Goal: Information Seeking & Learning: Find specific fact

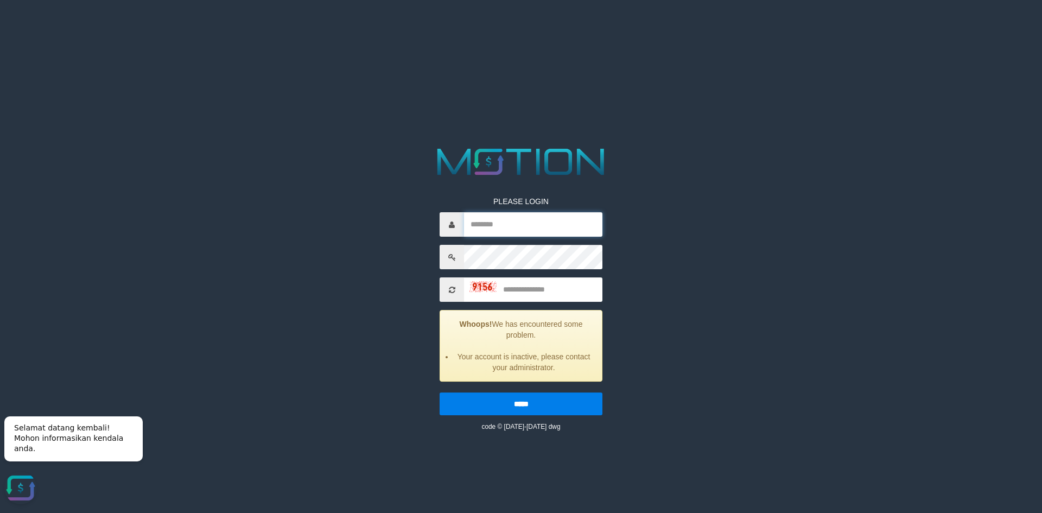
click at [503, 225] on input "text" at bounding box center [533, 224] width 138 height 24
paste input "*********"
type input "*********"
click at [533, 289] on input "text" at bounding box center [533, 289] width 138 height 24
type input "****"
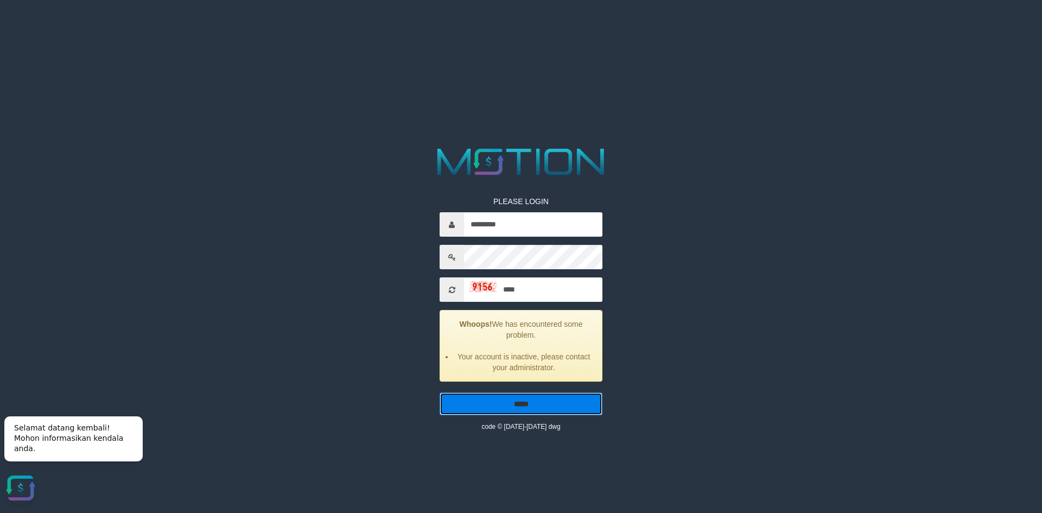
click at [526, 399] on input "*****" at bounding box center [521, 404] width 163 height 23
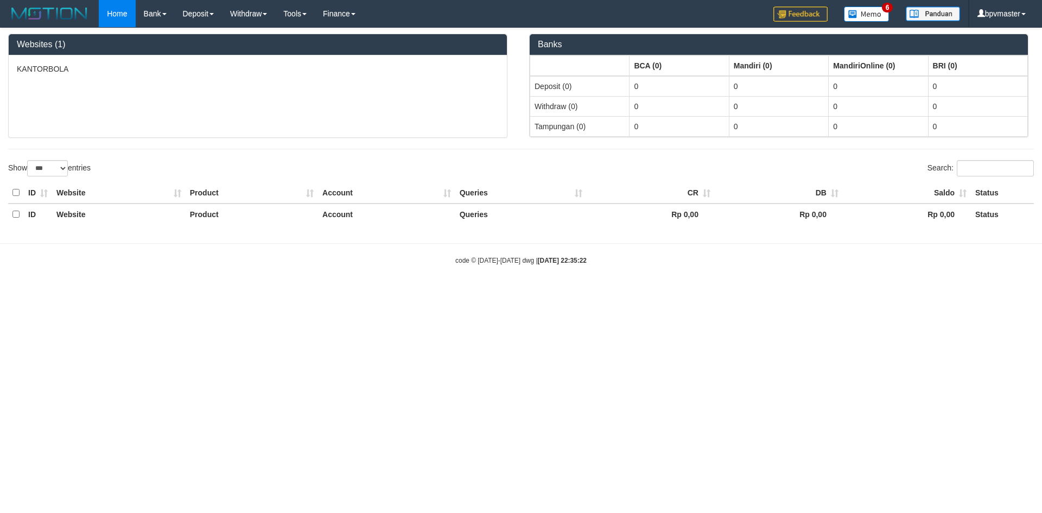
select select "***"
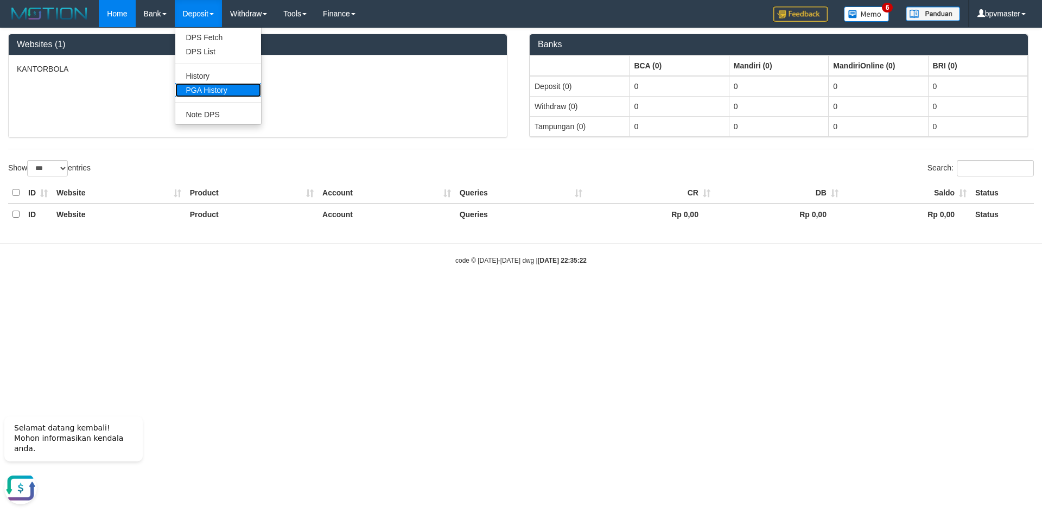
click at [204, 90] on link "PGA History" at bounding box center [218, 90] width 86 height 14
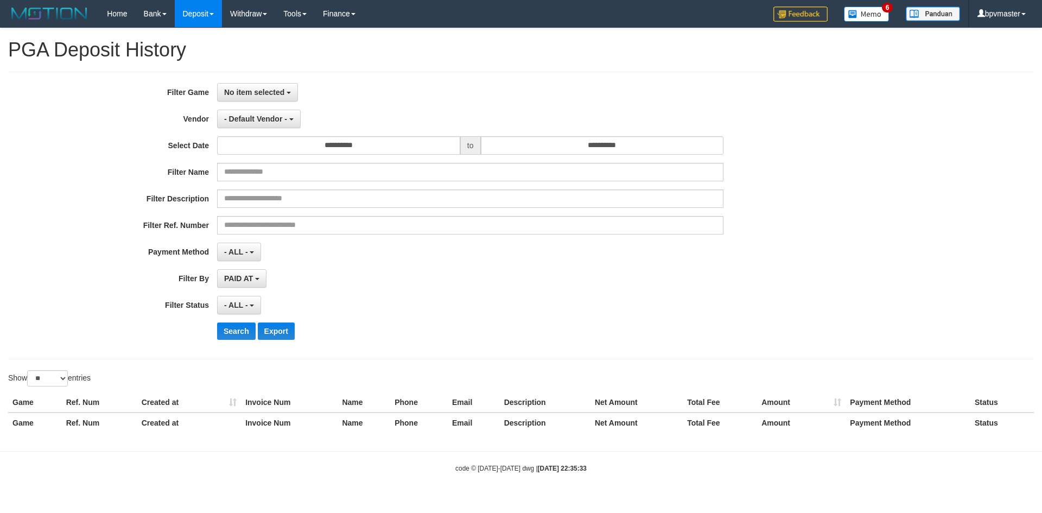
select select
select select "**"
click at [251, 119] on span "- Default Vendor -" at bounding box center [255, 119] width 63 height 9
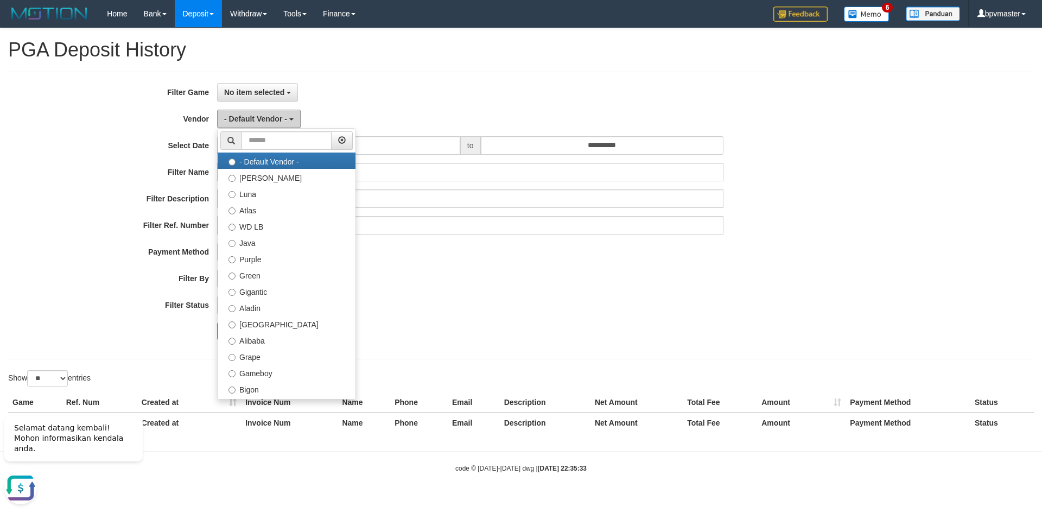
click at [251, 119] on span "- Default Vendor -" at bounding box center [255, 119] width 63 height 9
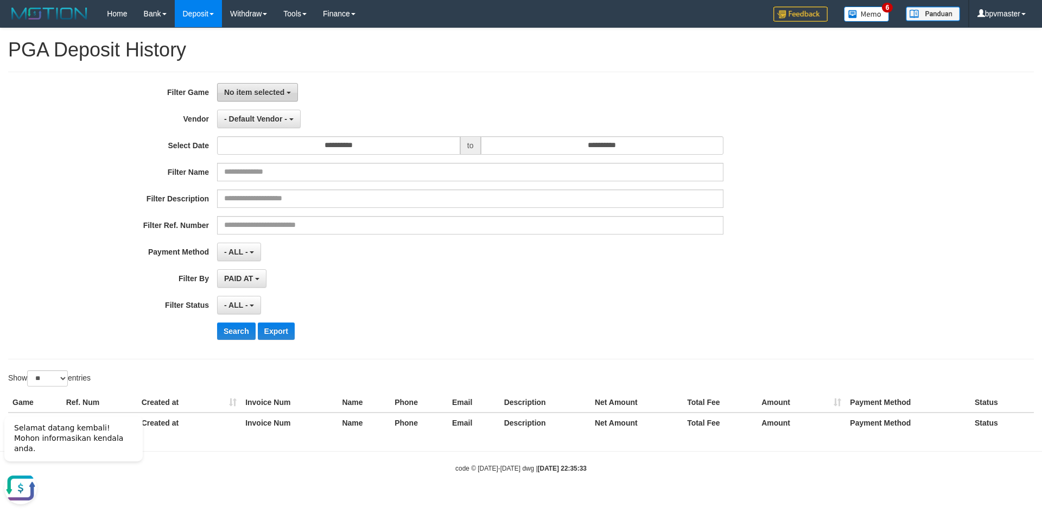
click at [251, 93] on span "No item selected" at bounding box center [254, 92] width 60 height 9
click at [253, 147] on label "[ISPORT] KANTORBOLA" at bounding box center [287, 148] width 138 height 16
select select "****"
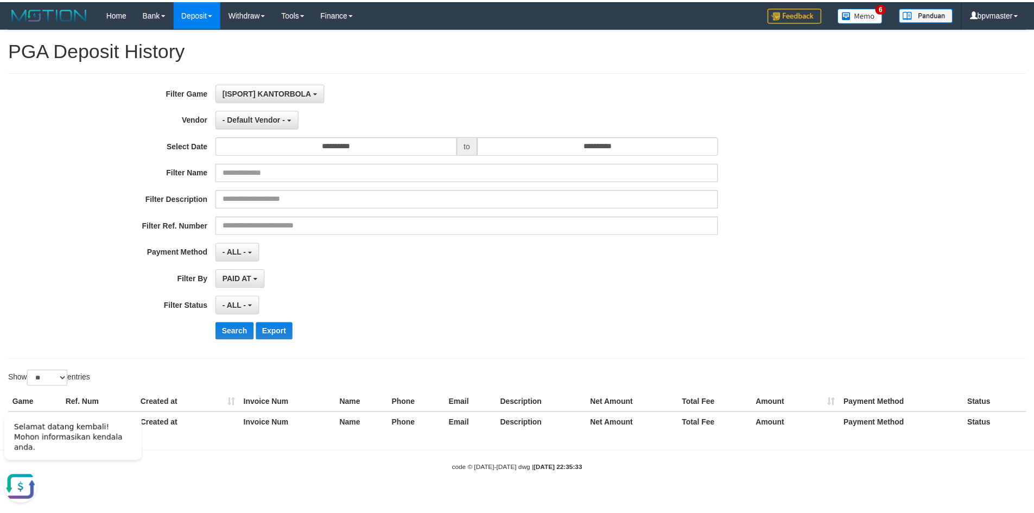
scroll to position [10, 0]
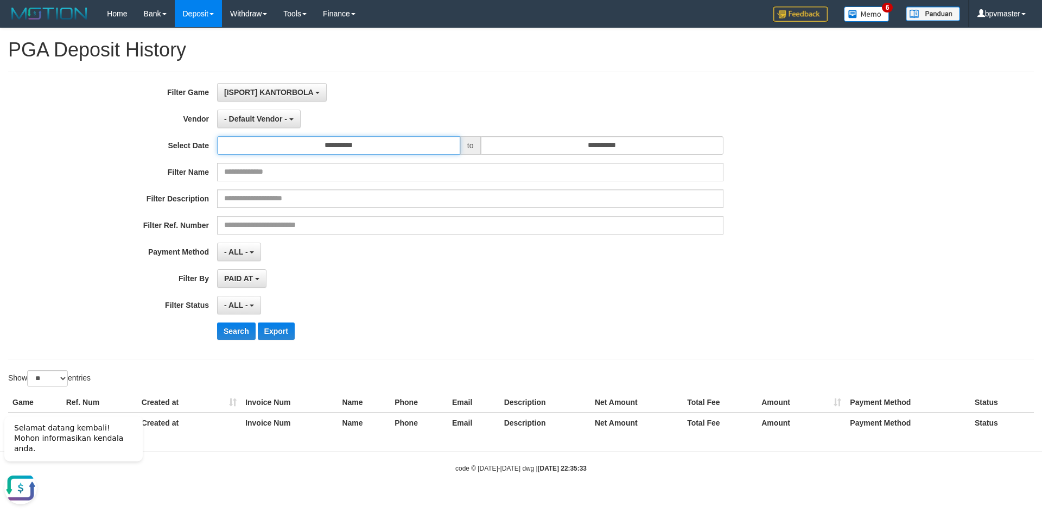
click at [385, 146] on input "**********" at bounding box center [338, 145] width 243 height 18
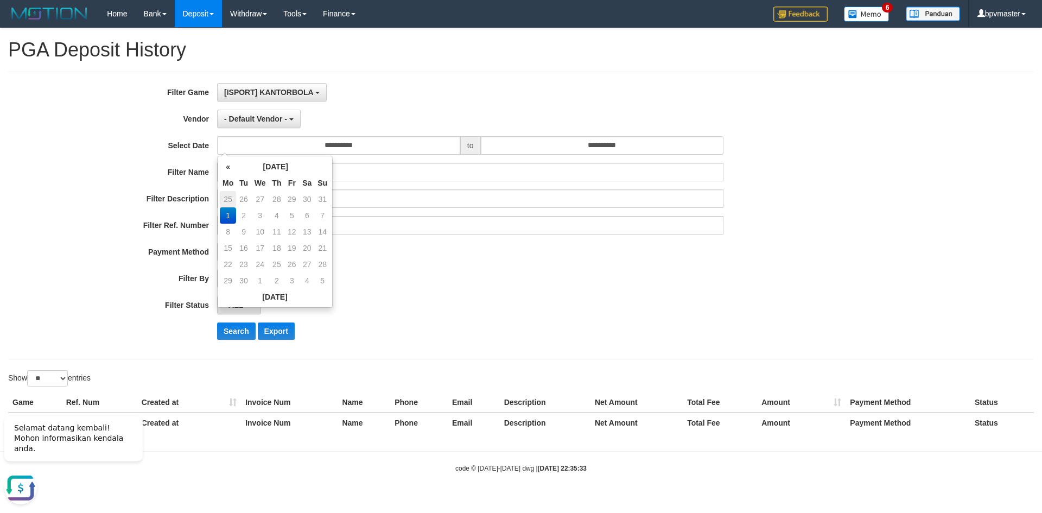
click at [226, 197] on td "25" at bounding box center [228, 199] width 16 height 16
type input "**********"
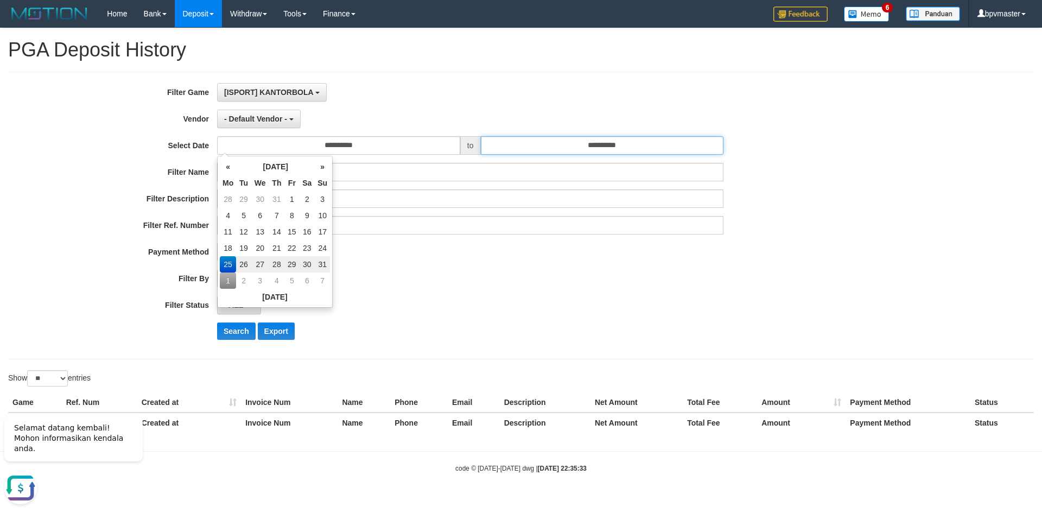
click at [528, 148] on input "**********" at bounding box center [602, 145] width 243 height 18
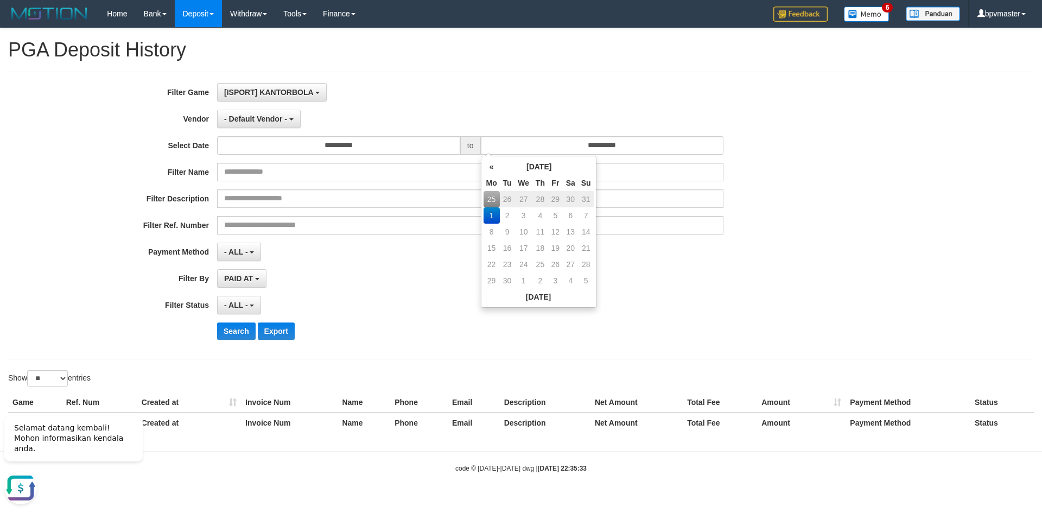
click at [584, 197] on td "31" at bounding box center [586, 199] width 15 height 16
type input "**********"
click at [798, 170] on div "Filter Name" at bounding box center [434, 172] width 869 height 18
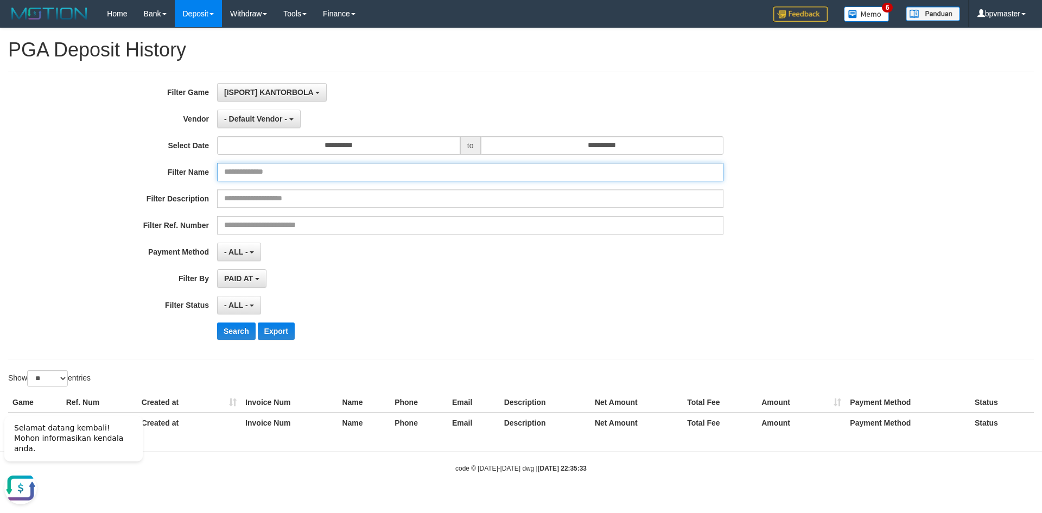
click at [307, 169] on input "text" at bounding box center [470, 172] width 507 height 18
click at [439, 291] on div "**********" at bounding box center [434, 215] width 869 height 265
click at [281, 116] on span "- Default Vendor -" at bounding box center [255, 119] width 63 height 9
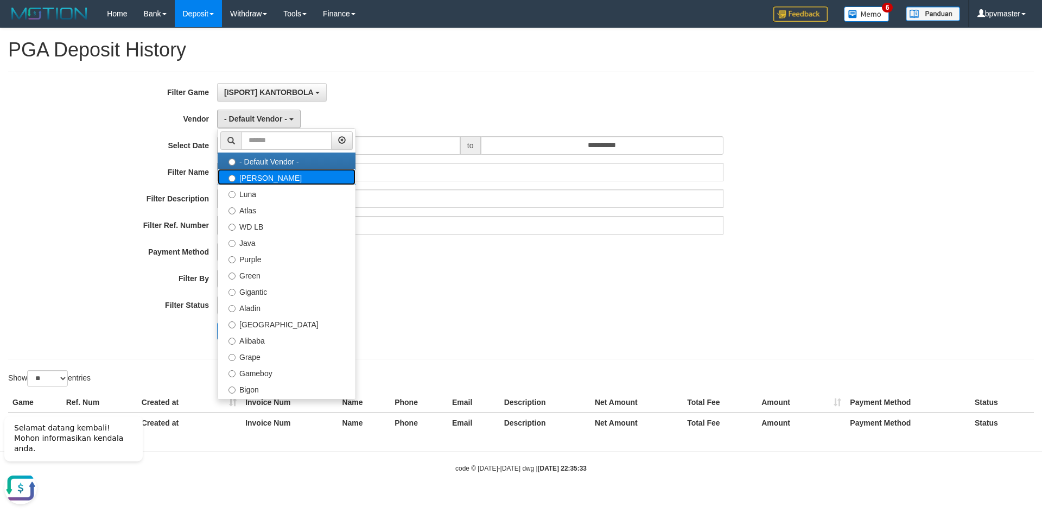
click at [263, 181] on label "Lucy" at bounding box center [287, 177] width 138 height 16
select select "**********"
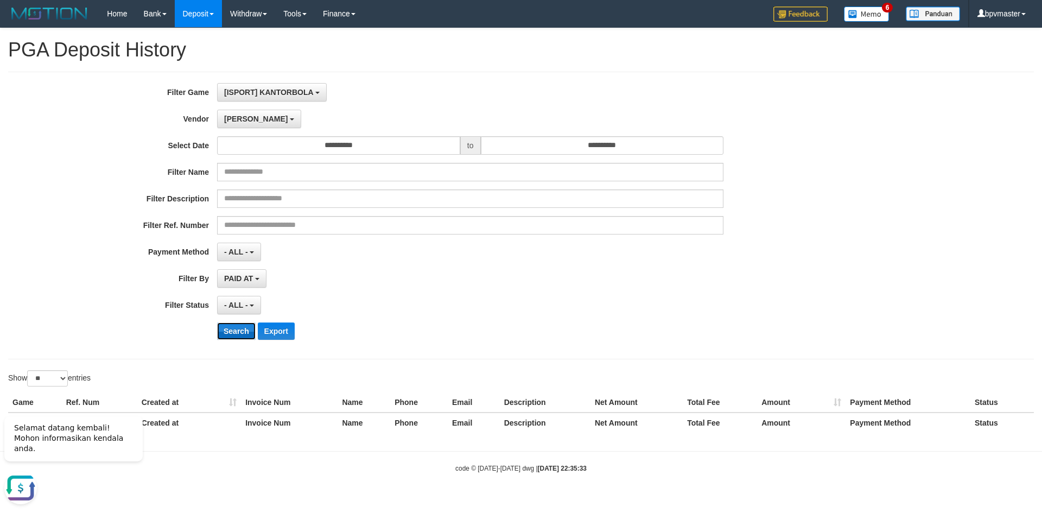
click at [235, 328] on button "Search" at bounding box center [236, 331] width 39 height 17
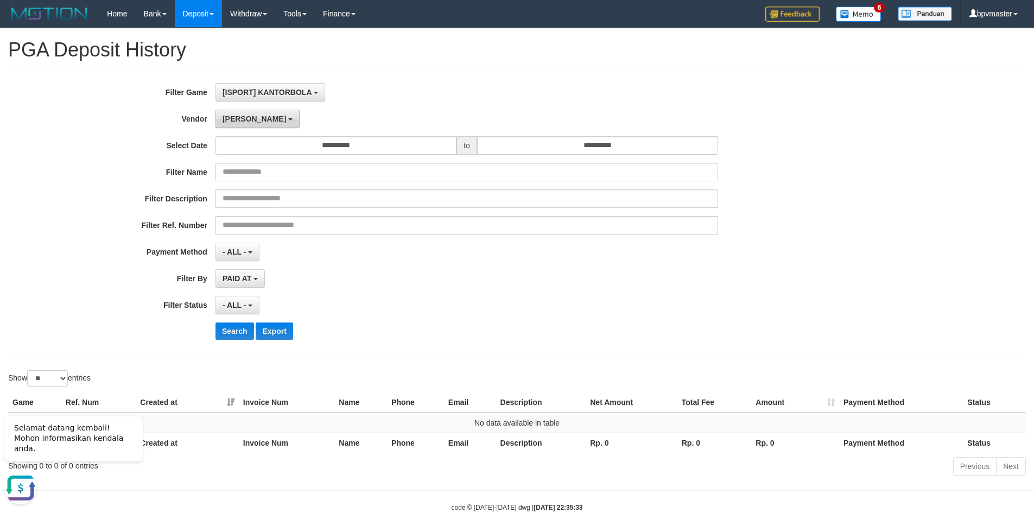
click at [235, 118] on span "[PERSON_NAME]" at bounding box center [255, 119] width 64 height 9
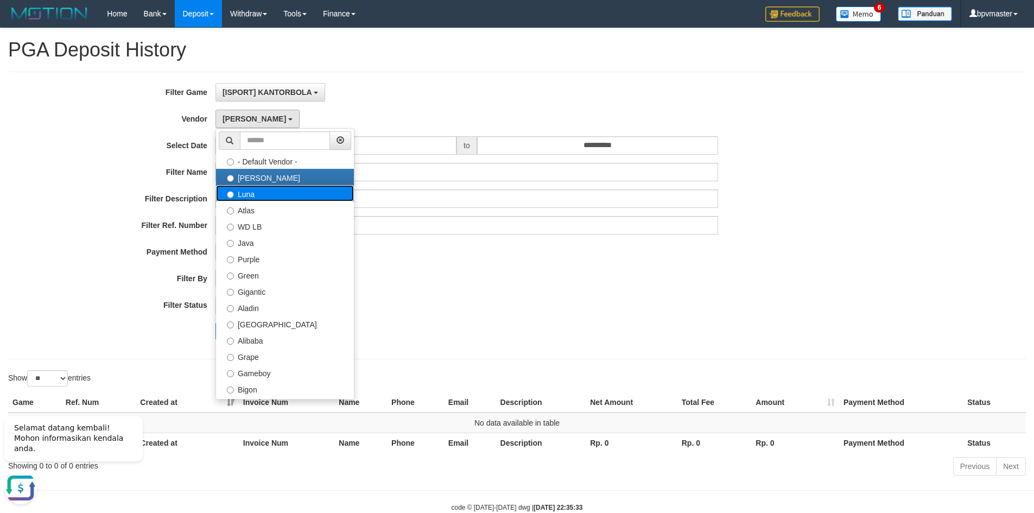
click at [252, 193] on label "Luna" at bounding box center [285, 193] width 138 height 16
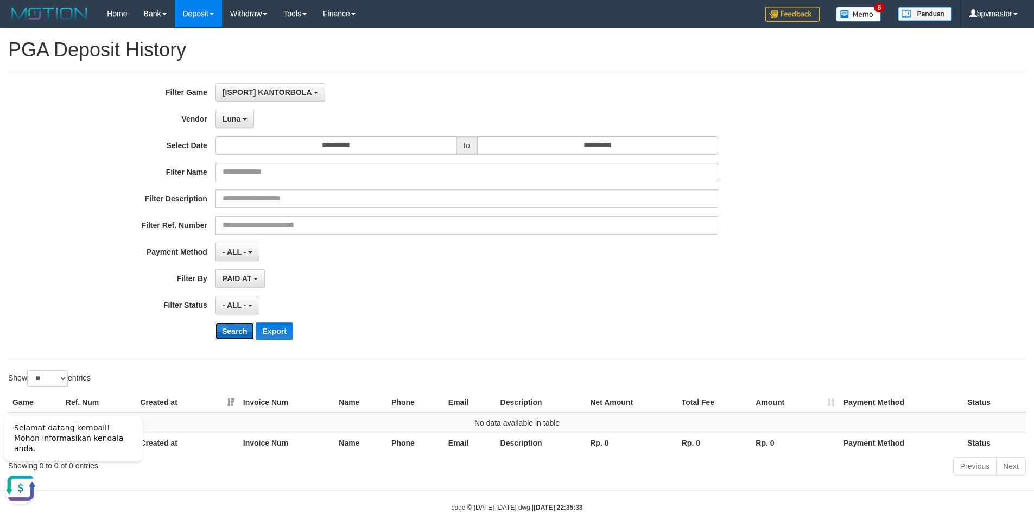
click at [227, 327] on button "Search" at bounding box center [235, 331] width 39 height 17
click at [246, 117] on button "Luna" at bounding box center [235, 119] width 39 height 18
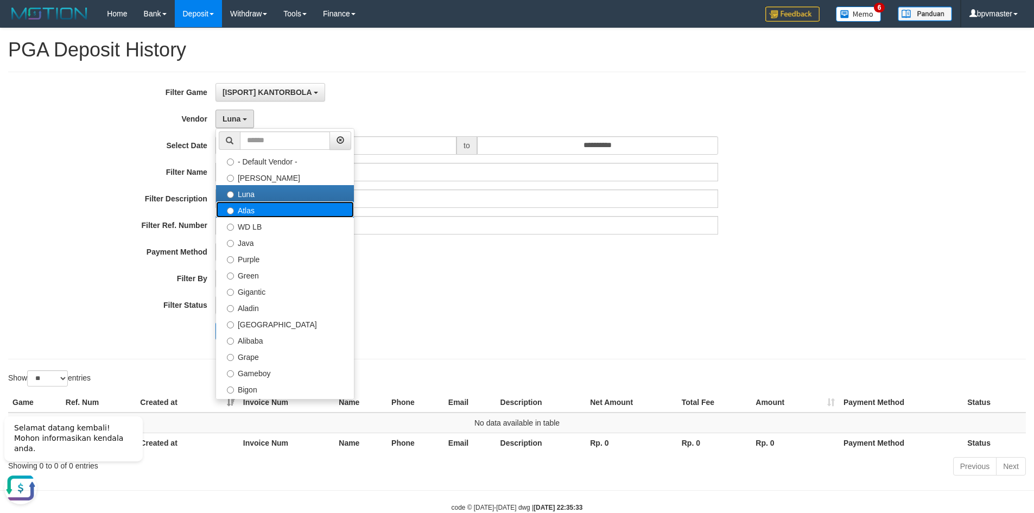
click at [246, 205] on label "Atlas" at bounding box center [285, 209] width 138 height 16
select select "**********"
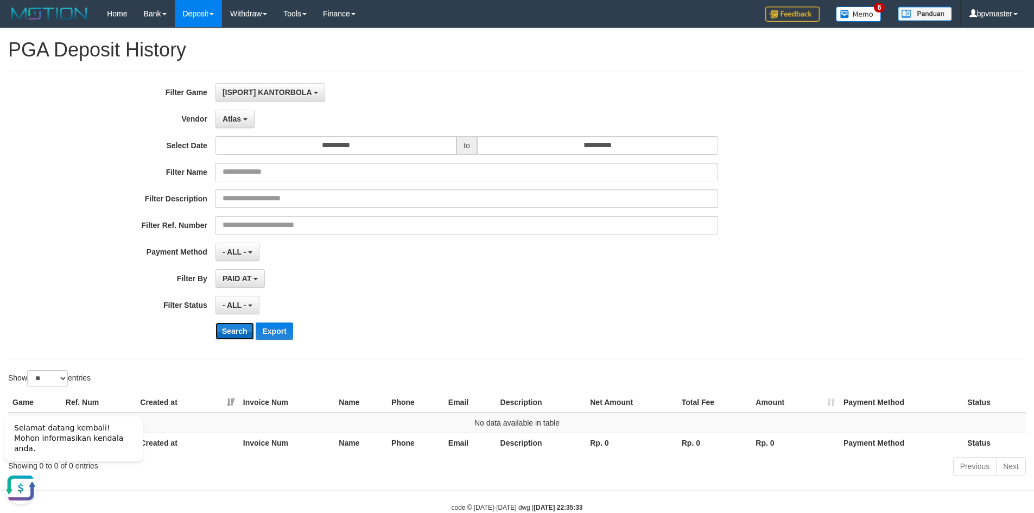
click at [236, 330] on button "Search" at bounding box center [235, 331] width 39 height 17
click at [243, 119] on b "button" at bounding box center [245, 119] width 4 height 2
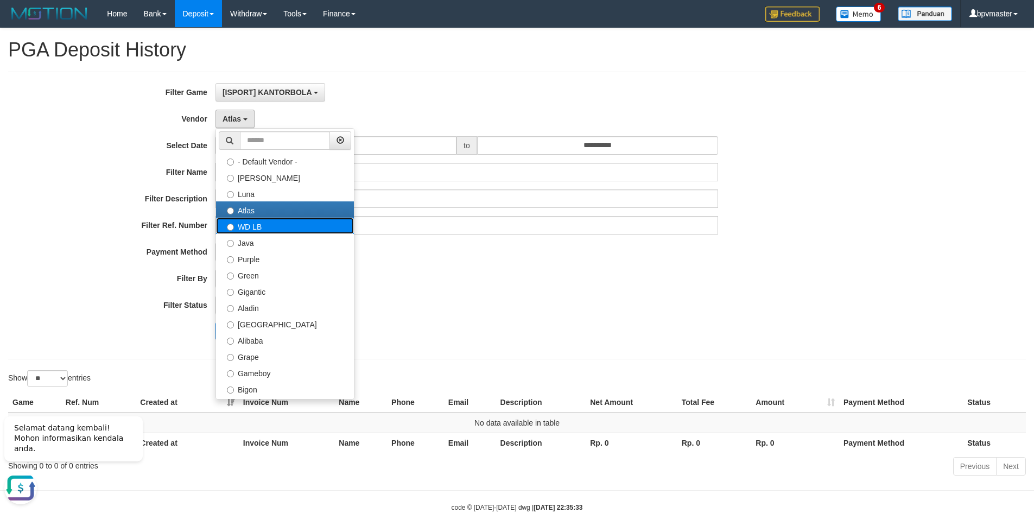
click at [246, 230] on label "WD LB" at bounding box center [285, 226] width 138 height 16
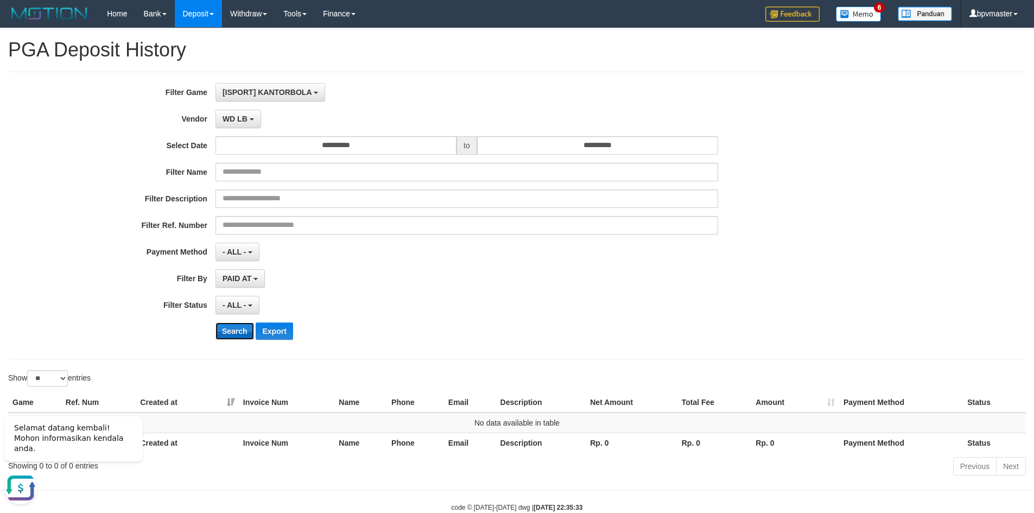
click at [237, 327] on button "Search" at bounding box center [235, 331] width 39 height 17
click at [254, 119] on b "button" at bounding box center [252, 119] width 4 height 2
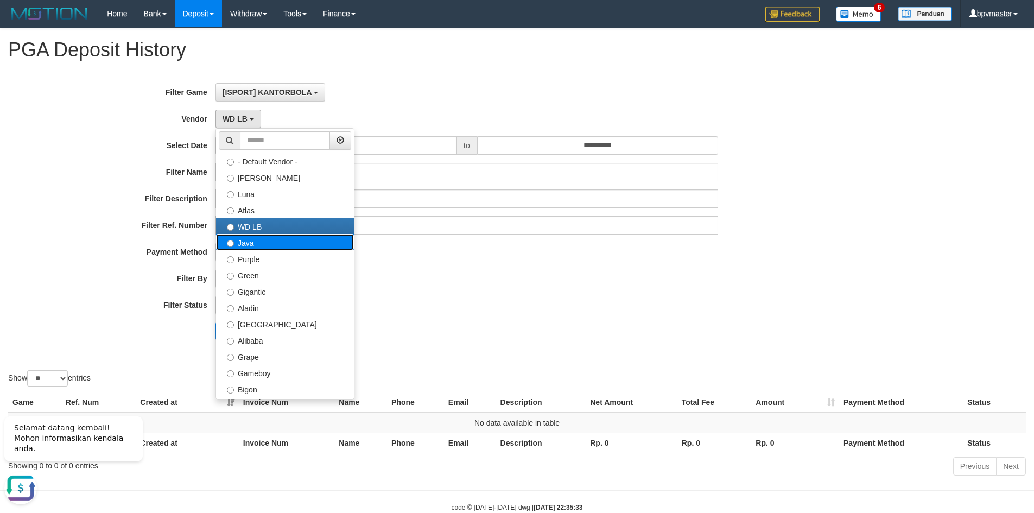
click at [252, 239] on label "Java" at bounding box center [285, 242] width 138 height 16
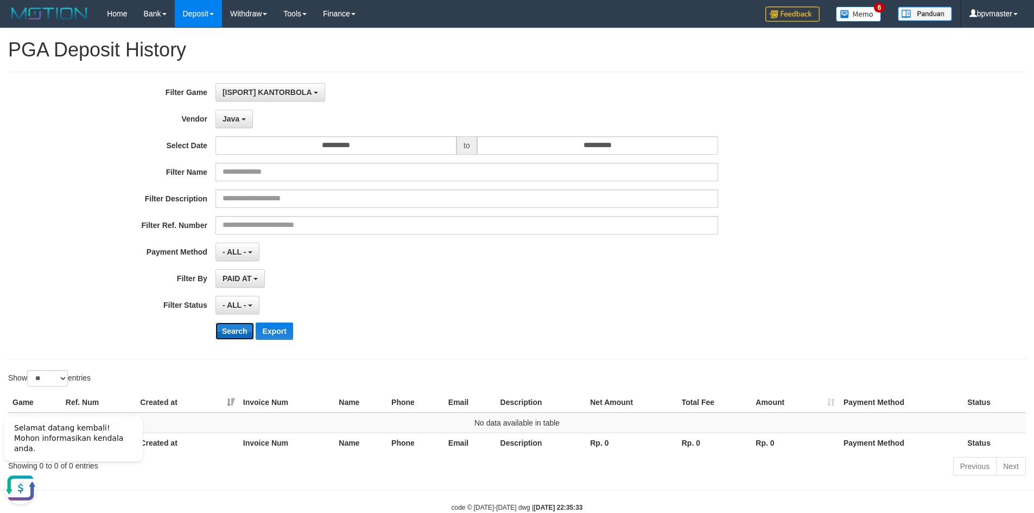
click at [235, 328] on button "Search" at bounding box center [235, 331] width 39 height 17
click at [243, 123] on button "Java" at bounding box center [234, 119] width 37 height 18
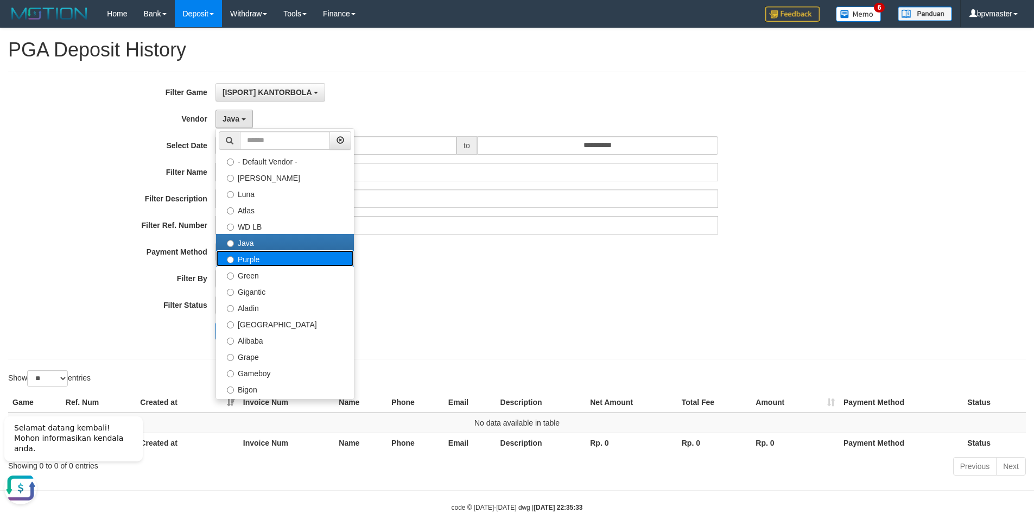
click at [254, 258] on label "Purple" at bounding box center [285, 258] width 138 height 16
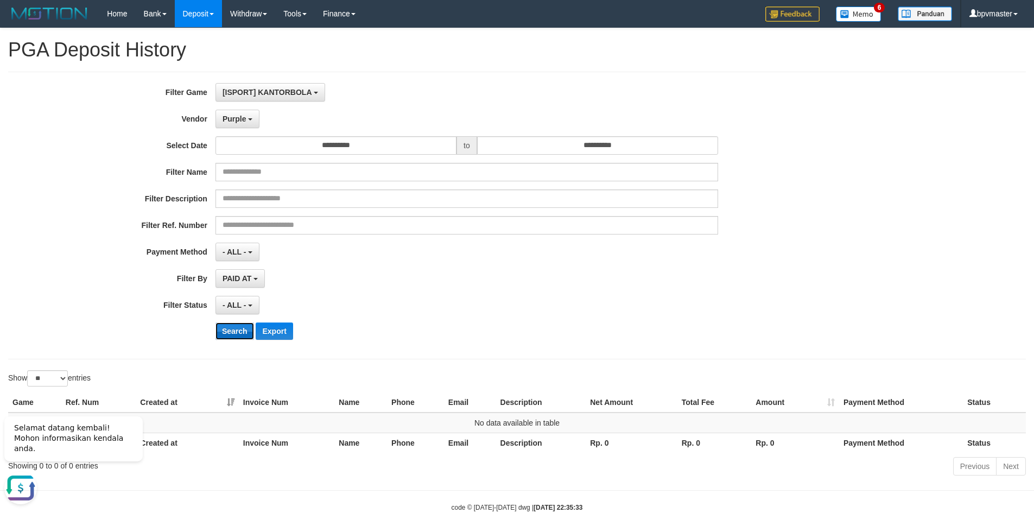
click at [237, 327] on button "Search" at bounding box center [235, 331] width 39 height 17
click at [251, 121] on button "Purple" at bounding box center [238, 119] width 44 height 18
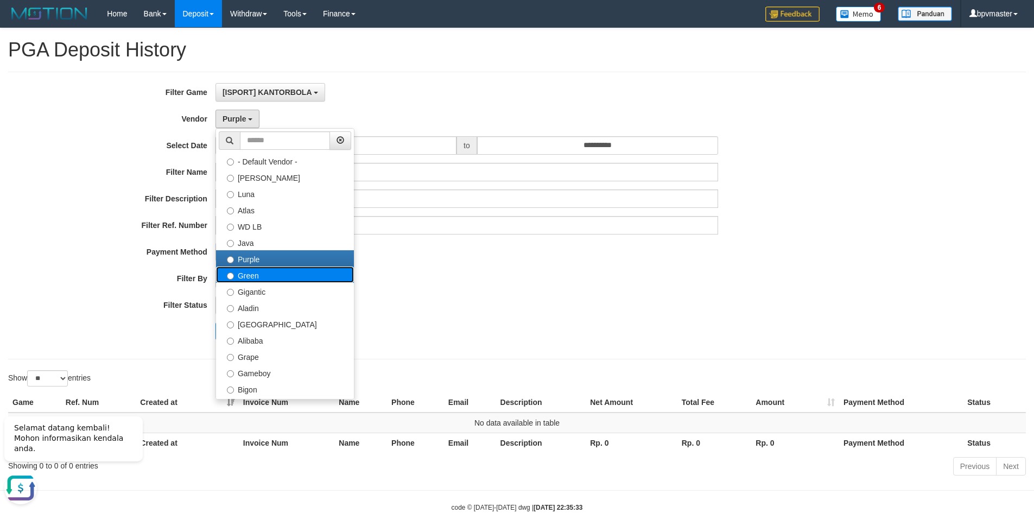
click at [258, 272] on label "Green" at bounding box center [285, 275] width 138 height 16
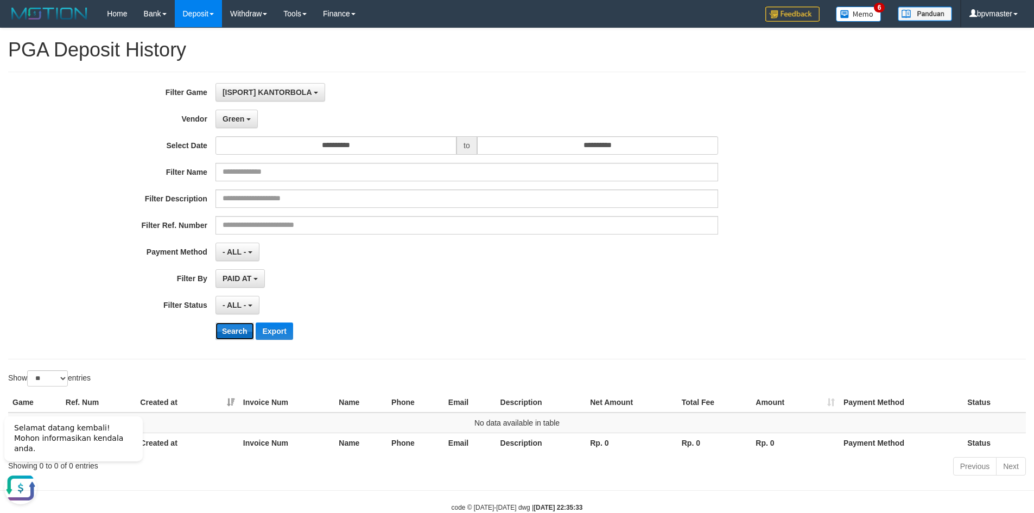
click at [233, 332] on button "Search" at bounding box center [235, 331] width 39 height 17
click at [250, 118] on button "Green" at bounding box center [237, 119] width 42 height 18
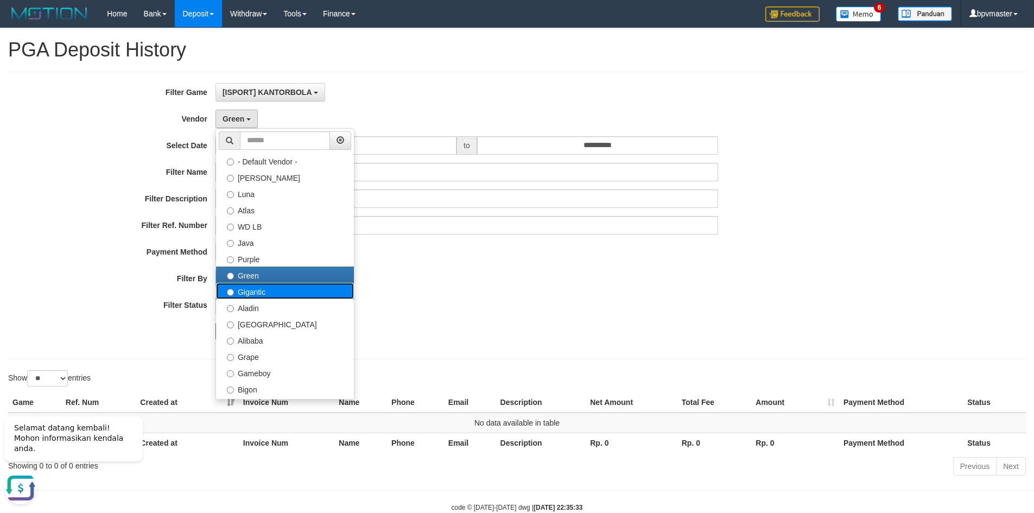
click at [259, 292] on label "Gigantic" at bounding box center [285, 291] width 138 height 16
select select "**********"
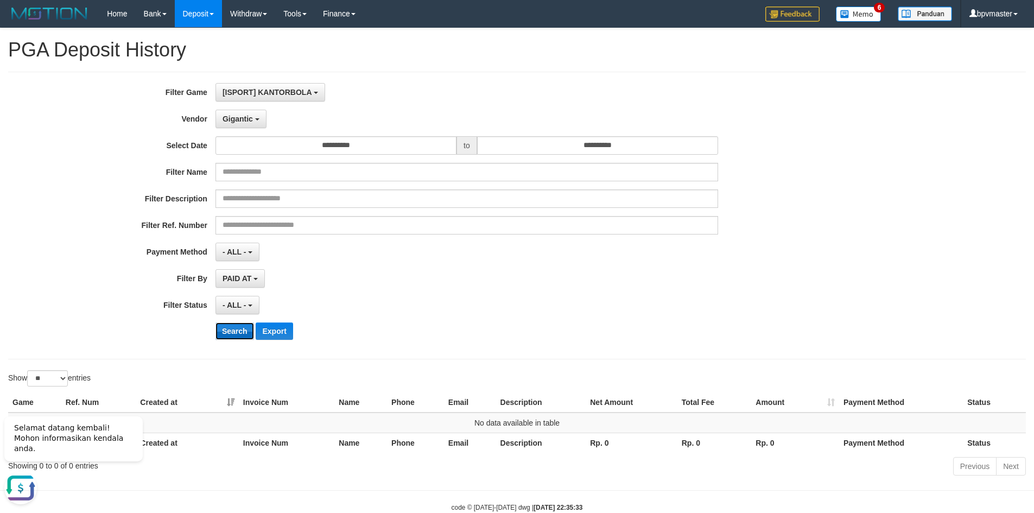
click at [241, 326] on button "Search" at bounding box center [235, 331] width 39 height 17
click at [255, 121] on button "Gigantic" at bounding box center [241, 119] width 51 height 18
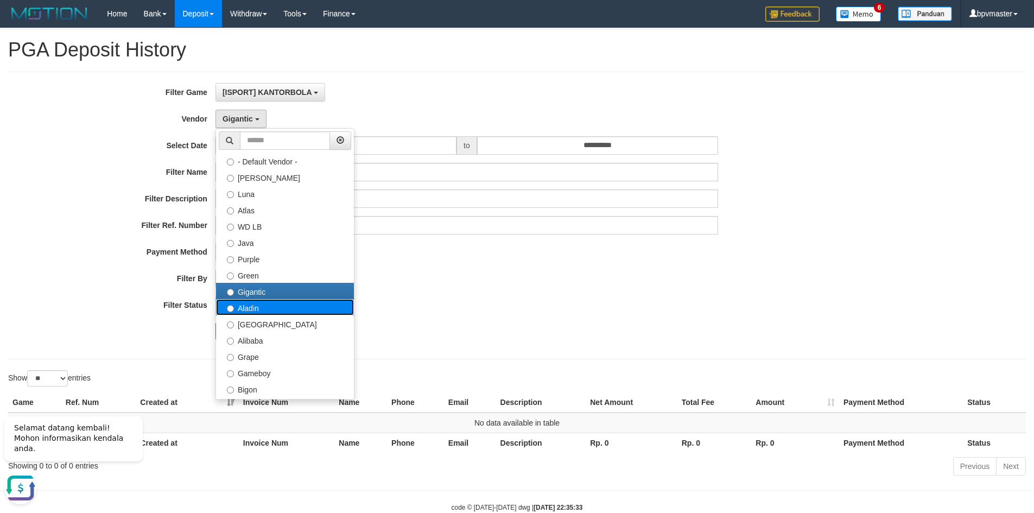
click at [256, 306] on label "Aladin" at bounding box center [285, 307] width 138 height 16
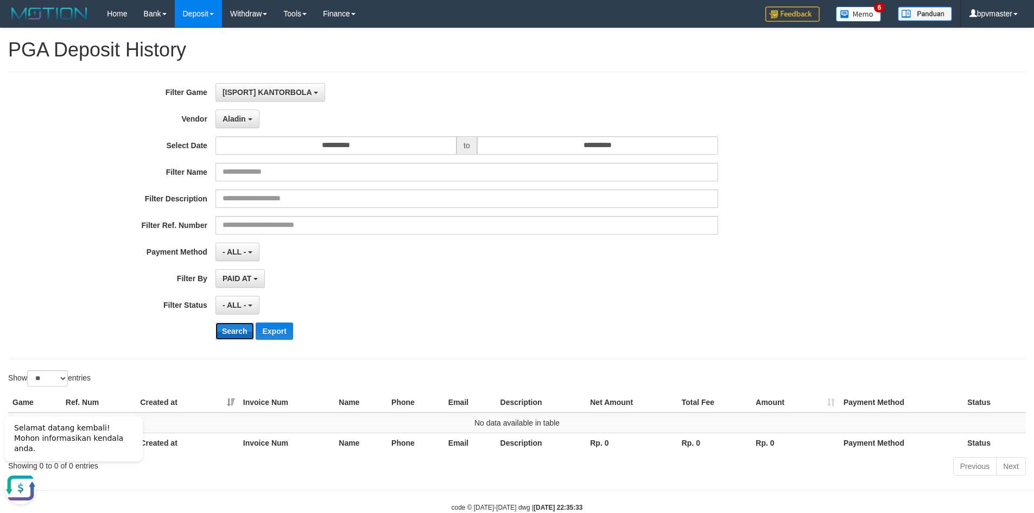
click at [243, 326] on button "Search" at bounding box center [235, 331] width 39 height 17
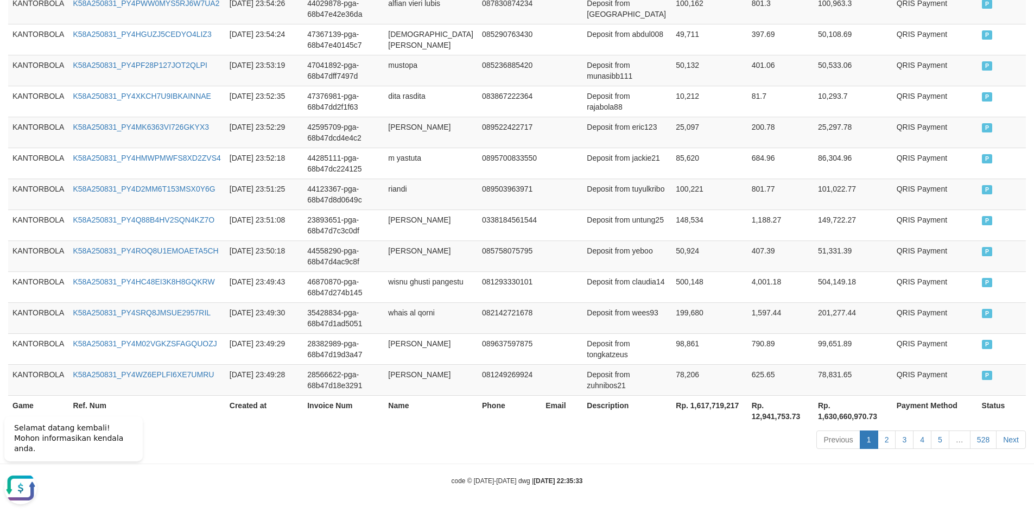
scroll to position [834, 0]
drag, startPoint x: 657, startPoint y: 403, endPoint x: 704, endPoint y: 407, distance: 46.8
click at [704, 407] on th "Rp. 1,617,719,217" at bounding box center [709, 410] width 75 height 31
copy th "1,617,719,217"
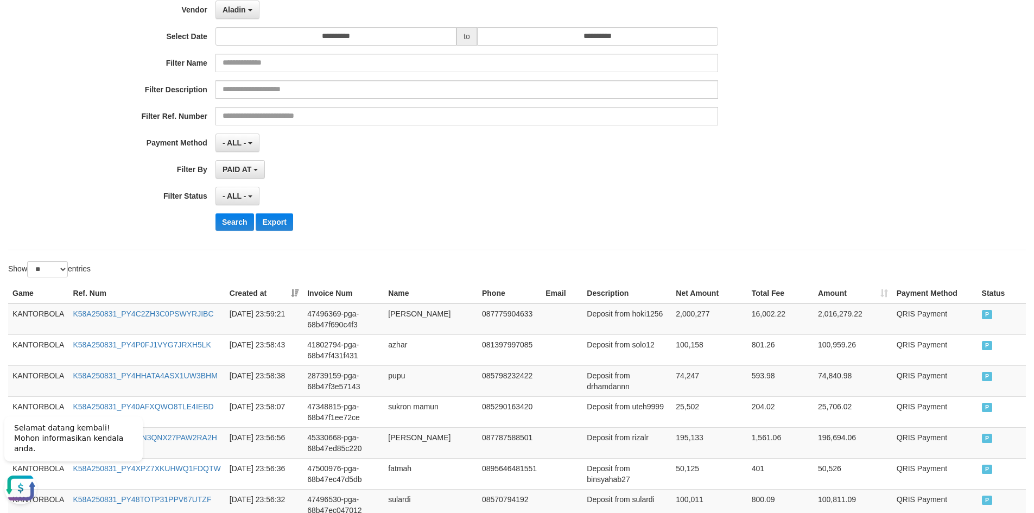
scroll to position [74, 0]
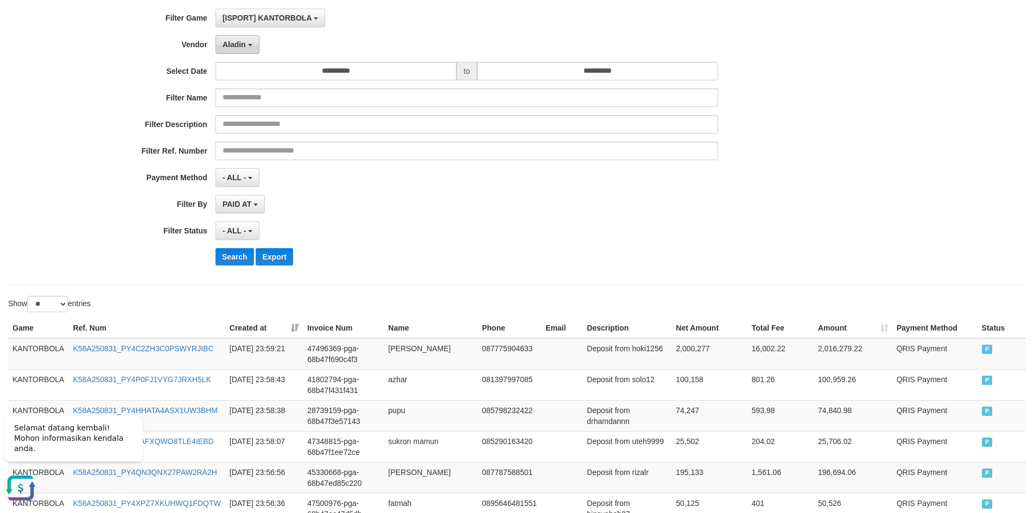
click at [235, 40] on span "Aladin" at bounding box center [234, 44] width 23 height 9
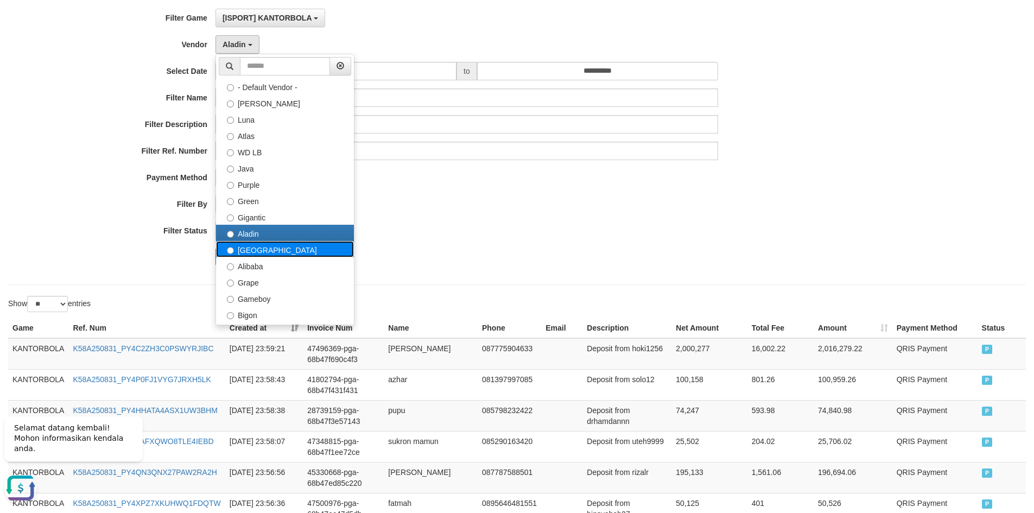
click at [264, 248] on label "[GEOGRAPHIC_DATA]" at bounding box center [285, 249] width 138 height 16
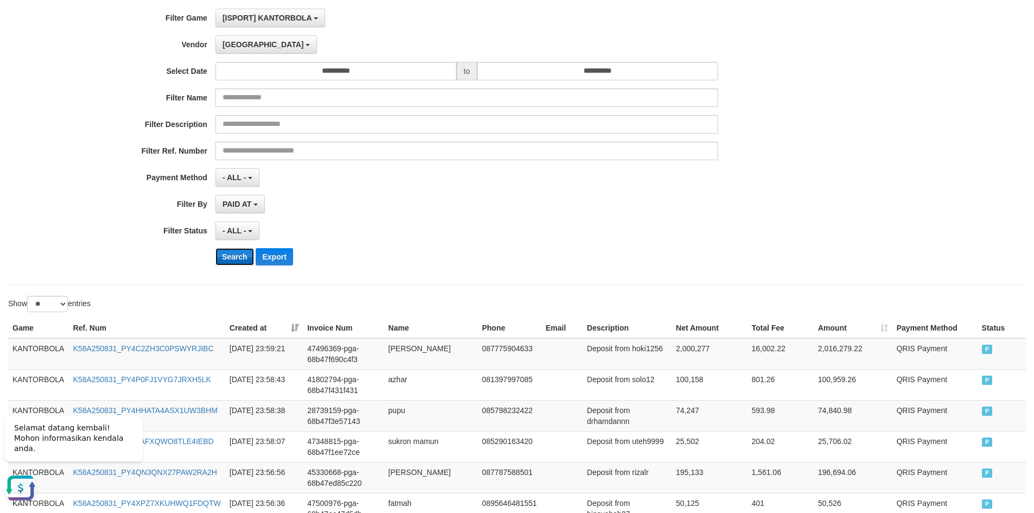
click at [232, 260] on button "Search" at bounding box center [235, 256] width 39 height 17
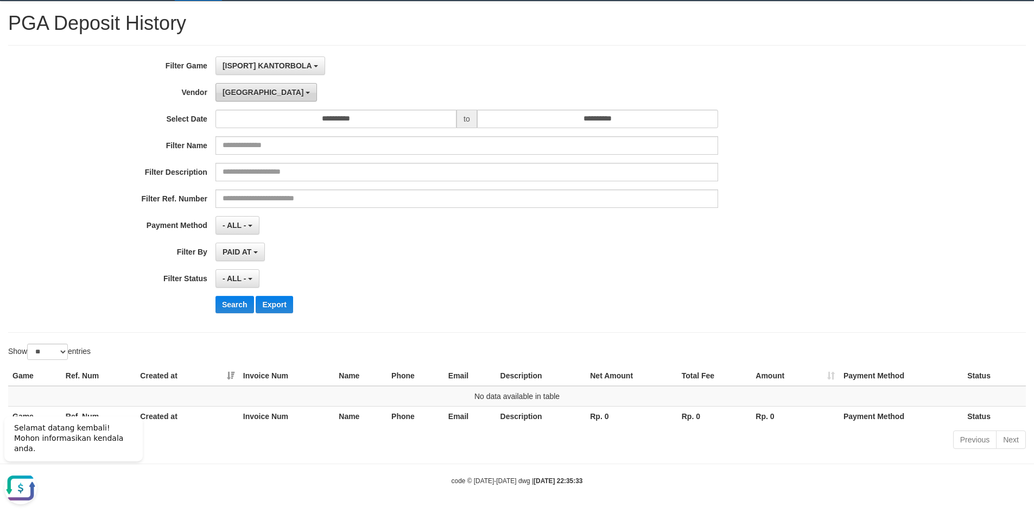
click at [226, 93] on span "[GEOGRAPHIC_DATA]" at bounding box center [263, 92] width 81 height 9
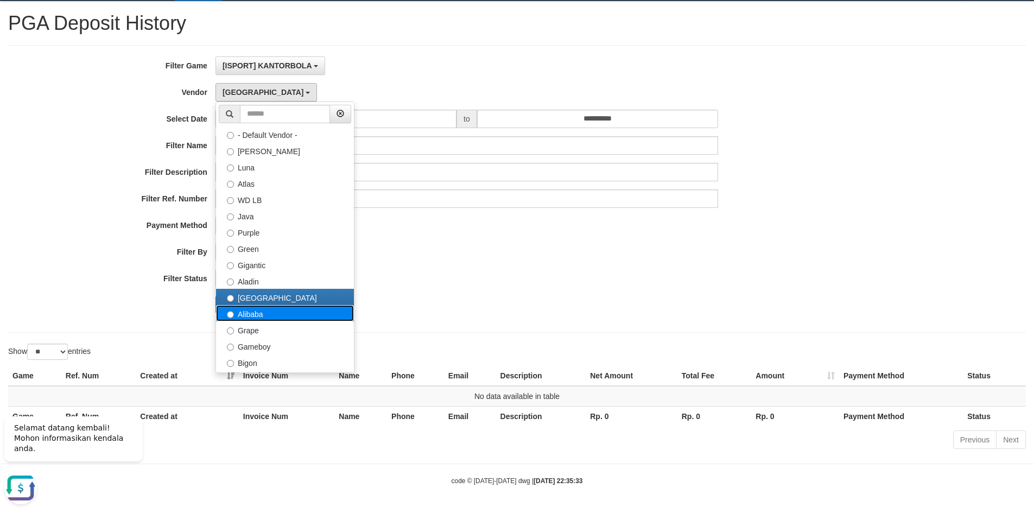
click at [261, 318] on label "Alibaba" at bounding box center [285, 313] width 138 height 16
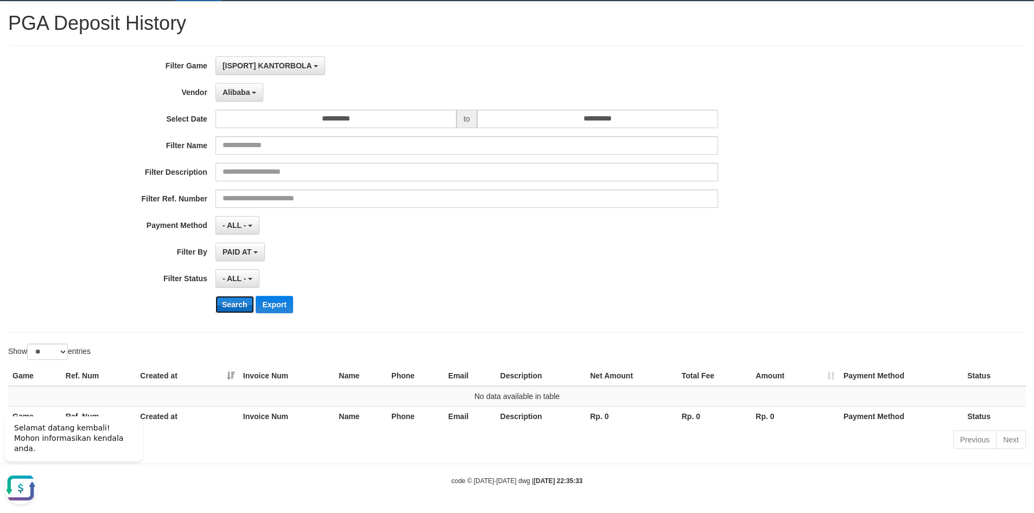
click at [239, 300] on button "Search" at bounding box center [235, 304] width 39 height 17
click at [248, 93] on span "Alibaba" at bounding box center [237, 92] width 28 height 9
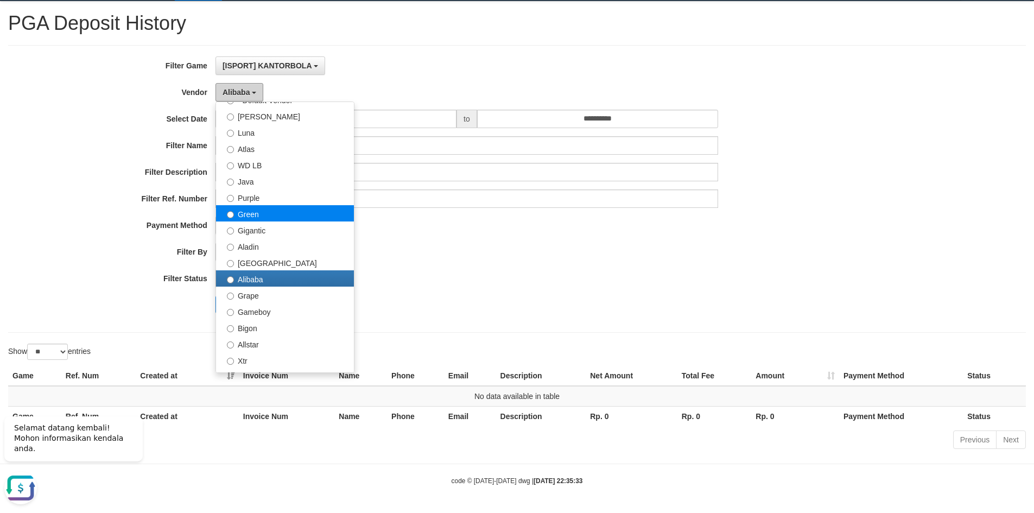
scroll to position [54, 0]
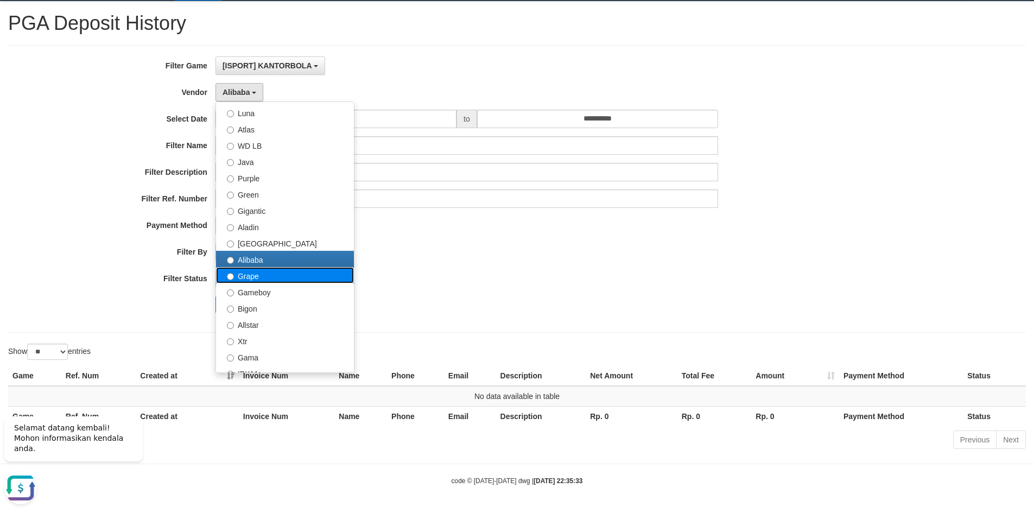
click at [257, 276] on label "Grape" at bounding box center [285, 275] width 138 height 16
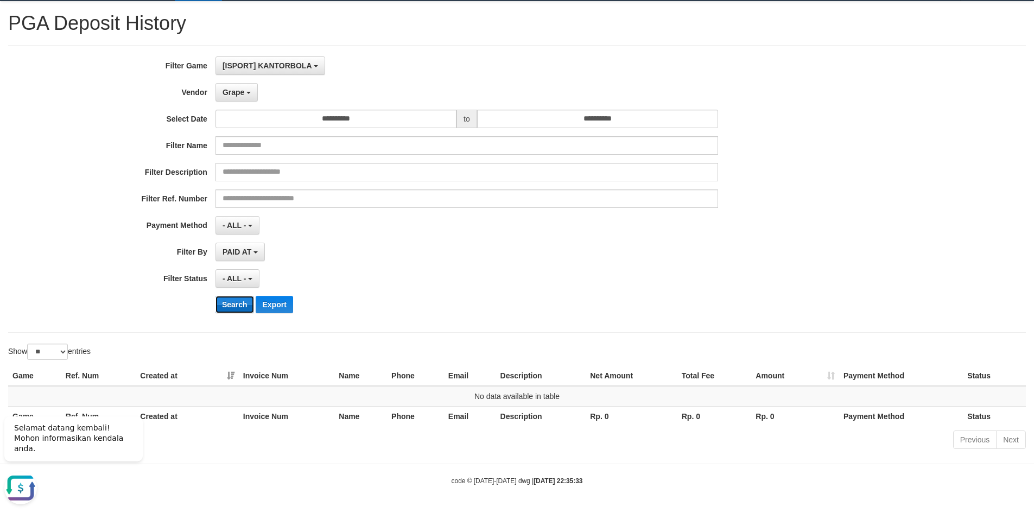
click at [235, 306] on button "Search" at bounding box center [235, 304] width 39 height 17
click at [238, 88] on span "Grape" at bounding box center [234, 92] width 22 height 9
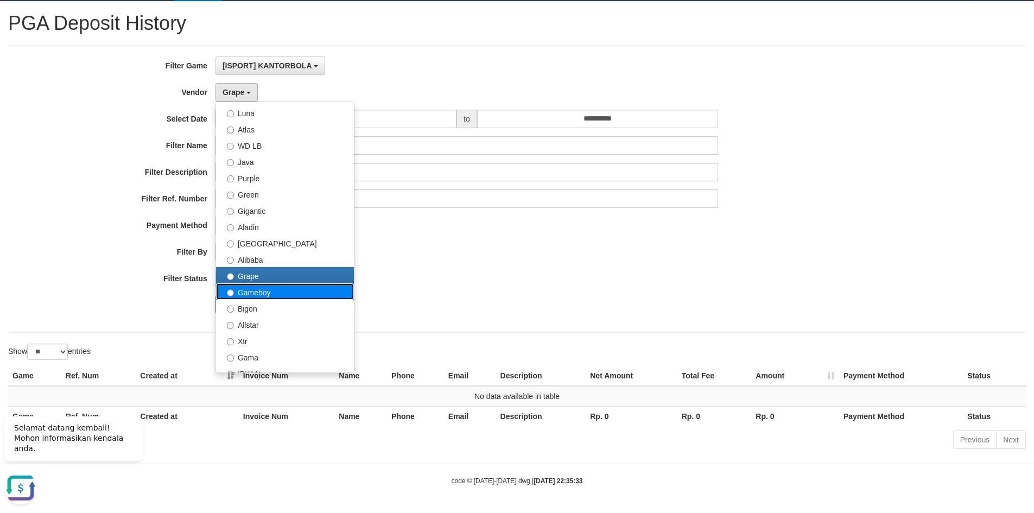
click at [247, 294] on label "Gameboy" at bounding box center [285, 291] width 138 height 16
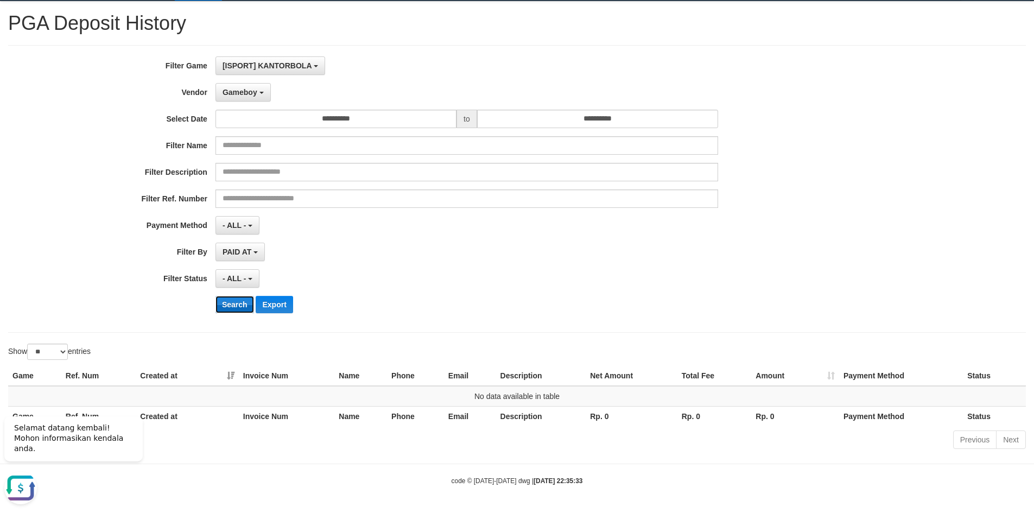
click at [235, 305] on button "Search" at bounding box center [235, 304] width 39 height 17
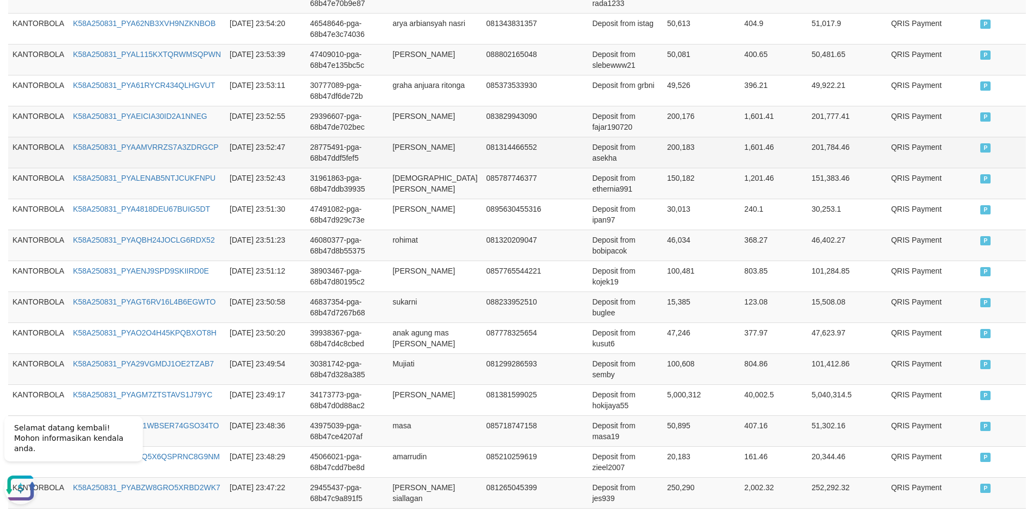
scroll to position [845, 0]
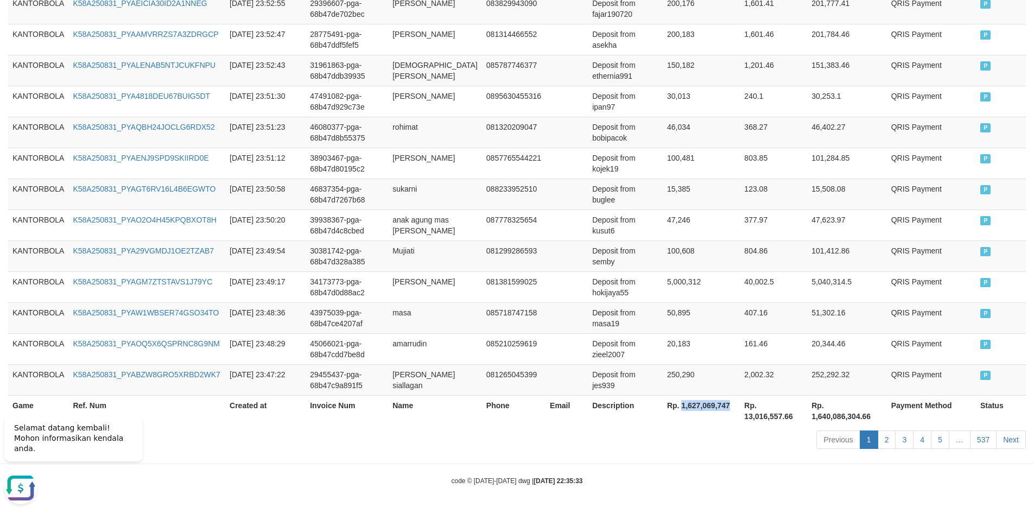
drag, startPoint x: 658, startPoint y: 406, endPoint x: 711, endPoint y: 405, distance: 52.7
click at [711, 405] on th "Rp. 1,627,069,747" at bounding box center [701, 410] width 77 height 31
copy th "1,627,069,747"
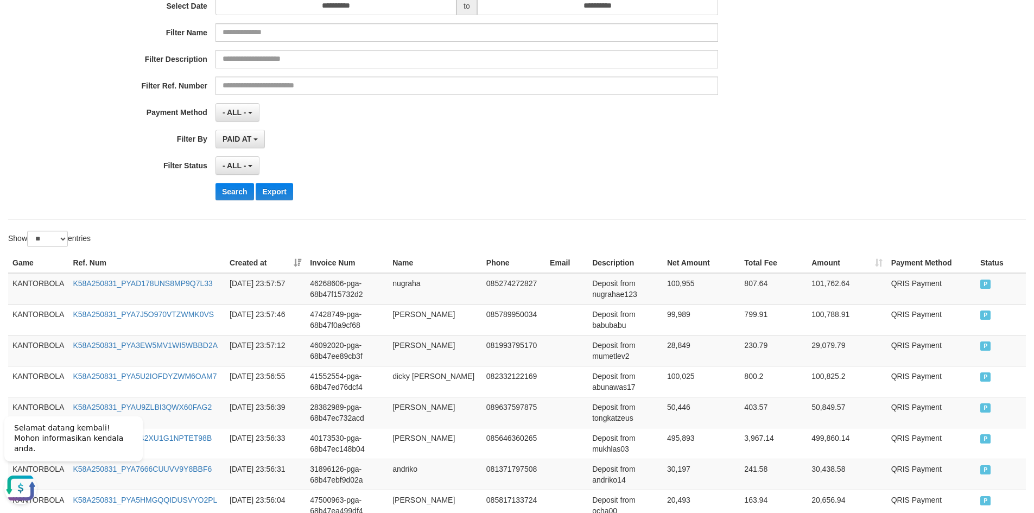
scroll to position [0, 0]
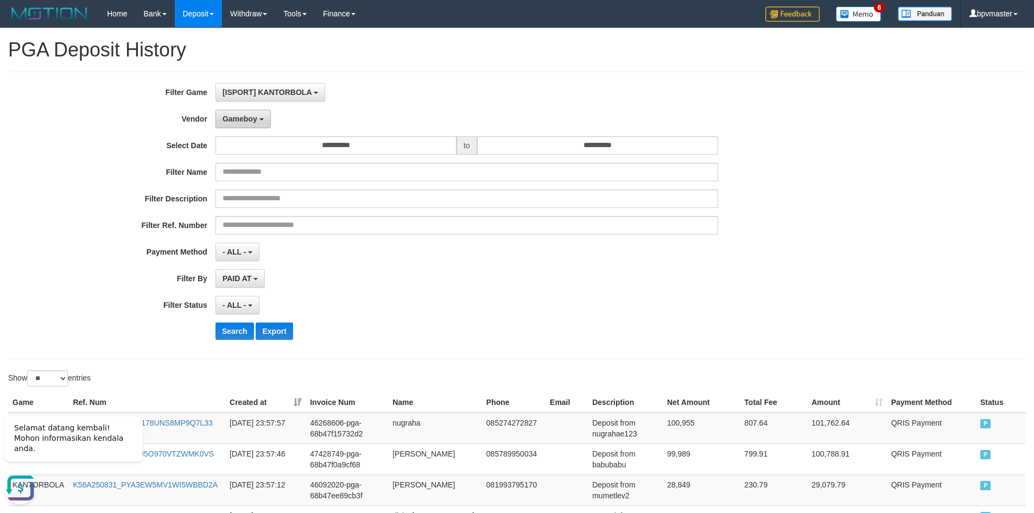
click at [241, 118] on span "Gameboy" at bounding box center [240, 119] width 35 height 9
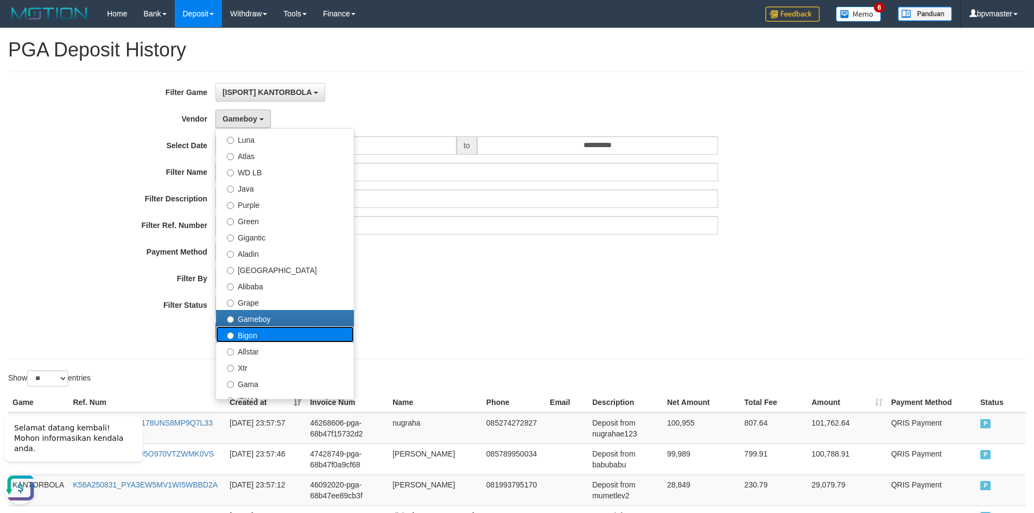
click at [238, 336] on label "Bigon" at bounding box center [285, 334] width 138 height 16
select select "**********"
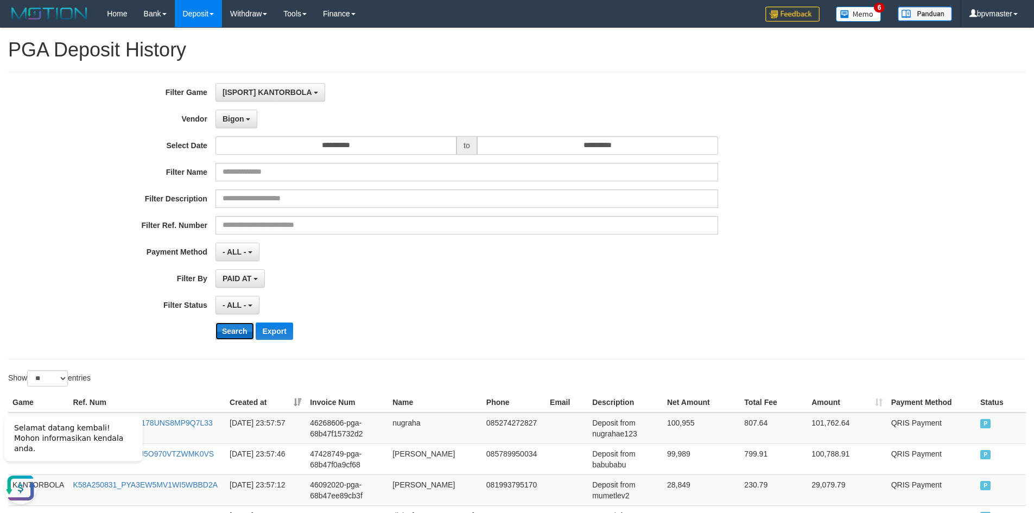
click at [241, 336] on button "Search" at bounding box center [235, 331] width 39 height 17
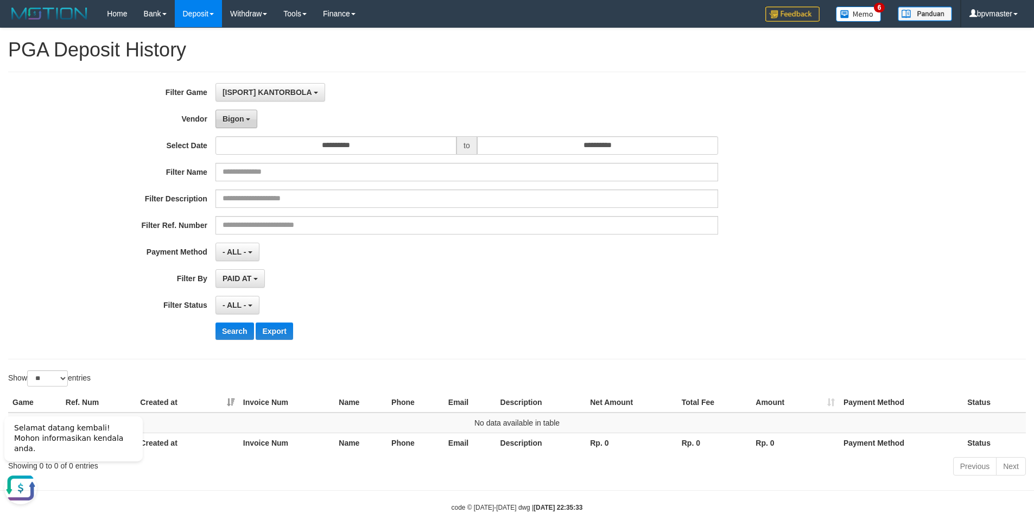
click at [243, 113] on button "Bigon" at bounding box center [237, 119] width 42 height 18
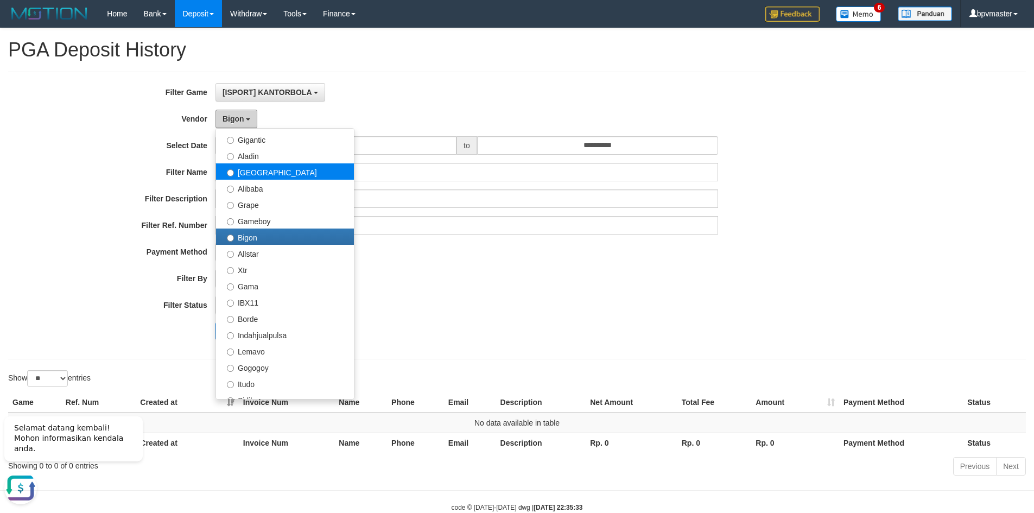
scroll to position [163, 0]
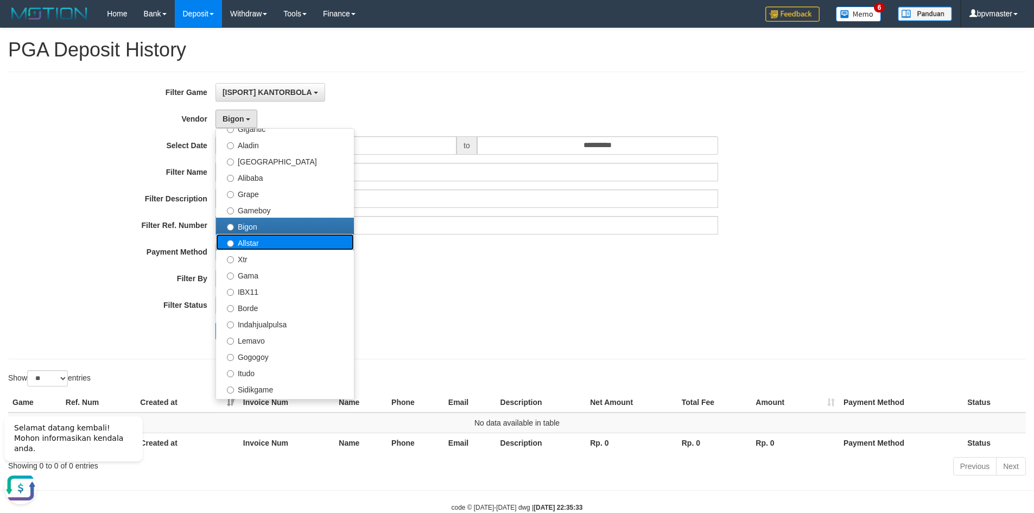
click at [246, 247] on label "Allstar" at bounding box center [285, 242] width 138 height 16
select select "**********"
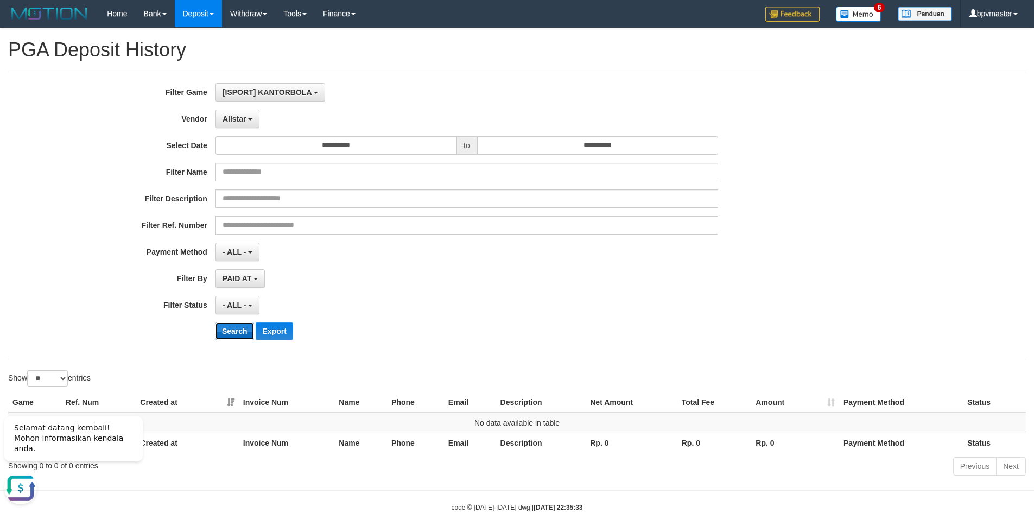
click at [234, 332] on button "Search" at bounding box center [235, 331] width 39 height 17
click at [236, 115] on span "Allstar" at bounding box center [235, 119] width 24 height 9
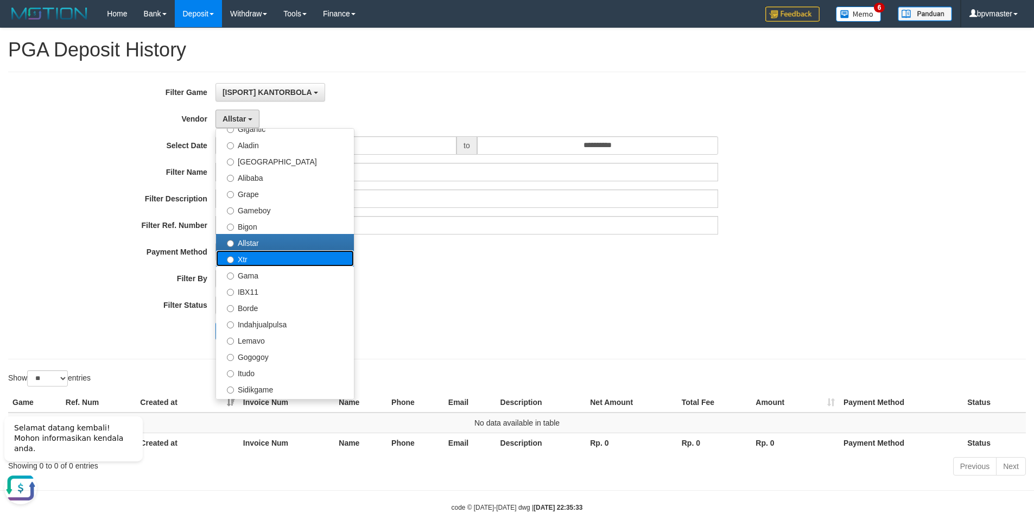
click at [250, 262] on label "Xtr" at bounding box center [285, 258] width 138 height 16
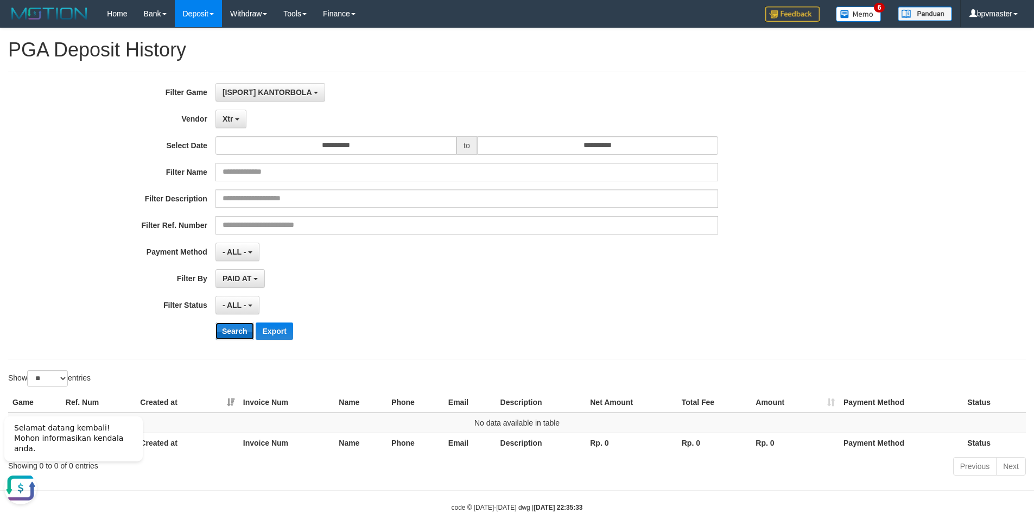
click at [242, 332] on button "Search" at bounding box center [235, 331] width 39 height 17
click at [234, 119] on button "Xtr" at bounding box center [231, 119] width 31 height 18
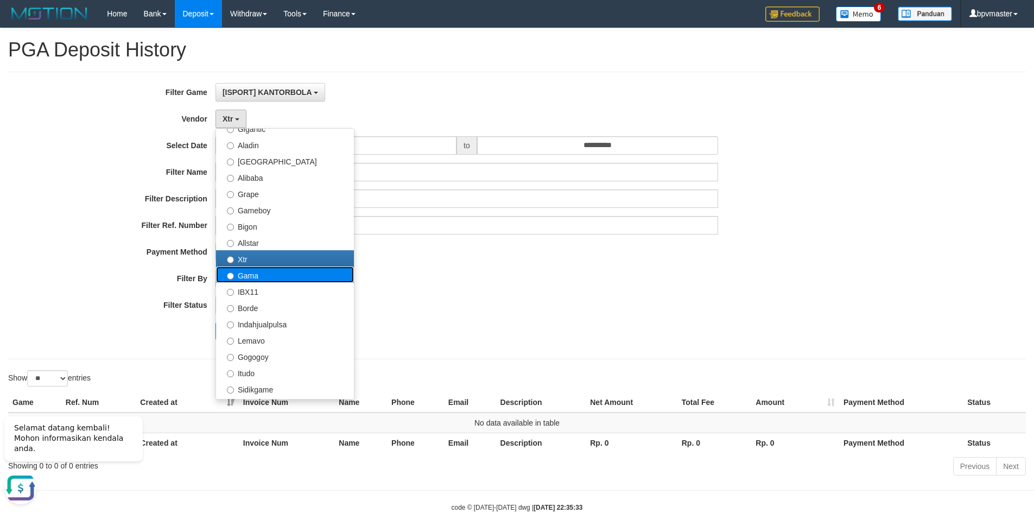
click at [255, 279] on label "Gama" at bounding box center [285, 275] width 138 height 16
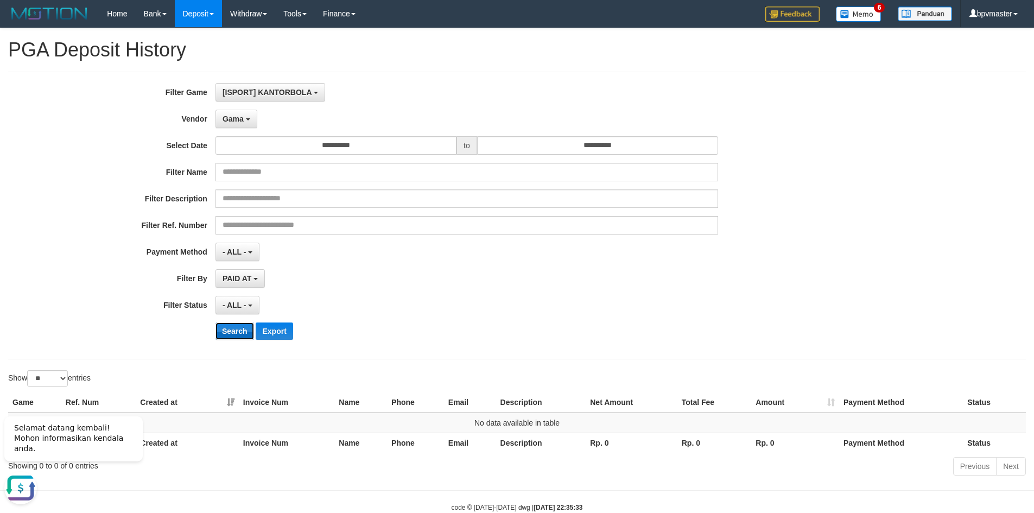
click at [231, 333] on button "Search" at bounding box center [235, 331] width 39 height 17
click at [236, 124] on button "Gama" at bounding box center [237, 119] width 42 height 18
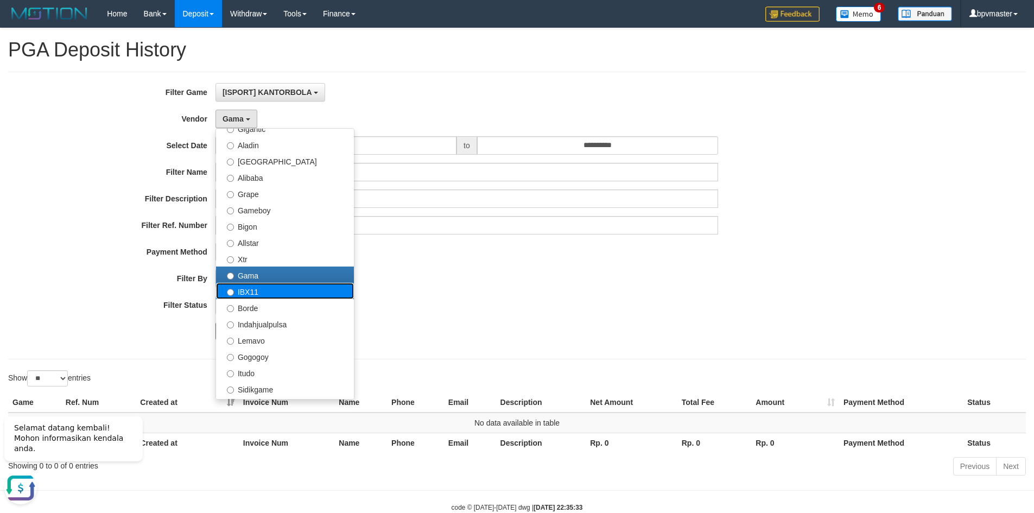
click at [241, 292] on label "IBX11" at bounding box center [285, 291] width 138 height 16
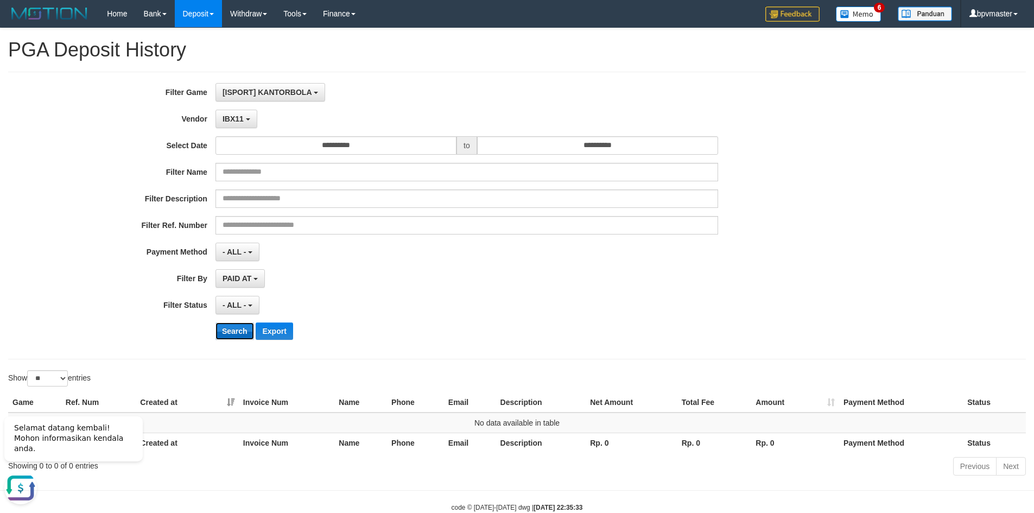
click at [238, 330] on button "Search" at bounding box center [235, 331] width 39 height 17
click at [239, 124] on button "IBX11" at bounding box center [237, 119] width 42 height 18
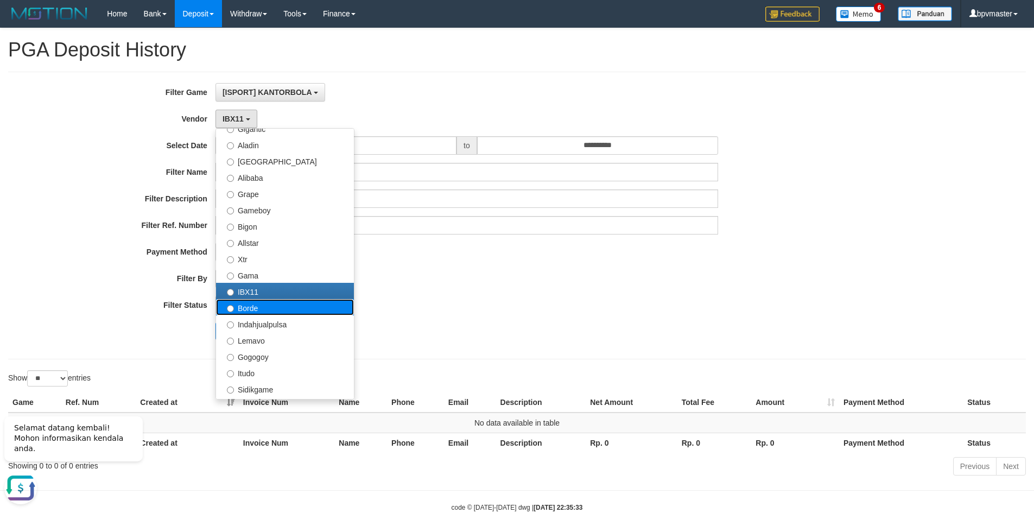
click at [260, 303] on label "Borde" at bounding box center [285, 307] width 138 height 16
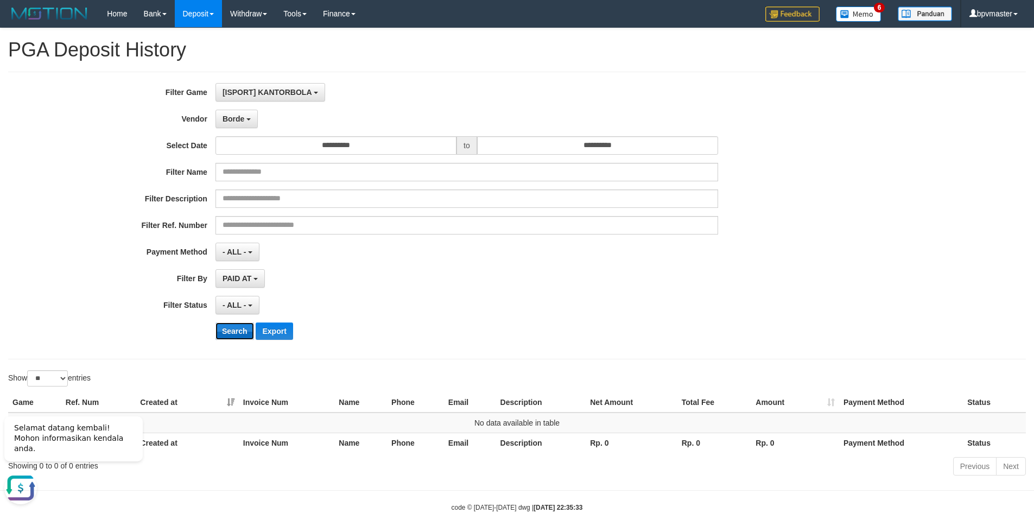
click at [241, 334] on button "Search" at bounding box center [235, 331] width 39 height 17
click at [243, 123] on button "Borde" at bounding box center [237, 119] width 42 height 18
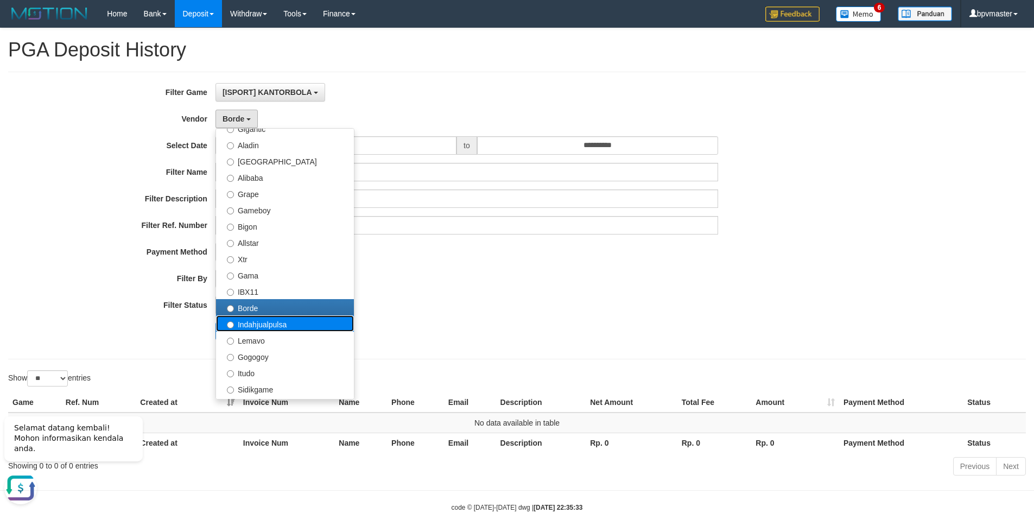
click at [263, 320] on label "Indahjualpulsa" at bounding box center [285, 323] width 138 height 16
select select "**********"
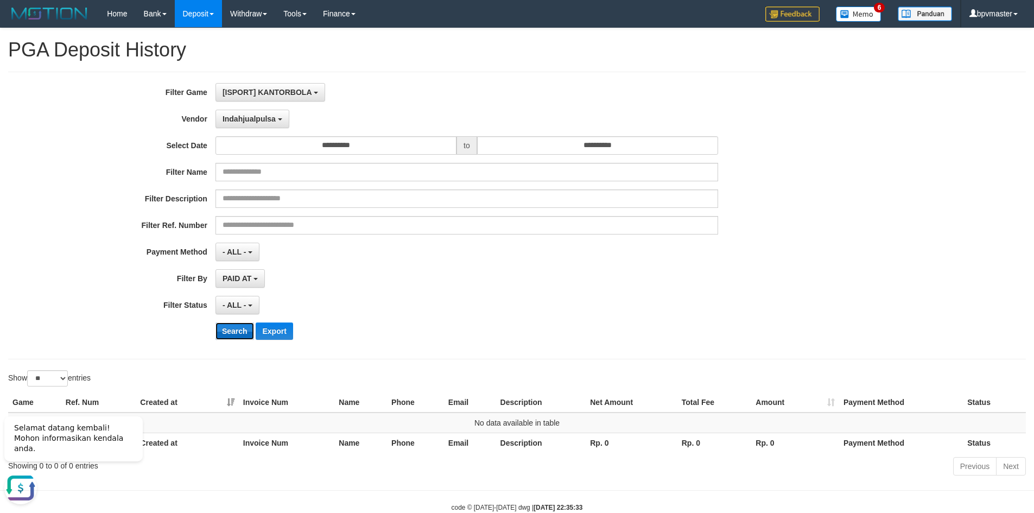
click at [236, 333] on button "Search" at bounding box center [235, 331] width 39 height 17
click at [246, 122] on span "Indahjualpulsa" at bounding box center [249, 119] width 53 height 9
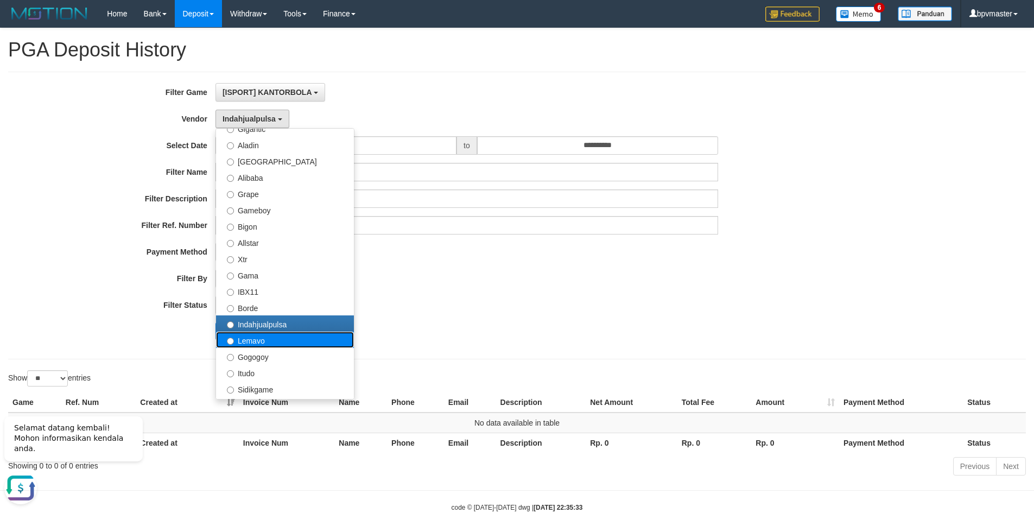
click at [262, 336] on label "Lemavo" at bounding box center [285, 340] width 138 height 16
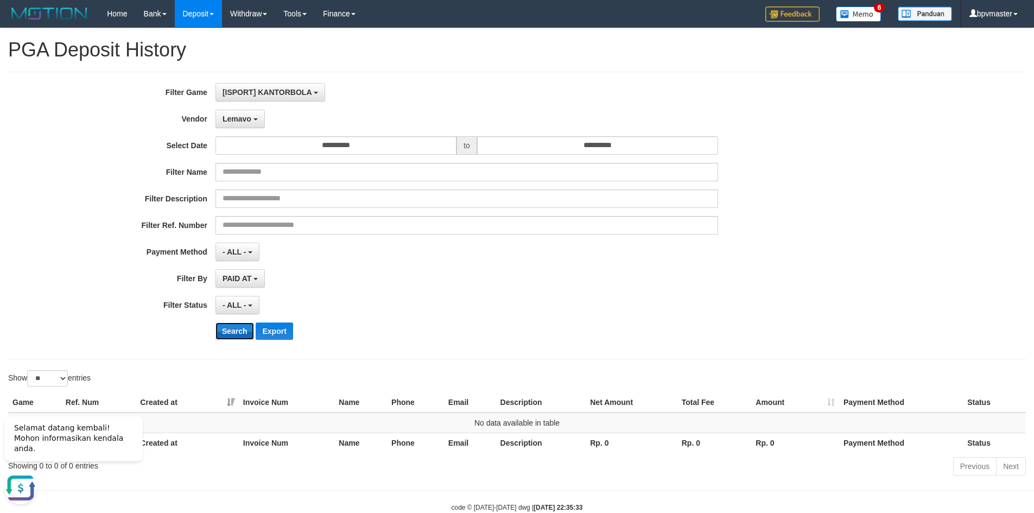
click at [241, 333] on button "Search" at bounding box center [235, 331] width 39 height 17
click at [259, 117] on button "Lemavo" at bounding box center [240, 119] width 49 height 18
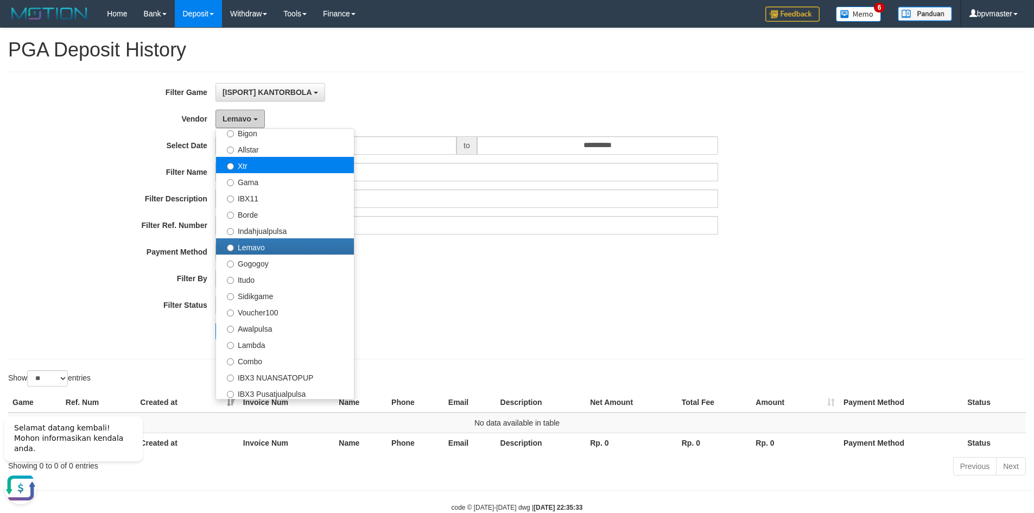
scroll to position [271, 0]
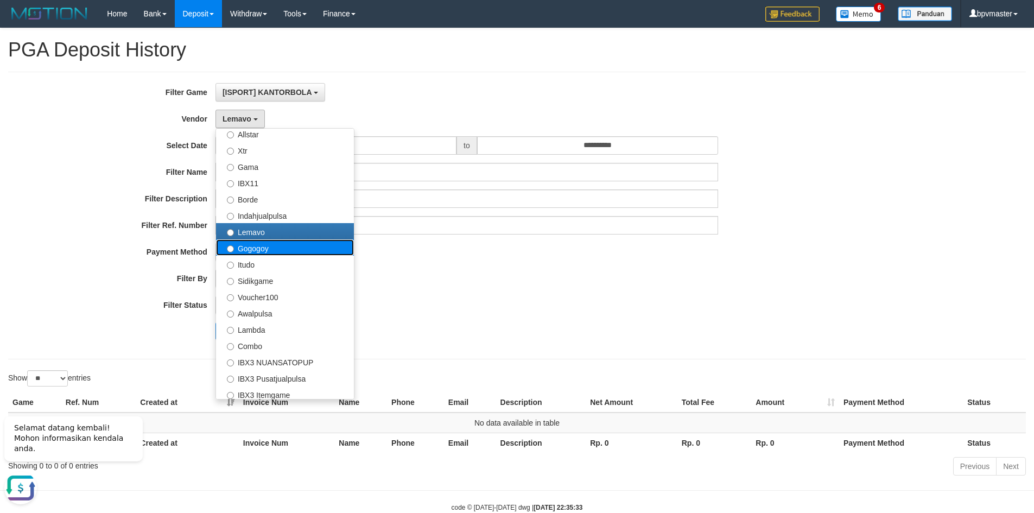
click at [244, 250] on label "Gogogoy" at bounding box center [285, 247] width 138 height 16
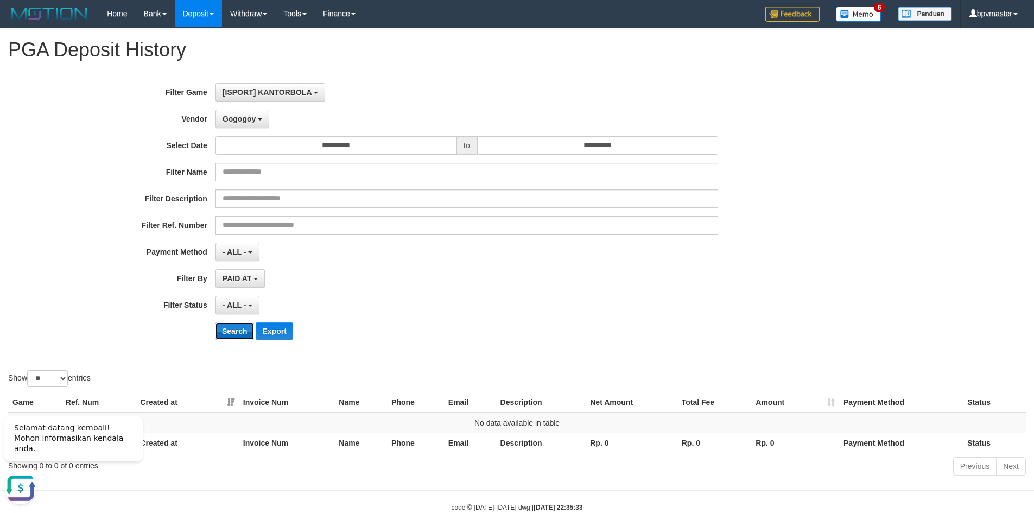
click at [239, 329] on button "Search" at bounding box center [235, 331] width 39 height 17
click at [230, 122] on span "Gogogoy" at bounding box center [239, 119] width 33 height 9
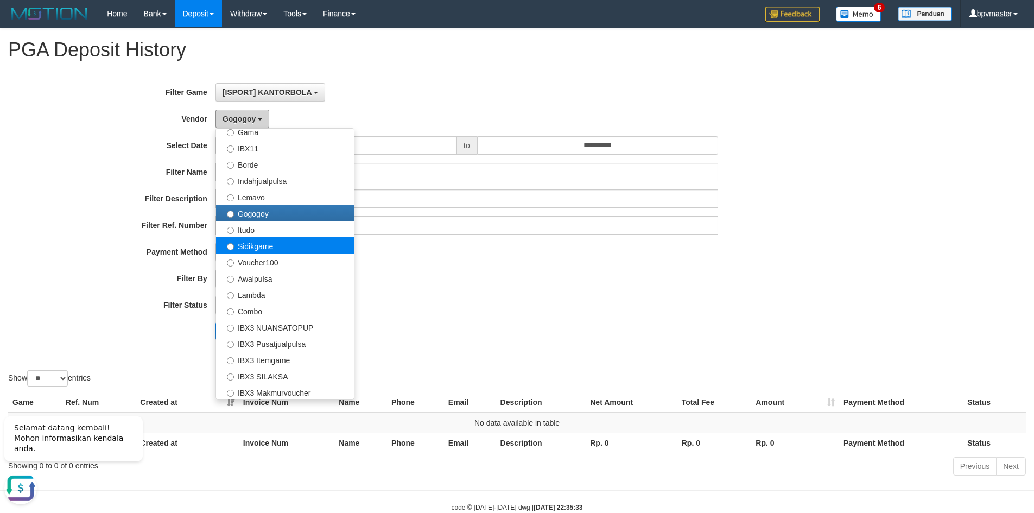
scroll to position [326, 0]
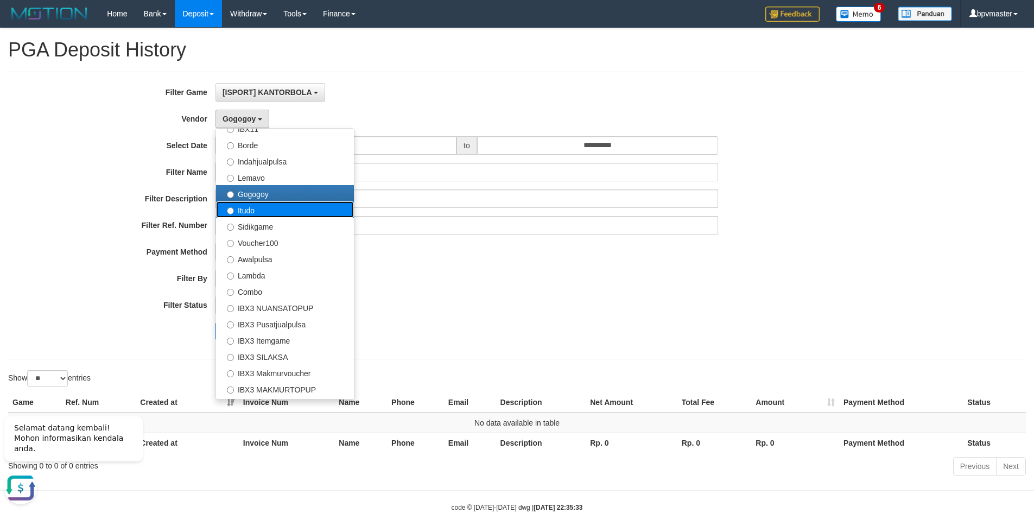
click at [239, 211] on label "Itudo" at bounding box center [285, 209] width 138 height 16
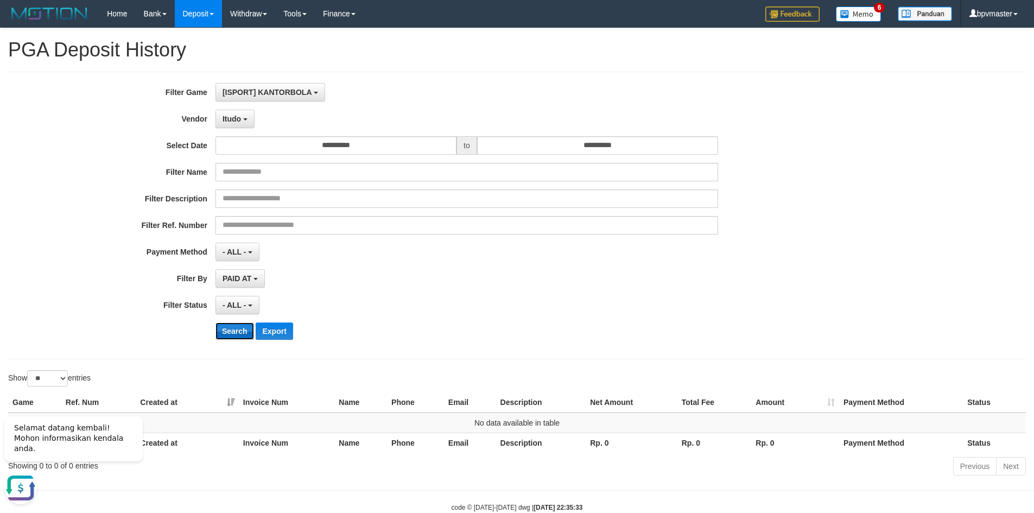
click at [236, 327] on button "Search" at bounding box center [235, 331] width 39 height 17
click at [235, 122] on span "Itudo" at bounding box center [232, 119] width 18 height 9
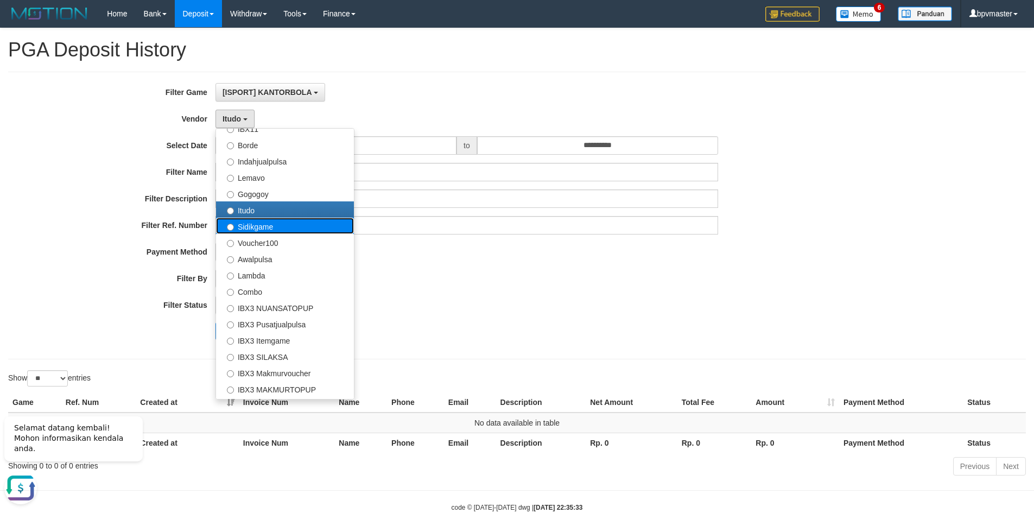
click at [242, 225] on label "Sidikgame" at bounding box center [285, 226] width 138 height 16
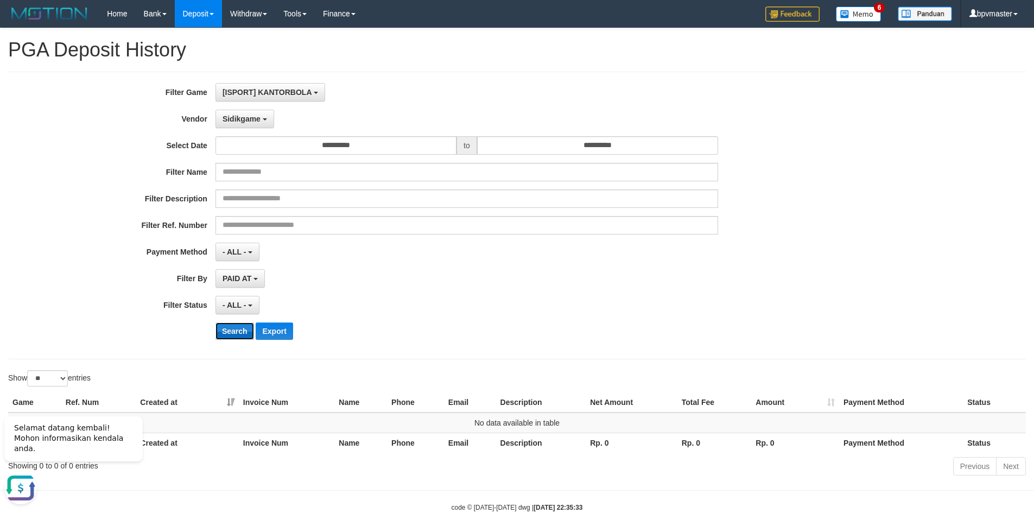
click at [241, 330] on button "Search" at bounding box center [235, 331] width 39 height 17
click at [254, 118] on span "Sidikgame" at bounding box center [242, 119] width 38 height 9
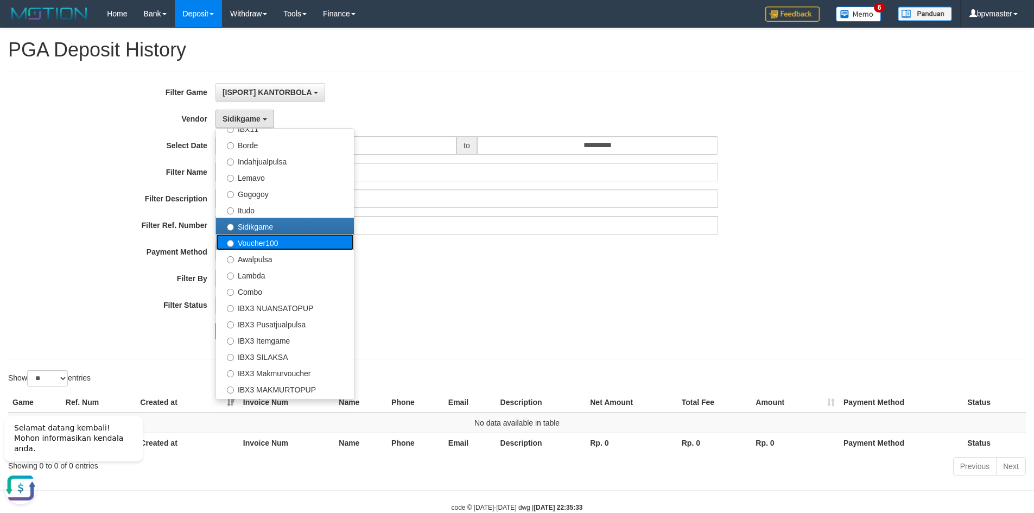
click at [248, 244] on label "Voucher100" at bounding box center [285, 242] width 138 height 16
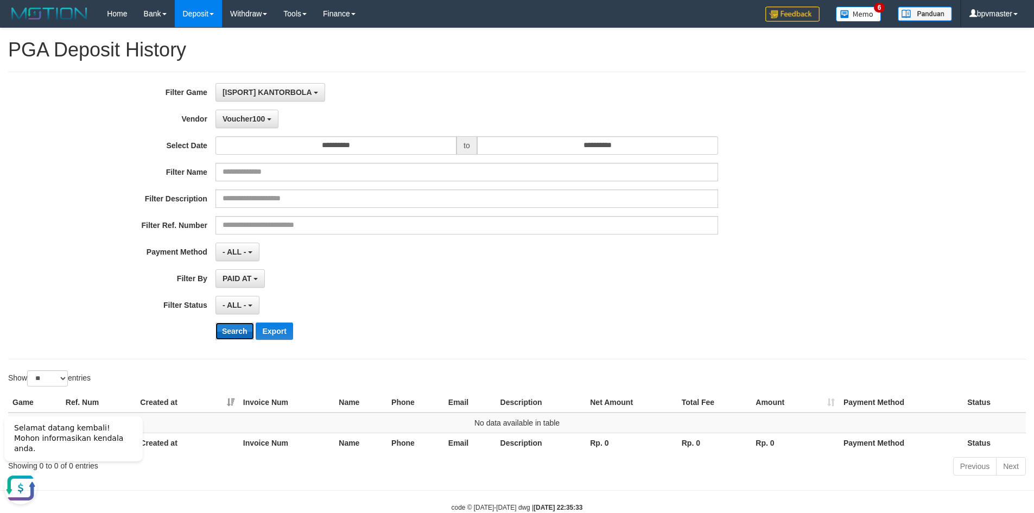
click at [236, 331] on button "Search" at bounding box center [235, 331] width 39 height 17
click at [244, 122] on span "Voucher100" at bounding box center [244, 119] width 42 height 9
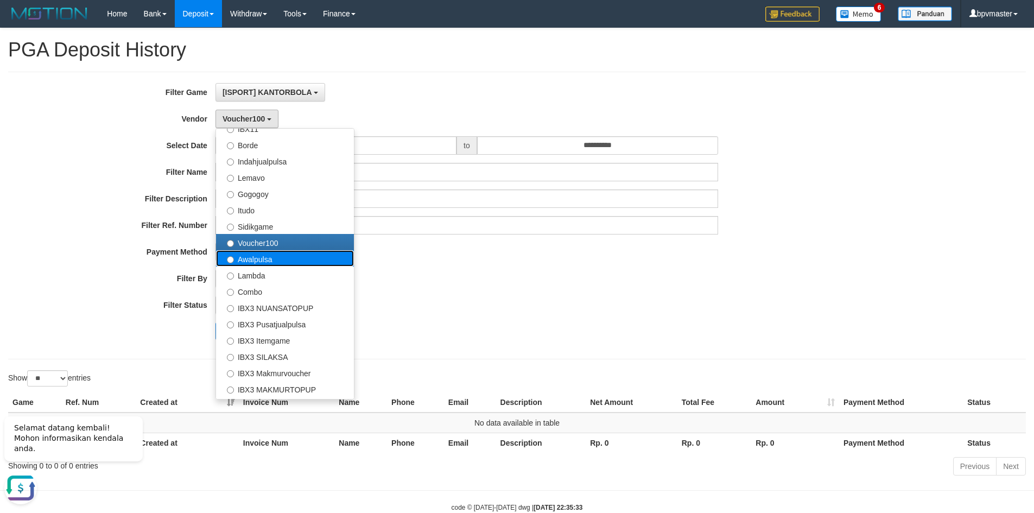
click at [250, 261] on label "Awalpulsa" at bounding box center [285, 258] width 138 height 16
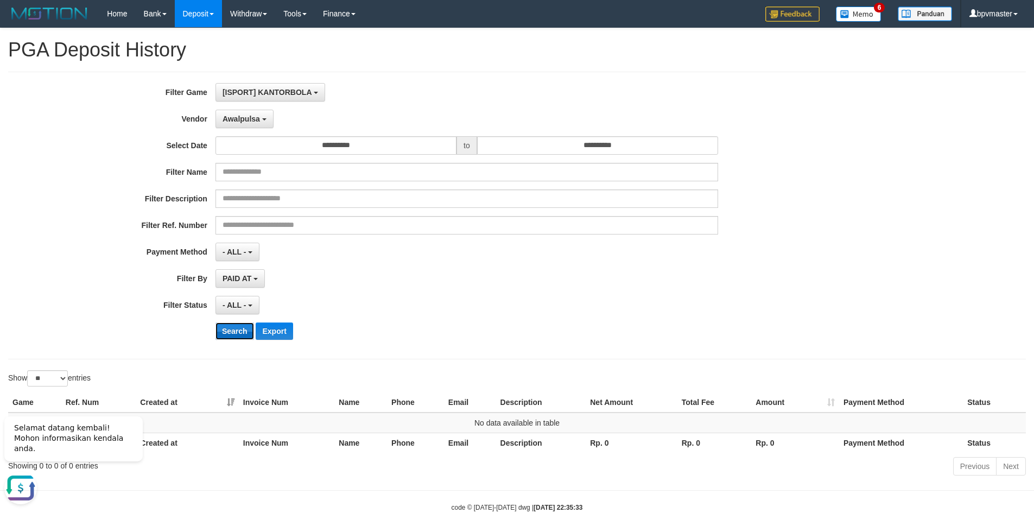
click at [234, 333] on button "Search" at bounding box center [235, 331] width 39 height 17
click at [250, 123] on button "Awalpulsa" at bounding box center [245, 119] width 58 height 18
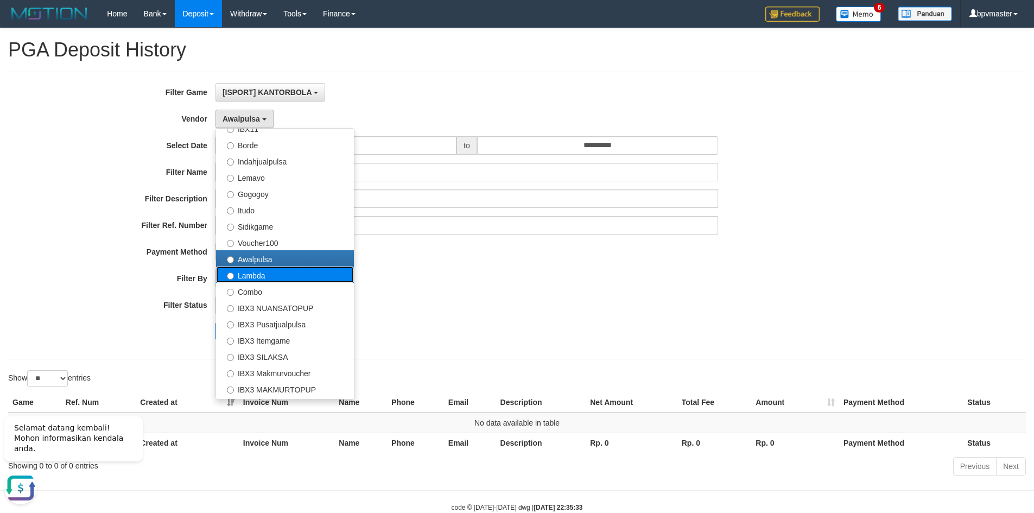
click at [256, 273] on label "Lambda" at bounding box center [285, 275] width 138 height 16
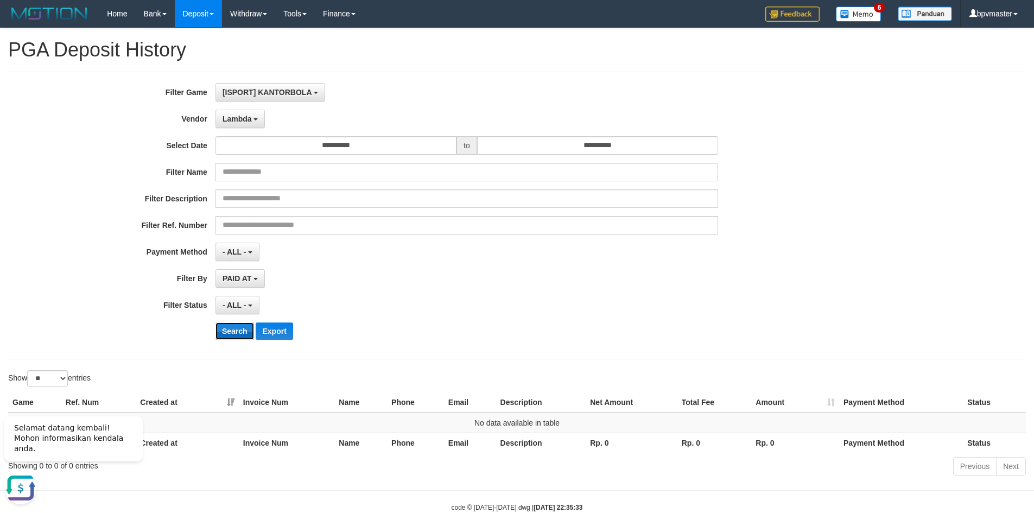
click at [236, 330] on button "Search" at bounding box center [235, 331] width 39 height 17
click at [240, 122] on span "Lambda" at bounding box center [237, 119] width 29 height 9
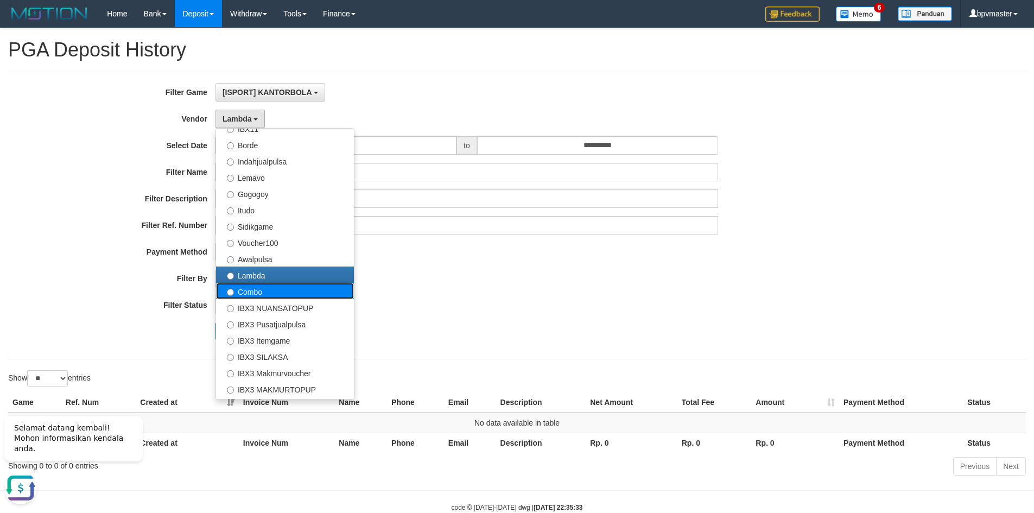
click at [254, 292] on label "Combo" at bounding box center [285, 291] width 138 height 16
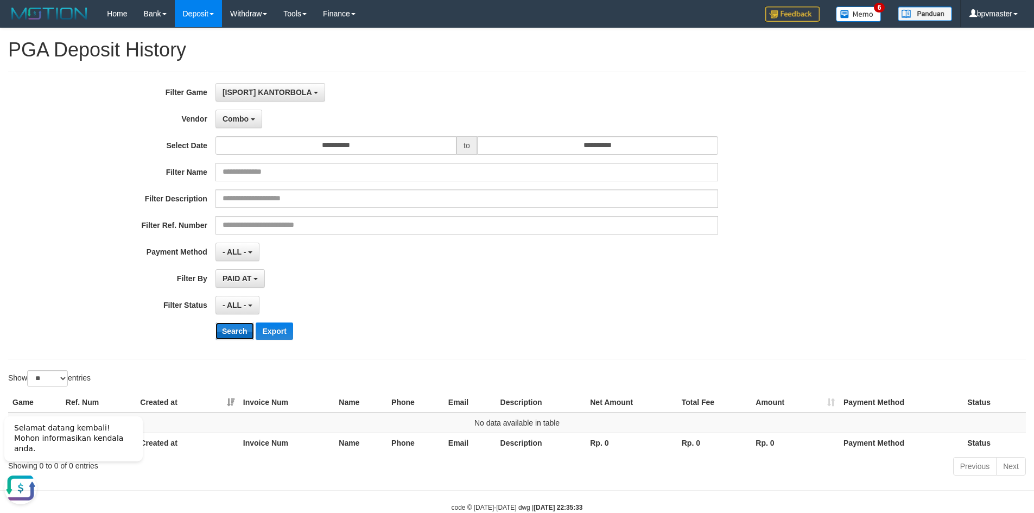
click at [243, 330] on button "Search" at bounding box center [235, 331] width 39 height 17
click at [239, 121] on span "Combo" at bounding box center [236, 119] width 26 height 9
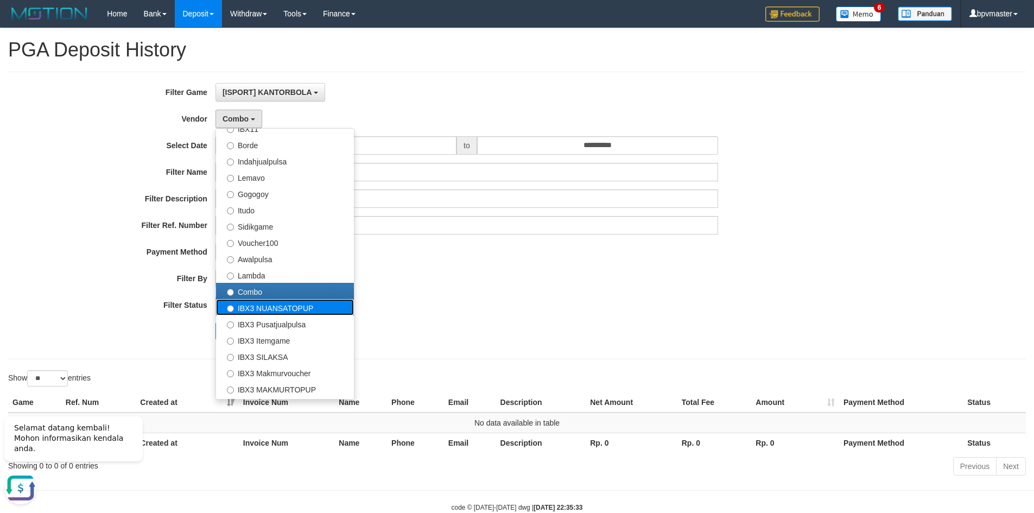
click at [252, 305] on label "IBX3 NUANSATOPUP" at bounding box center [285, 307] width 138 height 16
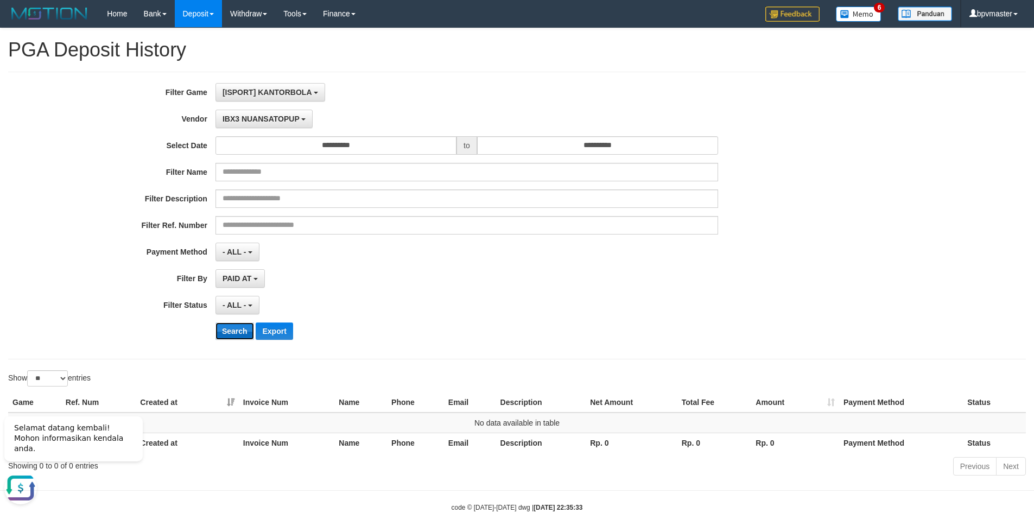
click at [239, 330] on button "Search" at bounding box center [235, 331] width 39 height 17
click at [246, 120] on span "IBX3 NUANSATOPUP" at bounding box center [261, 119] width 77 height 9
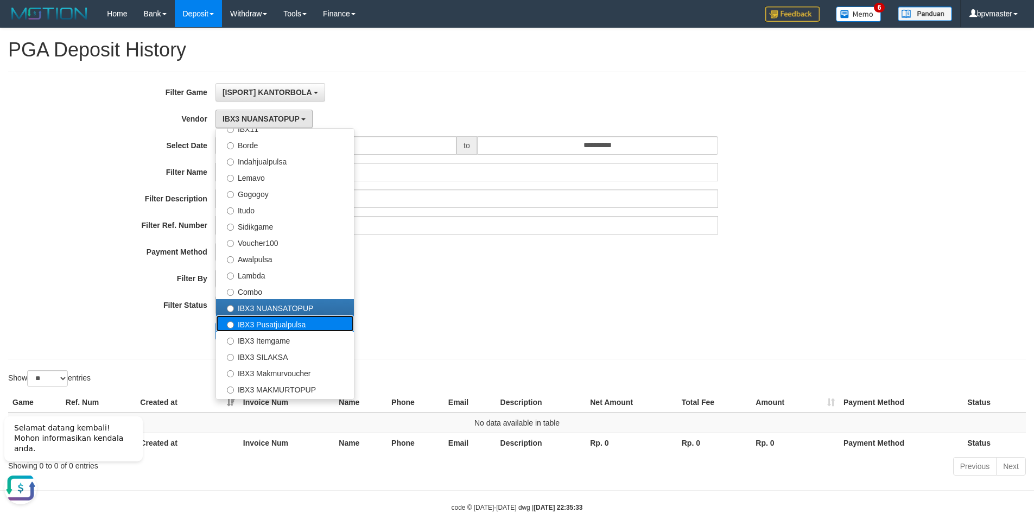
click at [255, 322] on label "IBX3 Pusatjualpulsa" at bounding box center [285, 323] width 138 height 16
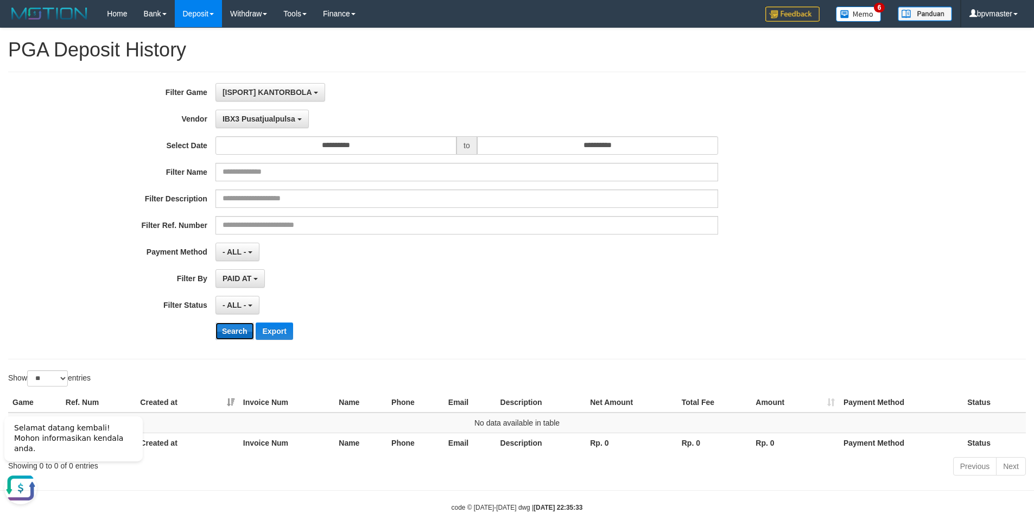
click at [244, 330] on button "Search" at bounding box center [235, 331] width 39 height 17
click at [265, 123] on span "IBX3 Pusatjualpulsa" at bounding box center [259, 119] width 73 height 9
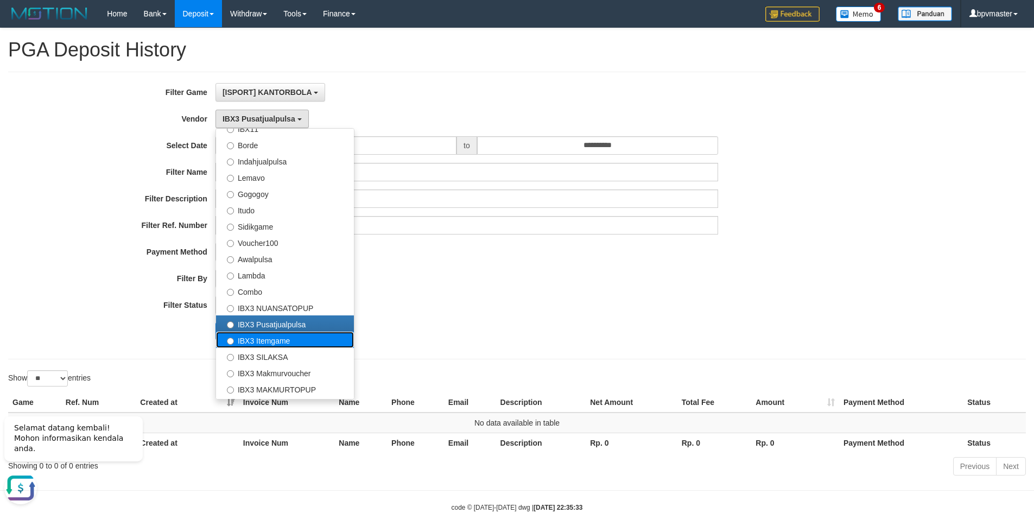
click at [268, 345] on label "IBX3 Itemgame" at bounding box center [285, 340] width 138 height 16
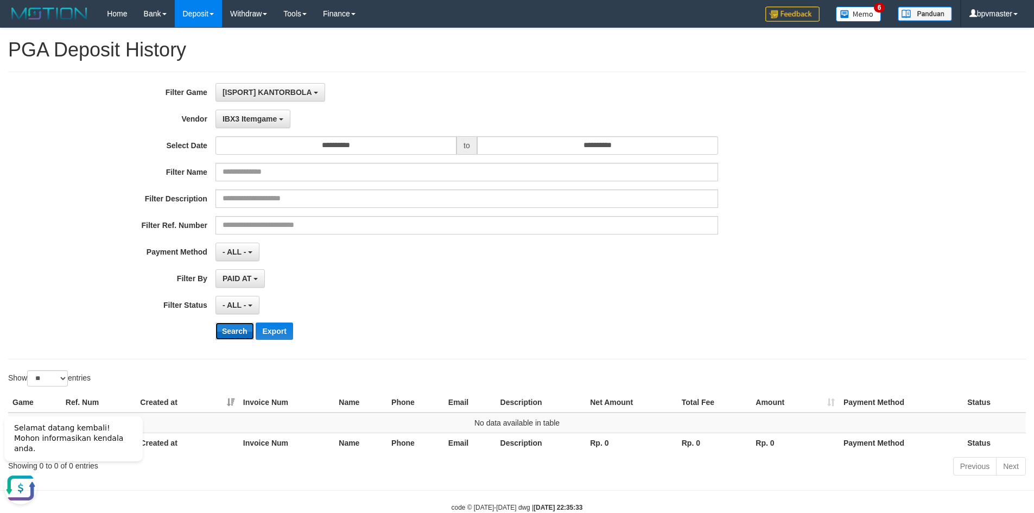
click at [236, 330] on button "Search" at bounding box center [235, 331] width 39 height 17
click at [256, 119] on span "IBX3 Itemgame" at bounding box center [250, 119] width 54 height 9
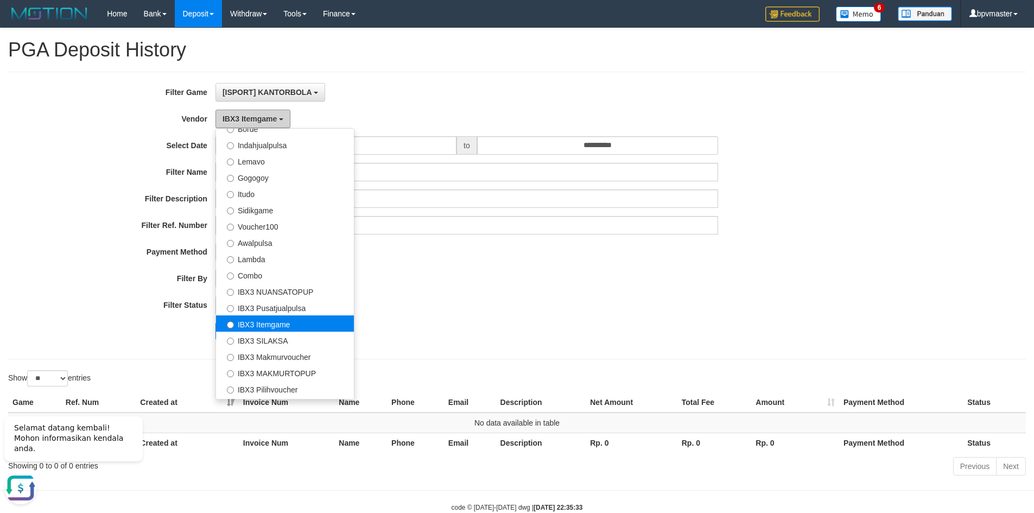
scroll to position [356, 0]
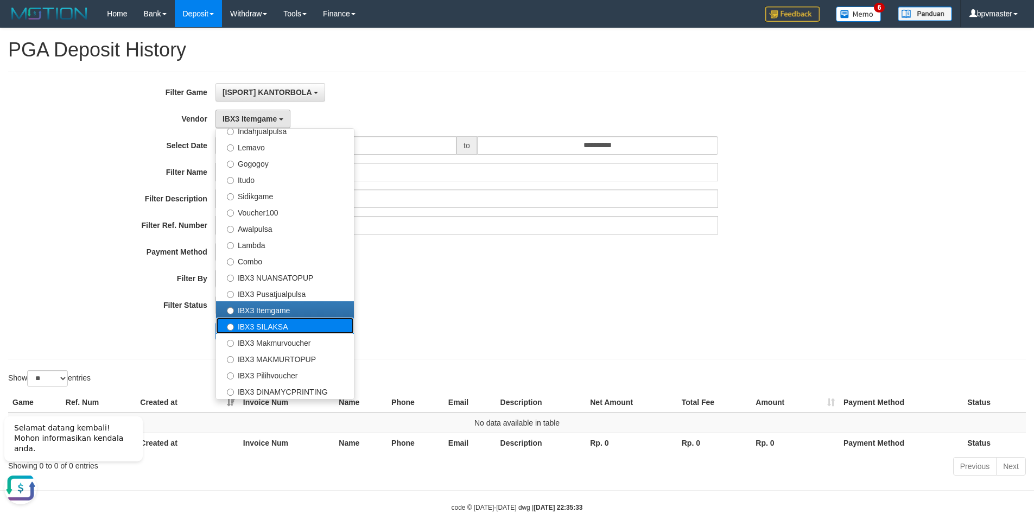
click at [263, 327] on label "IBX3 SILAKSA" at bounding box center [285, 326] width 138 height 16
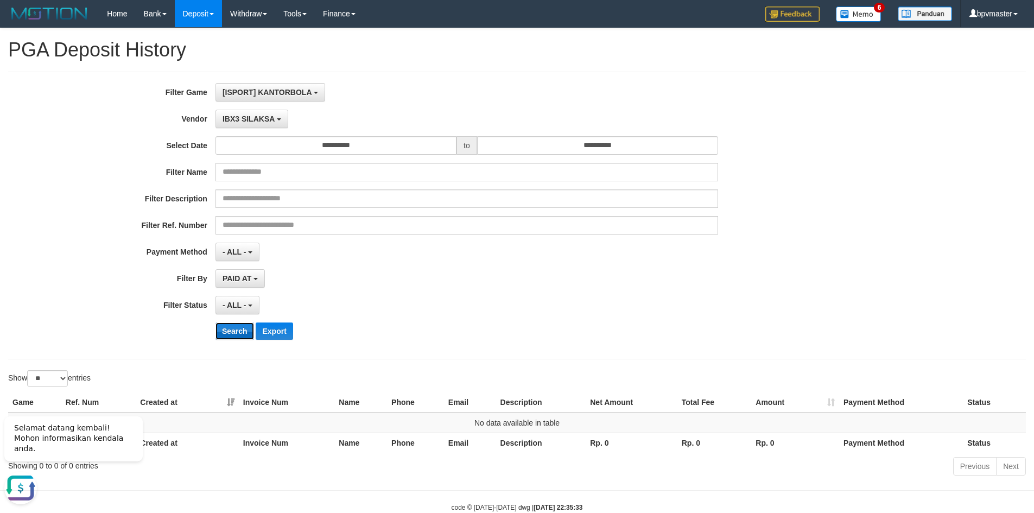
click at [244, 329] on button "Search" at bounding box center [235, 331] width 39 height 17
click at [256, 120] on span "IBX3 SILAKSA" at bounding box center [249, 119] width 52 height 9
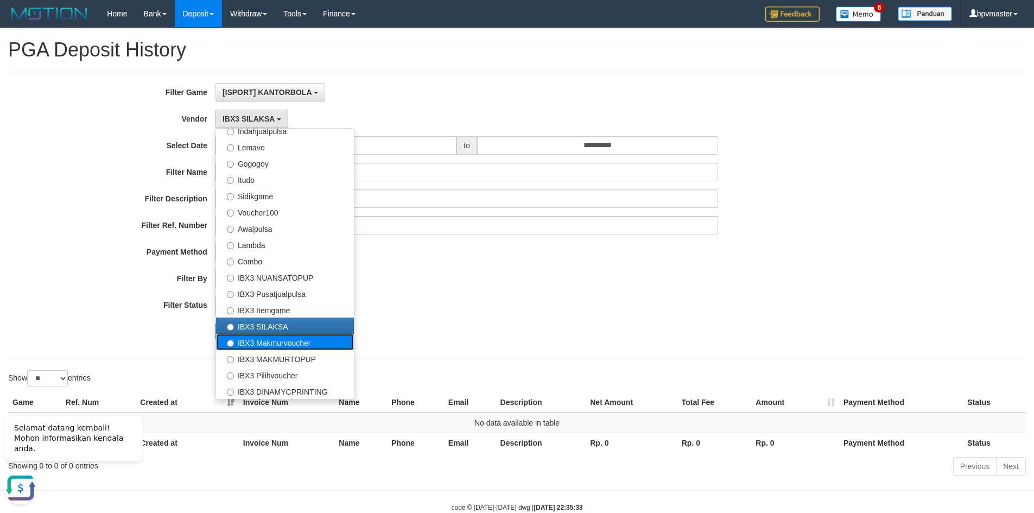
click at [292, 342] on label "IBX3 Makmurvoucher" at bounding box center [285, 342] width 138 height 16
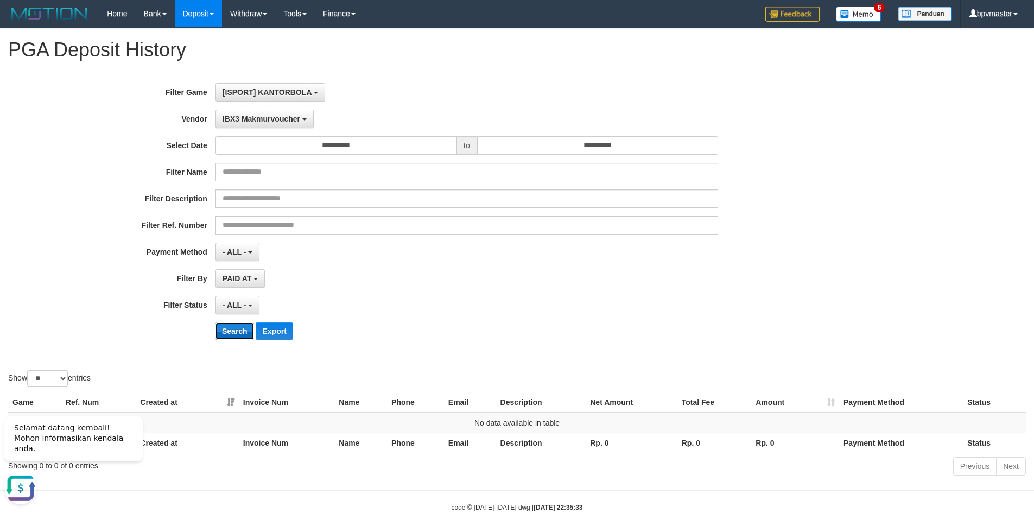
click at [243, 330] on button "Search" at bounding box center [235, 331] width 39 height 17
click at [263, 119] on span "IBX3 Makmurvoucher" at bounding box center [262, 119] width 78 height 9
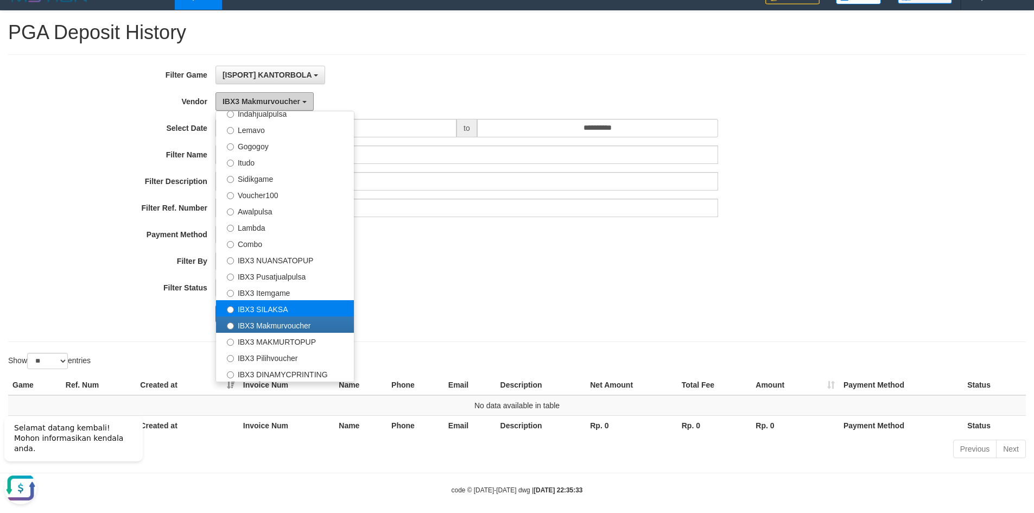
scroll to position [27, 0]
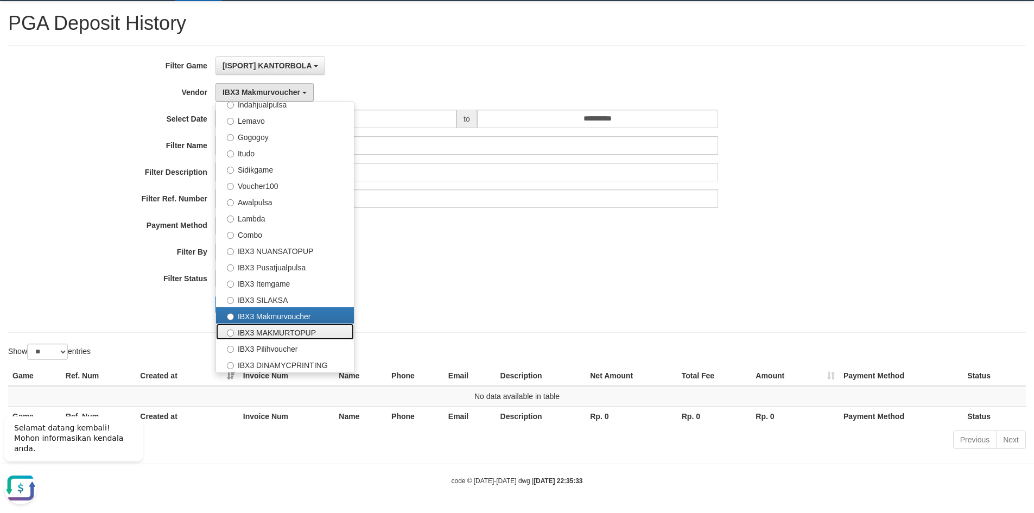
click at [272, 333] on label "IBX3 MAKMURTOPUP" at bounding box center [285, 332] width 138 height 16
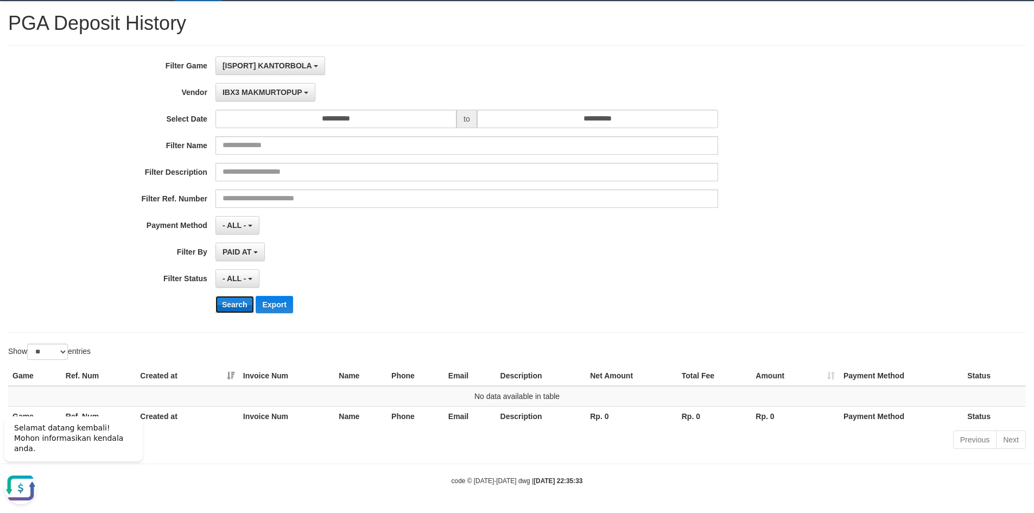
click at [236, 307] on button "Search" at bounding box center [235, 304] width 39 height 17
click at [258, 92] on span "IBX3 MAKMURTOPUP" at bounding box center [263, 92] width 80 height 9
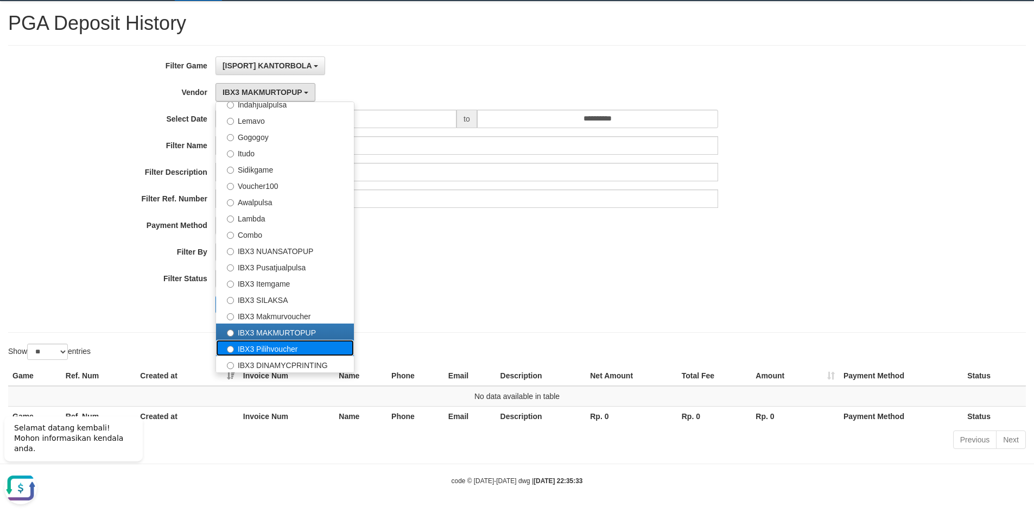
click at [263, 345] on label "IBX3 Pilihvoucher" at bounding box center [285, 348] width 138 height 16
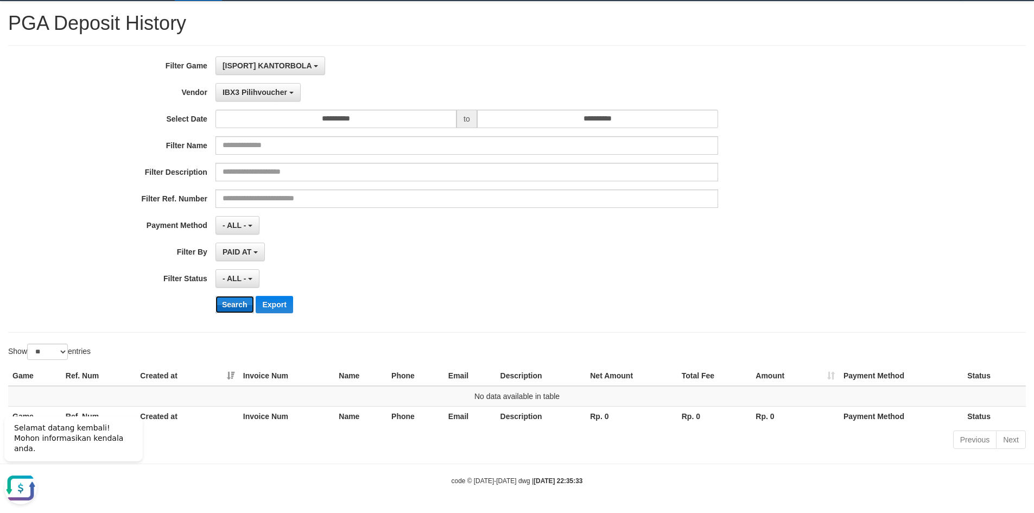
click at [243, 300] on button "Search" at bounding box center [235, 304] width 39 height 17
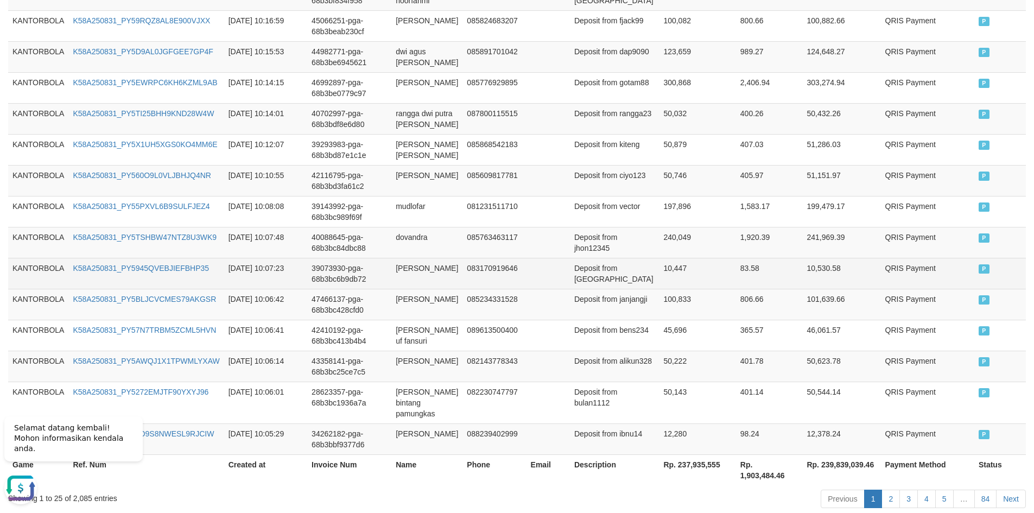
scroll to position [813, 0]
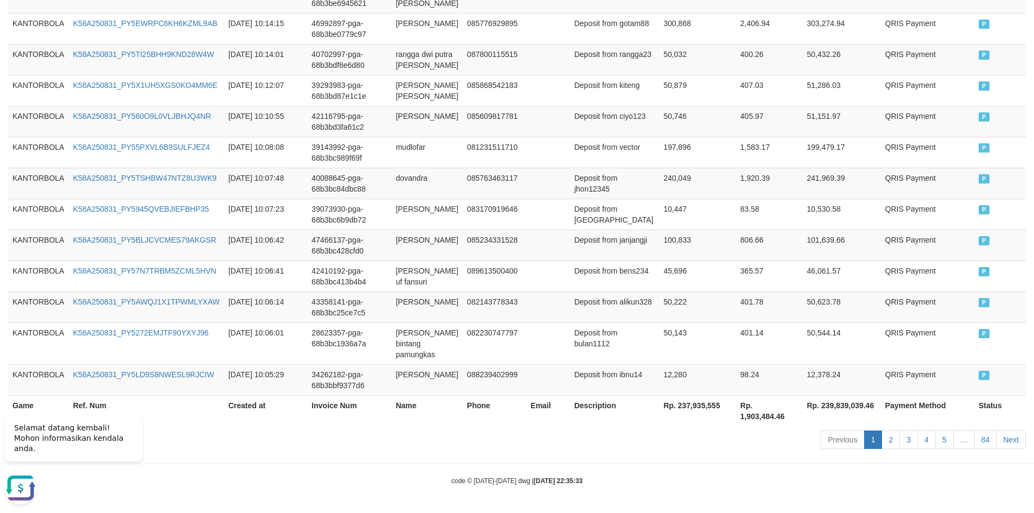
click at [661, 416] on th "Rp. 237,935,555" at bounding box center [697, 410] width 77 height 31
drag, startPoint x: 660, startPoint y: 416, endPoint x: 700, endPoint y: 418, distance: 39.7
click at [700, 418] on th "Rp. 237,935,555" at bounding box center [697, 410] width 77 height 31
copy th "237,935,555"
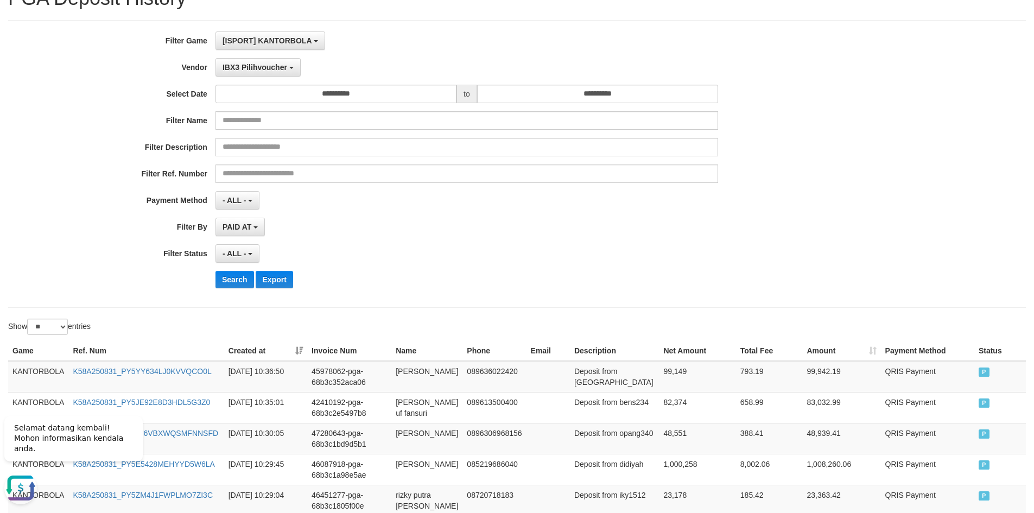
scroll to position [0, 0]
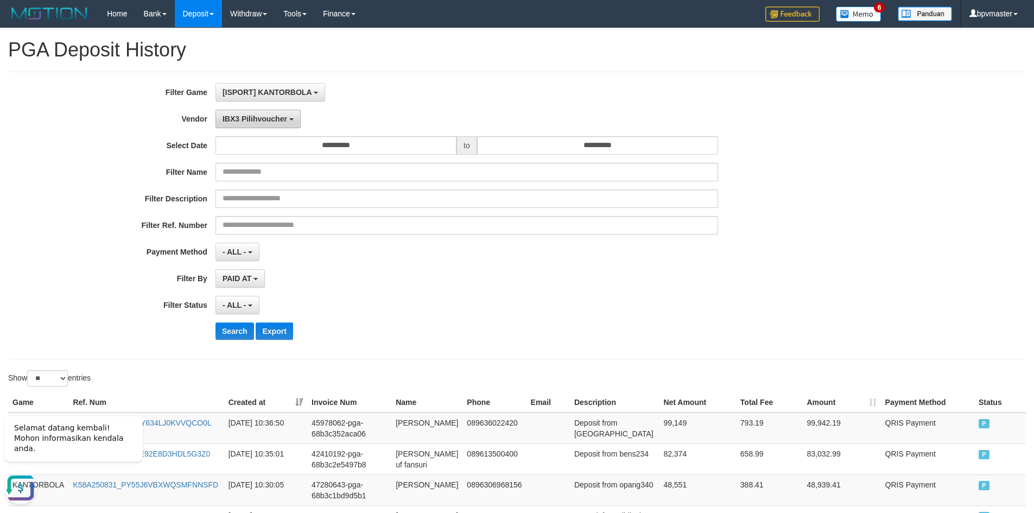
click at [293, 120] on b "button" at bounding box center [291, 119] width 4 height 2
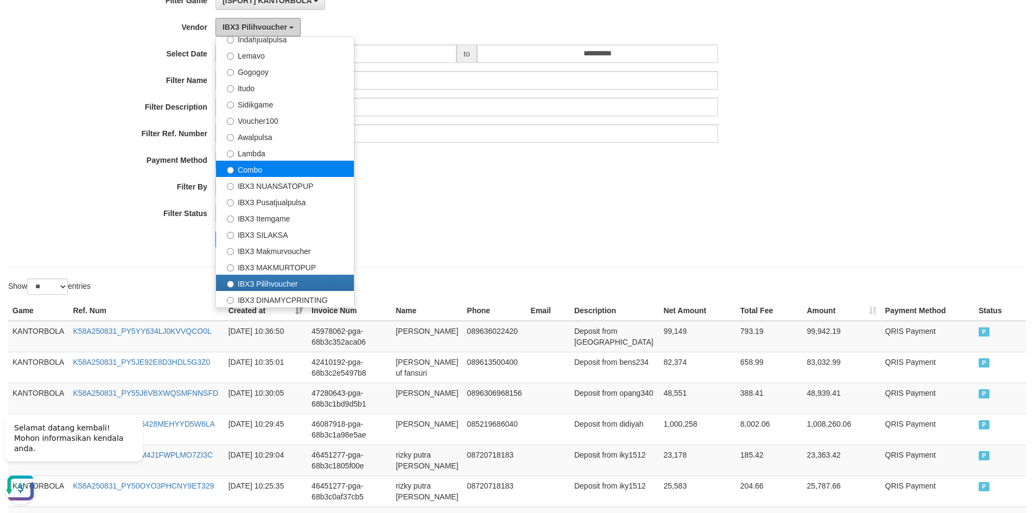
scroll to position [109, 0]
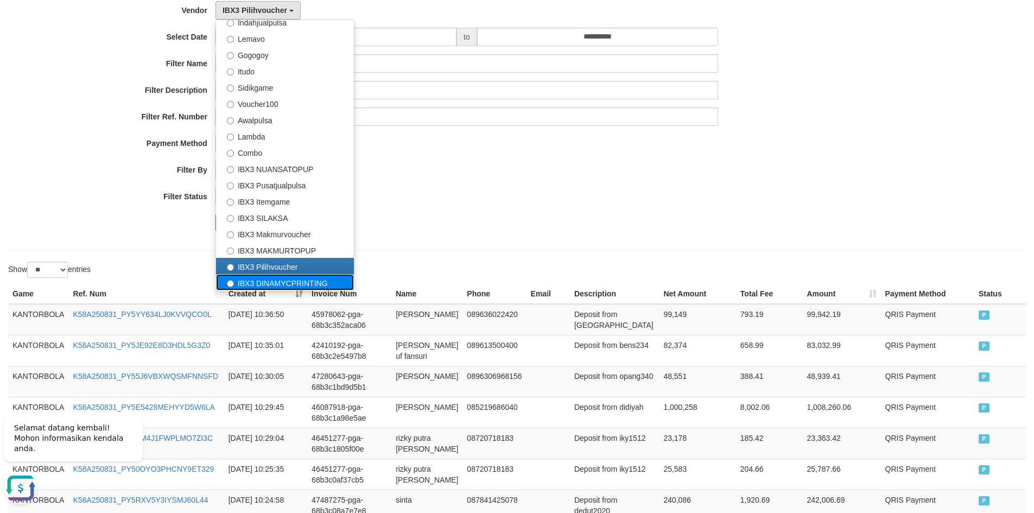
click at [280, 277] on label "IBX3 DINAMYCPRINTING" at bounding box center [285, 282] width 138 height 16
select select "**********"
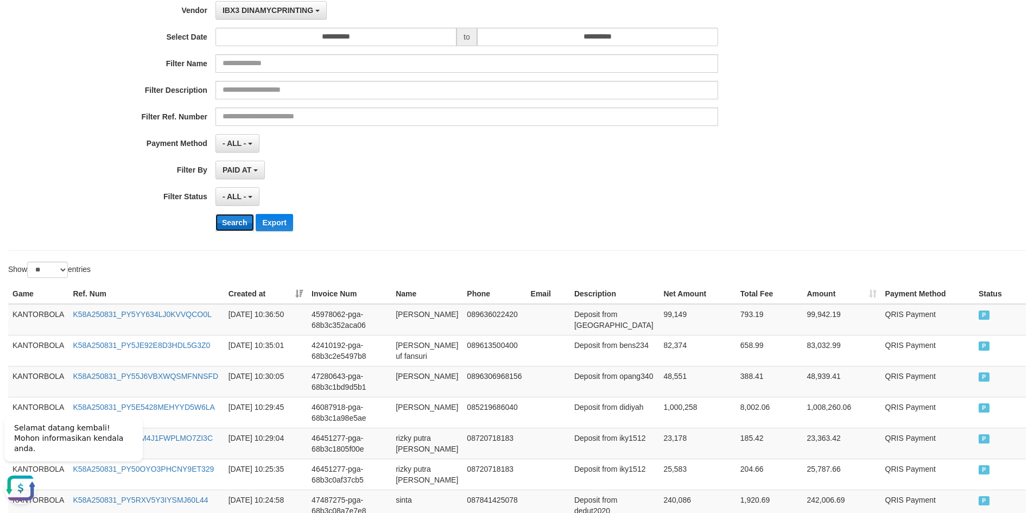
click at [233, 225] on button "Search" at bounding box center [235, 222] width 39 height 17
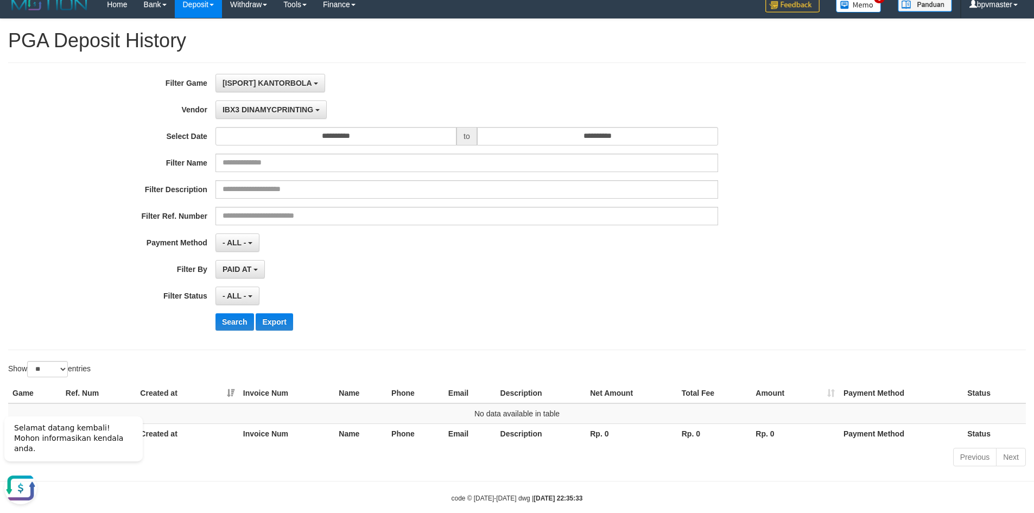
scroll to position [0, 0]
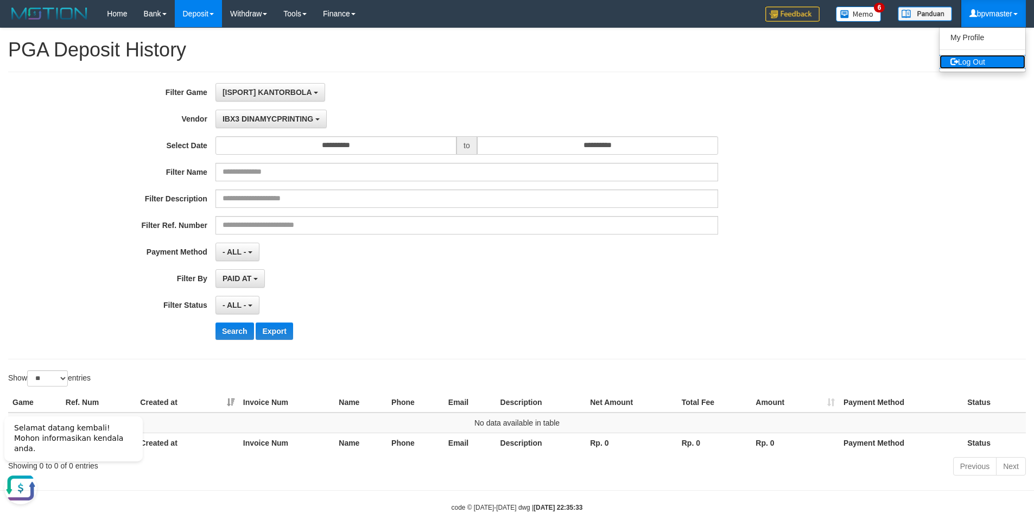
click at [970, 66] on link "Log Out" at bounding box center [983, 62] width 86 height 14
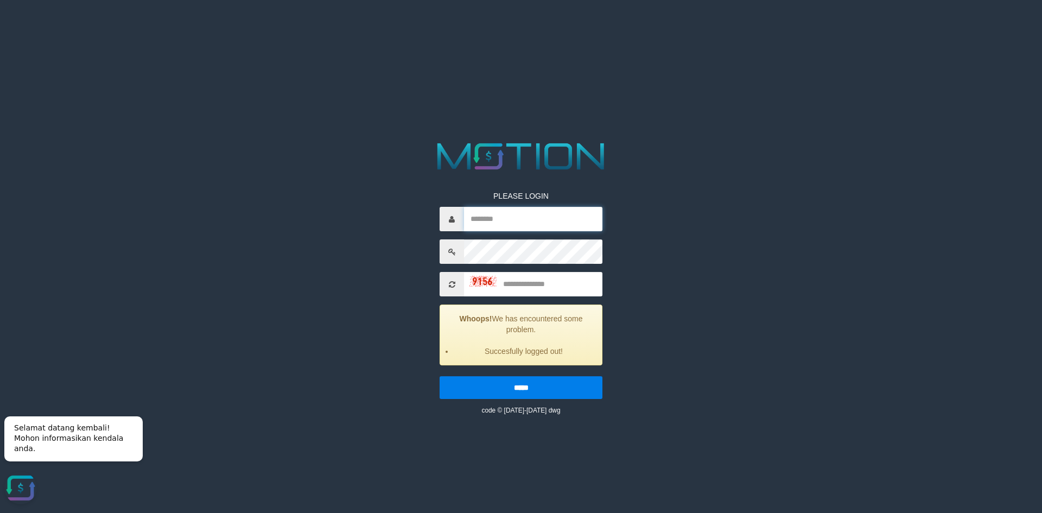
click at [513, 224] on input "text" at bounding box center [533, 219] width 138 height 24
paste input "*********"
type input "*********"
click at [517, 282] on input "text" at bounding box center [533, 284] width 138 height 24
type input "****"
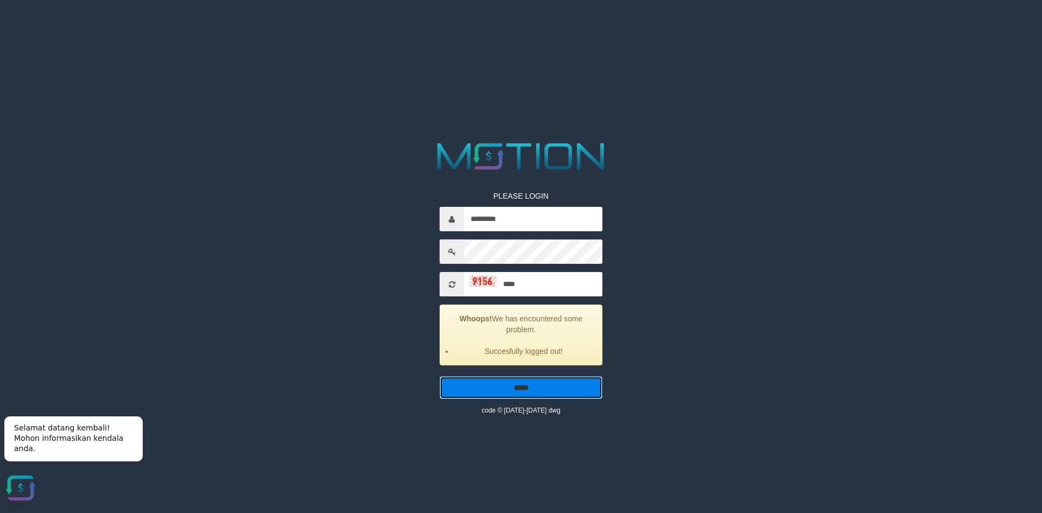
click at [521, 389] on input "*****" at bounding box center [521, 387] width 163 height 23
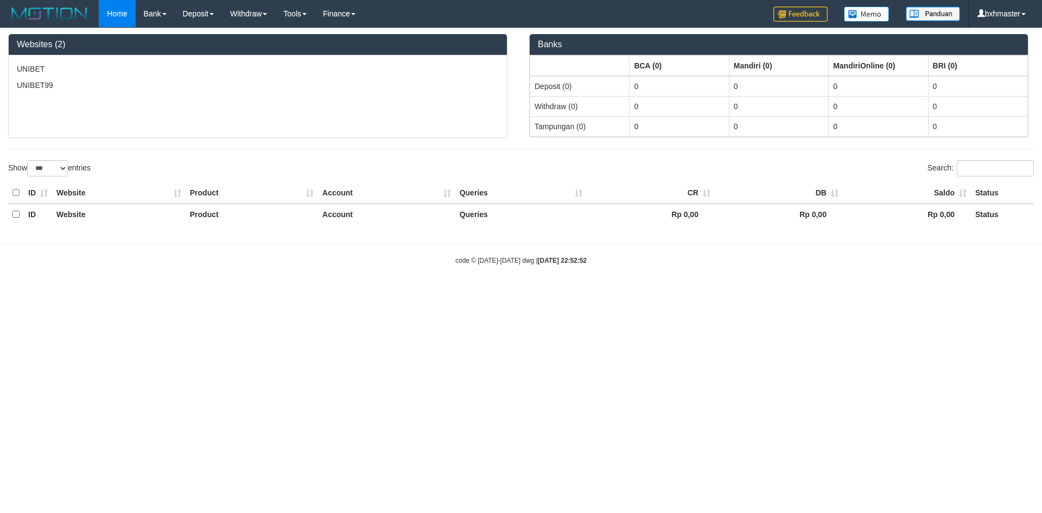
select select "***"
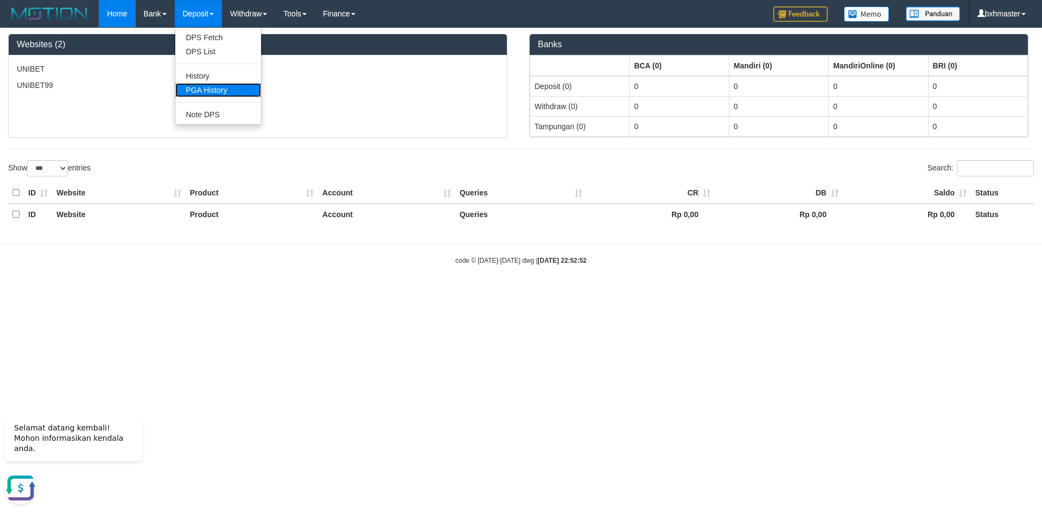
click at [216, 91] on link "PGA History" at bounding box center [218, 90] width 86 height 14
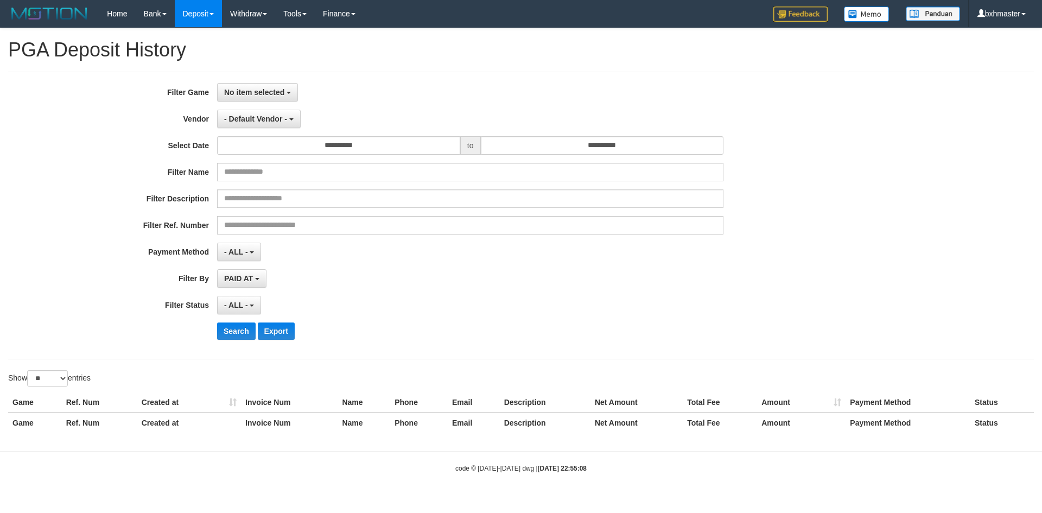
select select
select select "**"
click at [258, 121] on span "- Default Vendor -" at bounding box center [255, 119] width 63 height 9
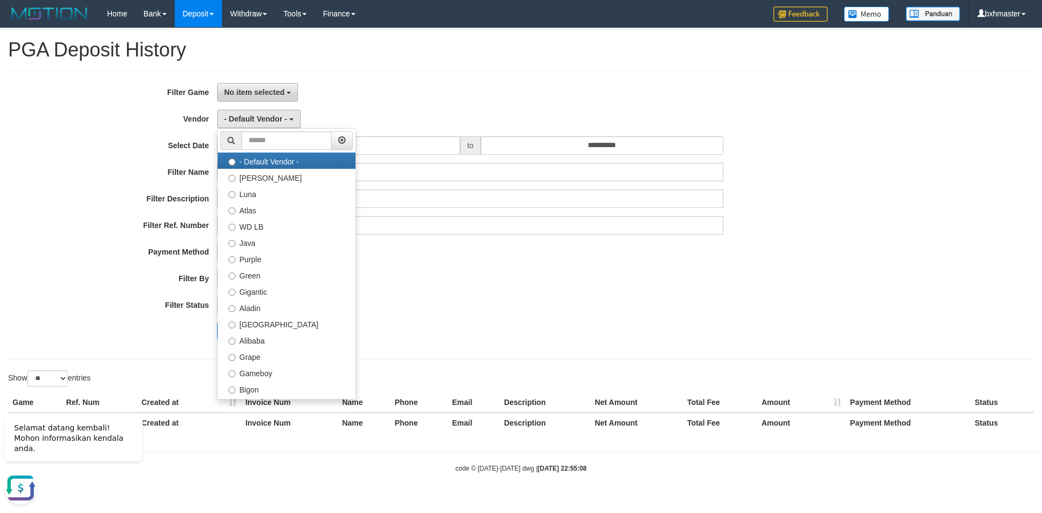
click at [250, 88] on span "No item selected" at bounding box center [254, 92] width 60 height 9
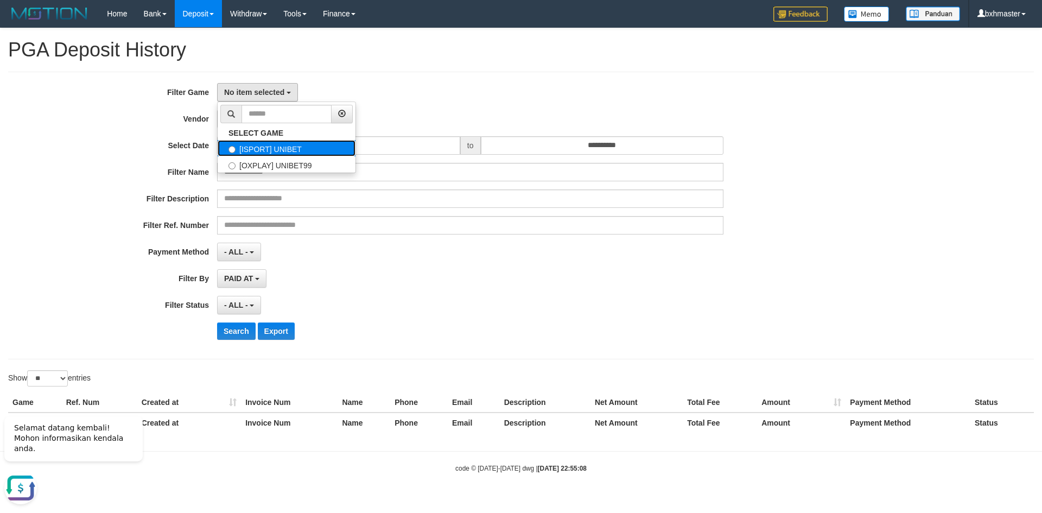
click at [267, 151] on label "[ISPORT] UNIBET" at bounding box center [287, 148] width 138 height 16
select select "****"
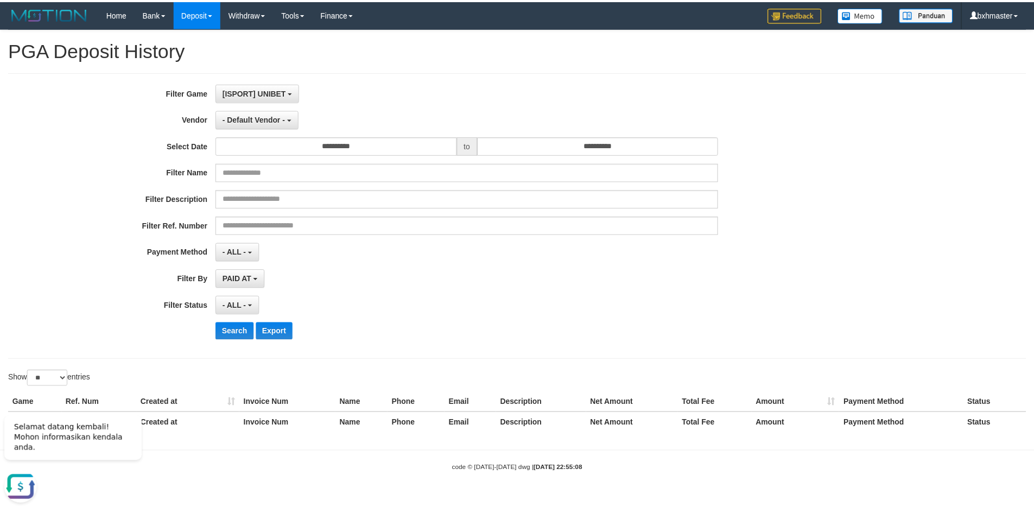
scroll to position [10, 0]
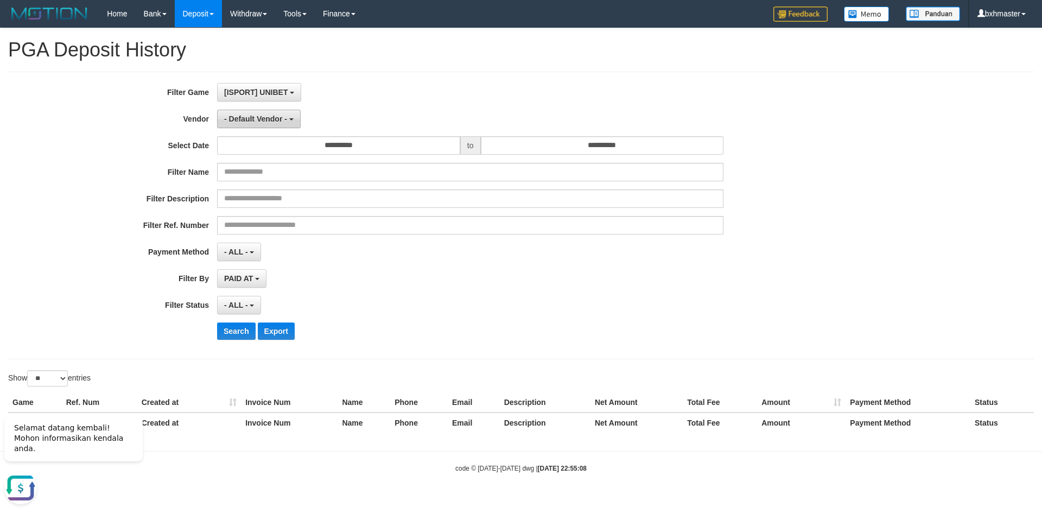
click at [259, 119] on span "- Default Vendor -" at bounding box center [255, 119] width 63 height 9
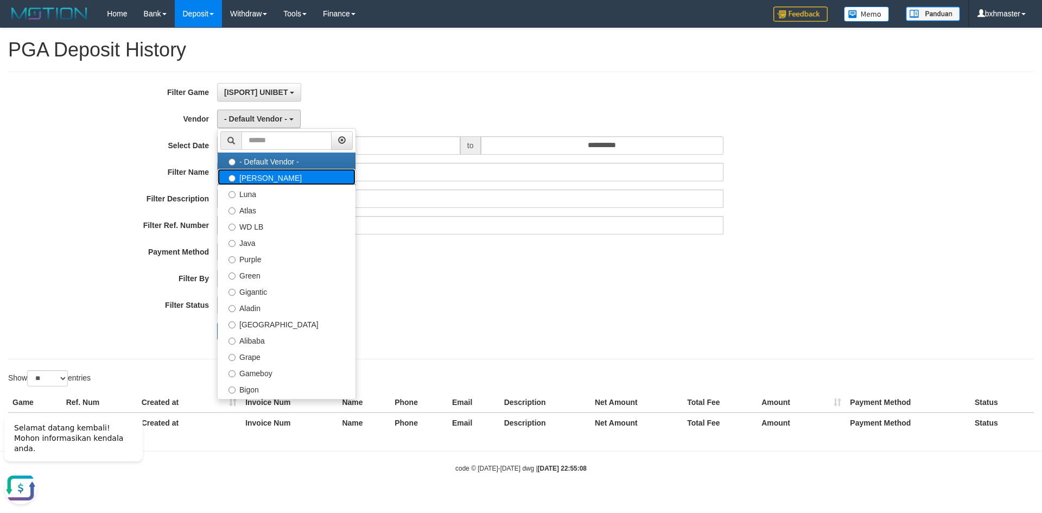
click at [261, 176] on label "[PERSON_NAME]" at bounding box center [287, 177] width 138 height 16
select select "**********"
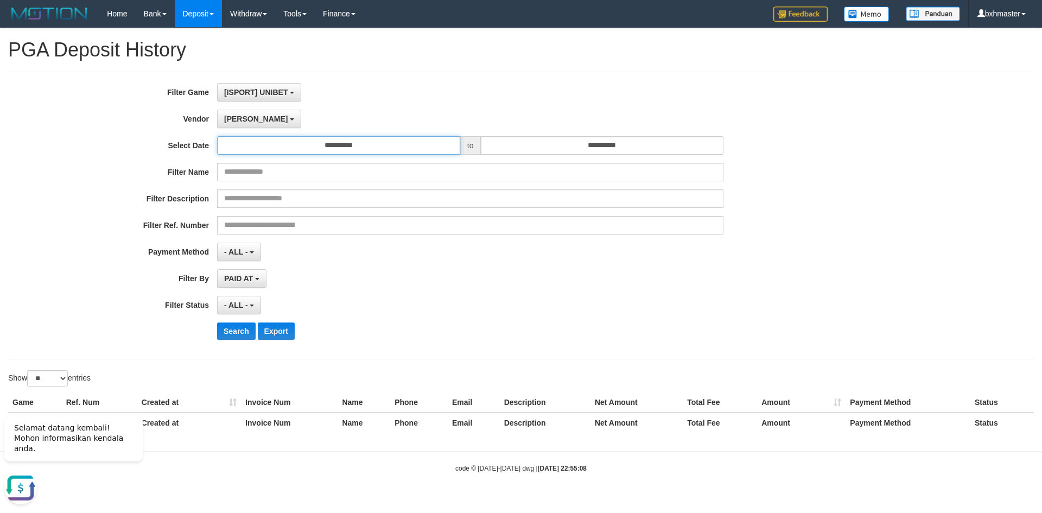
click at [302, 147] on input "**********" at bounding box center [338, 145] width 243 height 18
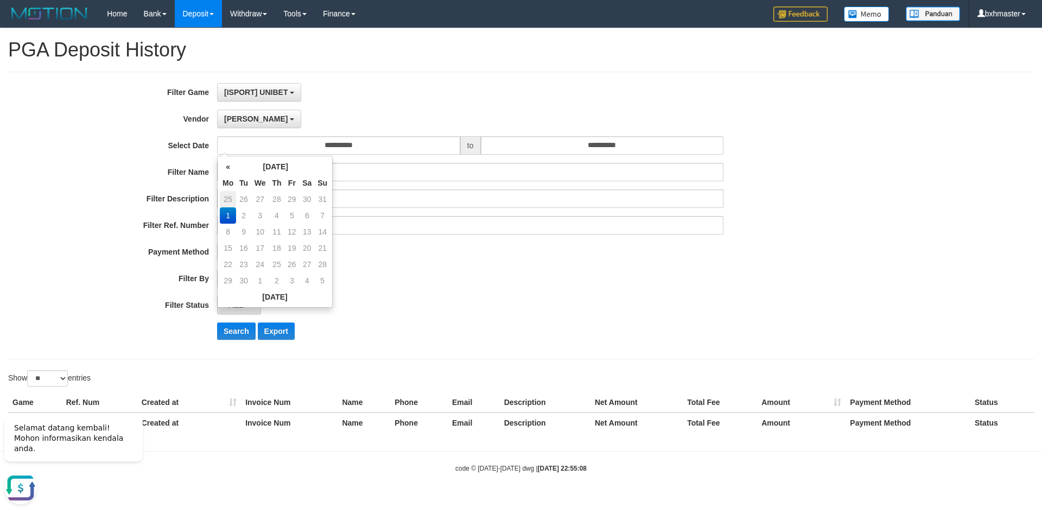
click at [225, 199] on td "25" at bounding box center [228, 199] width 16 height 16
type input "**********"
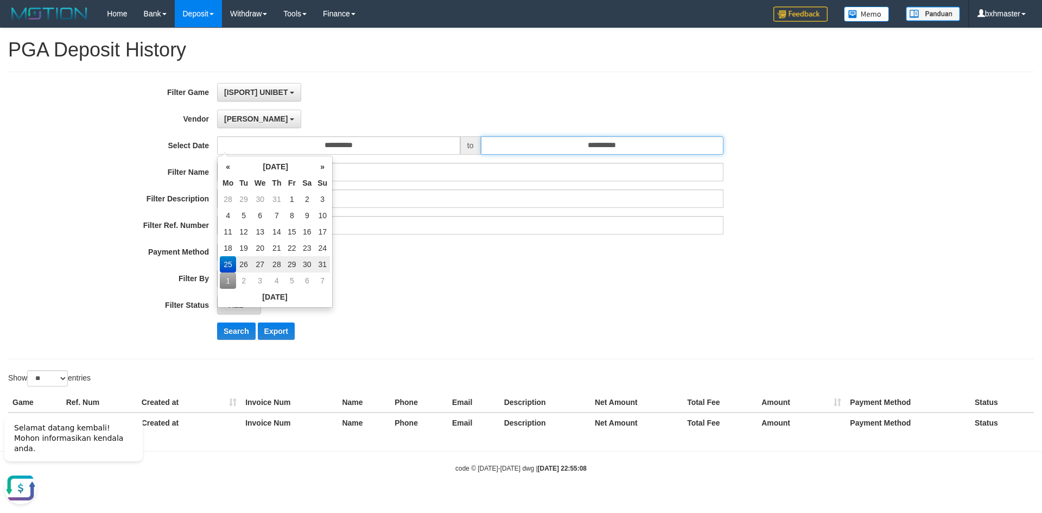
click at [550, 151] on input "**********" at bounding box center [602, 145] width 243 height 18
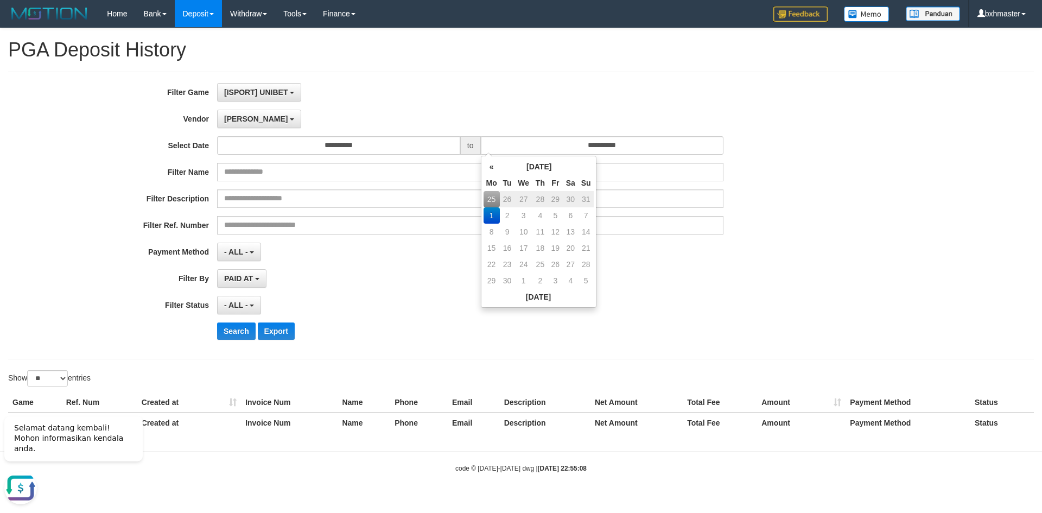
click at [589, 200] on td "31" at bounding box center [586, 199] width 15 height 16
type input "**********"
click at [681, 285] on div "PAID AT PAID AT CREATED AT" at bounding box center [470, 278] width 507 height 18
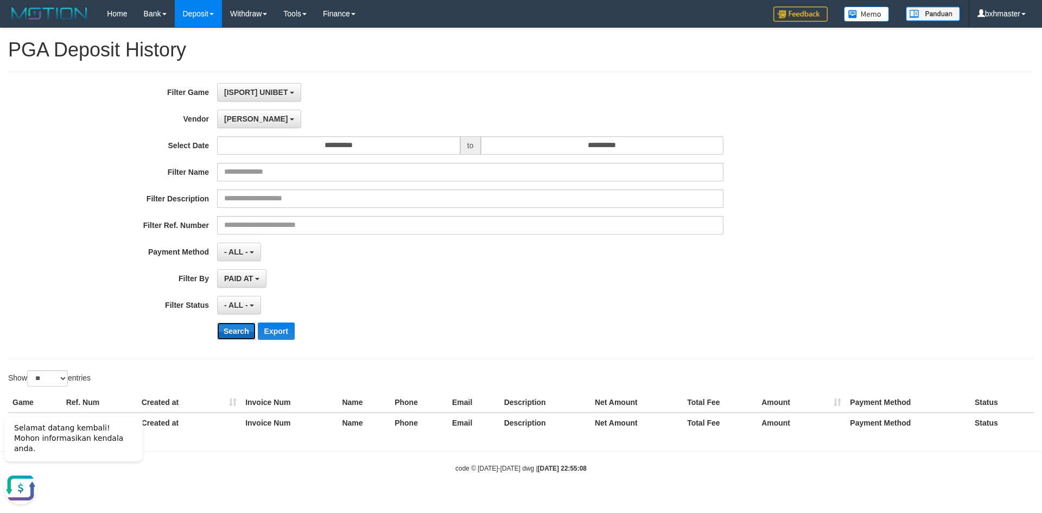
click at [230, 326] on button "Search" at bounding box center [236, 331] width 39 height 17
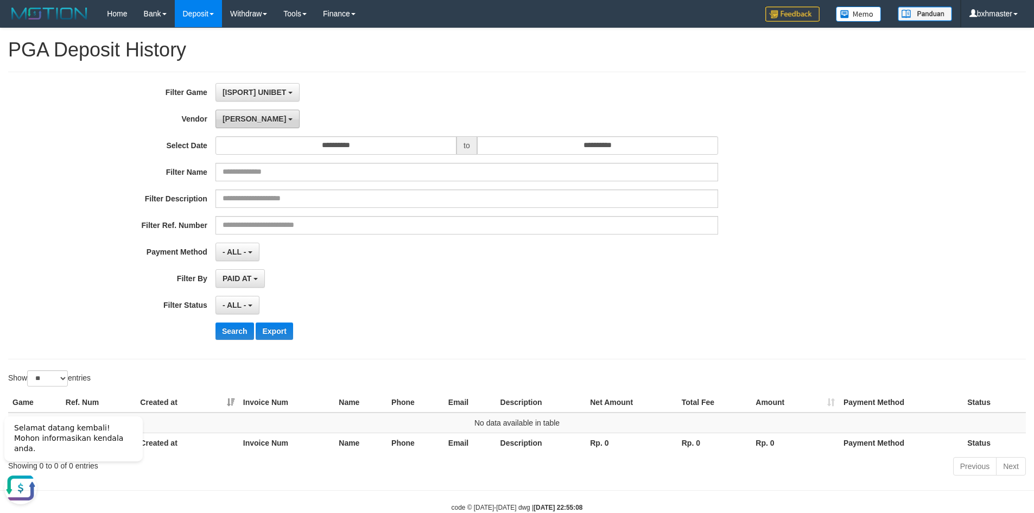
click at [223, 121] on span "[PERSON_NAME]" at bounding box center [255, 119] width 64 height 9
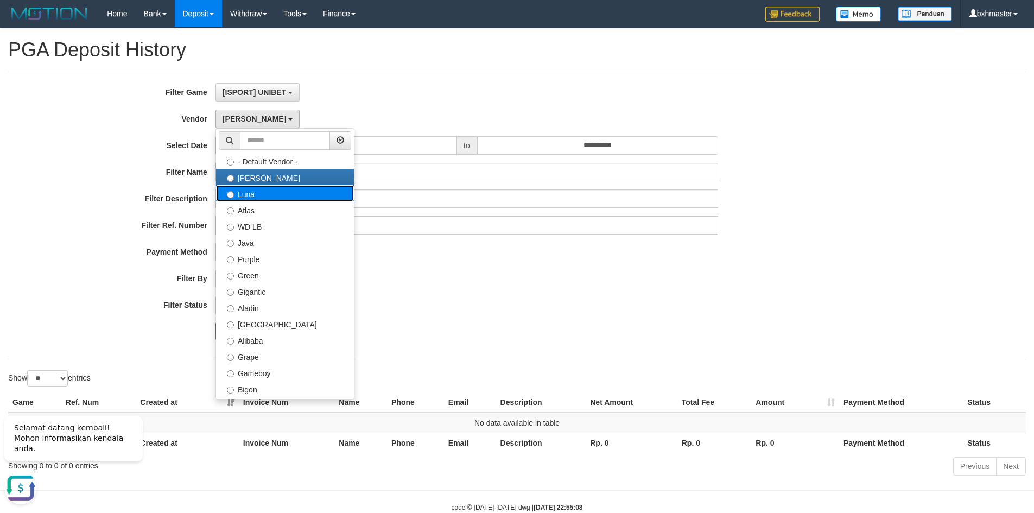
click at [243, 189] on label "Luna" at bounding box center [285, 193] width 138 height 16
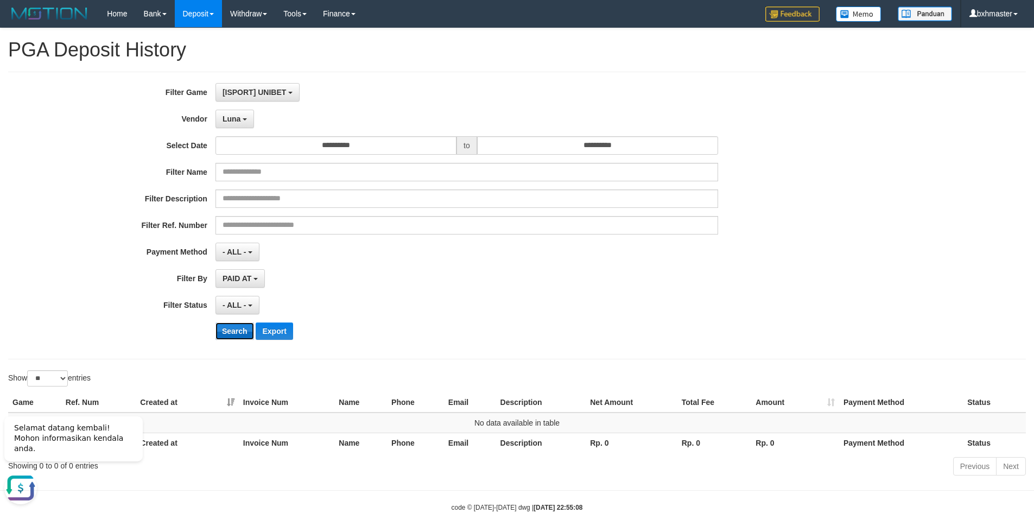
click at [235, 328] on button "Search" at bounding box center [235, 331] width 39 height 17
click at [237, 119] on span "Luna" at bounding box center [232, 119] width 18 height 9
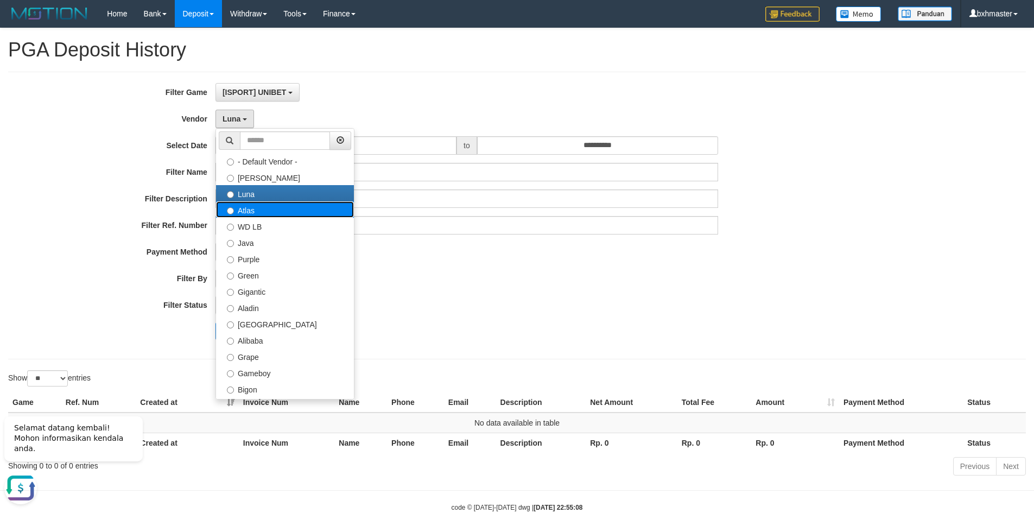
click at [250, 210] on label "Atlas" at bounding box center [285, 209] width 138 height 16
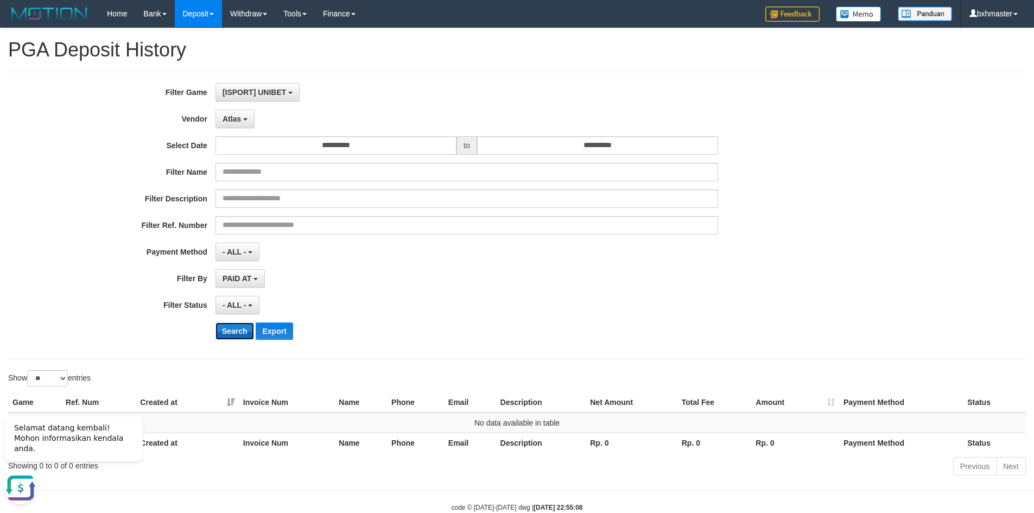
click at [234, 330] on button "Search" at bounding box center [235, 331] width 39 height 17
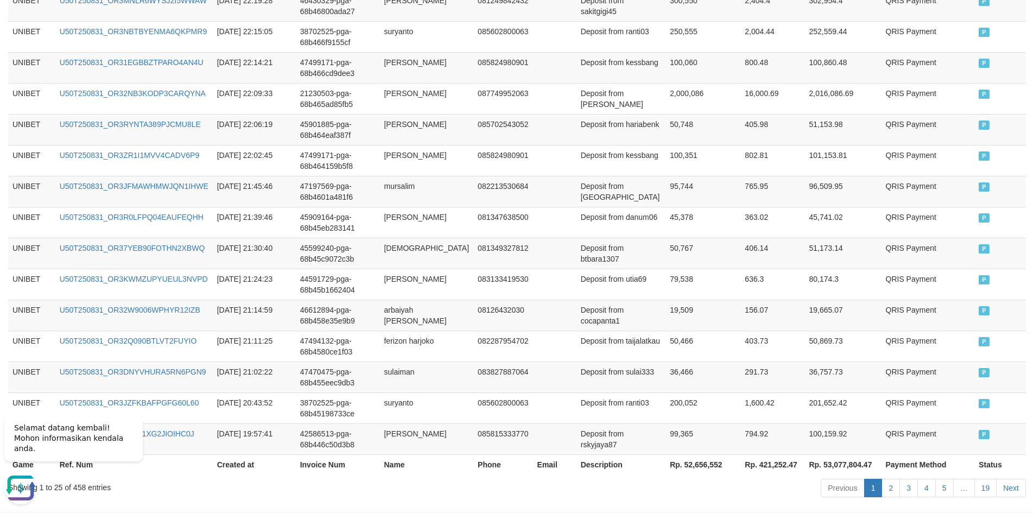
scroll to position [802, 0]
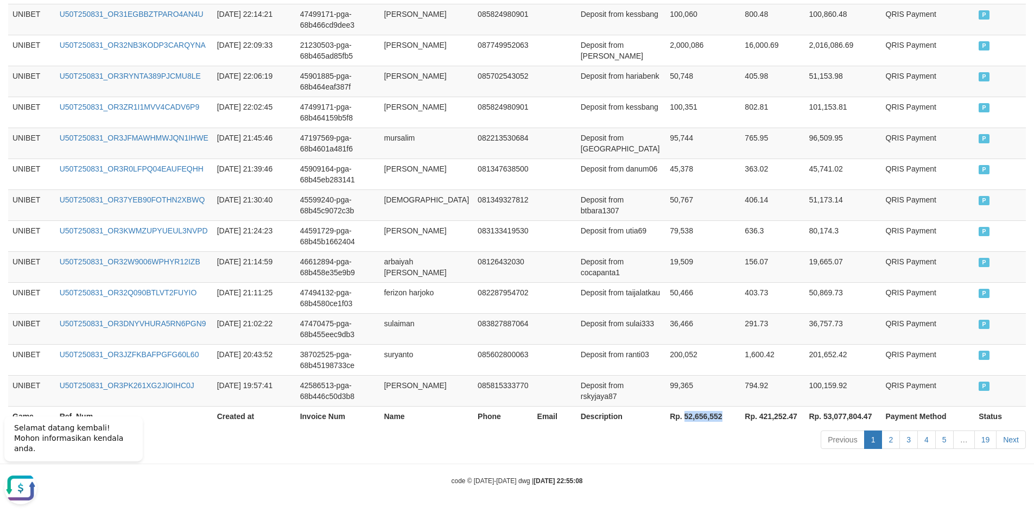
drag, startPoint x: 663, startPoint y: 418, endPoint x: 691, endPoint y: 416, distance: 27.7
click at [691, 416] on th "Rp. 52,656,552" at bounding box center [703, 416] width 75 height 20
copy th "52,656,552"
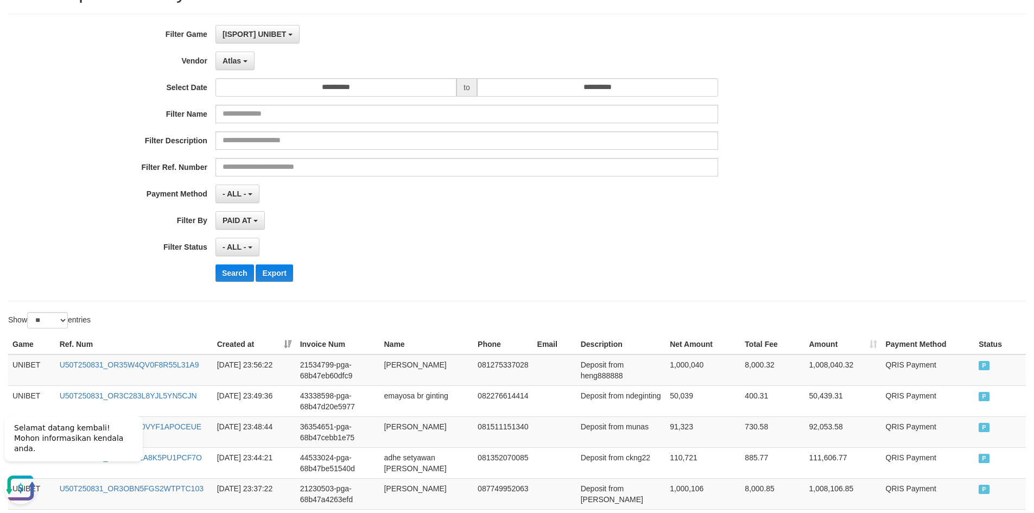
scroll to position [0, 0]
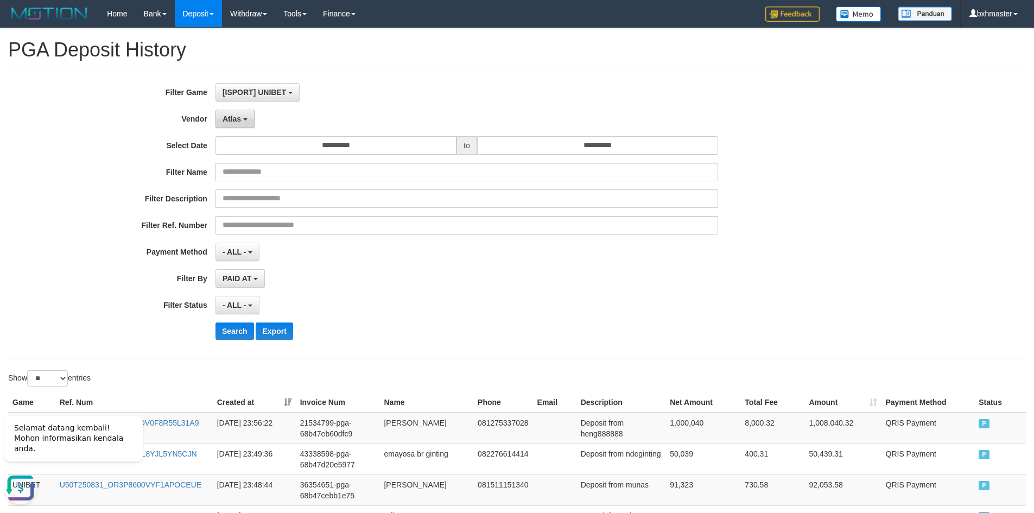
click at [239, 119] on span "Atlas" at bounding box center [232, 119] width 18 height 9
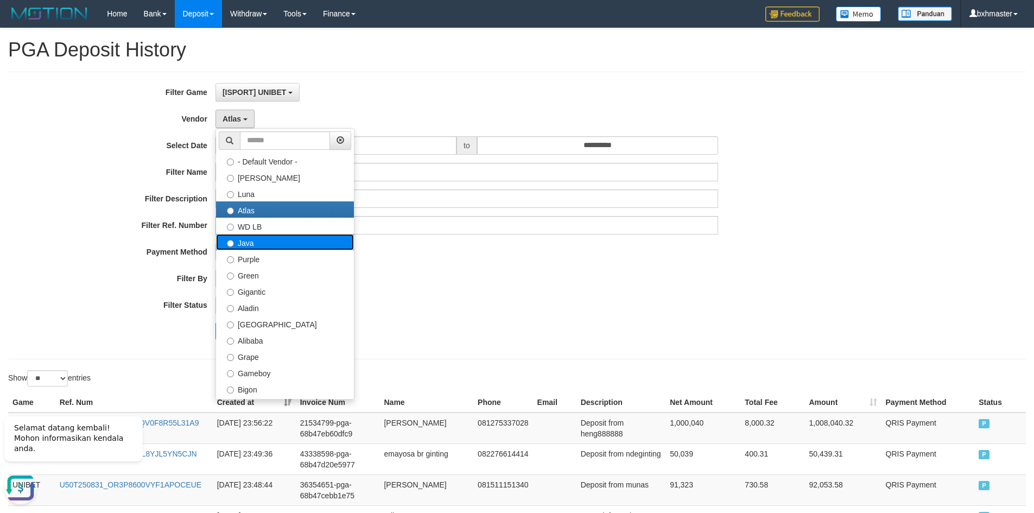
click at [257, 242] on label "Java" at bounding box center [285, 242] width 138 height 16
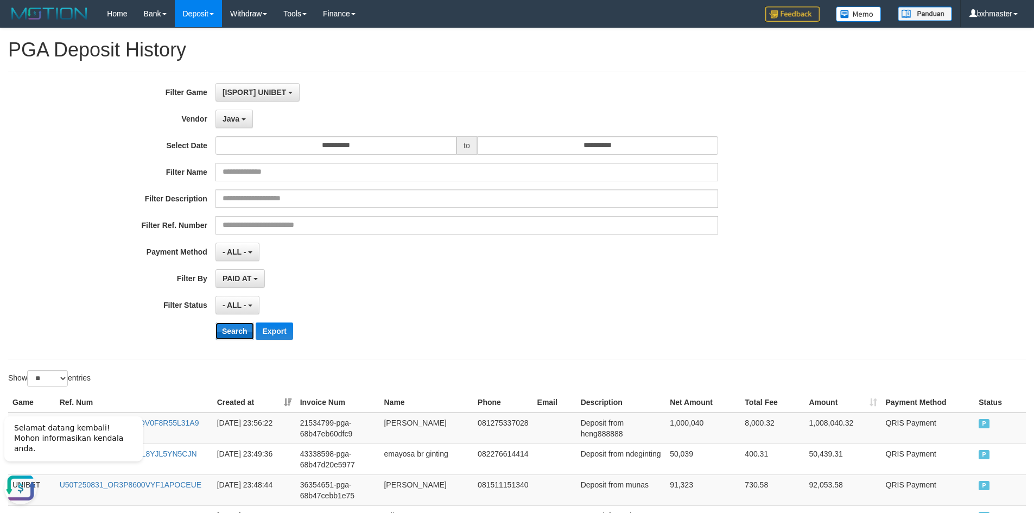
click at [238, 330] on button "Search" at bounding box center [235, 331] width 39 height 17
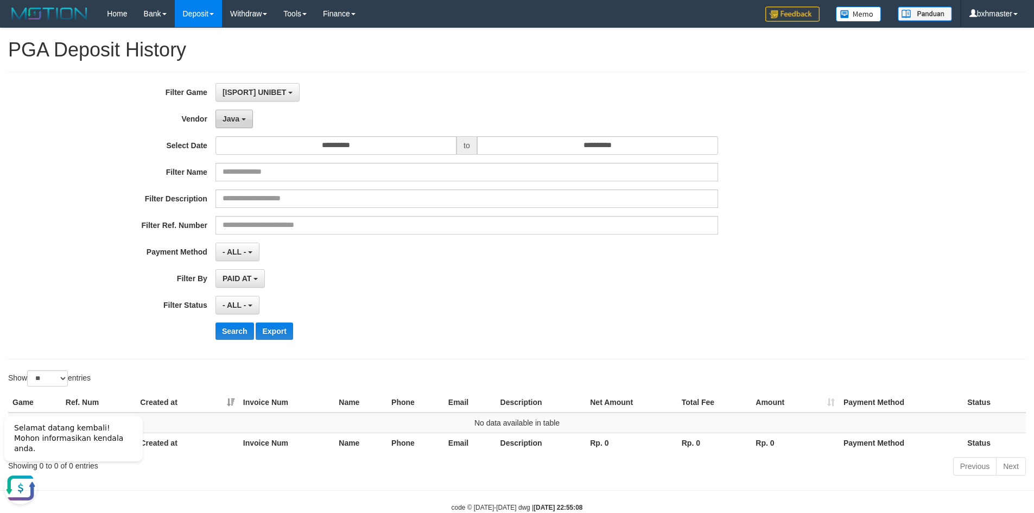
click at [234, 119] on span "Java" at bounding box center [231, 119] width 17 height 9
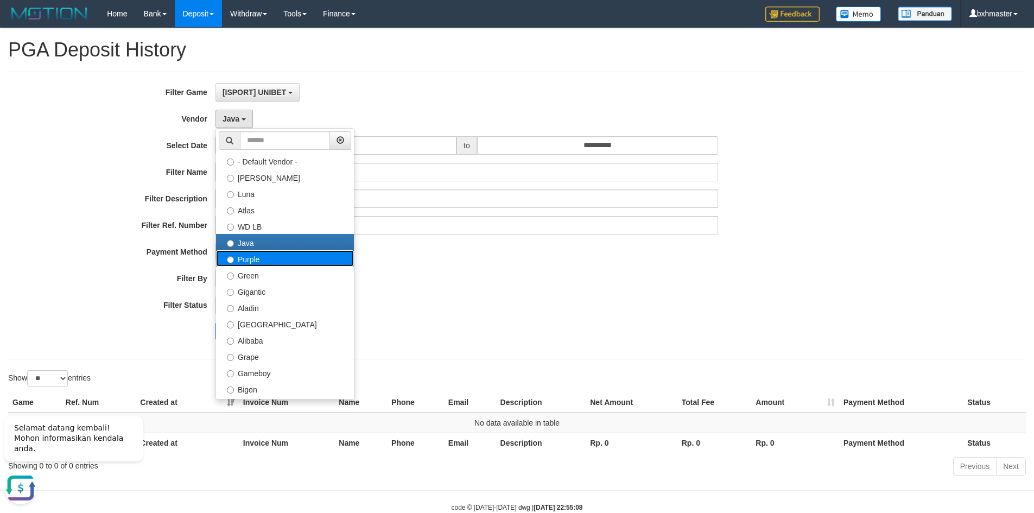
click at [247, 255] on label "Purple" at bounding box center [285, 258] width 138 height 16
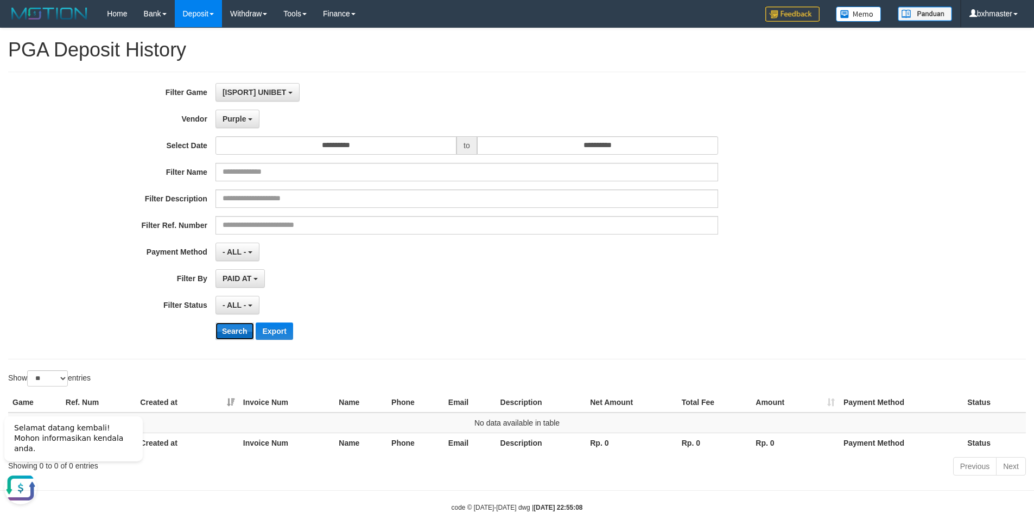
click at [231, 332] on button "Search" at bounding box center [235, 331] width 39 height 17
click at [243, 120] on span "Purple" at bounding box center [235, 119] width 24 height 9
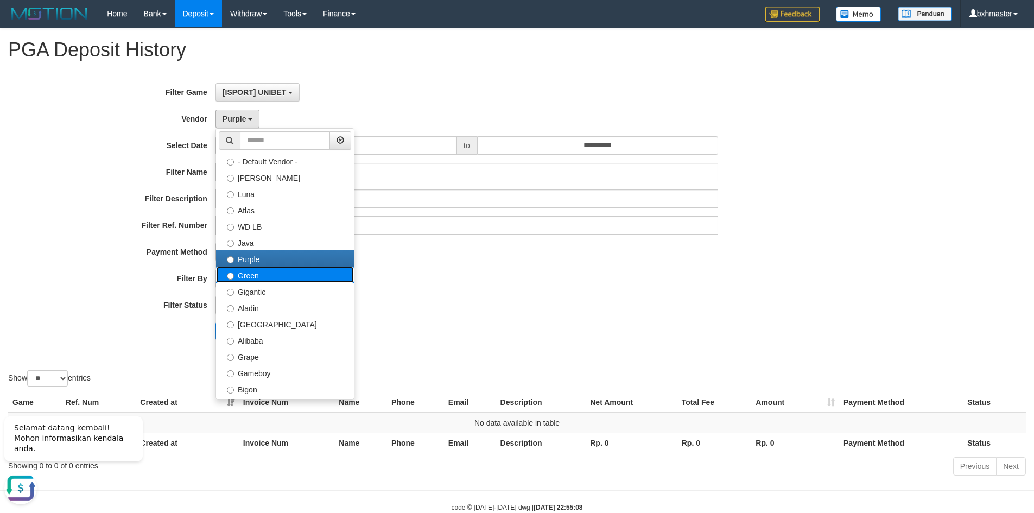
click at [258, 273] on label "Green" at bounding box center [285, 275] width 138 height 16
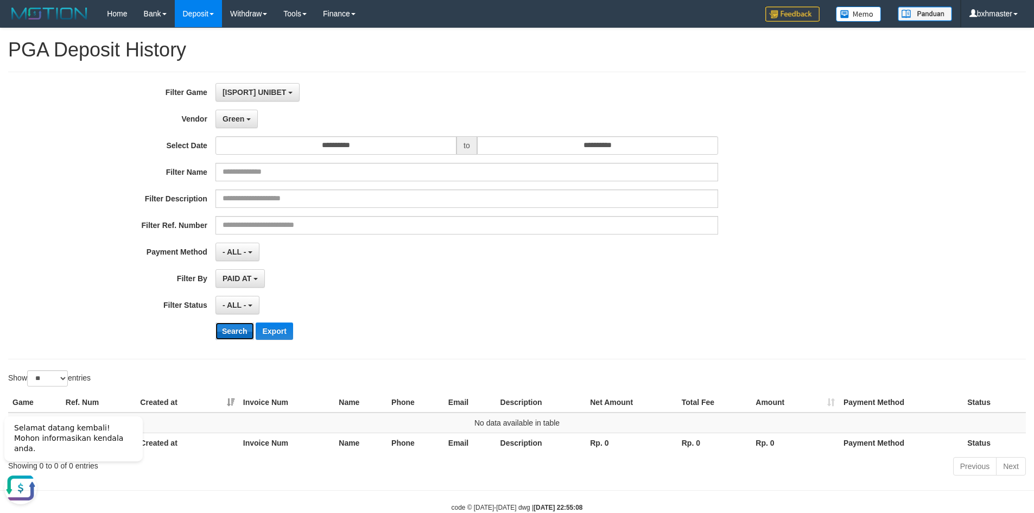
click at [238, 326] on button "Search" at bounding box center [235, 331] width 39 height 17
click at [242, 120] on span "Green" at bounding box center [234, 119] width 22 height 9
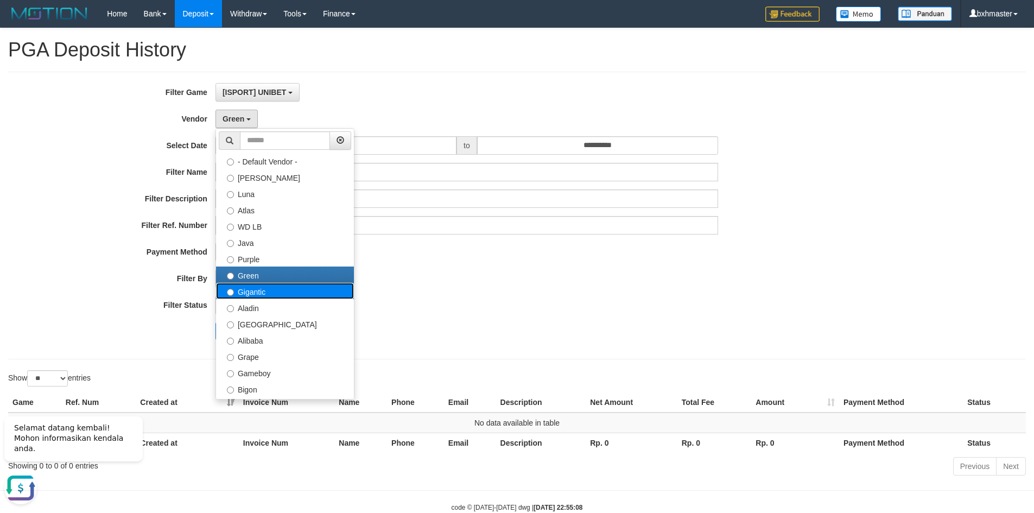
click at [243, 295] on label "Gigantic" at bounding box center [285, 291] width 138 height 16
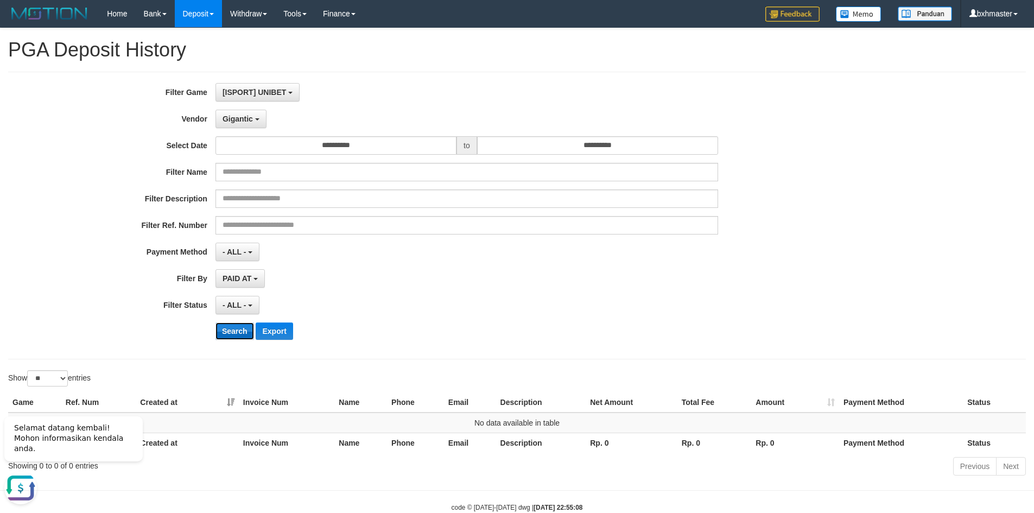
click at [235, 332] on button "Search" at bounding box center [235, 331] width 39 height 17
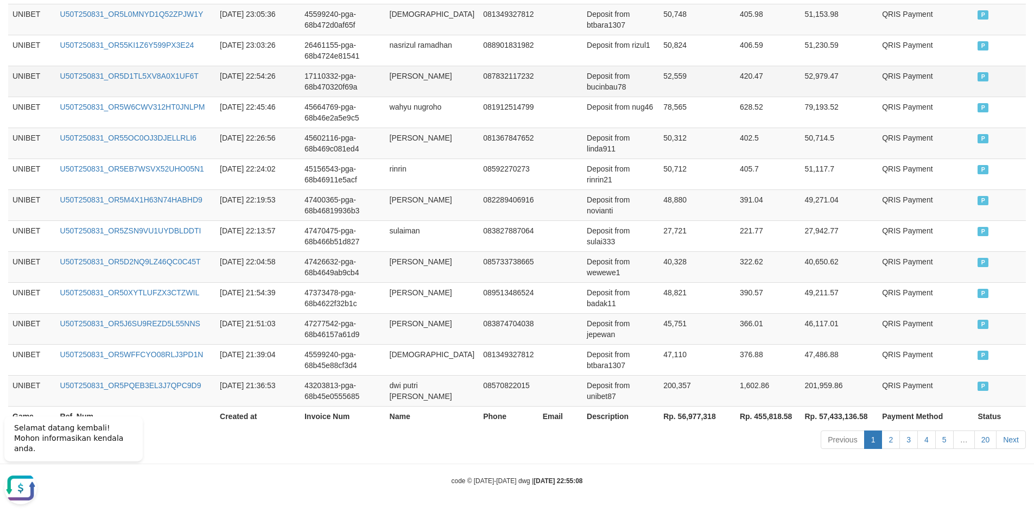
scroll to position [802, 0]
drag, startPoint x: 660, startPoint y: 416, endPoint x: 699, endPoint y: 415, distance: 39.1
click at [699, 415] on th "Rp. 56,977,318" at bounding box center [697, 416] width 77 height 20
copy th "56,977,318"
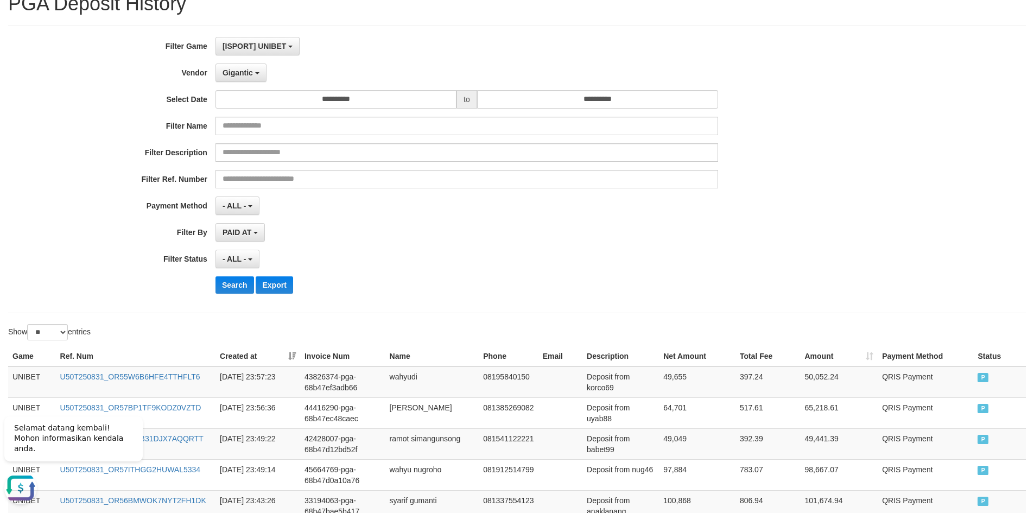
scroll to position [42, 0]
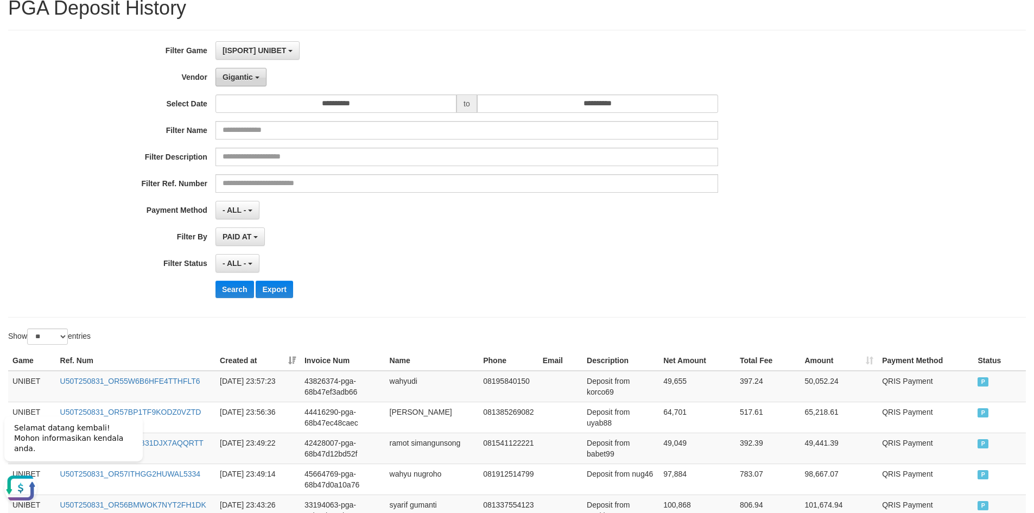
click at [248, 75] on span "Gigantic" at bounding box center [238, 77] width 30 height 9
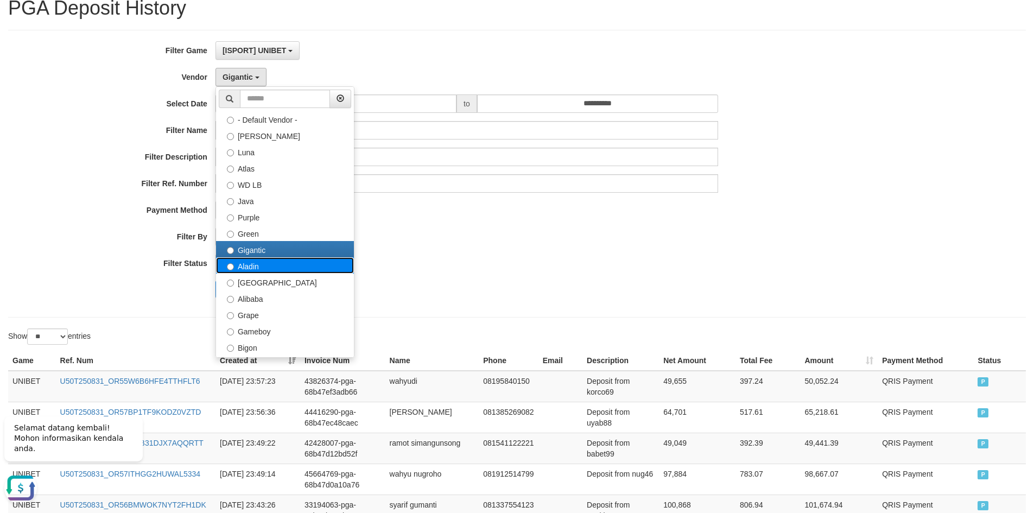
click at [246, 270] on label "Aladin" at bounding box center [285, 265] width 138 height 16
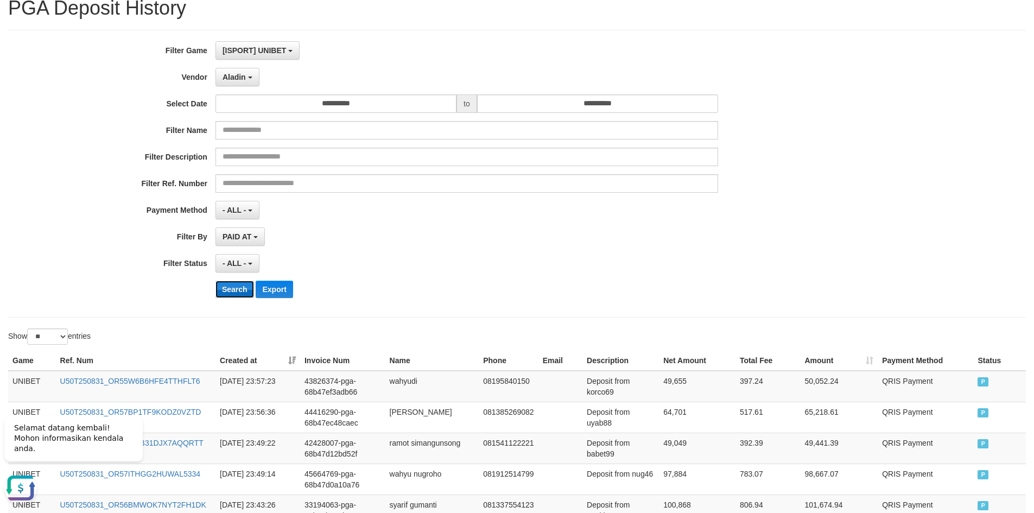
click at [236, 290] on button "Search" at bounding box center [235, 289] width 39 height 17
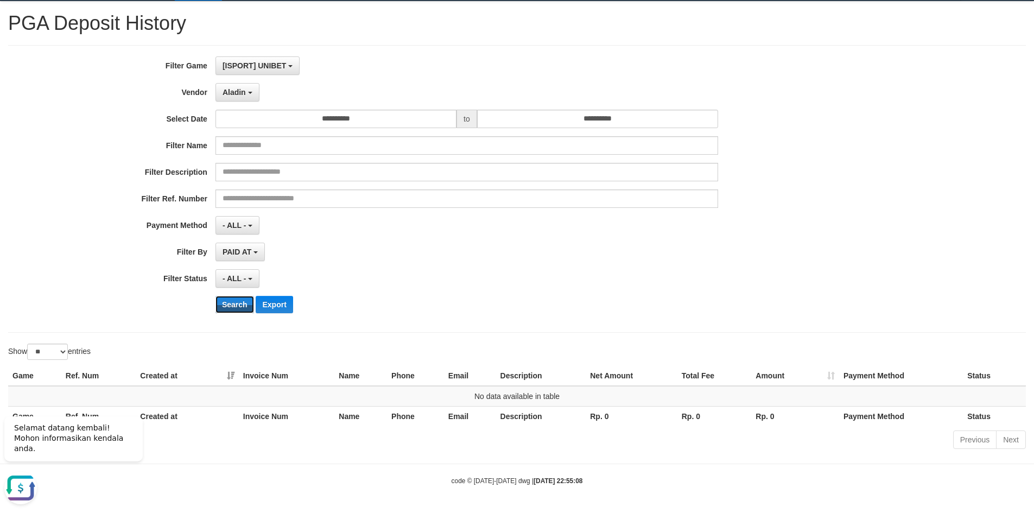
scroll to position [27, 0]
click at [233, 88] on span "Aladin" at bounding box center [234, 92] width 23 height 9
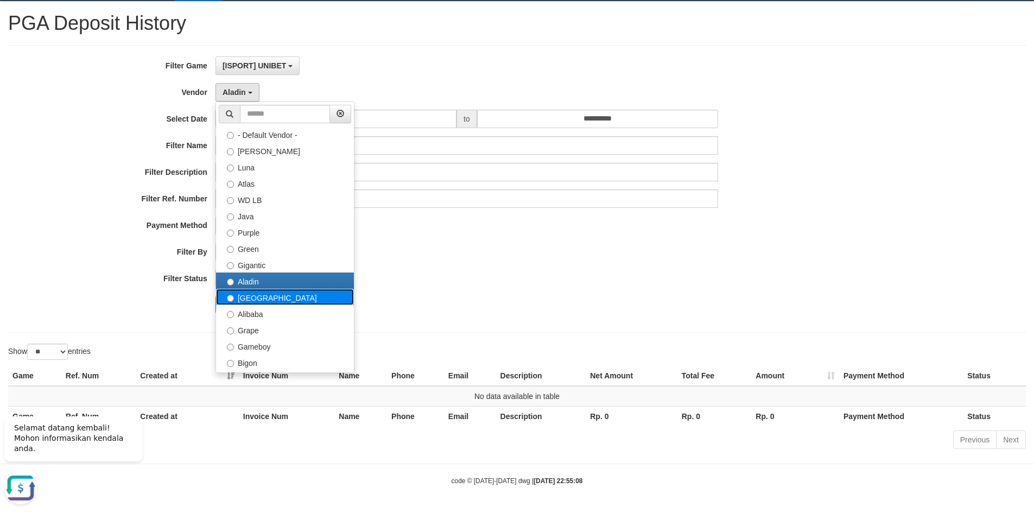
click at [248, 301] on label "[GEOGRAPHIC_DATA]" at bounding box center [285, 297] width 138 height 16
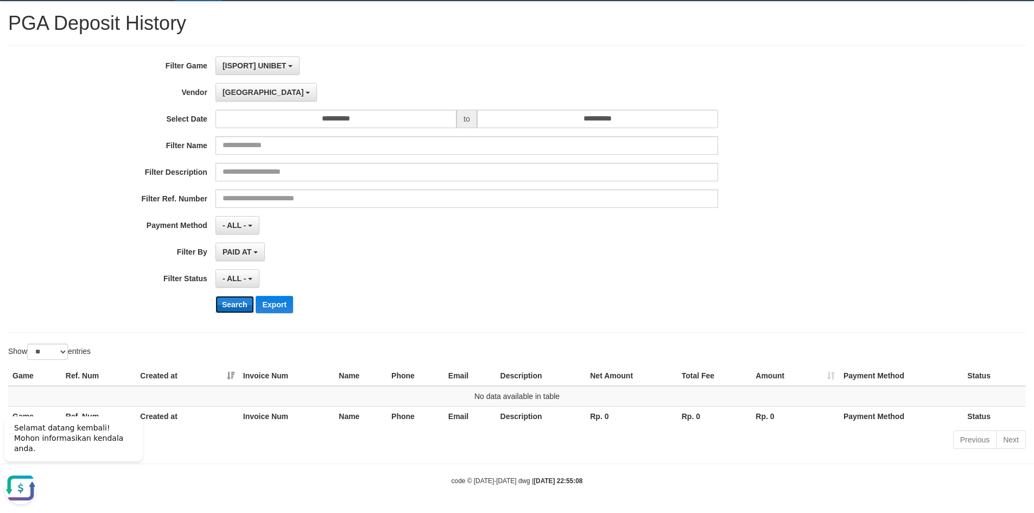
click at [236, 305] on button "Search" at bounding box center [235, 304] width 39 height 17
click at [239, 93] on span "[GEOGRAPHIC_DATA]" at bounding box center [263, 92] width 81 height 9
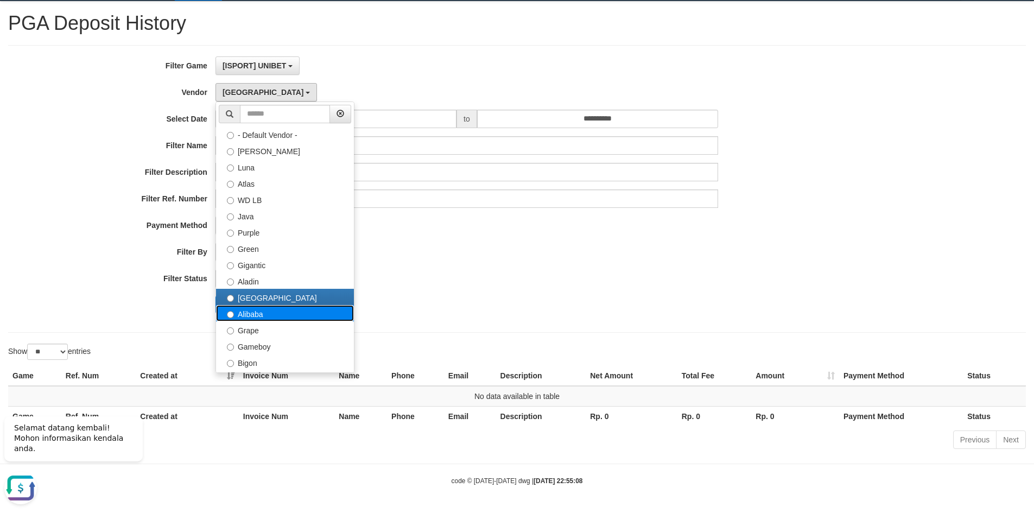
click at [248, 314] on label "Alibaba" at bounding box center [285, 313] width 138 height 16
select select "**********"
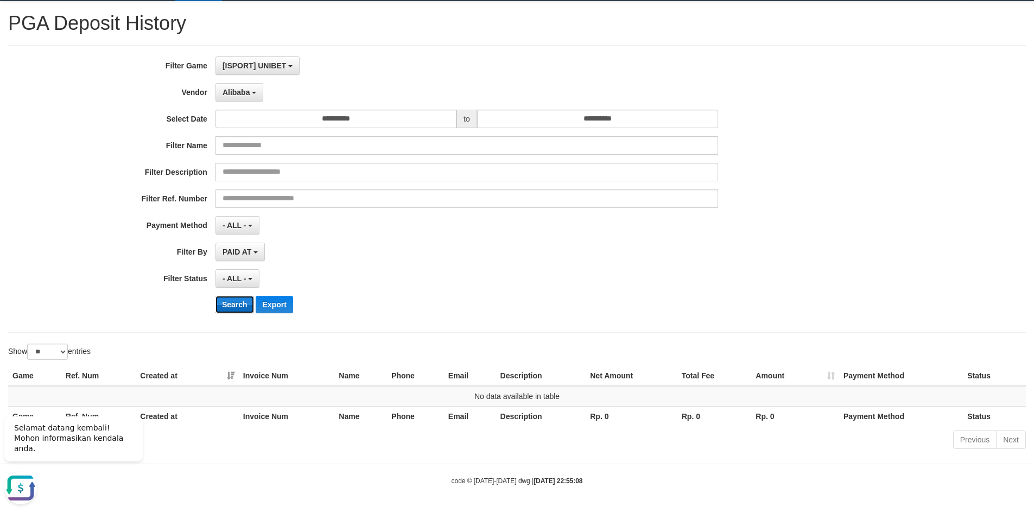
click at [237, 305] on button "Search" at bounding box center [235, 304] width 39 height 17
click at [252, 91] on button "Alibaba" at bounding box center [240, 92] width 48 height 18
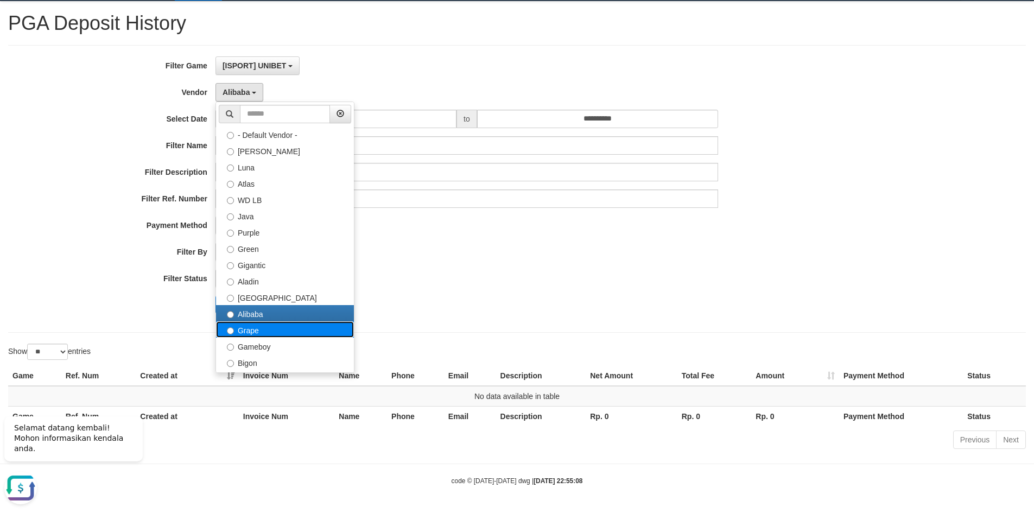
click at [249, 328] on label "Grape" at bounding box center [285, 329] width 138 height 16
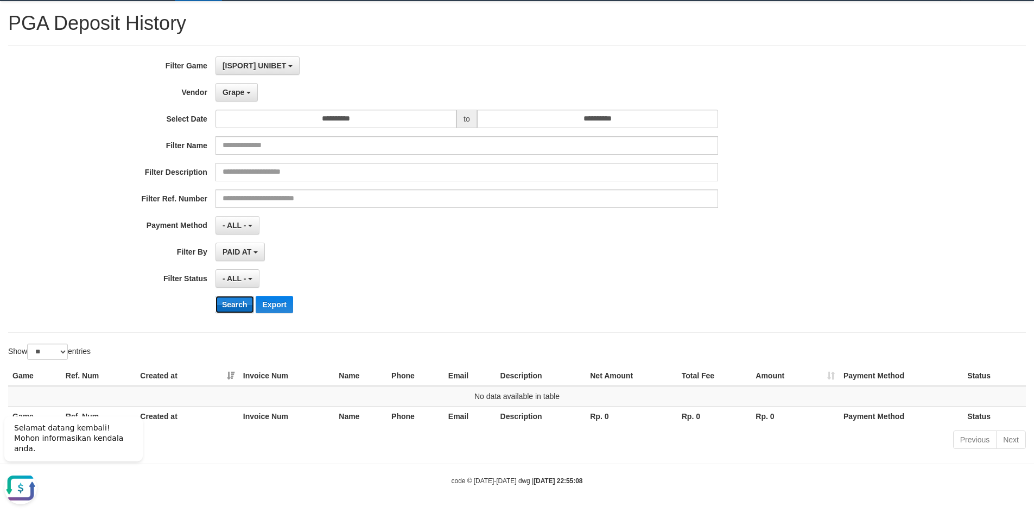
click at [237, 307] on button "Search" at bounding box center [235, 304] width 39 height 17
click at [236, 93] on span "Grape" at bounding box center [234, 92] width 22 height 9
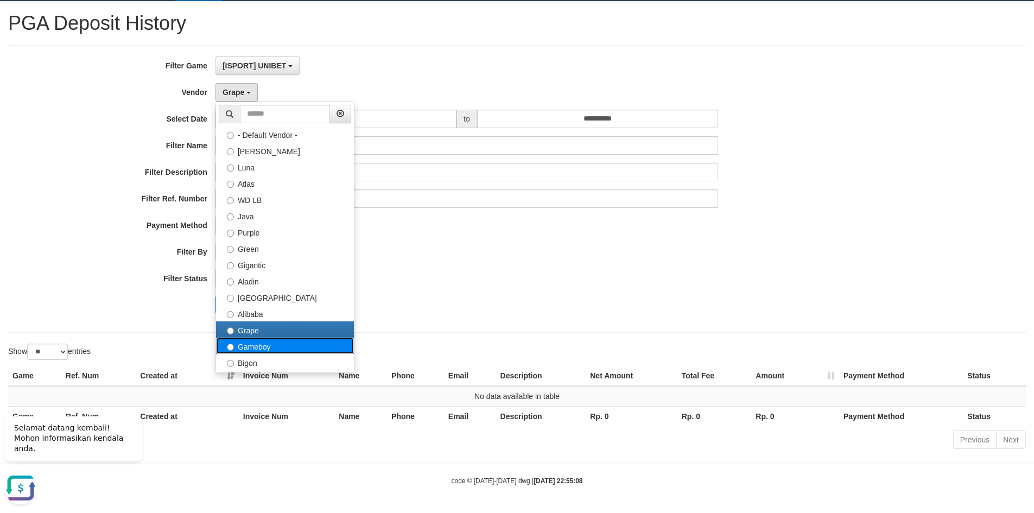
click at [256, 345] on label "Gameboy" at bounding box center [285, 346] width 138 height 16
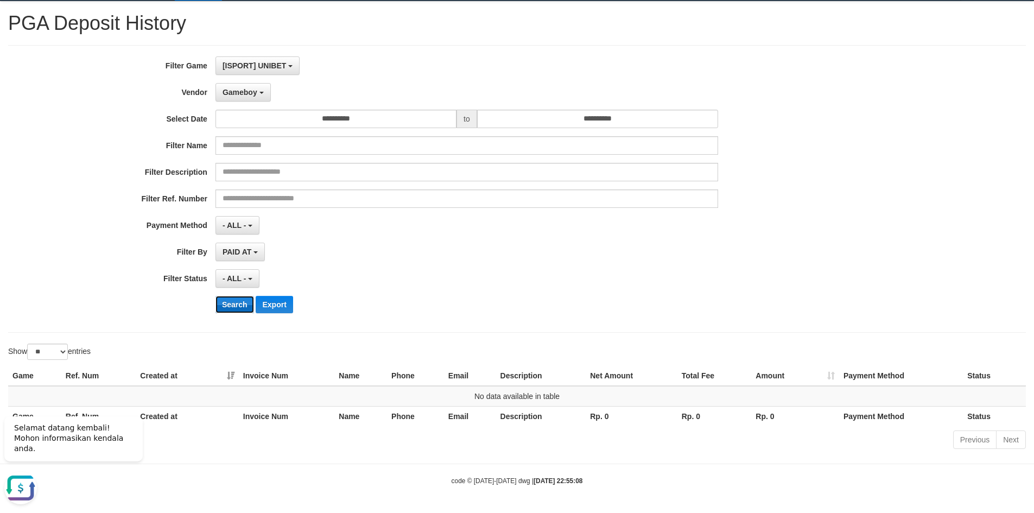
click at [239, 307] on button "Search" at bounding box center [235, 304] width 39 height 17
click at [246, 88] on span "Gameboy" at bounding box center [240, 92] width 35 height 9
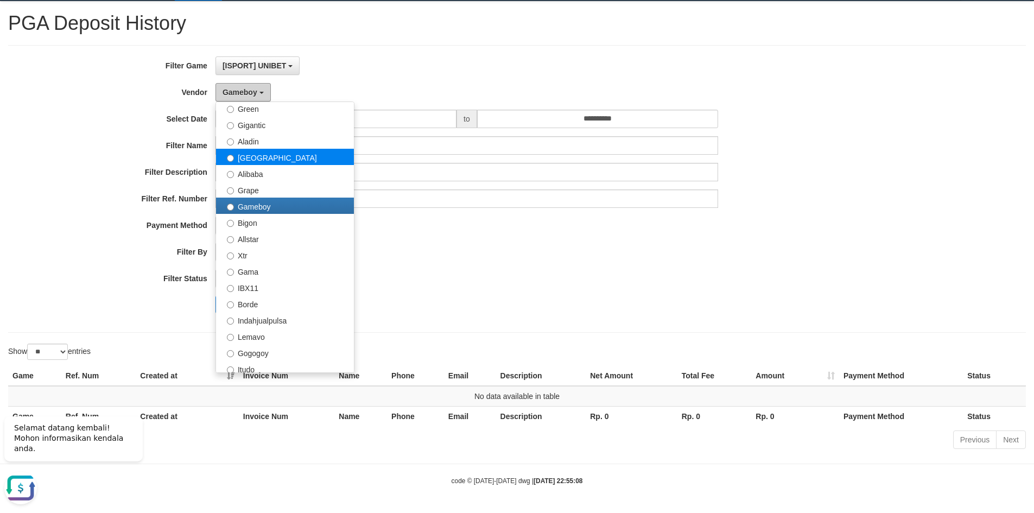
scroll to position [217, 0]
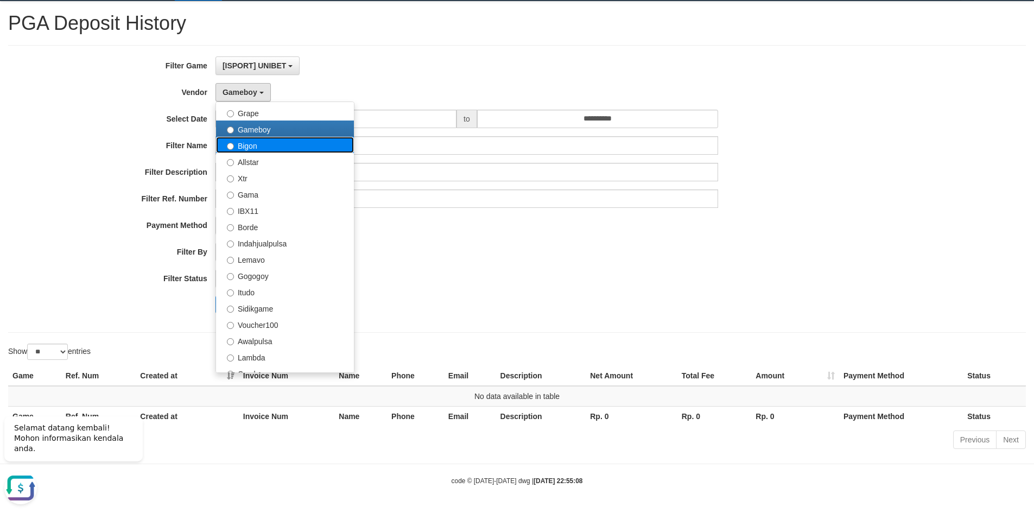
click at [252, 148] on label "Bigon" at bounding box center [285, 145] width 138 height 16
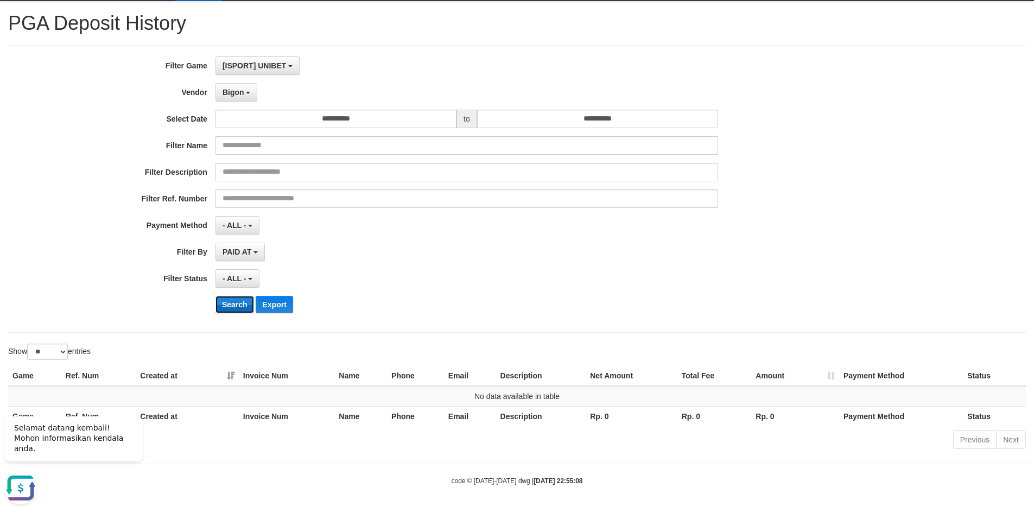
click at [236, 306] on button "Search" at bounding box center [235, 304] width 39 height 17
click at [245, 91] on button "Bigon" at bounding box center [237, 92] width 42 height 18
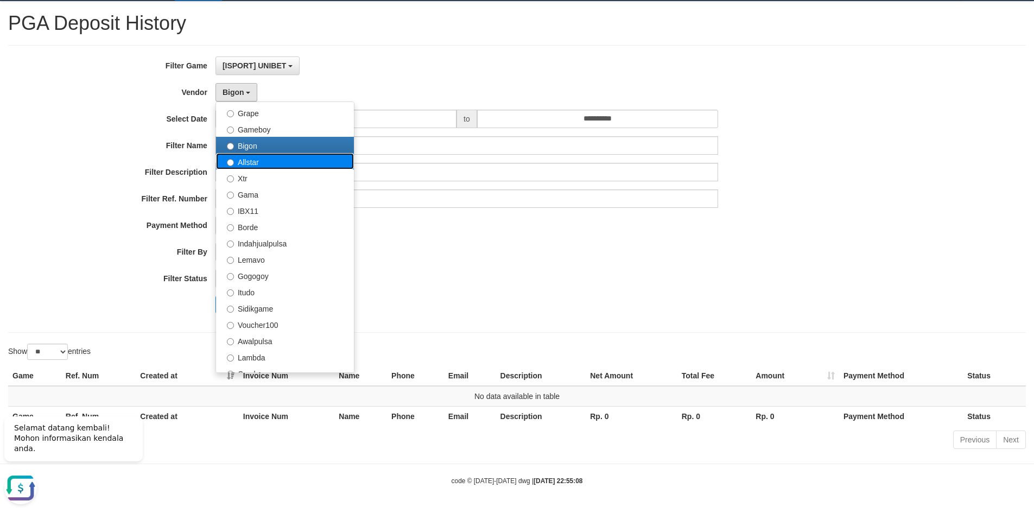
click at [252, 165] on label "Allstar" at bounding box center [285, 161] width 138 height 16
select select "**********"
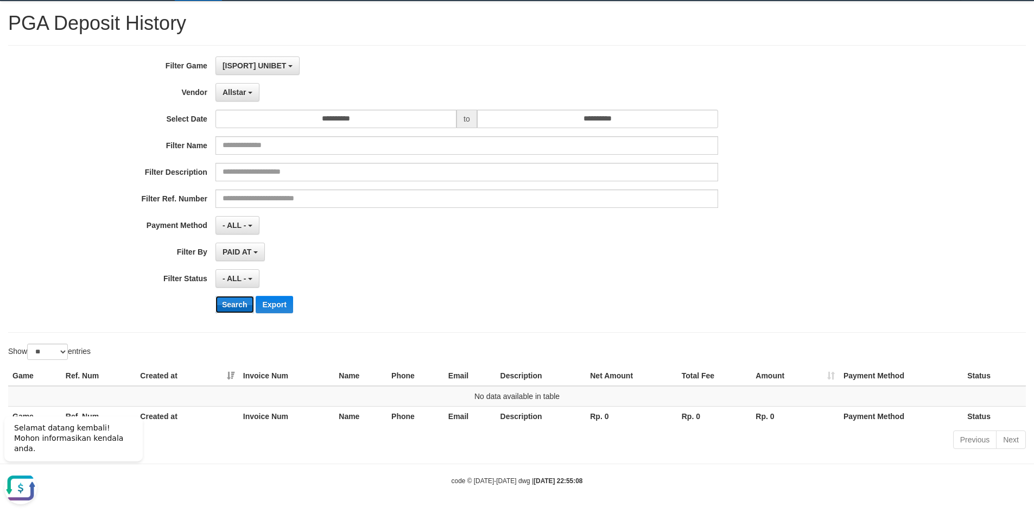
click at [237, 299] on button "Search" at bounding box center [235, 304] width 39 height 17
click at [245, 92] on span "Allstar" at bounding box center [235, 92] width 24 height 9
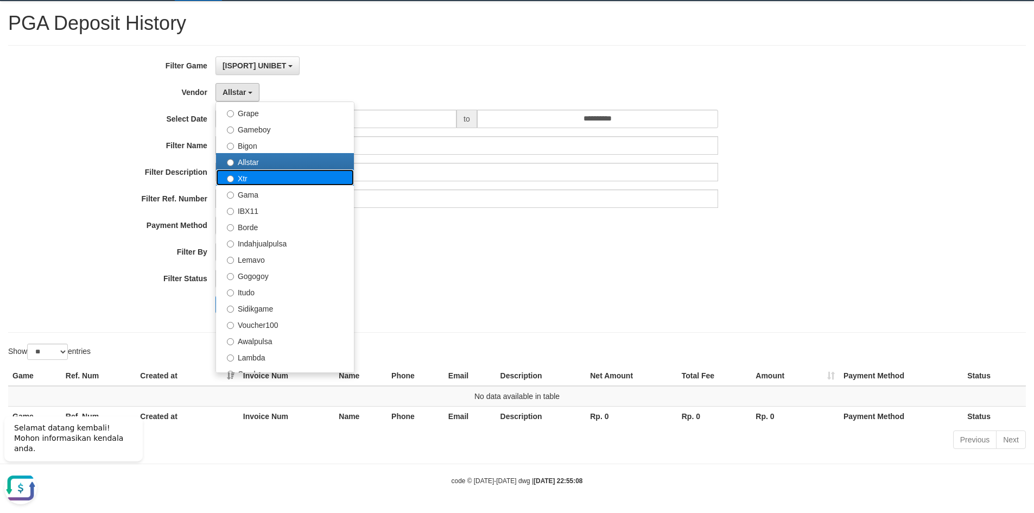
click at [250, 178] on label "Xtr" at bounding box center [285, 177] width 138 height 16
select select "**********"
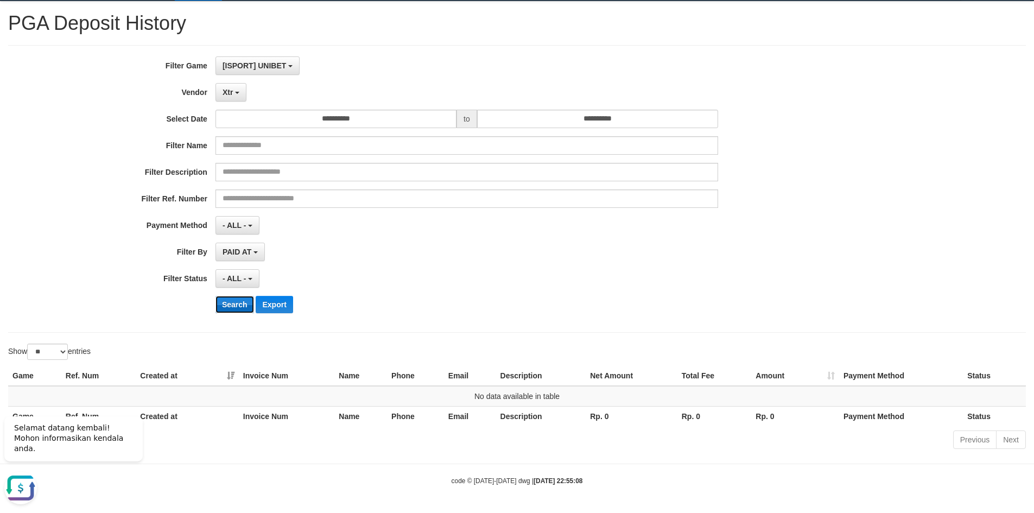
click at [241, 302] on button "Search" at bounding box center [235, 304] width 39 height 17
click at [236, 96] on button "Xtr" at bounding box center [231, 92] width 31 height 18
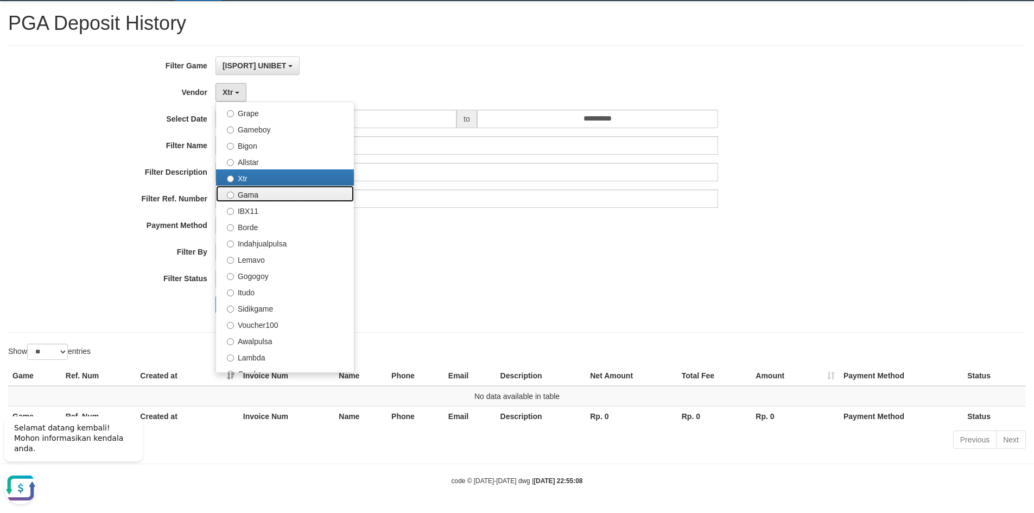
click at [249, 188] on label "Gama" at bounding box center [285, 194] width 138 height 16
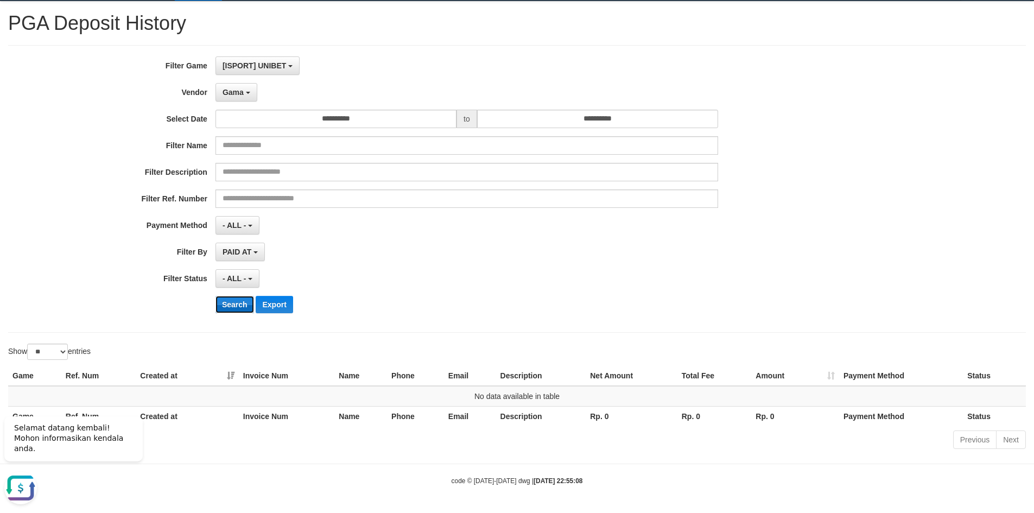
click at [230, 304] on button "Search" at bounding box center [235, 304] width 39 height 17
click at [239, 92] on span "Gama" at bounding box center [233, 92] width 21 height 9
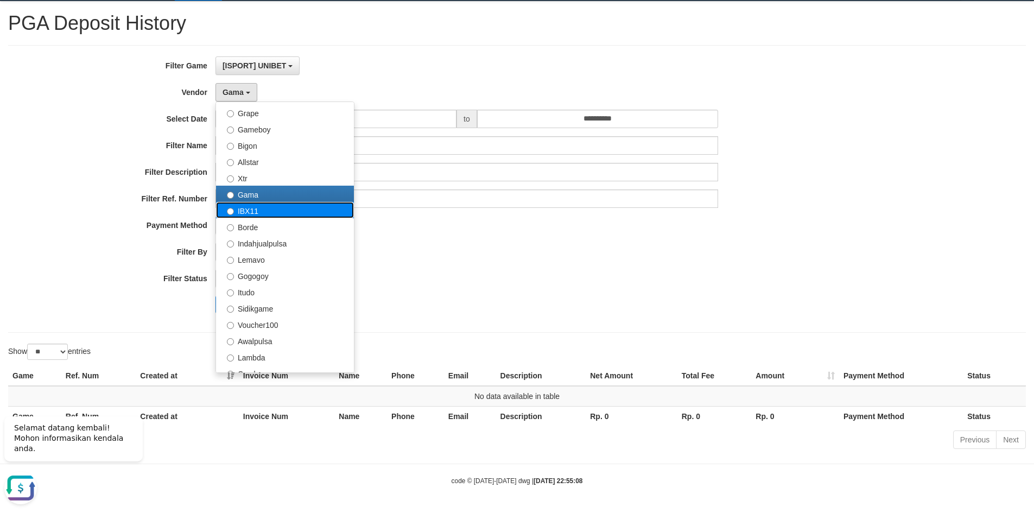
click at [246, 210] on label "IBX11" at bounding box center [285, 210] width 138 height 16
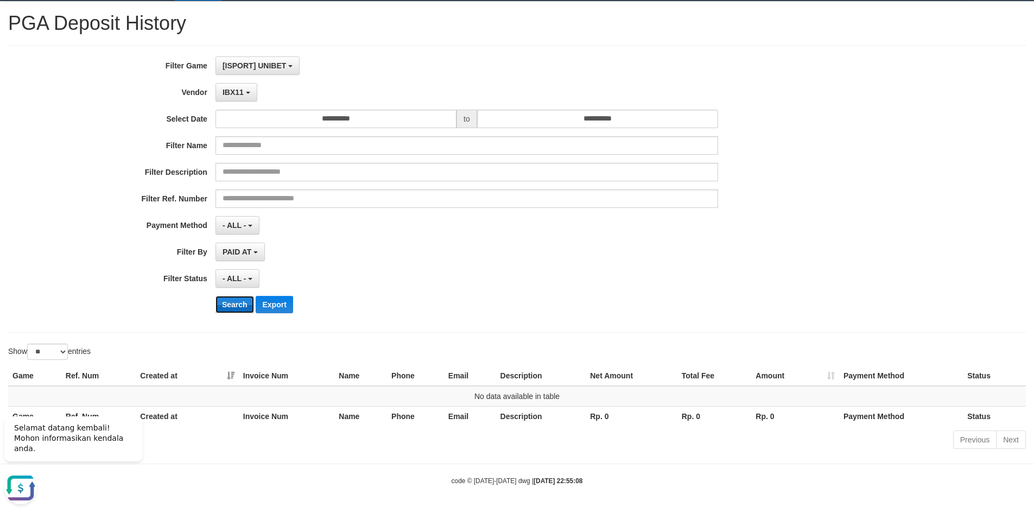
click at [237, 302] on button "Search" at bounding box center [235, 304] width 39 height 17
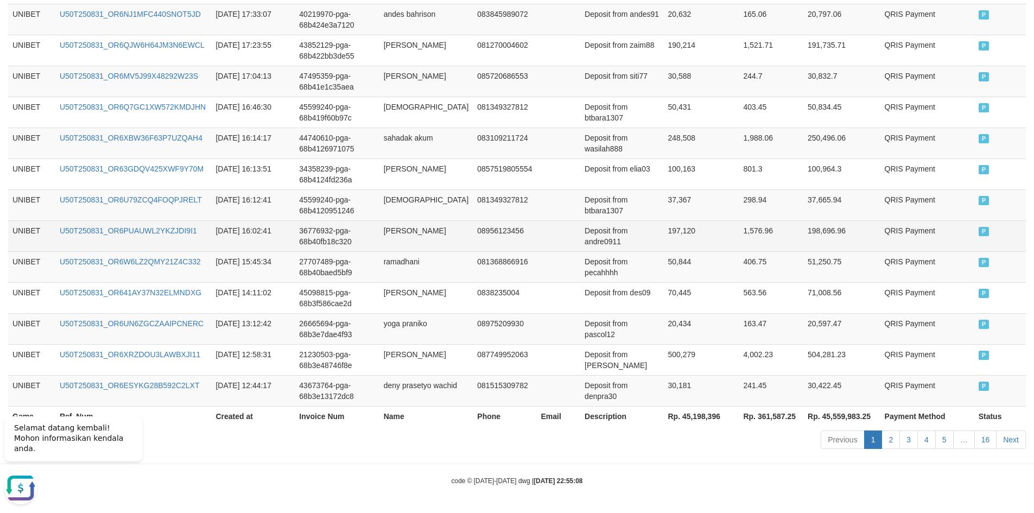
scroll to position [802, 0]
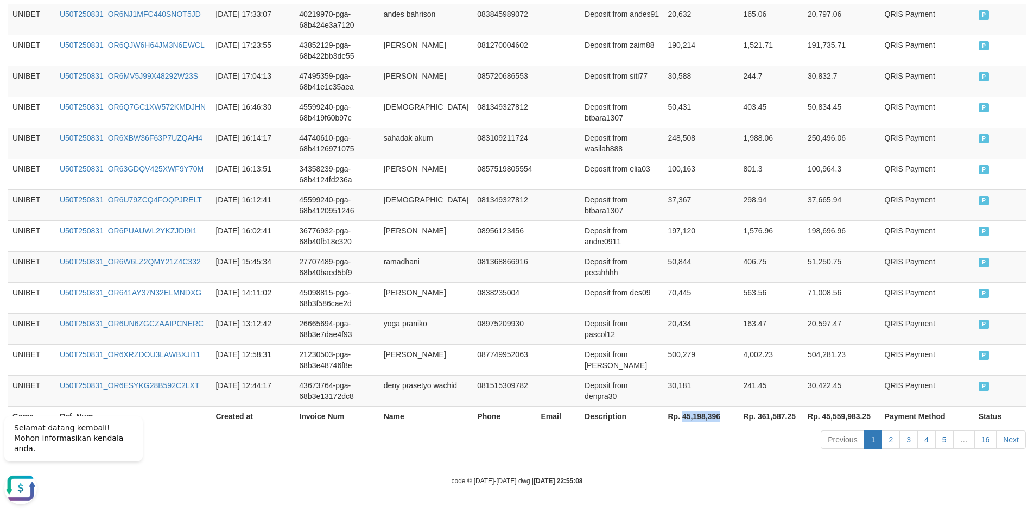
drag, startPoint x: 654, startPoint y: 412, endPoint x: 693, endPoint y: 417, distance: 40.0
click at [693, 417] on th "Rp. 45,198,396" at bounding box center [700, 416] width 75 height 20
copy th "45,198,396"
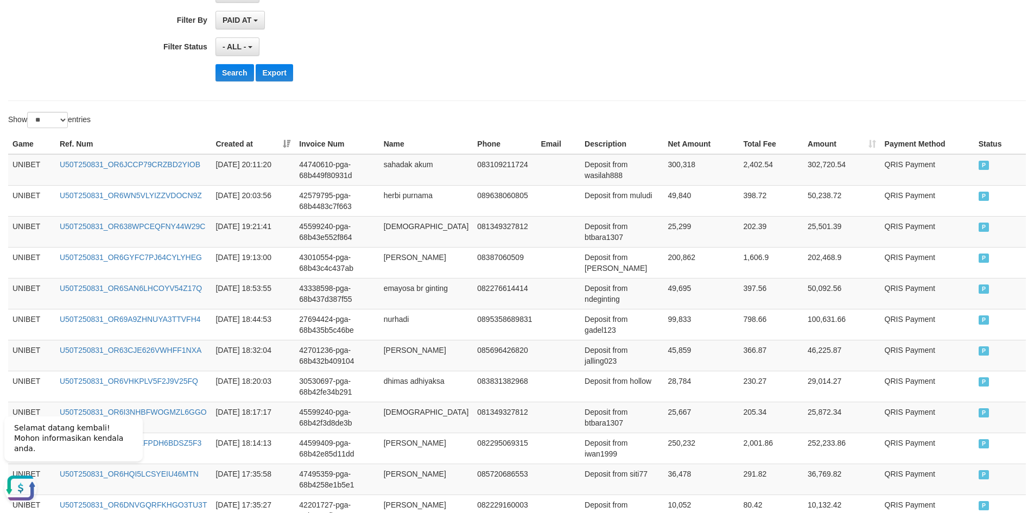
scroll to position [42, 0]
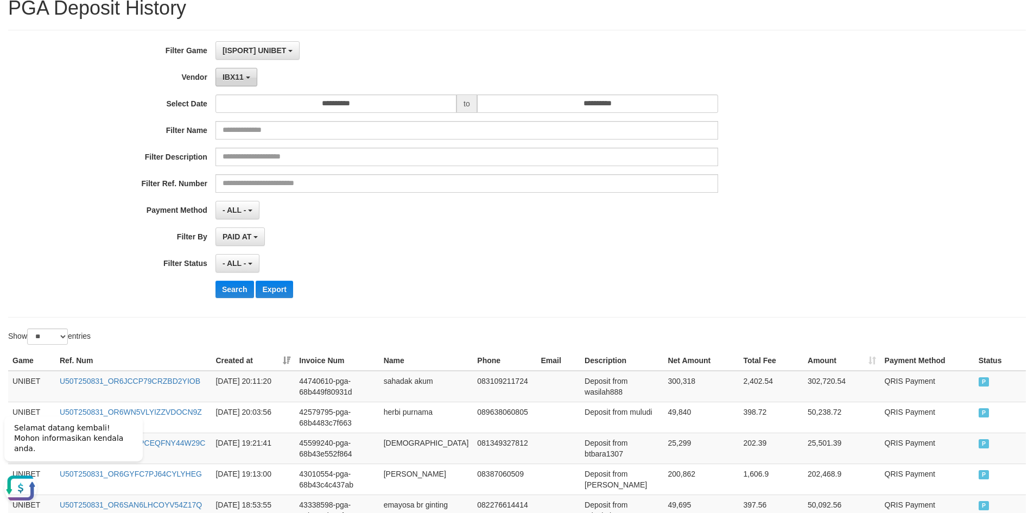
click at [239, 79] on span "IBX11" at bounding box center [233, 77] width 21 height 9
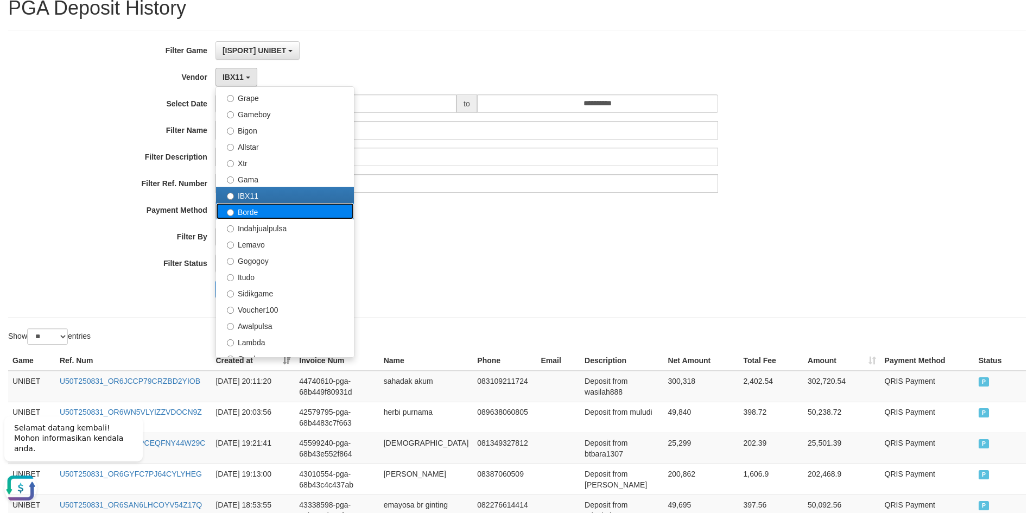
click at [255, 214] on label "Borde" at bounding box center [285, 211] width 138 height 16
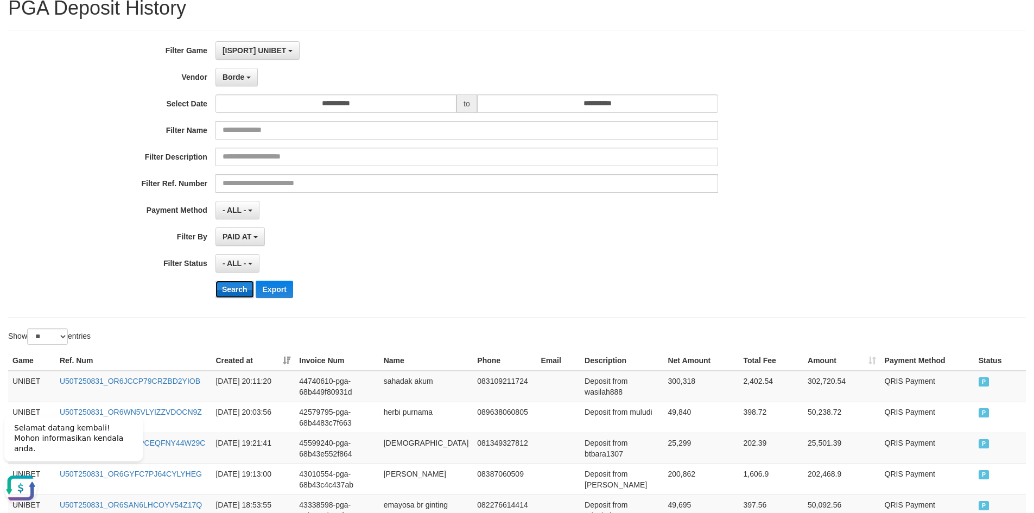
click at [238, 288] on button "Search" at bounding box center [235, 289] width 39 height 17
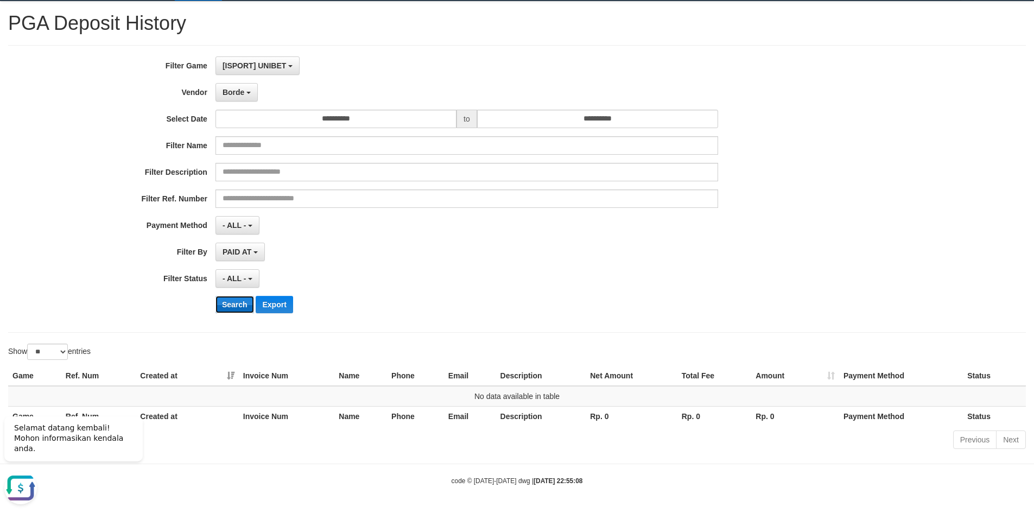
scroll to position [27, 0]
click at [239, 91] on span "Borde" at bounding box center [234, 92] width 22 height 9
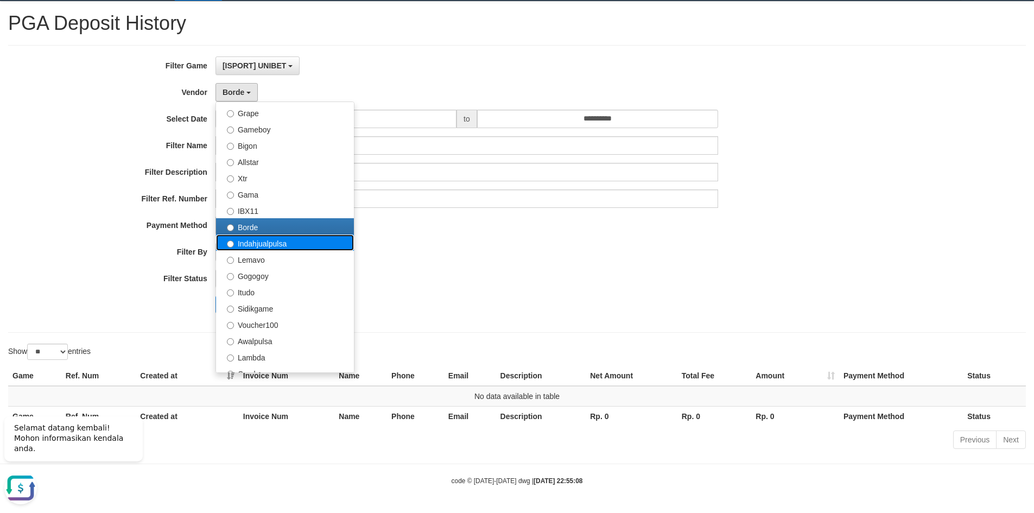
click at [249, 244] on label "Indahjualpulsa" at bounding box center [285, 243] width 138 height 16
select select "**********"
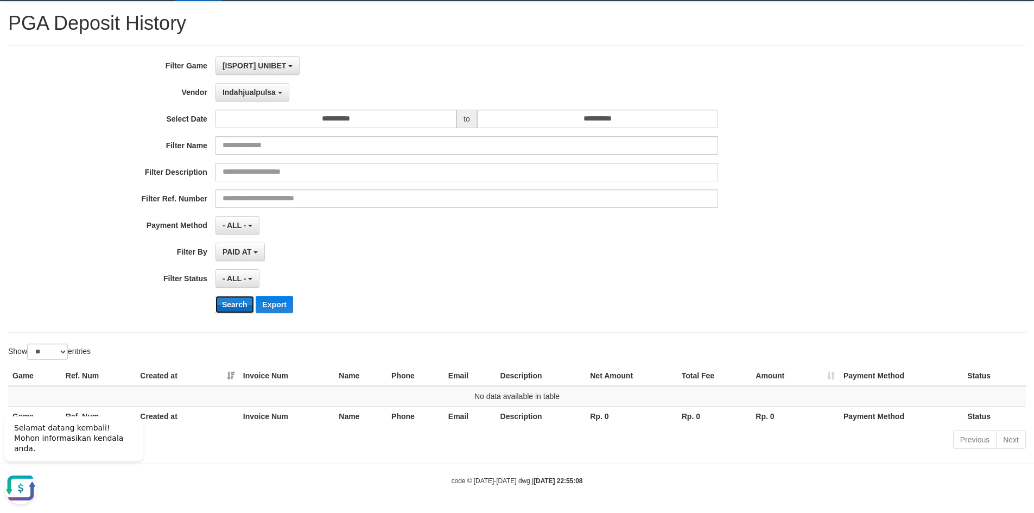
click at [238, 300] on button "Search" at bounding box center [235, 304] width 39 height 17
click at [249, 94] on span "Indahjualpulsa" at bounding box center [249, 92] width 53 height 9
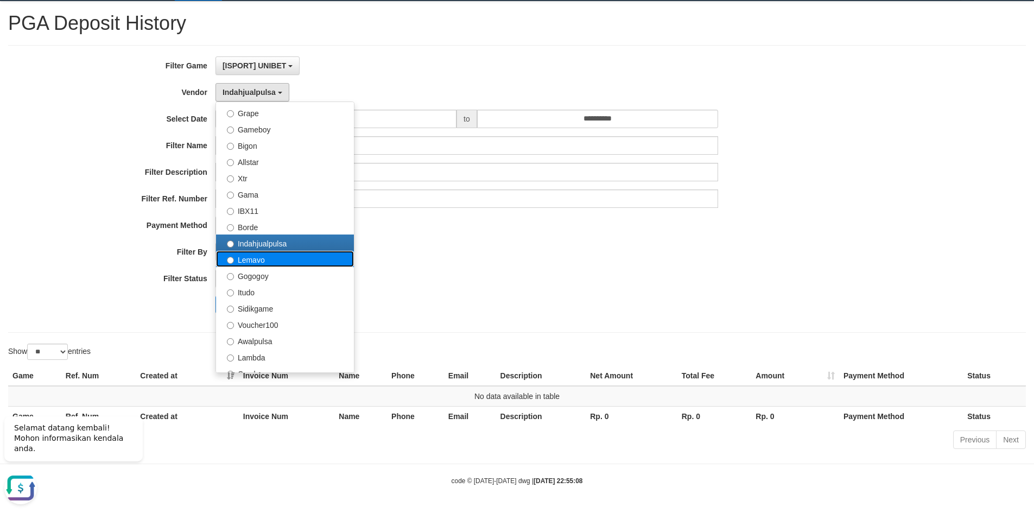
click at [251, 261] on label "Lemavo" at bounding box center [285, 259] width 138 height 16
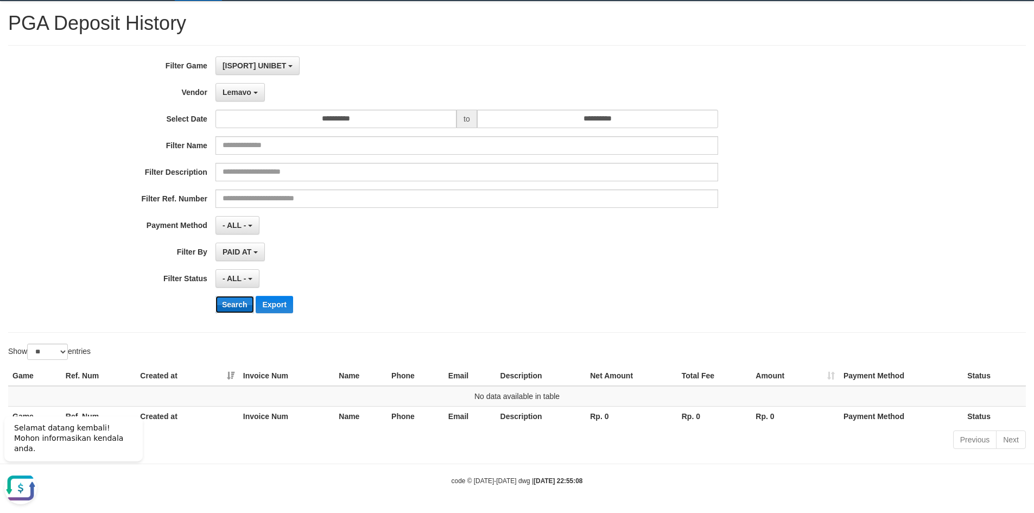
click at [239, 304] on button "Search" at bounding box center [235, 304] width 39 height 17
click at [233, 85] on button "Lemavo" at bounding box center [240, 92] width 49 height 18
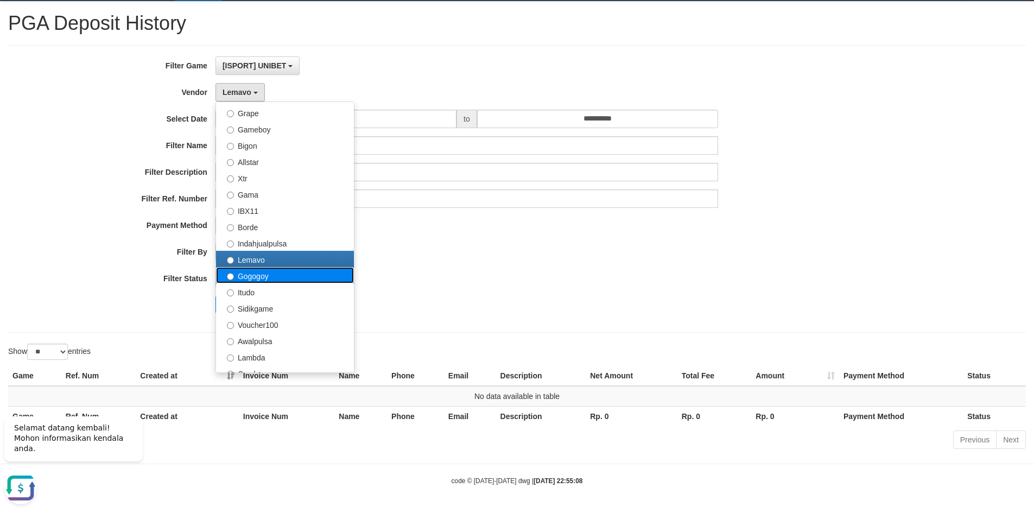
click at [245, 275] on label "Gogogoy" at bounding box center [285, 275] width 138 height 16
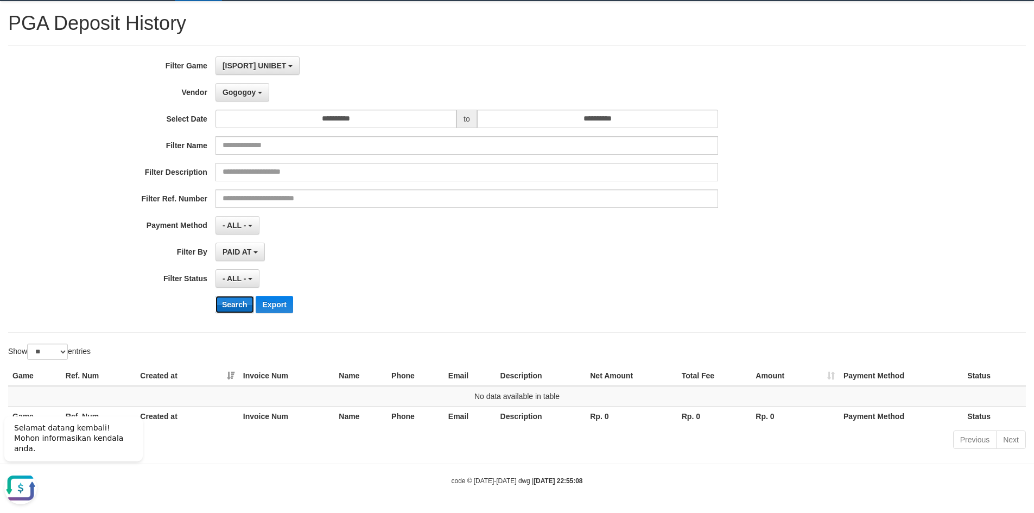
click at [236, 304] on button "Search" at bounding box center [235, 304] width 39 height 17
click at [241, 94] on span "Gogogoy" at bounding box center [239, 92] width 33 height 9
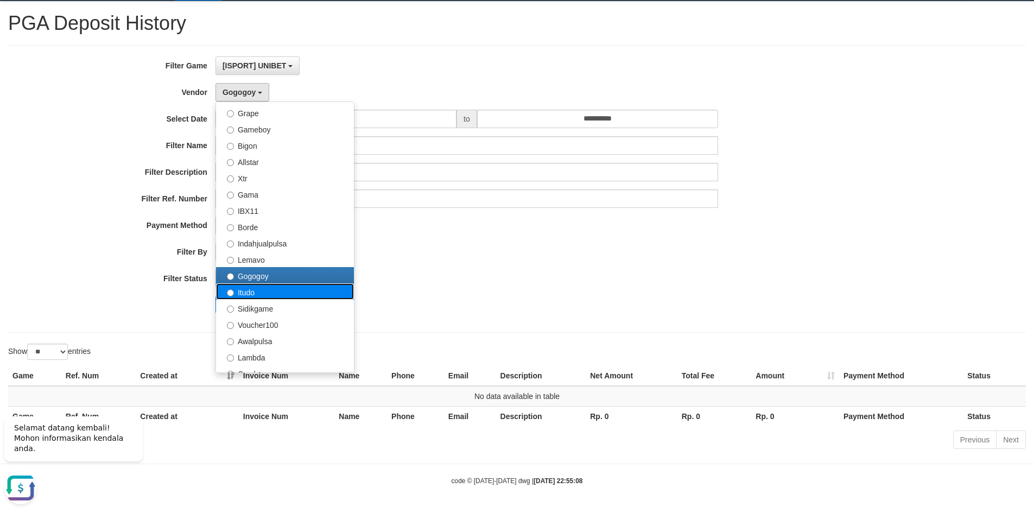
click at [252, 290] on label "Itudo" at bounding box center [285, 291] width 138 height 16
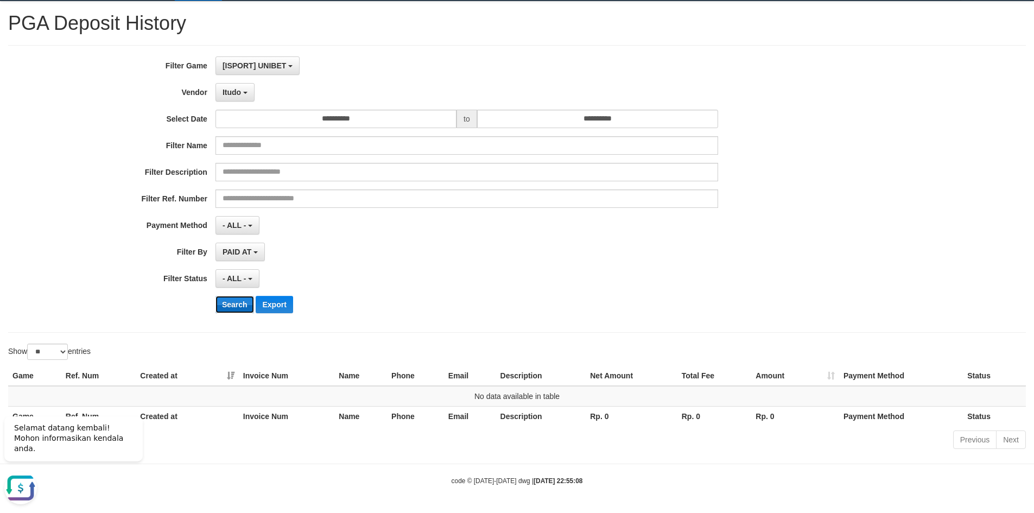
click at [240, 305] on button "Search" at bounding box center [235, 304] width 39 height 17
click at [245, 93] on b "button" at bounding box center [245, 93] width 4 height 2
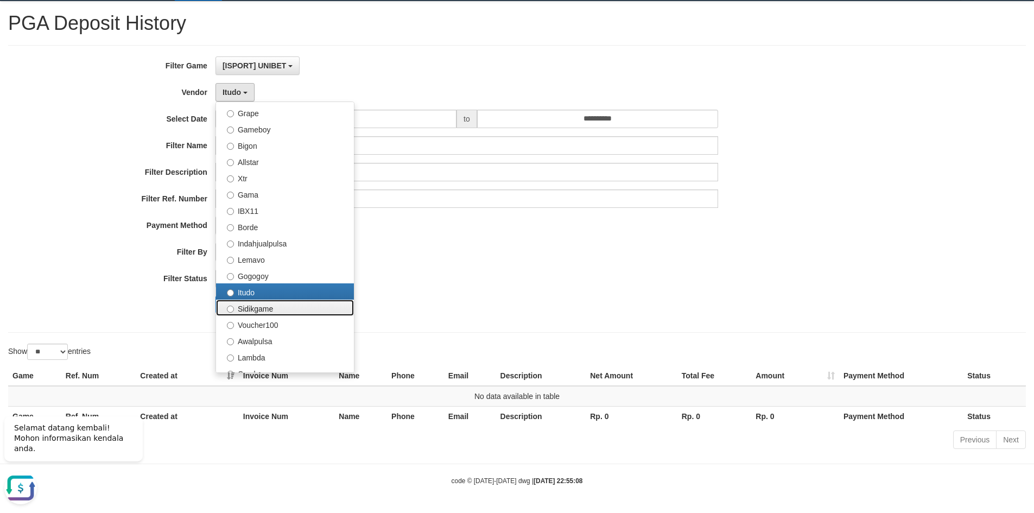
click at [254, 311] on label "Sidikgame" at bounding box center [285, 308] width 138 height 16
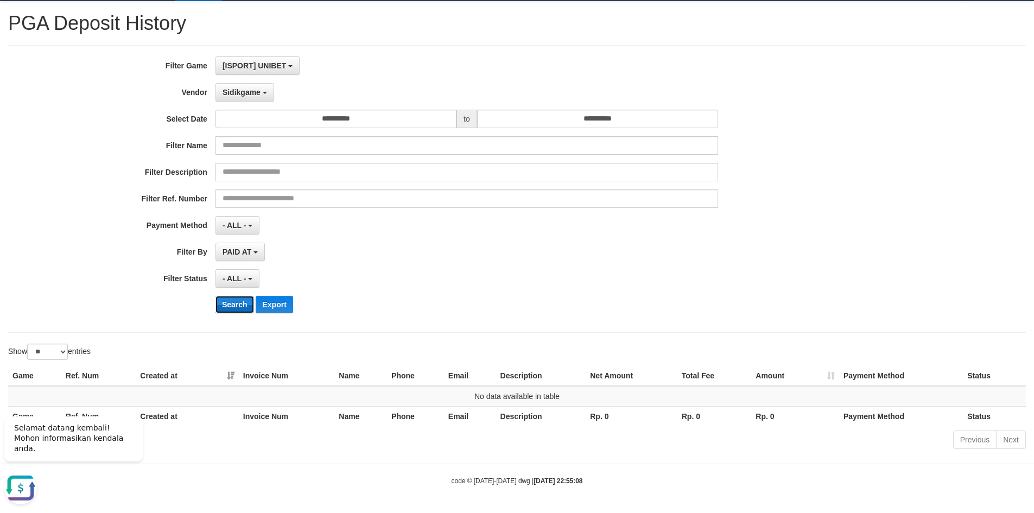
click at [243, 304] on button "Search" at bounding box center [235, 304] width 39 height 17
click at [256, 95] on span "Sidikgame" at bounding box center [242, 92] width 38 height 9
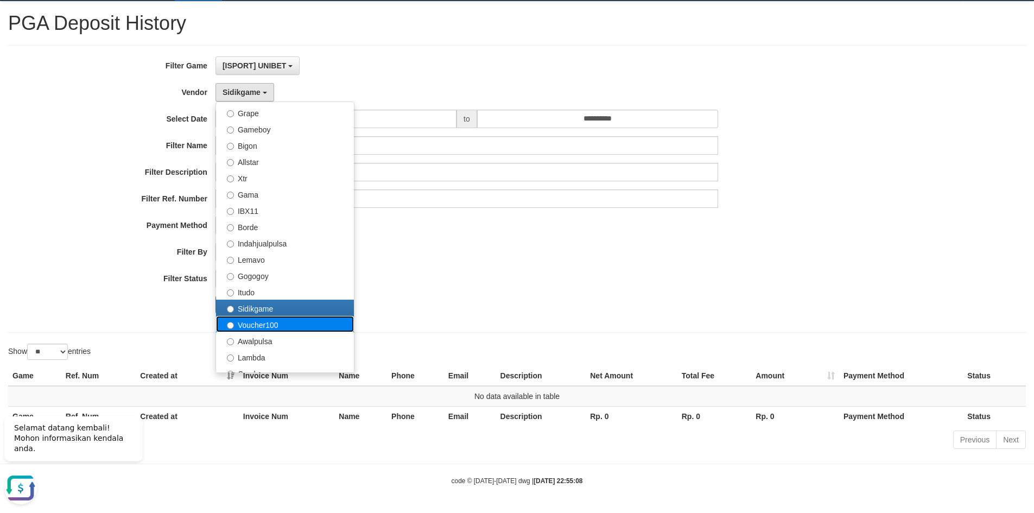
click at [263, 321] on label "Voucher100" at bounding box center [285, 324] width 138 height 16
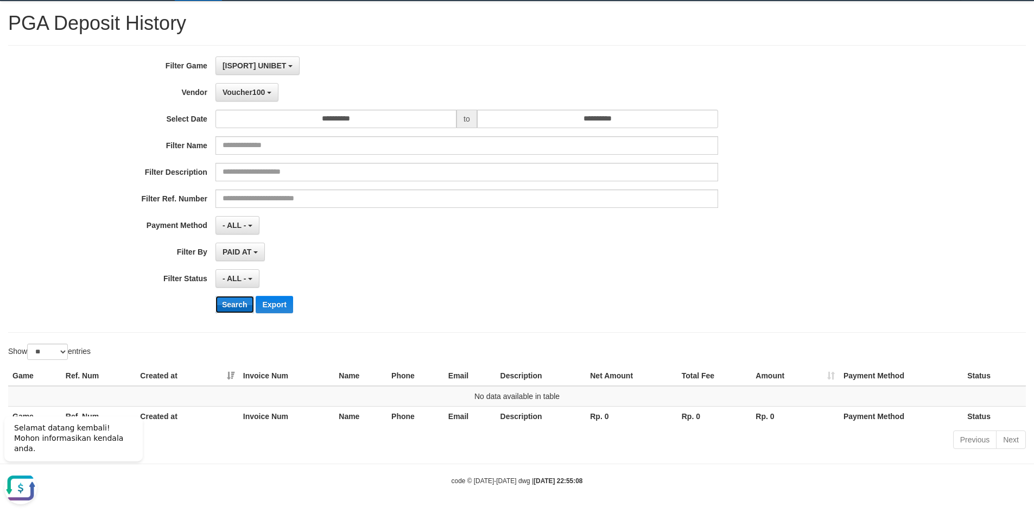
click at [242, 305] on button "Search" at bounding box center [235, 304] width 39 height 17
click at [265, 93] on button "Voucher100" at bounding box center [247, 92] width 63 height 18
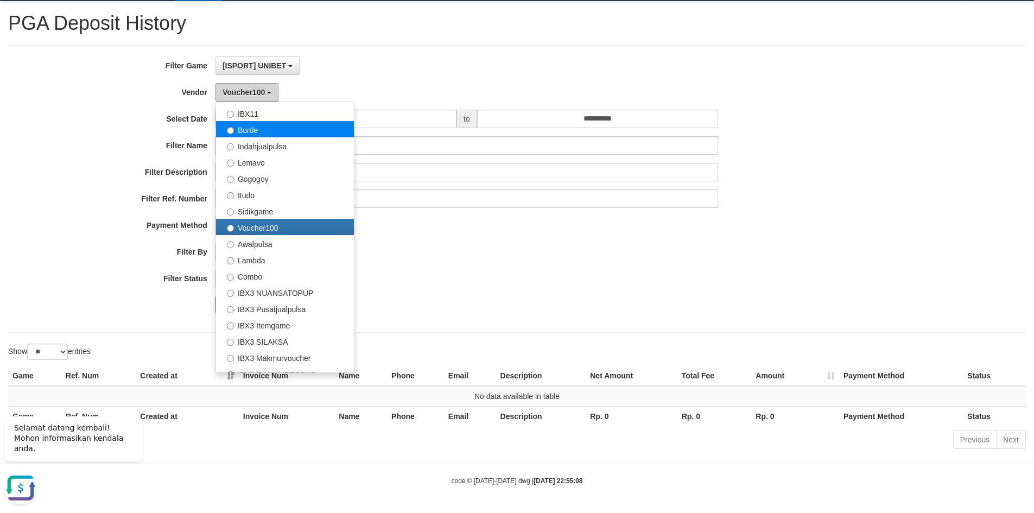
scroll to position [356, 0]
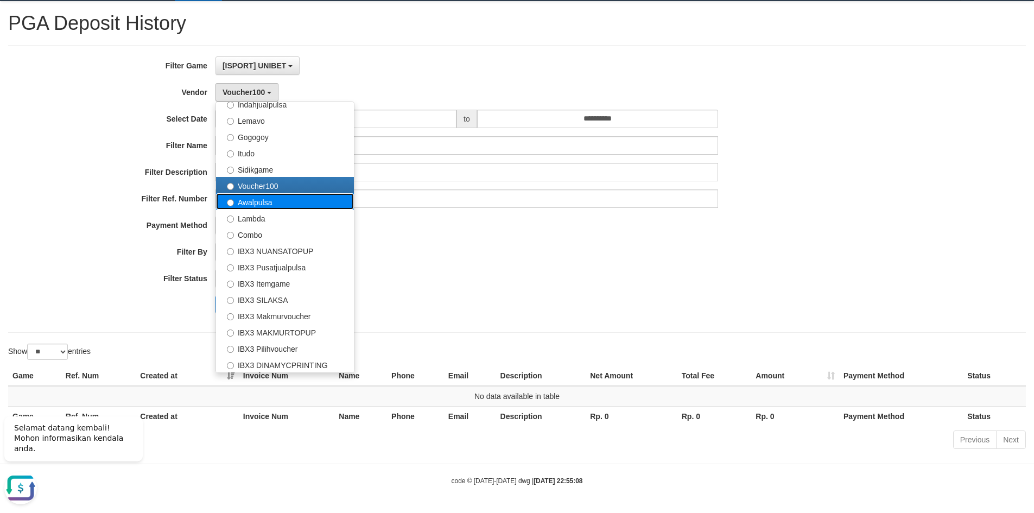
click at [258, 201] on label "Awalpulsa" at bounding box center [285, 201] width 138 height 16
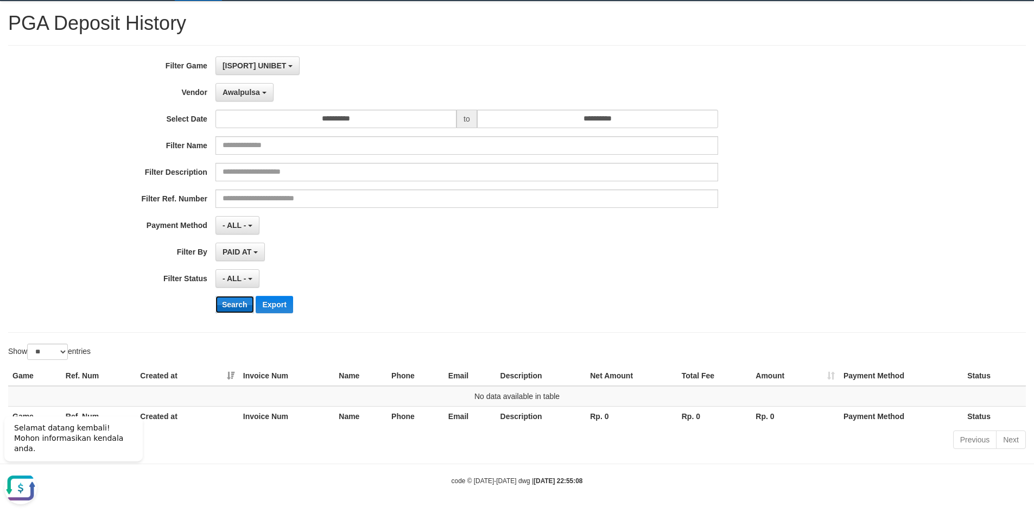
click at [239, 304] on button "Search" at bounding box center [235, 304] width 39 height 17
click at [252, 90] on span "Awalpulsa" at bounding box center [241, 92] width 37 height 9
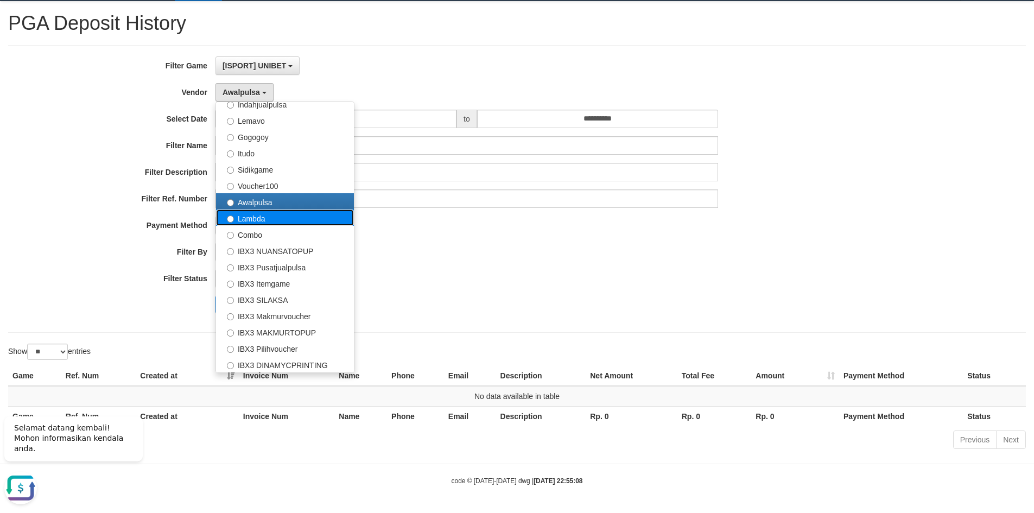
click at [253, 218] on label "Lambda" at bounding box center [285, 218] width 138 height 16
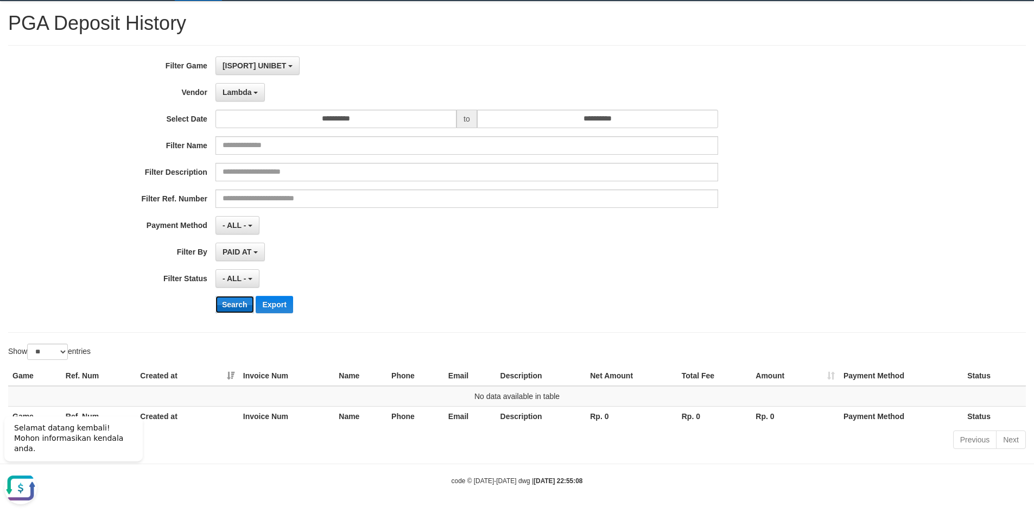
click at [238, 305] on button "Search" at bounding box center [235, 304] width 39 height 17
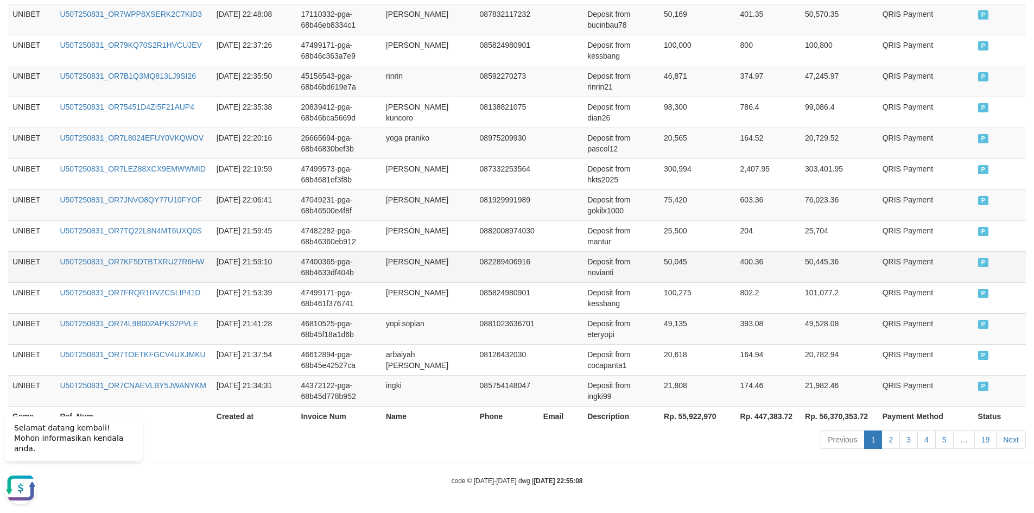
scroll to position [813, 0]
drag, startPoint x: 655, startPoint y: 418, endPoint x: 694, endPoint y: 417, distance: 39.1
click at [694, 417] on th "Rp. 55,922,970" at bounding box center [698, 416] width 77 height 20
copy th "55,922,970"
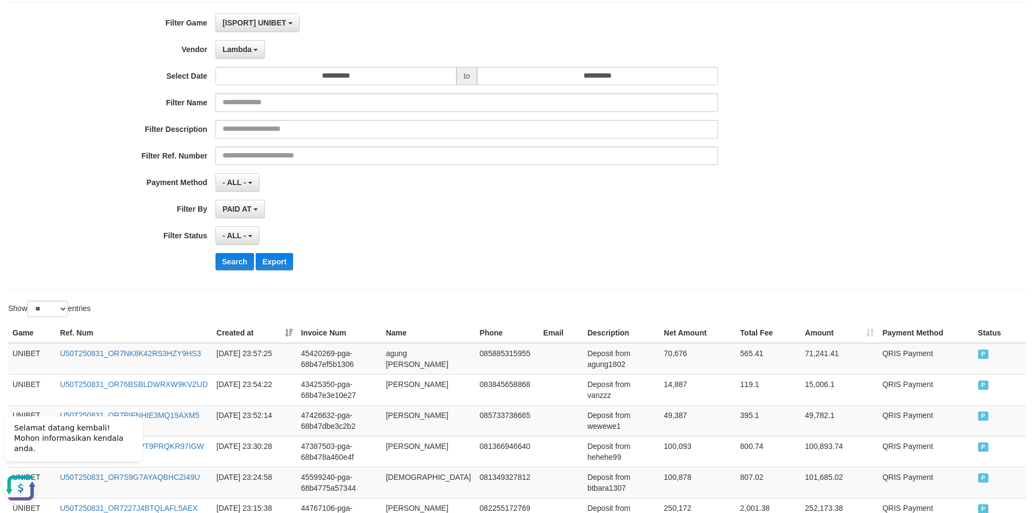
scroll to position [0, 0]
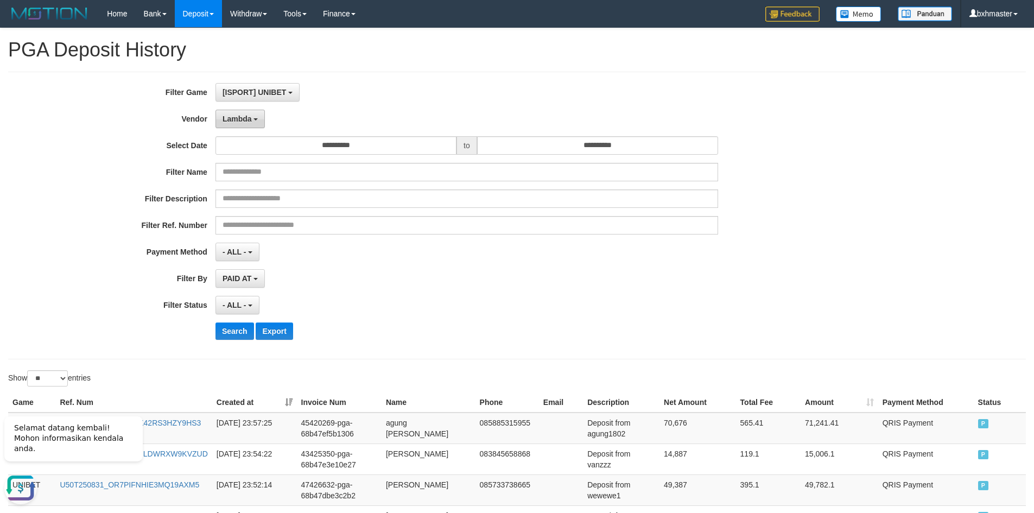
click at [258, 113] on button "Lambda" at bounding box center [241, 119] width 50 height 18
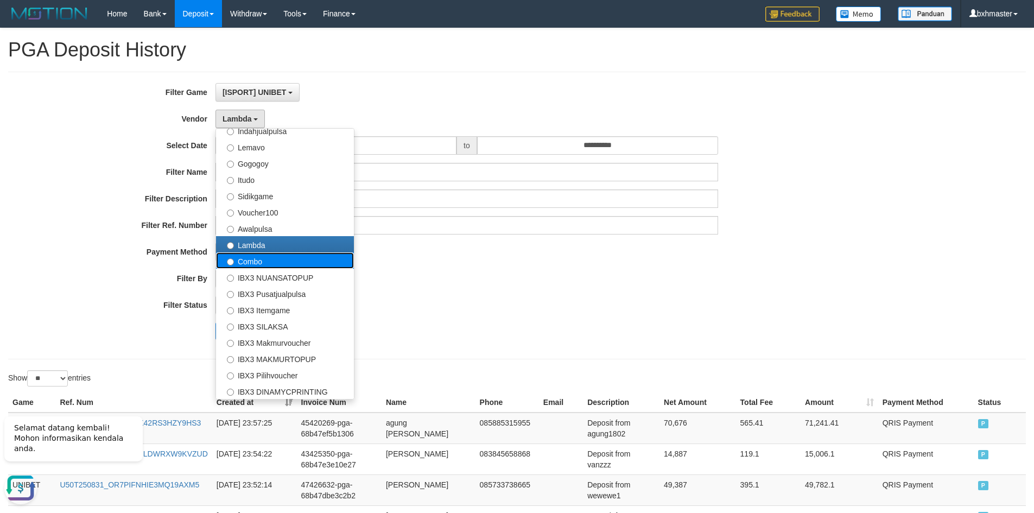
click at [247, 263] on label "Combo" at bounding box center [285, 260] width 138 height 16
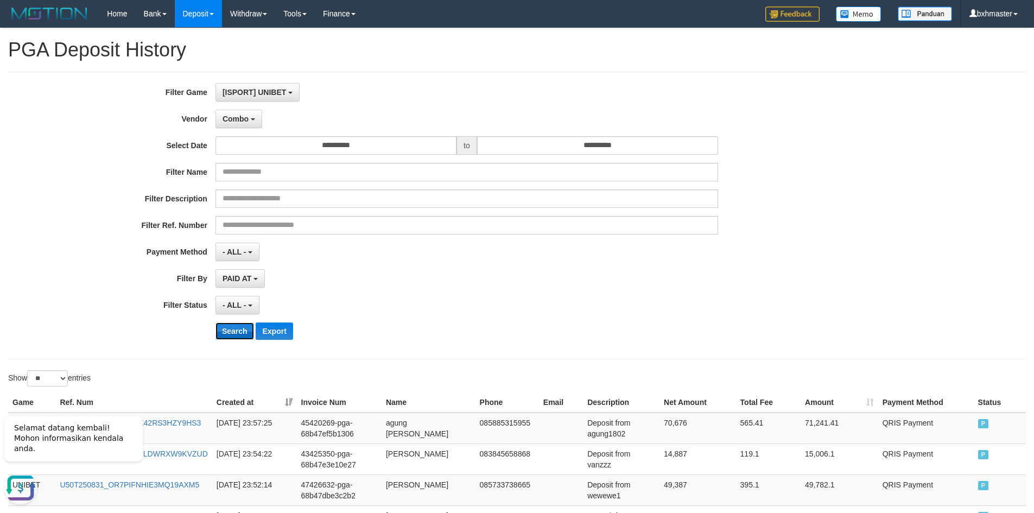
click at [232, 334] on button "Search" at bounding box center [235, 331] width 39 height 17
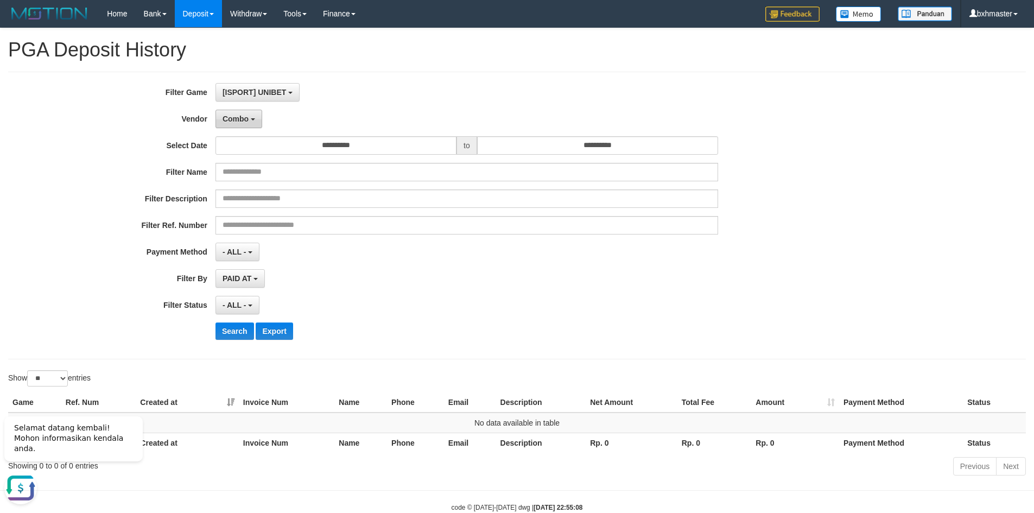
click at [249, 119] on button "Combo" at bounding box center [239, 119] width 47 height 18
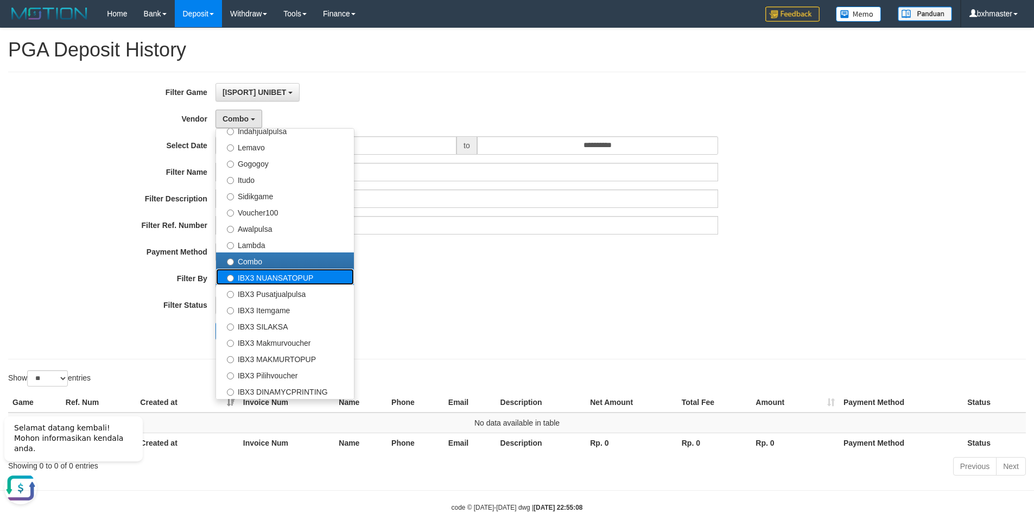
click at [251, 280] on label "IBX3 NUANSATOPUP" at bounding box center [285, 277] width 138 height 16
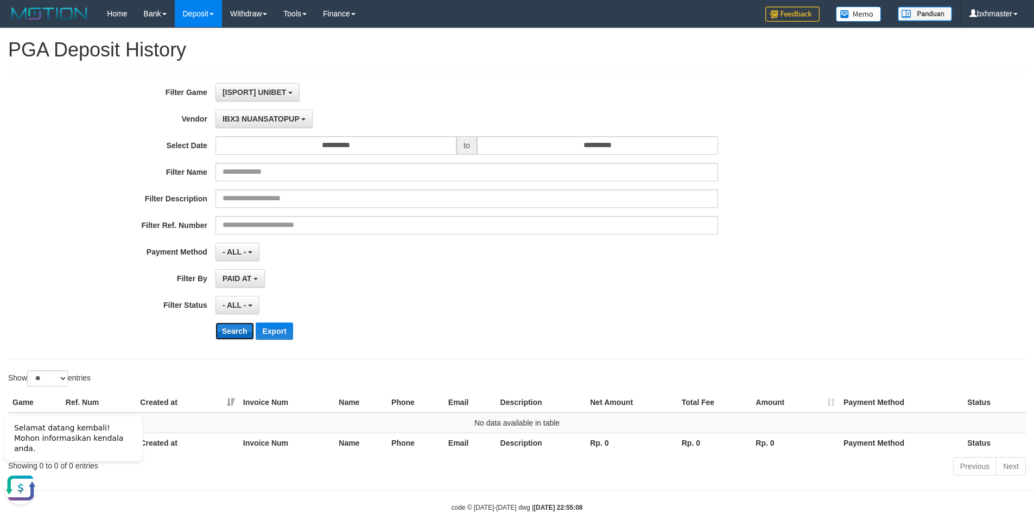
click at [234, 331] on button "Search" at bounding box center [235, 331] width 39 height 17
click at [246, 117] on span "IBX3 NUANSATOPUP" at bounding box center [261, 119] width 77 height 9
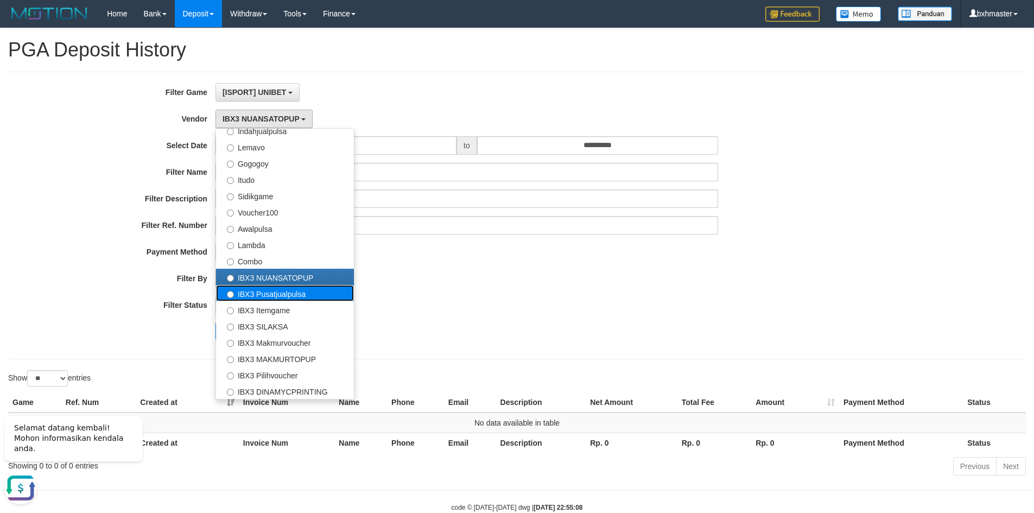
click at [262, 291] on label "IBX3 Pusatjualpulsa" at bounding box center [285, 293] width 138 height 16
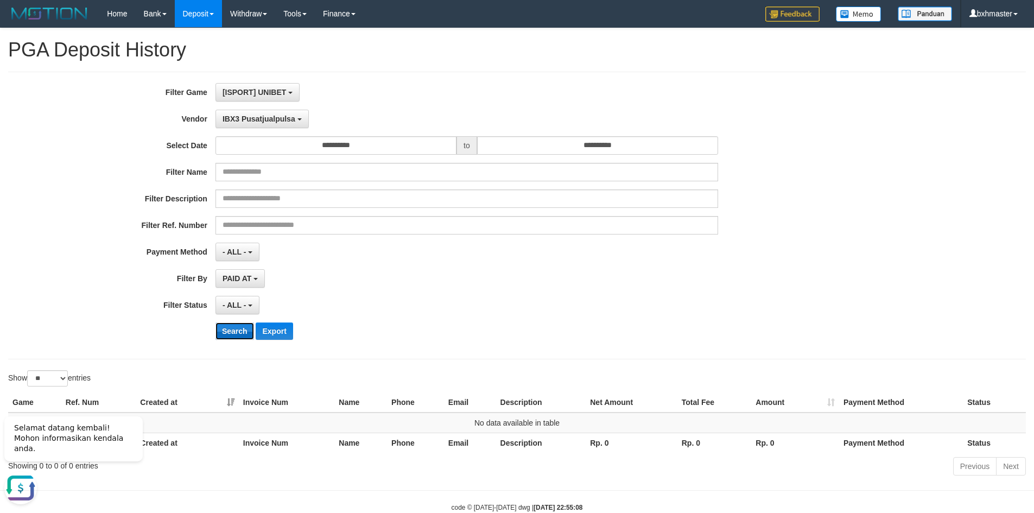
click at [234, 337] on button "Search" at bounding box center [235, 331] width 39 height 17
click at [264, 121] on span "IBX3 Pusatjualpulsa" at bounding box center [259, 119] width 73 height 9
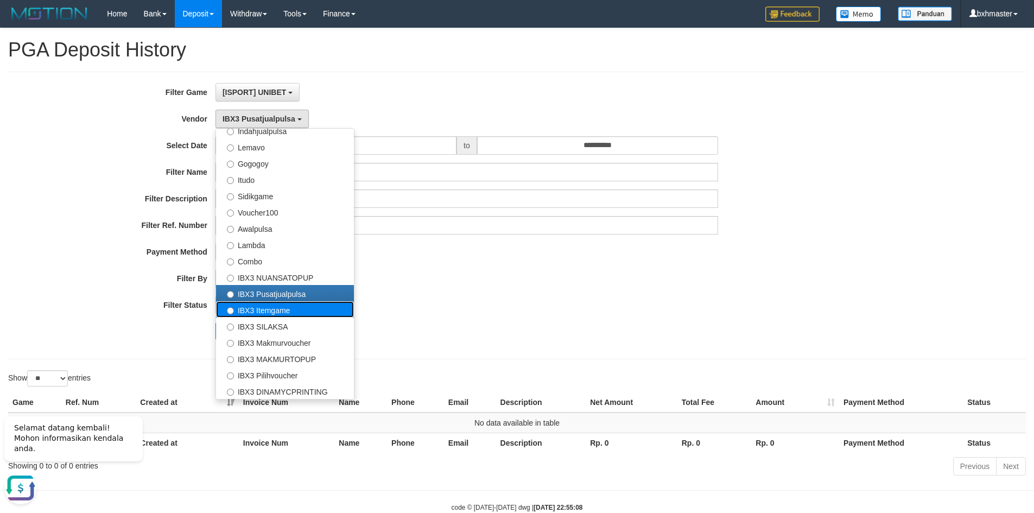
click at [253, 309] on label "IBX3 Itemgame" at bounding box center [285, 309] width 138 height 16
select select "**********"
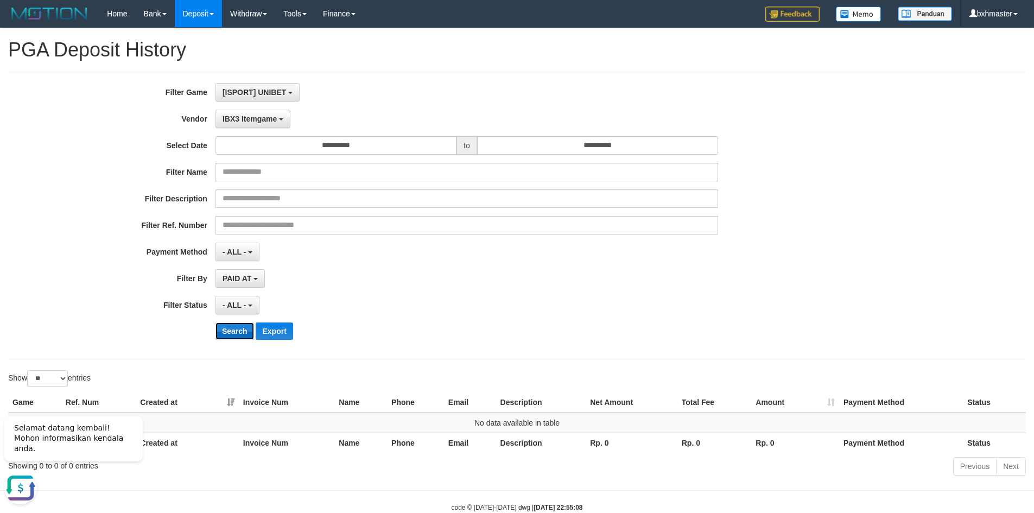
click at [236, 334] on button "Search" at bounding box center [235, 331] width 39 height 17
click at [248, 122] on span "IBX3 Itemgame" at bounding box center [250, 119] width 54 height 9
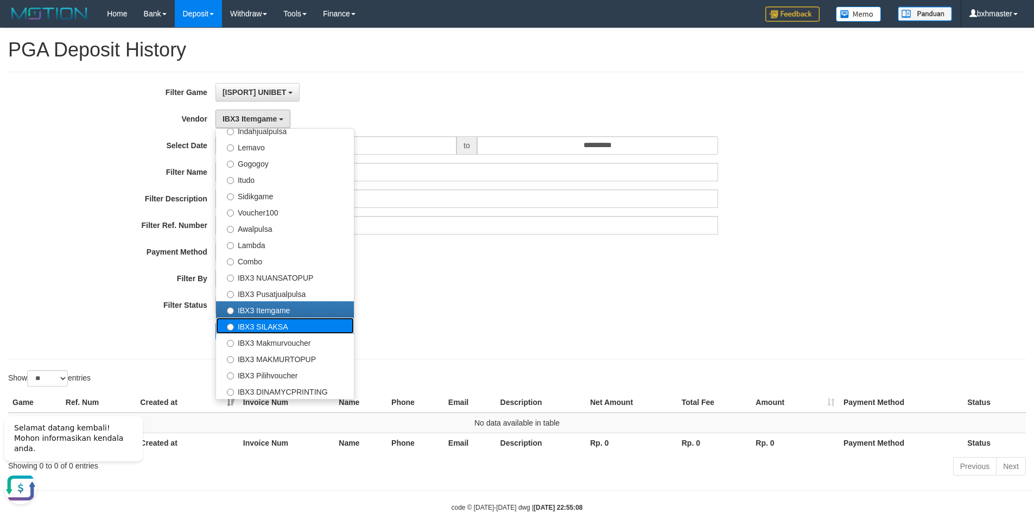
click at [242, 324] on label "IBX3 SILAKSA" at bounding box center [285, 326] width 138 height 16
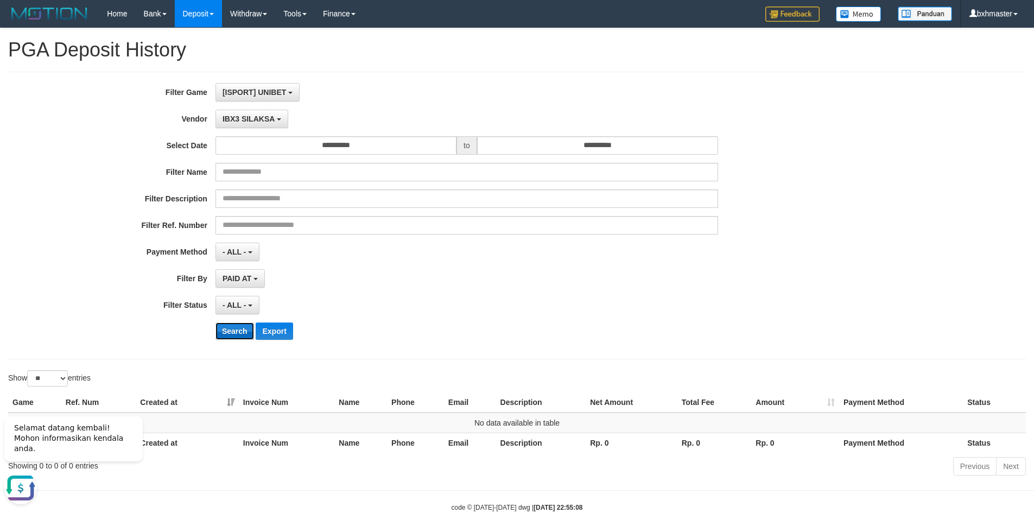
click at [239, 334] on button "Search" at bounding box center [235, 331] width 39 height 17
click at [262, 121] on span "IBX3 SILAKSA" at bounding box center [249, 119] width 52 height 9
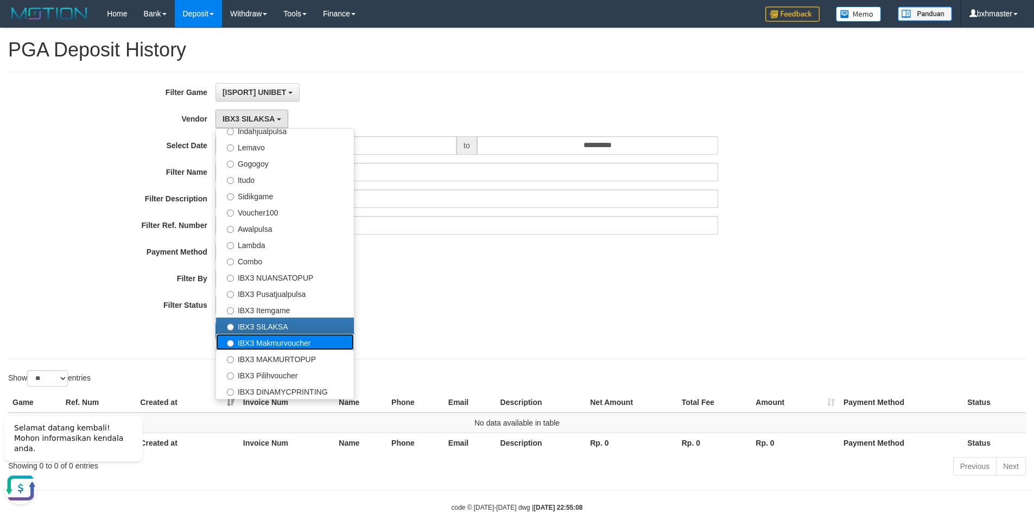
click at [261, 339] on label "IBX3 Makmurvoucher" at bounding box center [285, 342] width 138 height 16
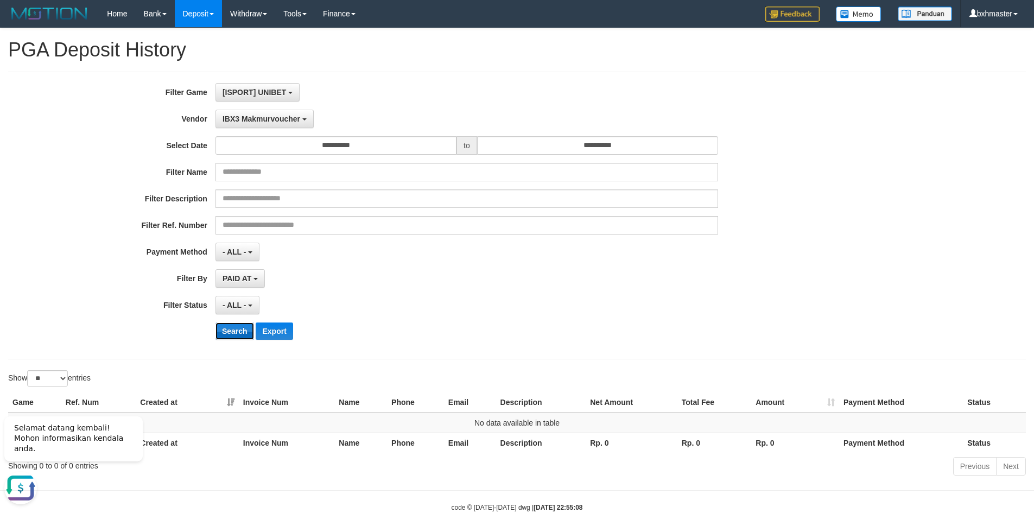
click at [237, 326] on button "Search" at bounding box center [235, 331] width 39 height 17
click at [252, 115] on span "IBX3 Makmurvoucher" at bounding box center [262, 119] width 78 height 9
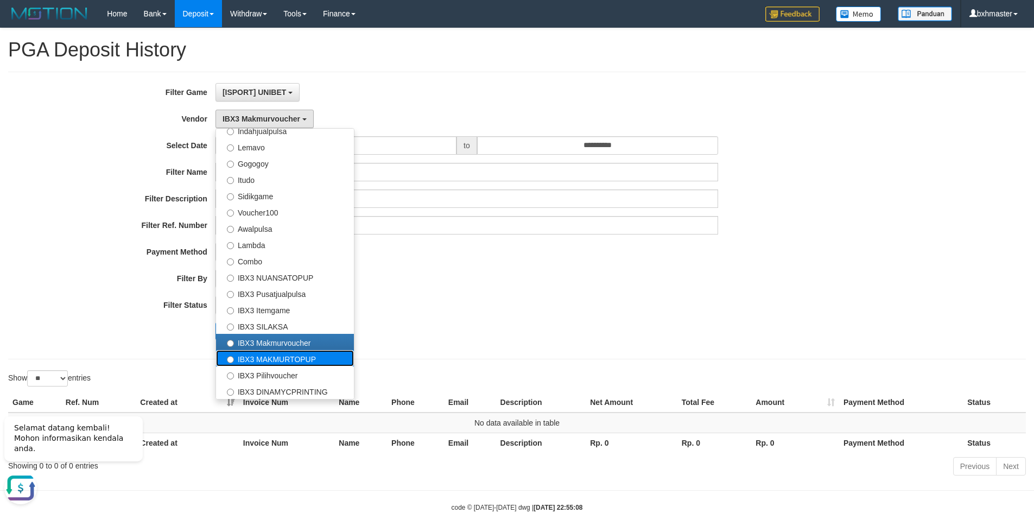
click at [267, 359] on label "IBX3 MAKMURTOPUP" at bounding box center [285, 358] width 138 height 16
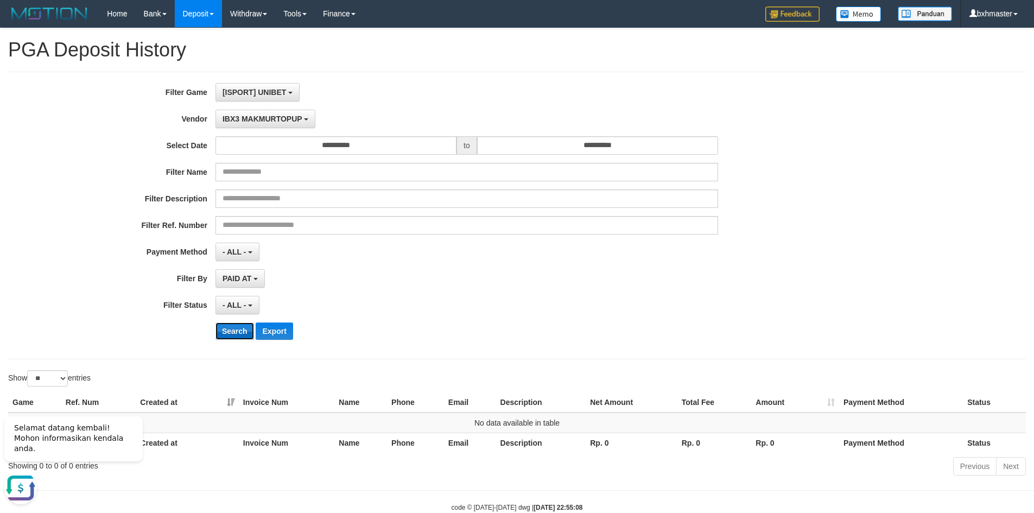
click at [235, 331] on button "Search" at bounding box center [235, 331] width 39 height 17
click at [261, 117] on span "IBX3 MAKMURTOPUP" at bounding box center [263, 119] width 80 height 9
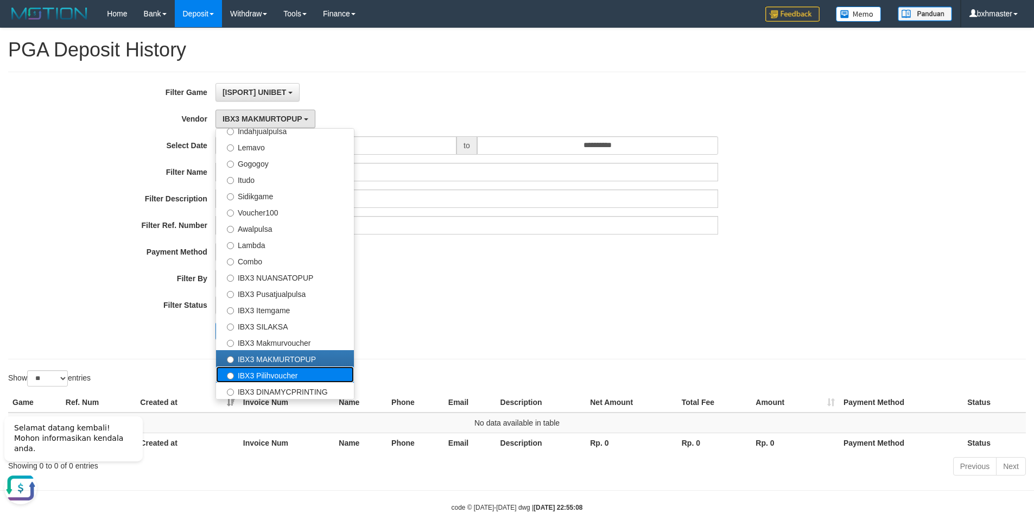
click at [272, 376] on label "IBX3 Pilihvoucher" at bounding box center [285, 374] width 138 height 16
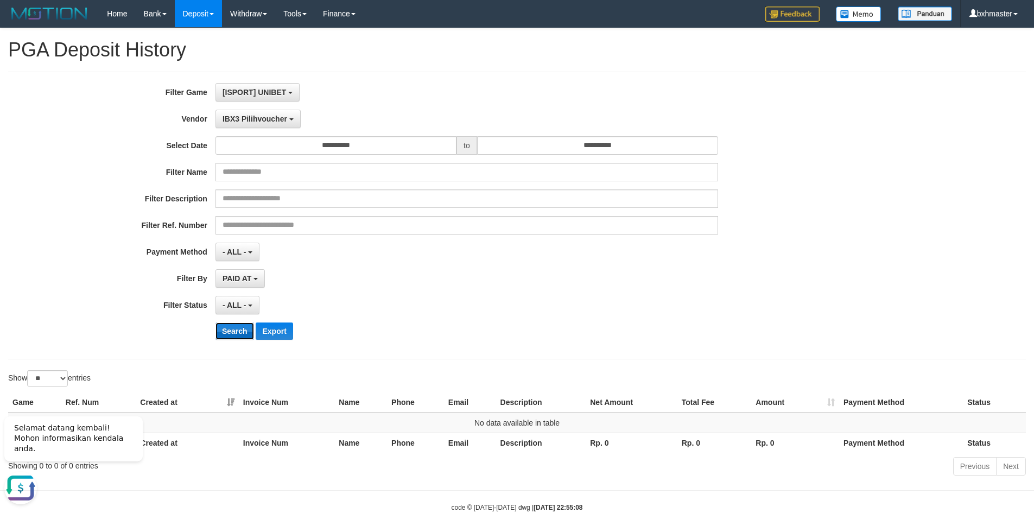
click at [241, 330] on button "Search" at bounding box center [235, 331] width 39 height 17
click at [248, 121] on span "IBX3 Pilihvoucher" at bounding box center [255, 119] width 65 height 9
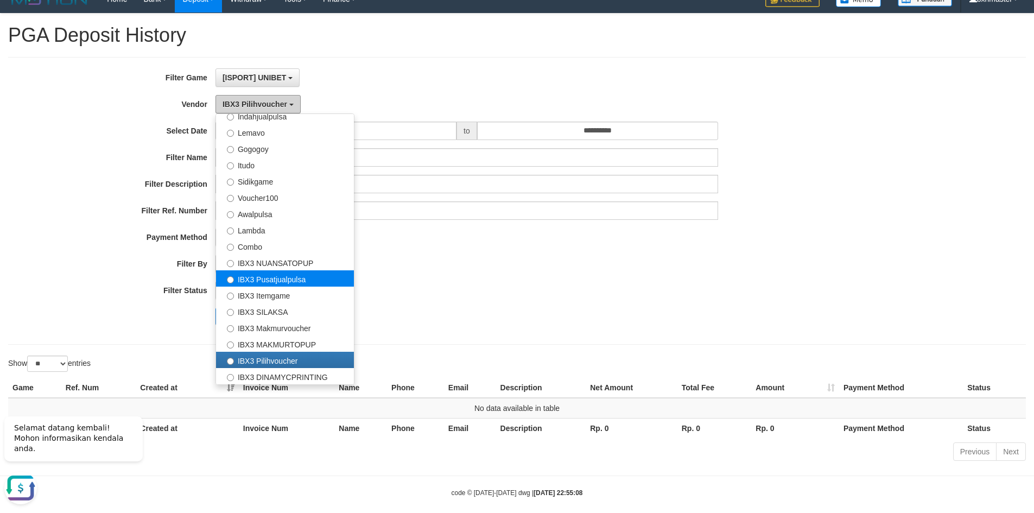
scroll to position [27, 0]
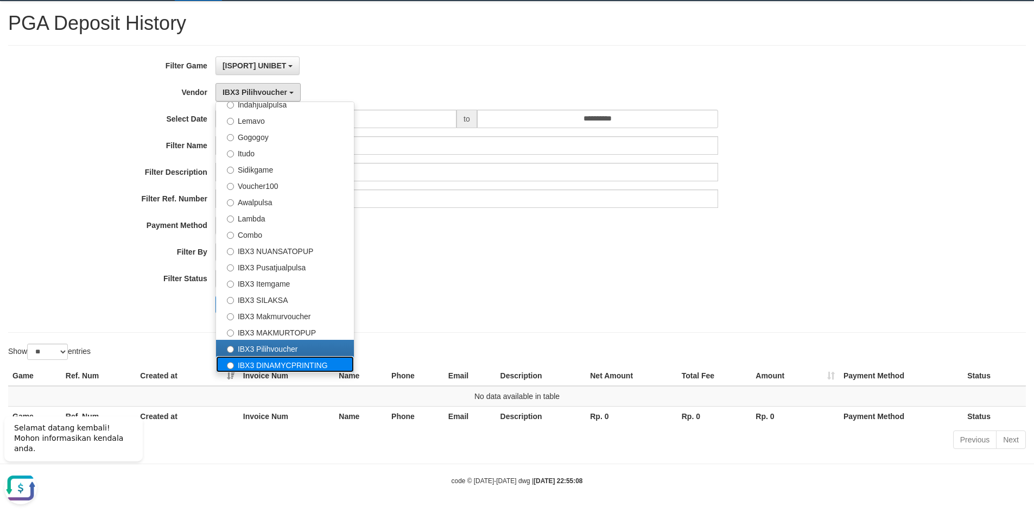
click at [275, 365] on label "IBX3 DINAMYCPRINTING" at bounding box center [285, 364] width 138 height 16
select select "**********"
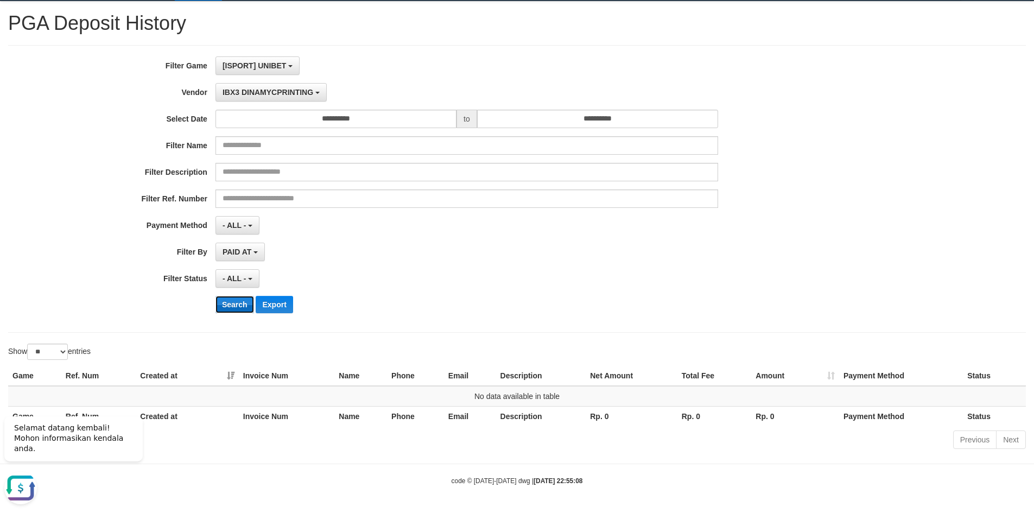
click at [235, 305] on button "Search" at bounding box center [235, 304] width 39 height 17
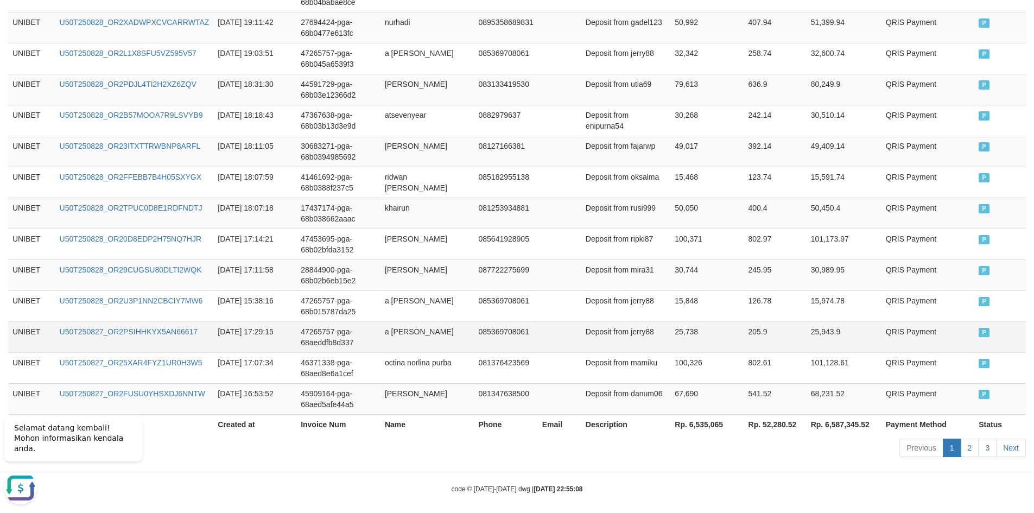
scroll to position [813, 0]
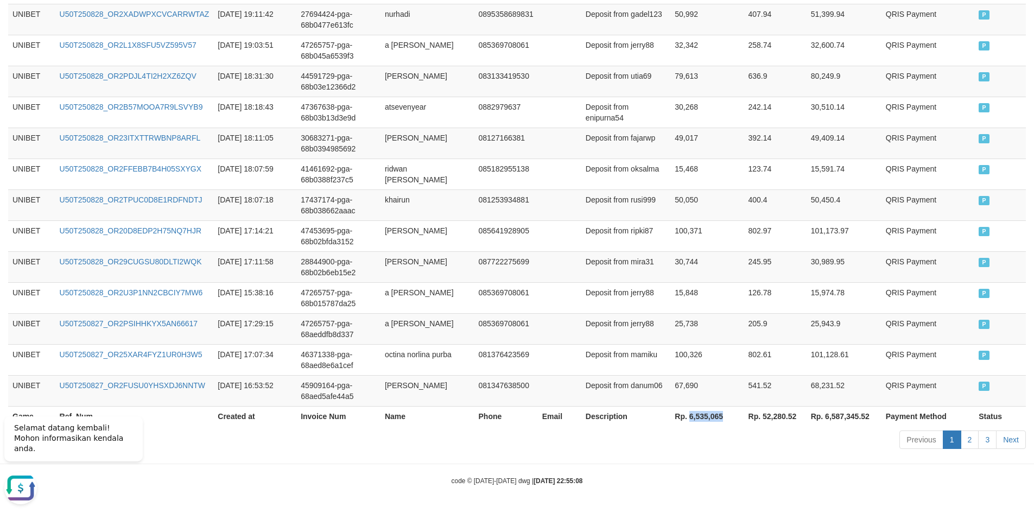
drag, startPoint x: 656, startPoint y: 415, endPoint x: 694, endPoint y: 415, distance: 37.5
click at [694, 415] on th "Rp. 6,535,065" at bounding box center [707, 416] width 73 height 20
copy th "6,535,065"
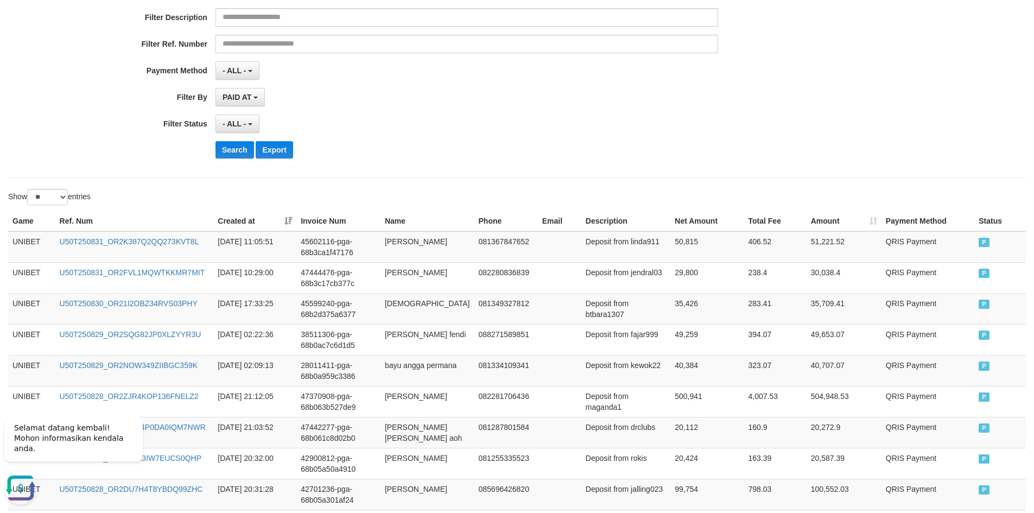
scroll to position [53, 0]
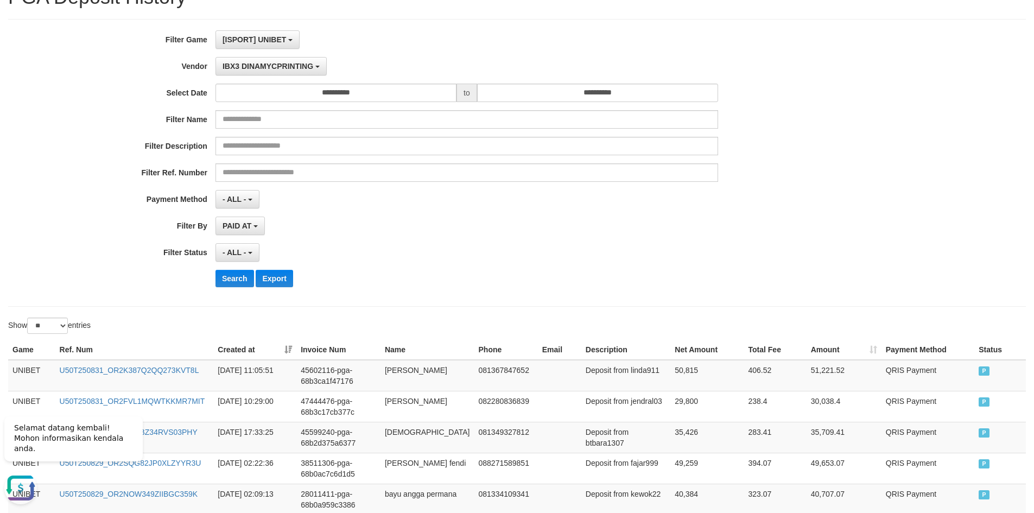
drag, startPoint x: 475, startPoint y: 38, endPoint x: 439, endPoint y: 43, distance: 36.2
click at [475, 38] on div "[ISPORT] UNIBET SELECT GAME [ISPORT] UNIBET [OXPLAY] UNIBET99" at bounding box center [467, 39] width 503 height 18
click at [311, 70] on span "IBX3 DINAMYCPRINTING" at bounding box center [268, 66] width 91 height 9
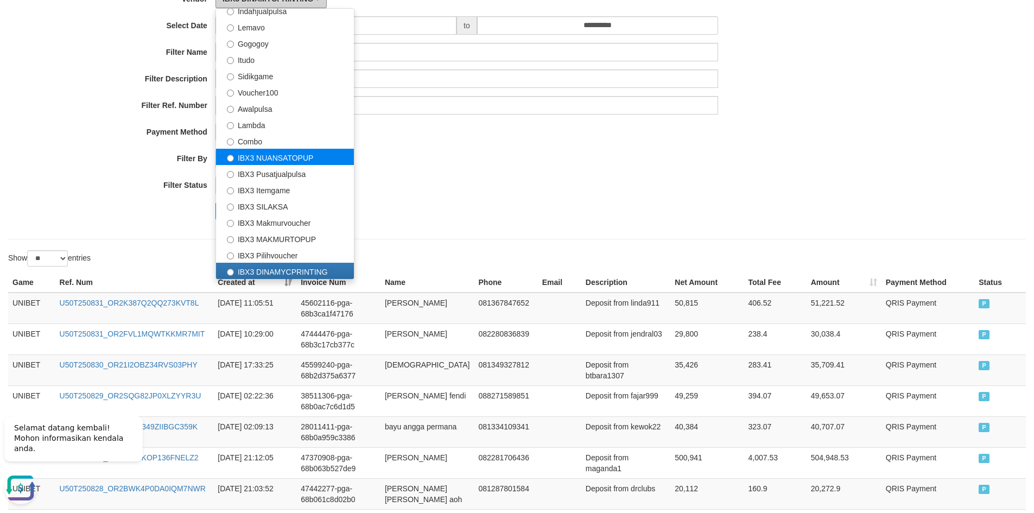
scroll to position [161, 0]
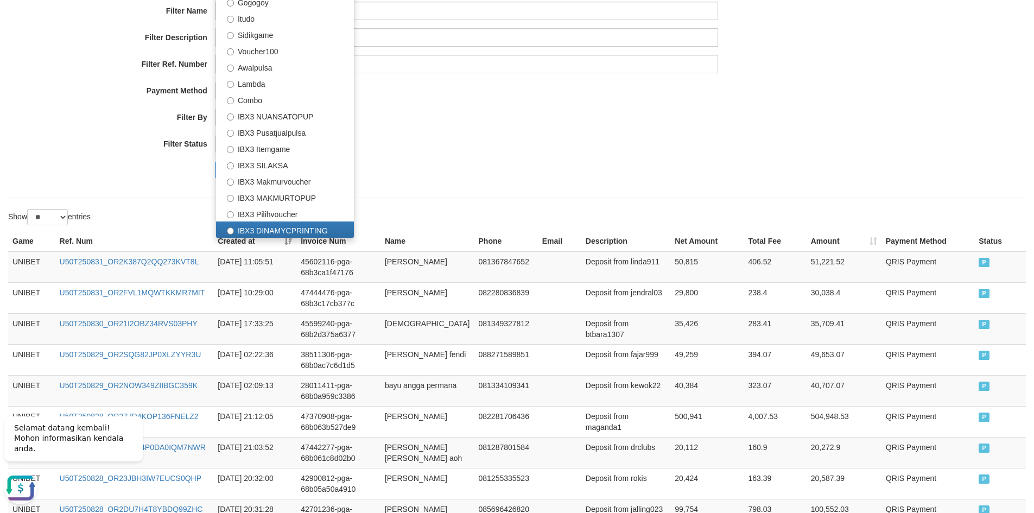
click at [515, 170] on div "Search Export" at bounding box center [539, 169] width 647 height 17
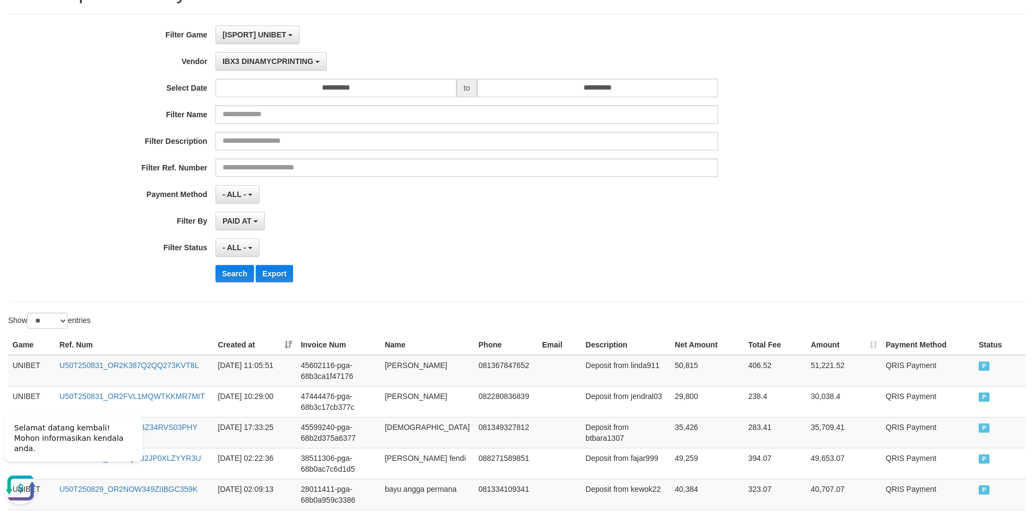
scroll to position [53, 0]
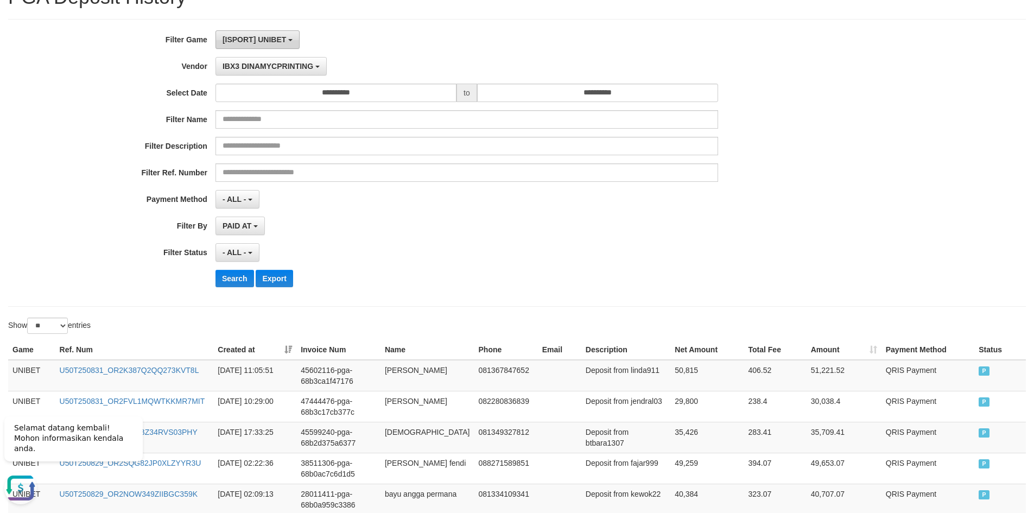
click at [255, 39] on span "[ISPORT] UNIBET" at bounding box center [255, 39] width 64 height 9
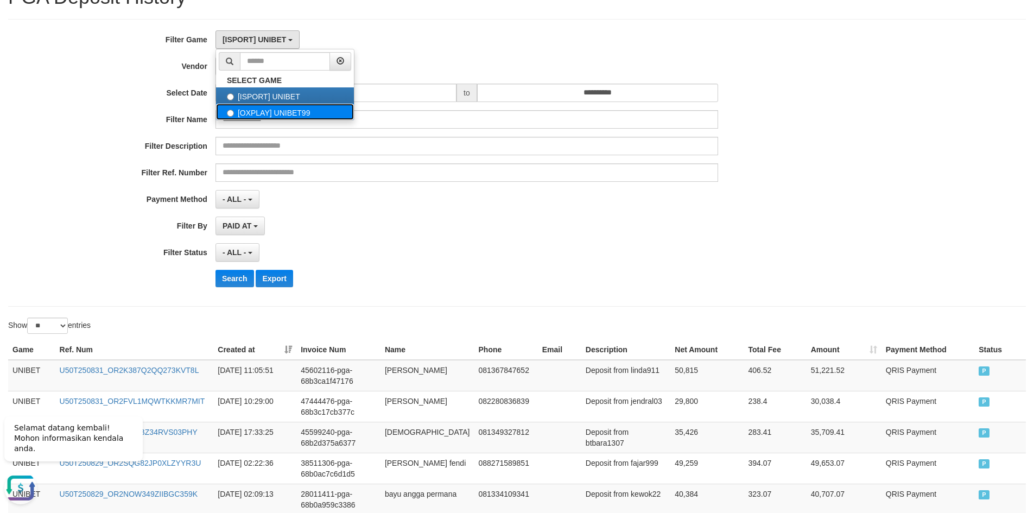
click at [256, 113] on label "[OXPLAY] UNIBET99" at bounding box center [285, 112] width 138 height 16
select select "****"
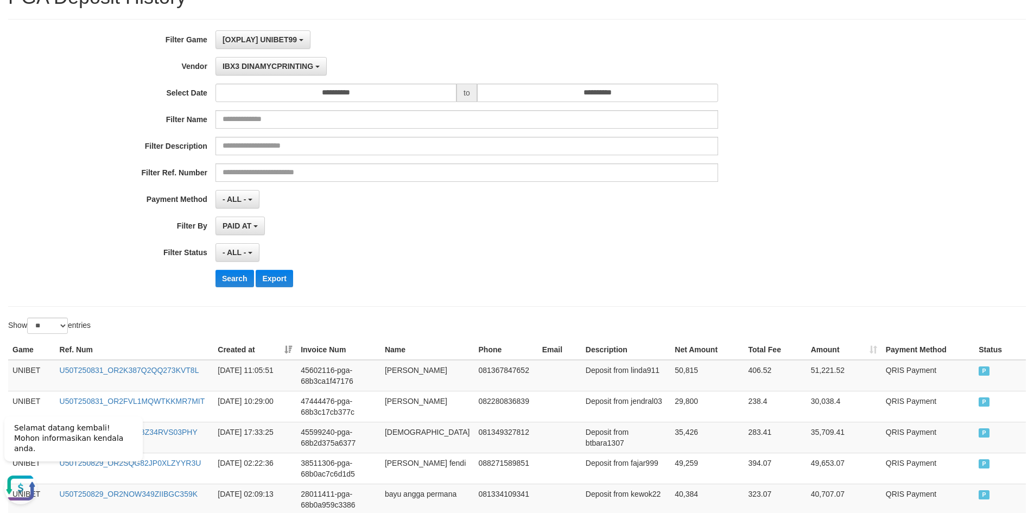
scroll to position [19, 0]
click at [262, 68] on span "IBX3 DINAMYCPRINTING" at bounding box center [268, 66] width 91 height 9
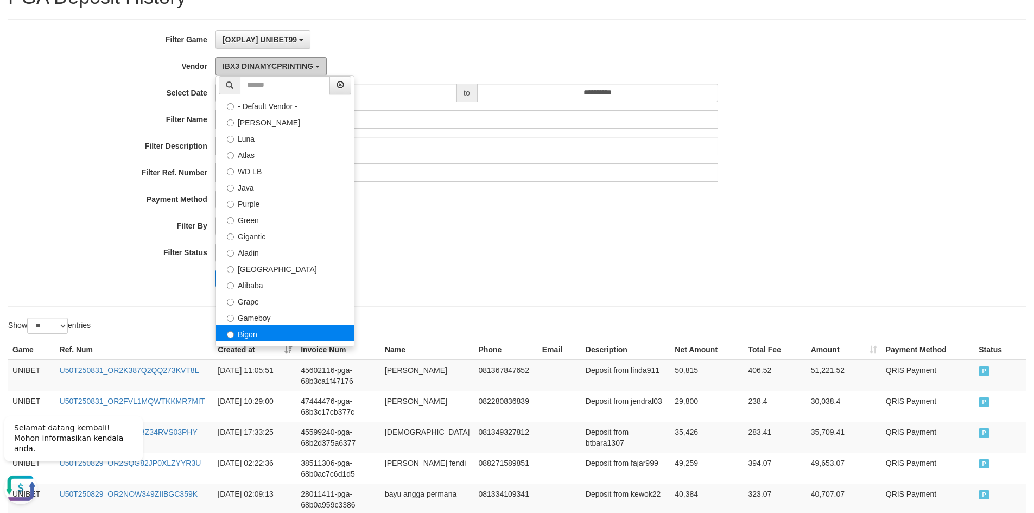
scroll to position [0, 0]
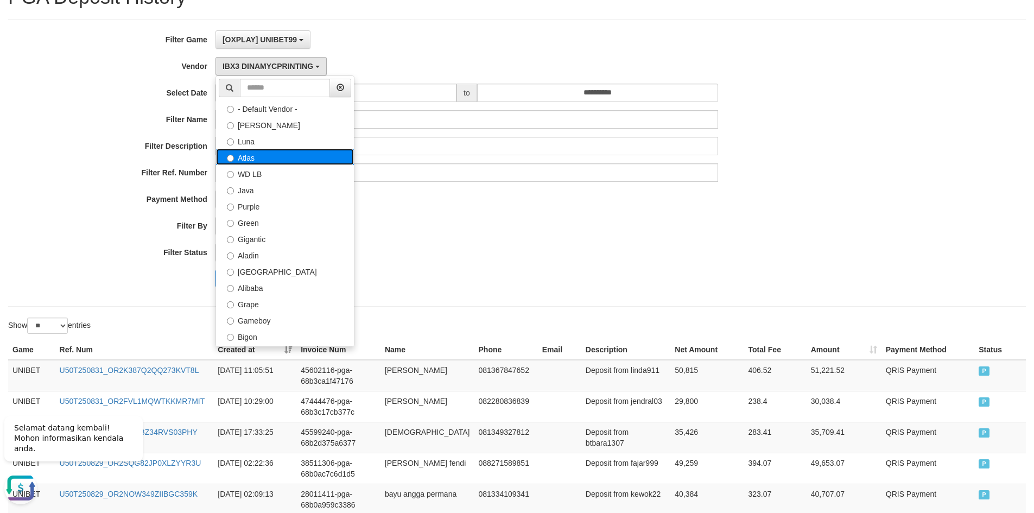
click at [250, 162] on label "Atlas" at bounding box center [285, 157] width 138 height 16
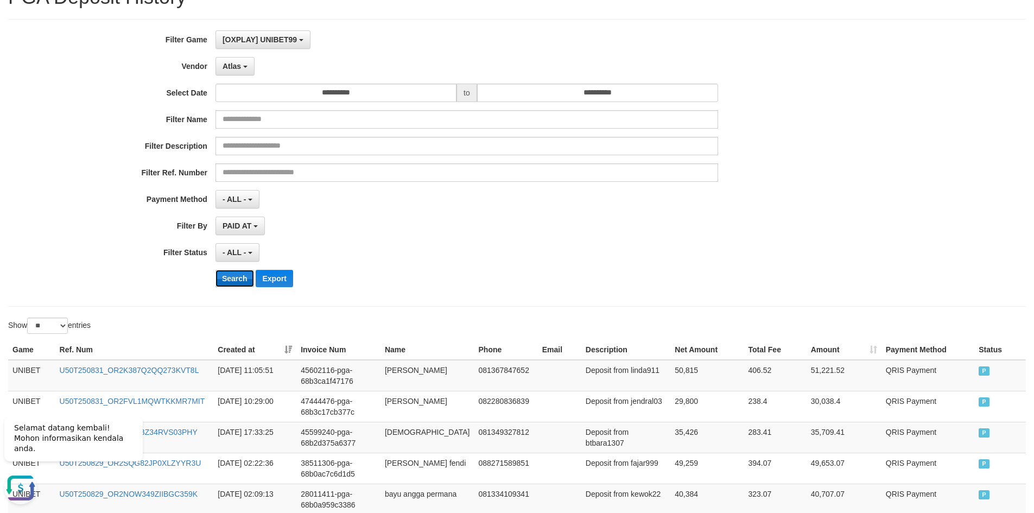
click at [233, 276] on button "Search" at bounding box center [235, 278] width 39 height 17
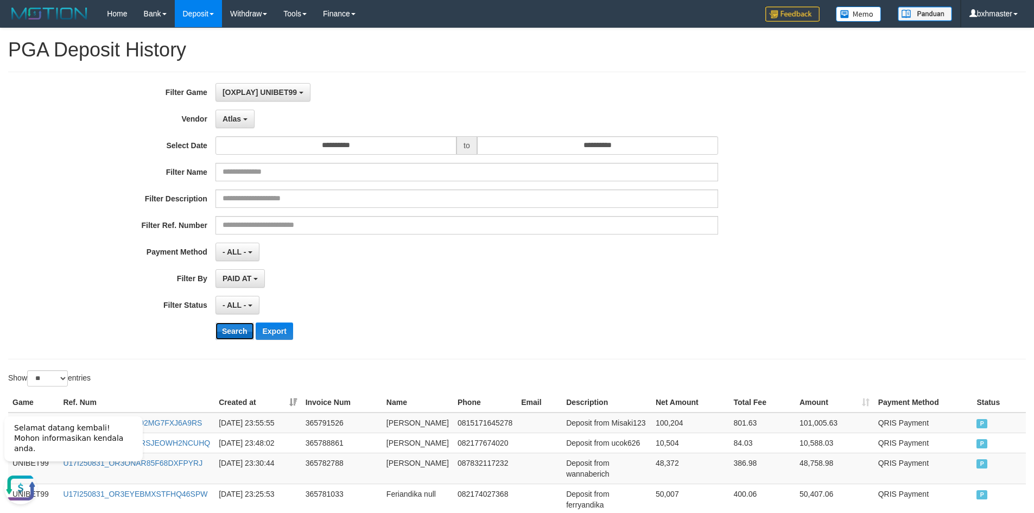
click at [222, 331] on button "Search" at bounding box center [235, 331] width 39 height 17
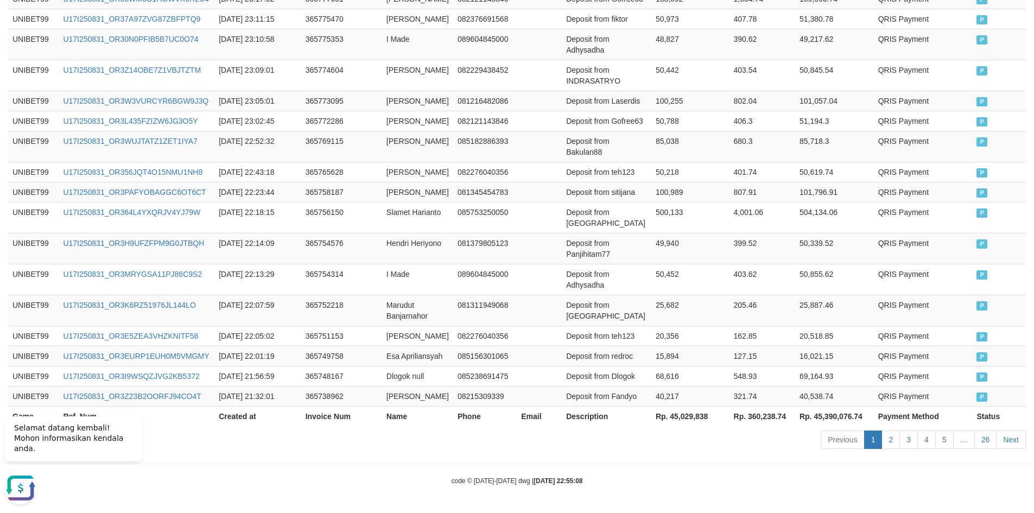
scroll to position [748, 0]
drag, startPoint x: 662, startPoint y: 418, endPoint x: 697, endPoint y: 414, distance: 35.0
click at [697, 414] on th "Rp. 45,029,838" at bounding box center [691, 416] width 78 height 20
copy th "45,029,838"
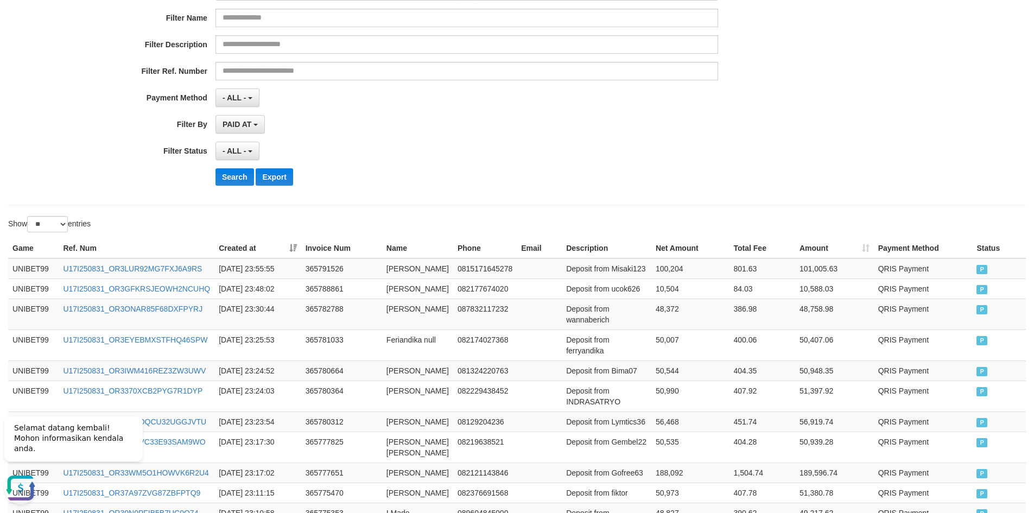
scroll to position [42, 0]
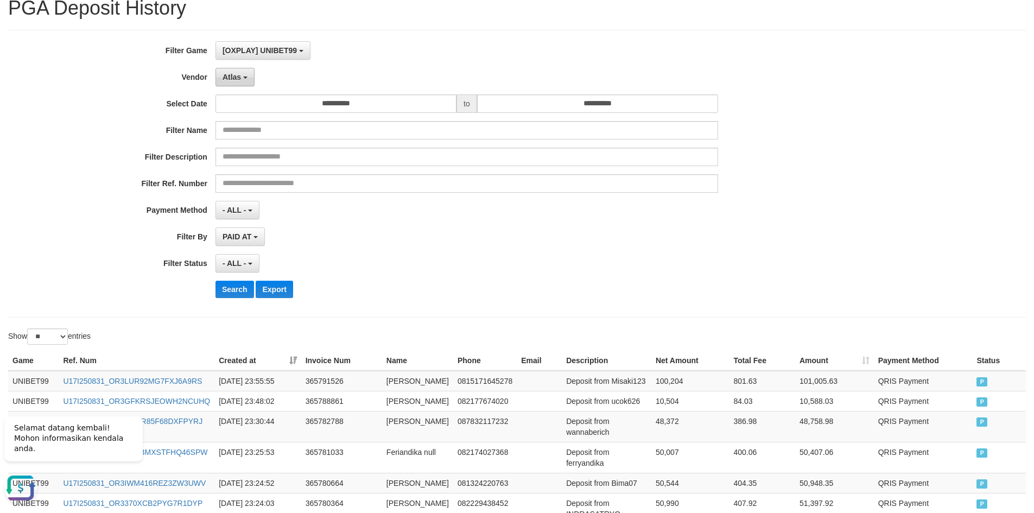
click at [230, 79] on span "Atlas" at bounding box center [232, 77] width 18 height 9
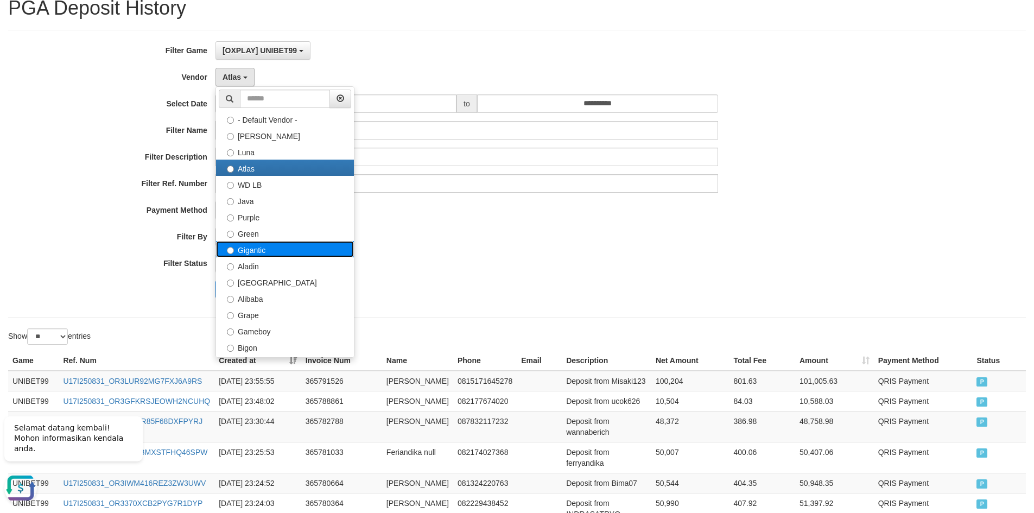
click at [257, 249] on label "Gigantic" at bounding box center [285, 249] width 138 height 16
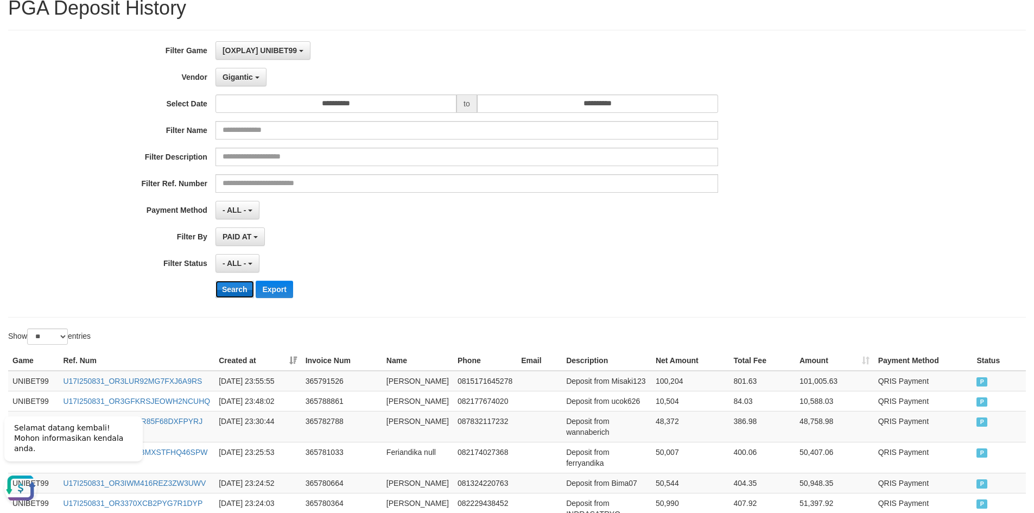
click at [238, 286] on button "Search" at bounding box center [235, 289] width 39 height 17
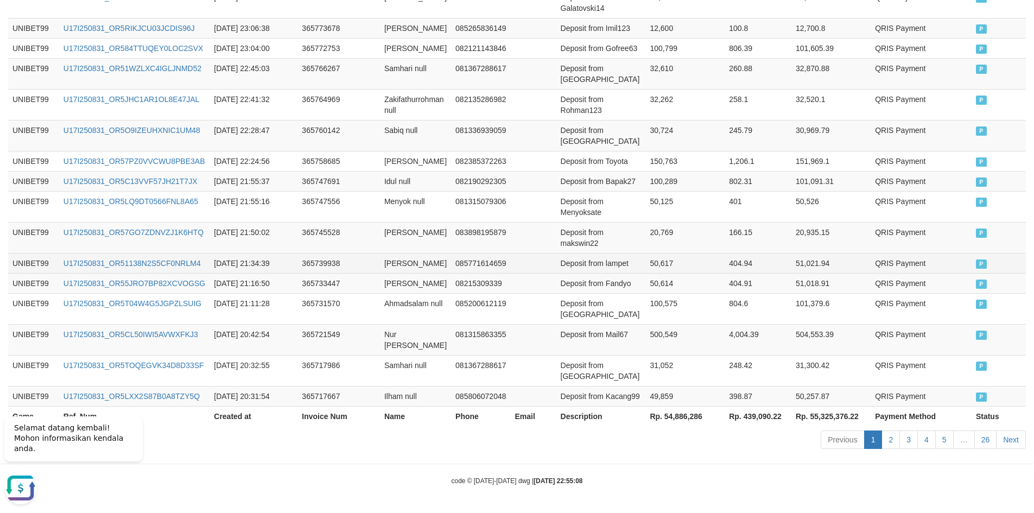
scroll to position [693, 0]
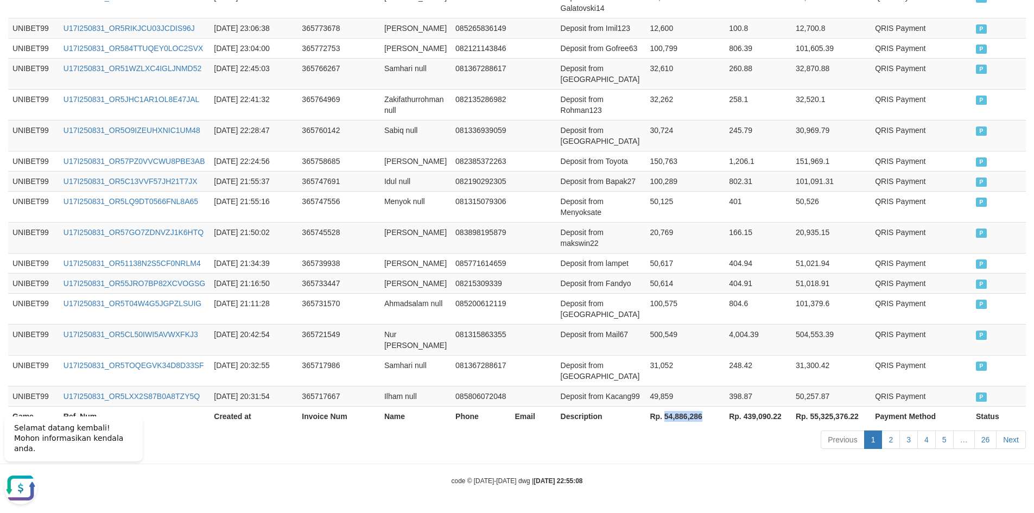
drag, startPoint x: 661, startPoint y: 418, endPoint x: 697, endPoint y: 418, distance: 36.4
click at [697, 418] on th "Rp. 54,886,286" at bounding box center [685, 416] width 79 height 20
copy th "54,886,286"
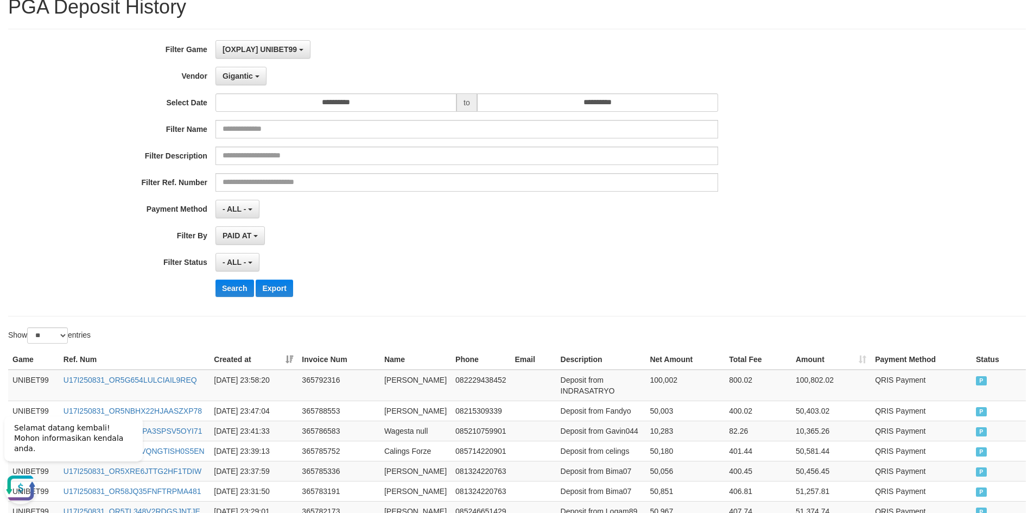
scroll to position [0, 0]
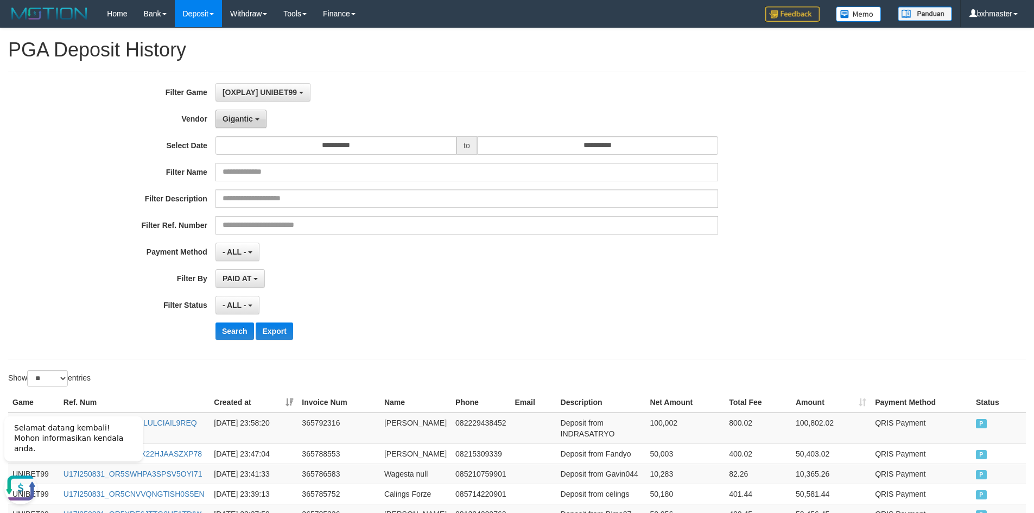
click at [226, 116] on span "Gigantic" at bounding box center [238, 119] width 30 height 9
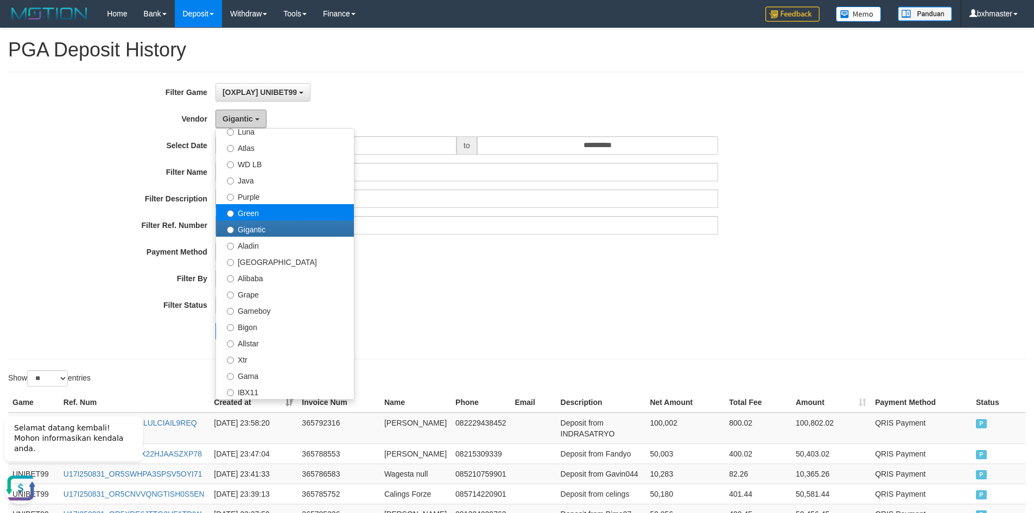
scroll to position [163, 0]
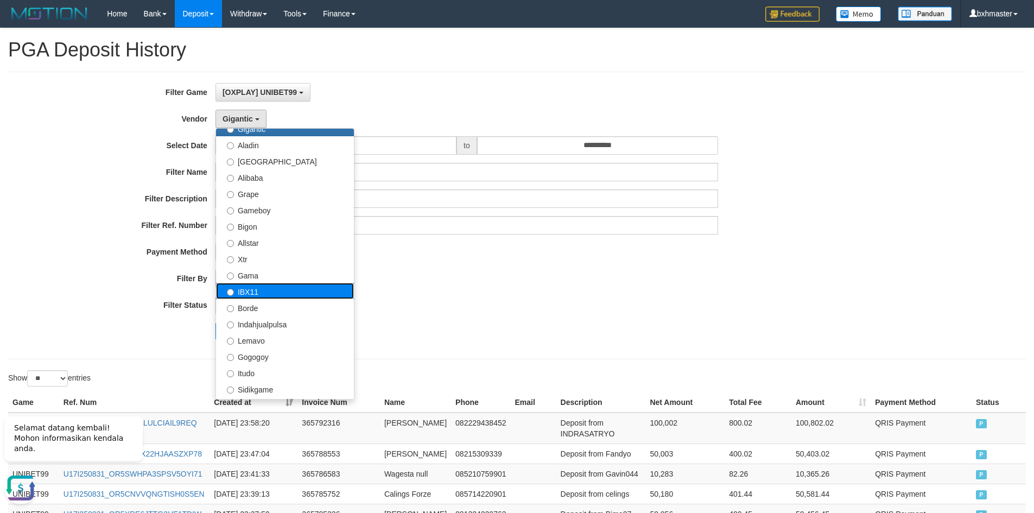
click at [264, 288] on label "IBX11" at bounding box center [285, 291] width 138 height 16
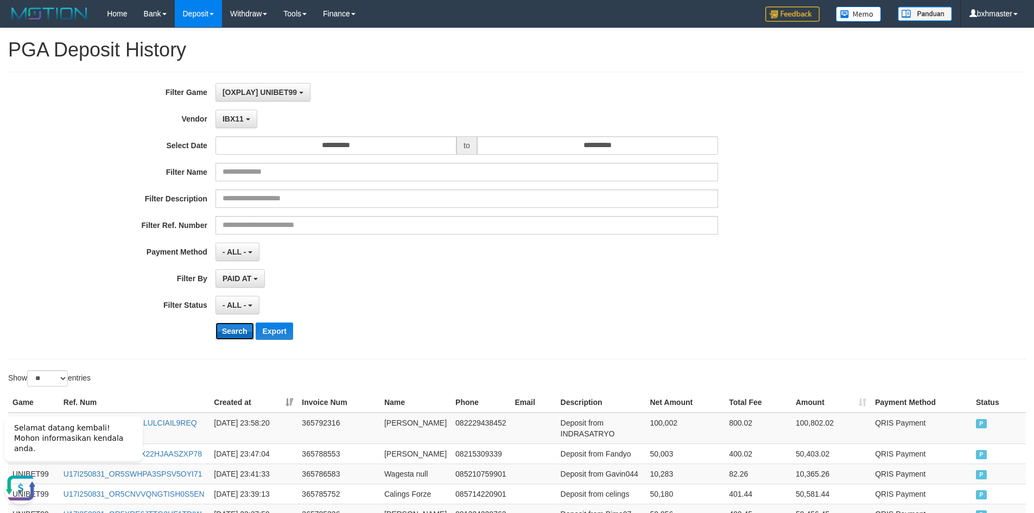
click at [236, 332] on button "Search" at bounding box center [235, 331] width 39 height 17
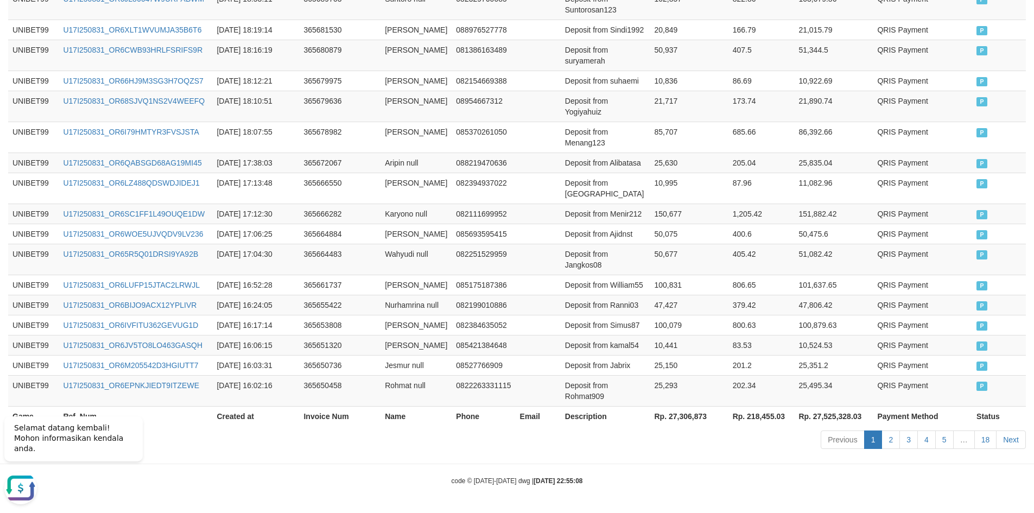
scroll to position [758, 0]
drag, startPoint x: 653, startPoint y: 417, endPoint x: 690, endPoint y: 418, distance: 36.4
click at [690, 418] on th "Rp. 27,306,873" at bounding box center [689, 416] width 78 height 20
copy th "27,306,873"
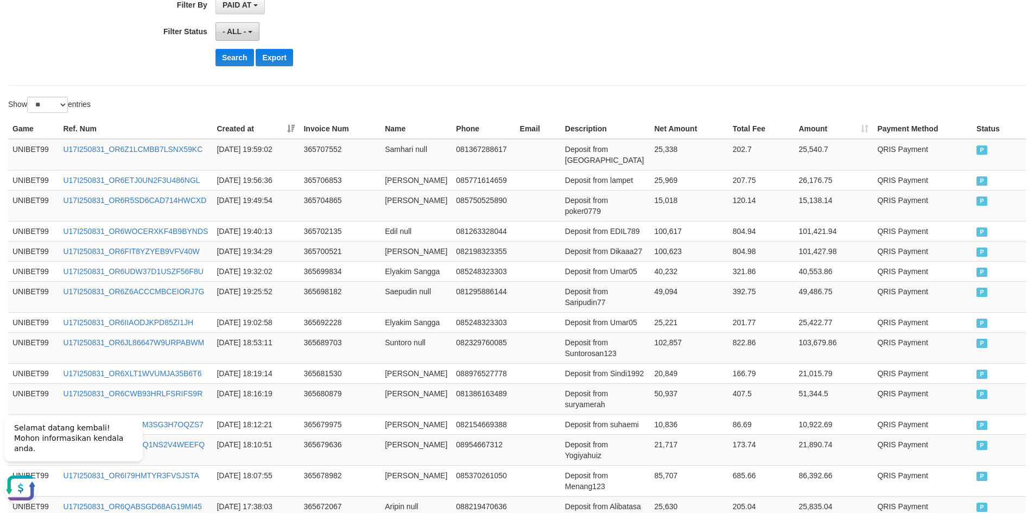
scroll to position [53, 0]
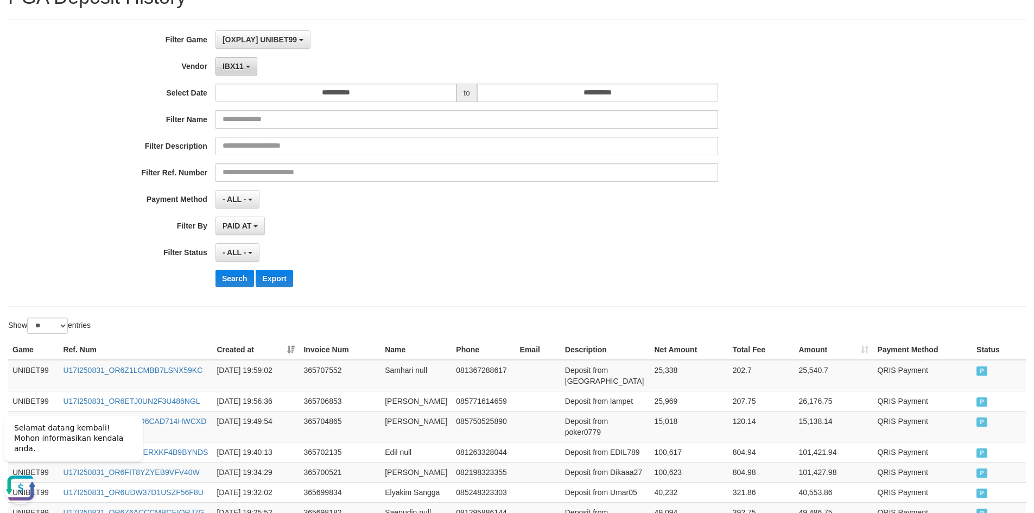
click at [239, 66] on span "IBX11" at bounding box center [233, 66] width 21 height 9
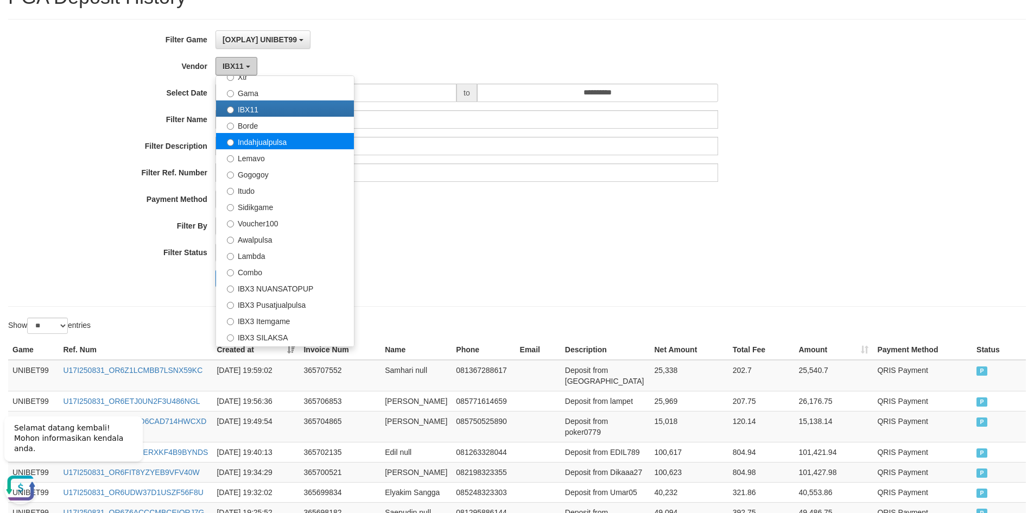
scroll to position [356, 0]
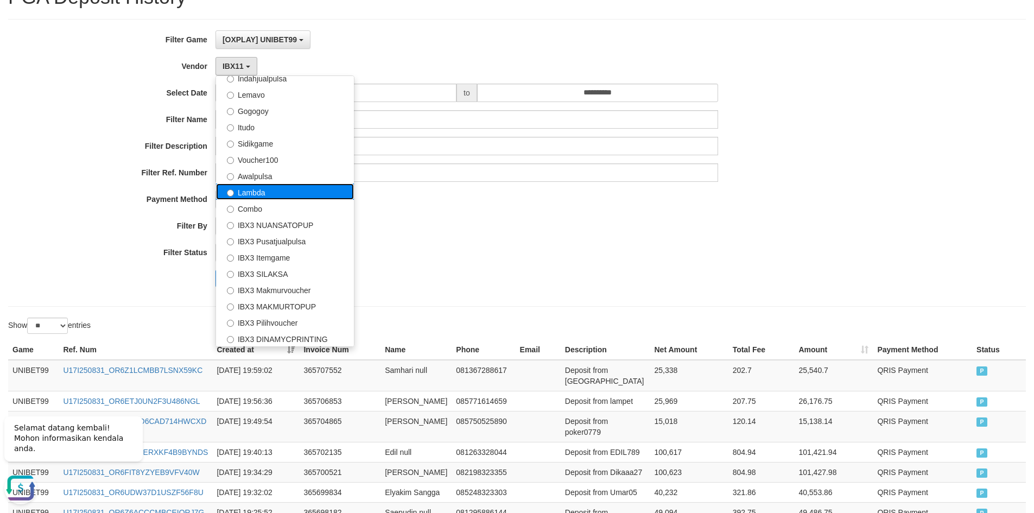
click at [258, 198] on label "Lambda" at bounding box center [285, 192] width 138 height 16
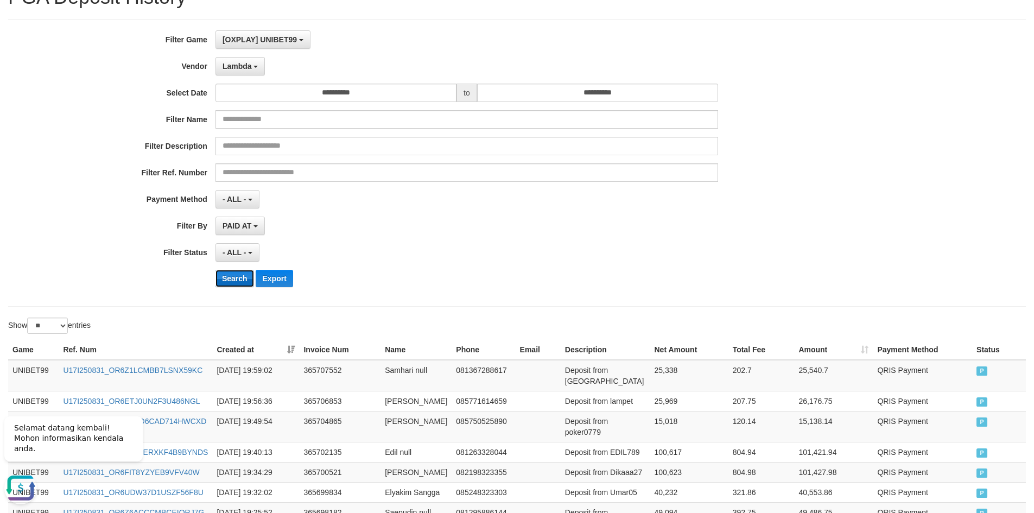
click at [237, 279] on button "Search" at bounding box center [235, 278] width 39 height 17
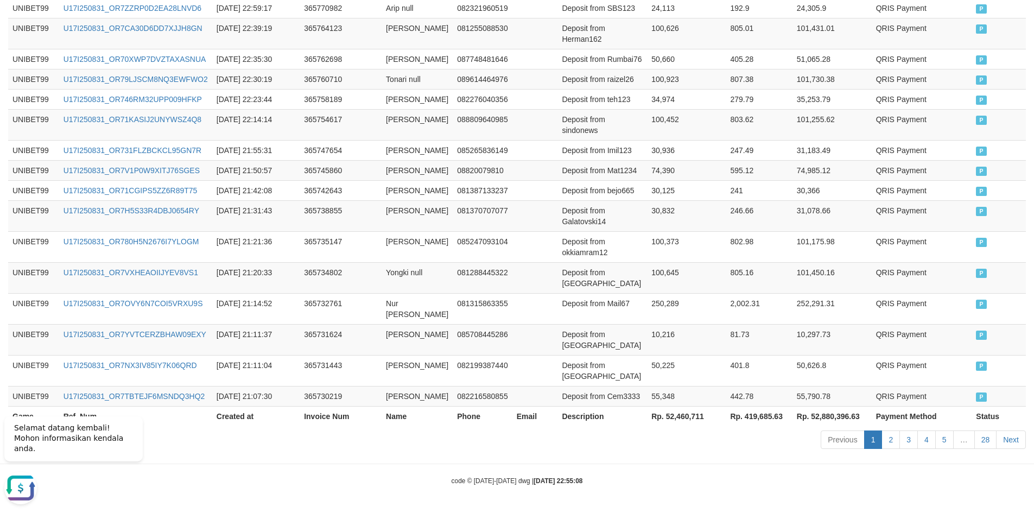
scroll to position [693, 0]
drag, startPoint x: 660, startPoint y: 416, endPoint x: 696, endPoint y: 415, distance: 35.9
click at [696, 415] on th "Rp. 52,460,711" at bounding box center [686, 416] width 79 height 20
copy th "52,460,711"
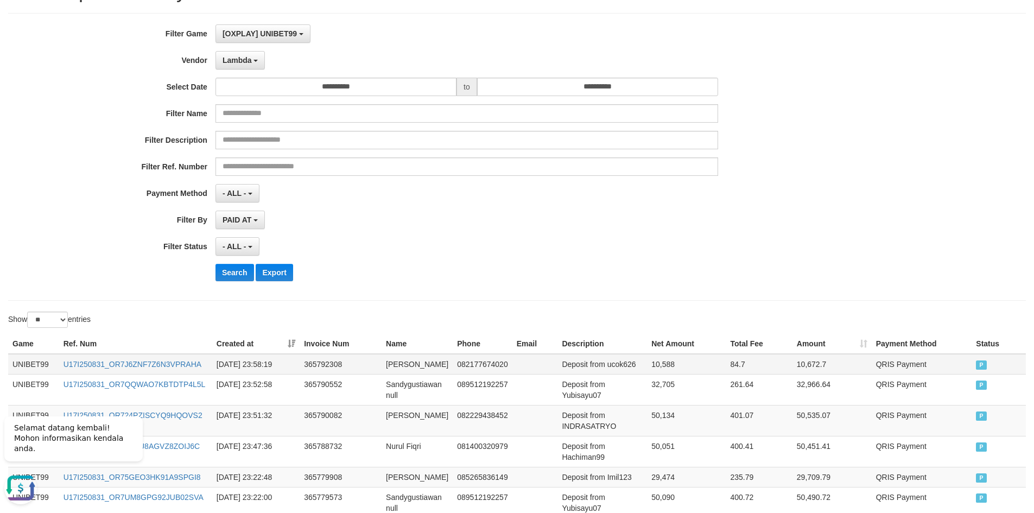
scroll to position [0, 0]
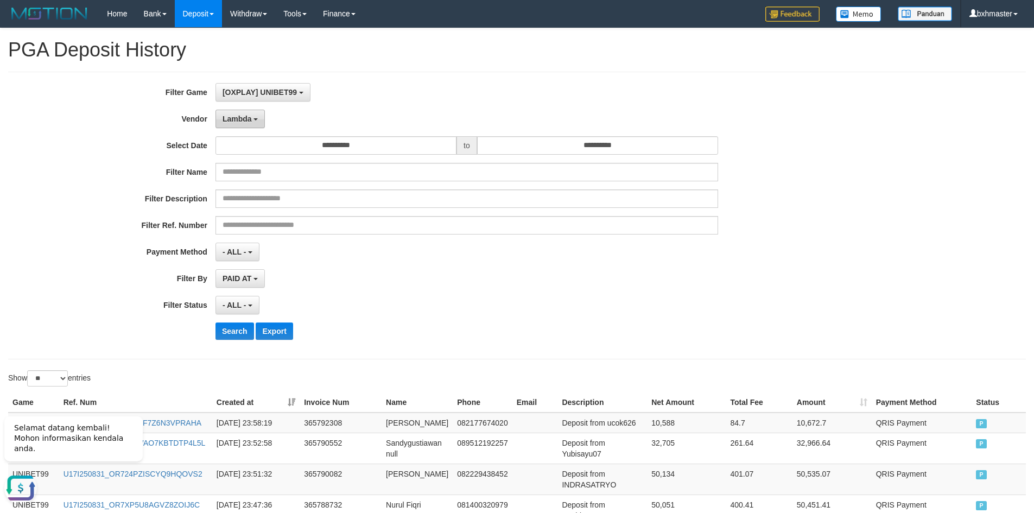
click at [251, 119] on span "Lambda" at bounding box center [237, 119] width 29 height 9
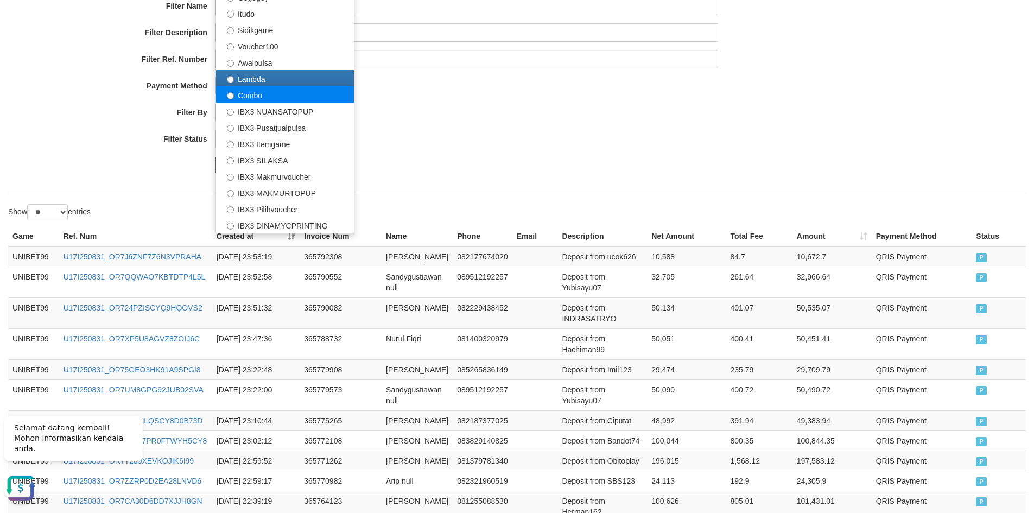
scroll to position [163, 0]
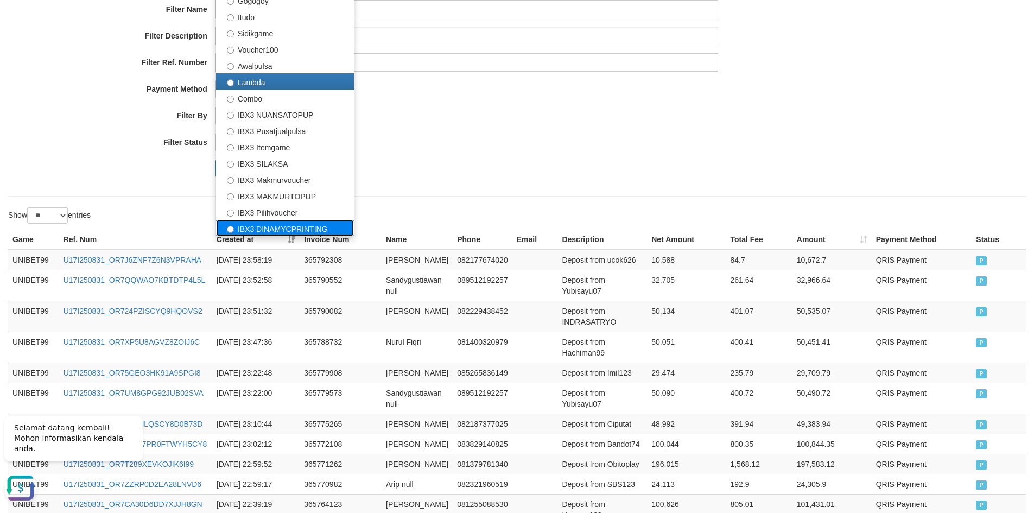
click at [290, 228] on label "IBX3 DINAMYCPRINTING" at bounding box center [285, 228] width 138 height 16
select select "**********"
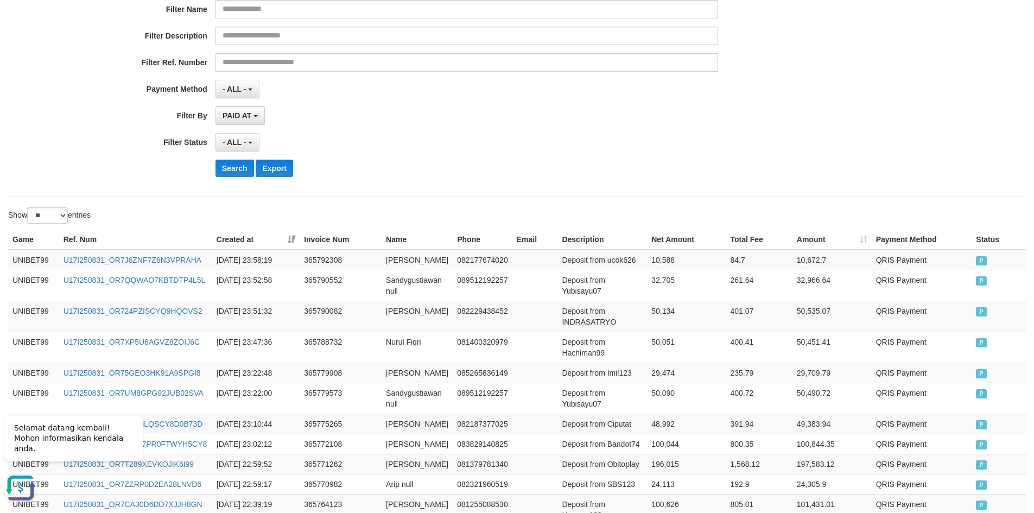
scroll to position [54, 0]
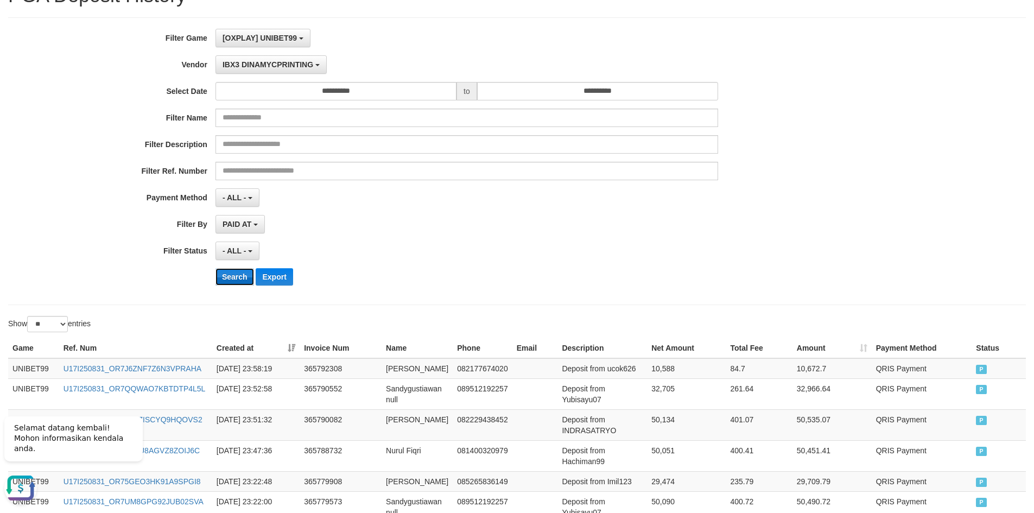
click at [234, 270] on button "Search" at bounding box center [235, 276] width 39 height 17
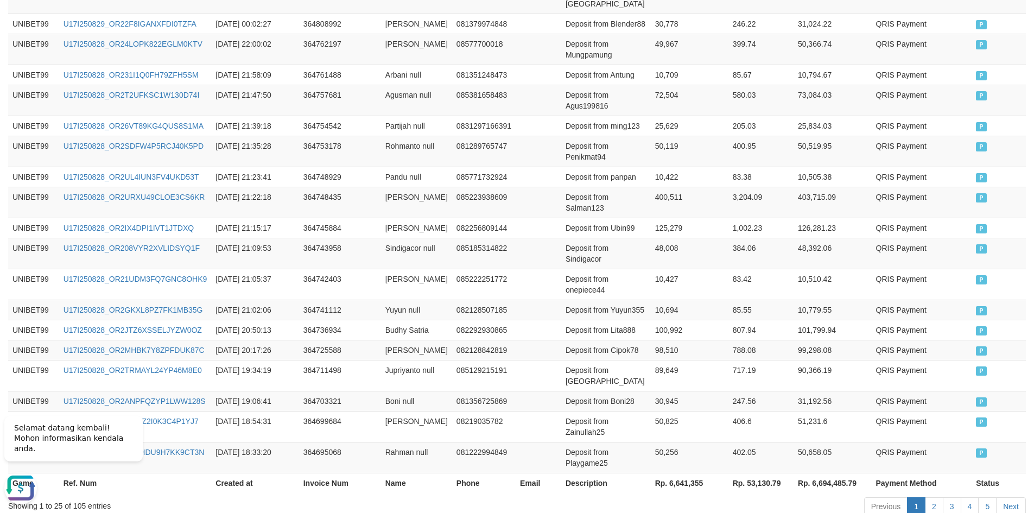
scroll to position [726, 0]
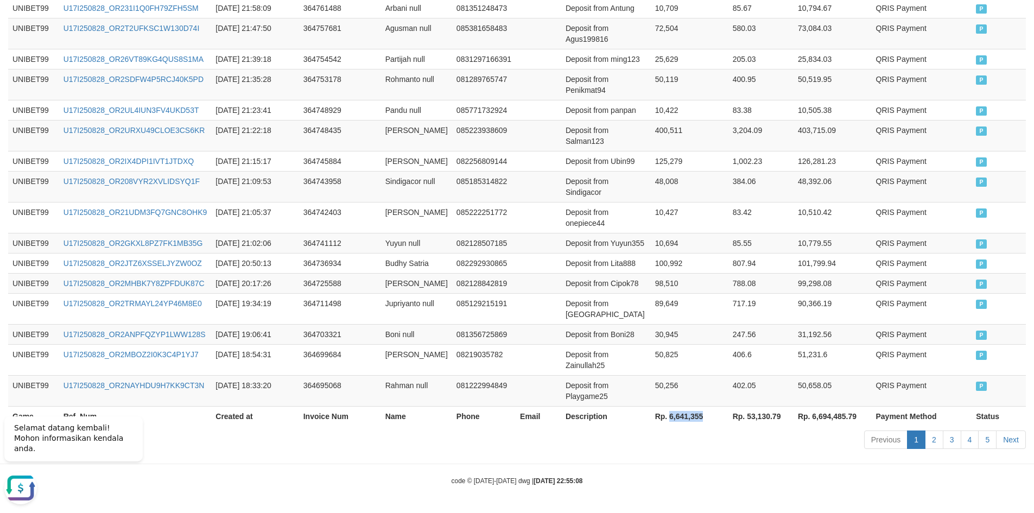
drag, startPoint x: 654, startPoint y: 416, endPoint x: 690, endPoint y: 415, distance: 35.3
click at [690, 415] on th "Rp. 6,641,355" at bounding box center [690, 416] width 78 height 20
copy th "6,641,355"
